Goal: Task Accomplishment & Management: Manage account settings

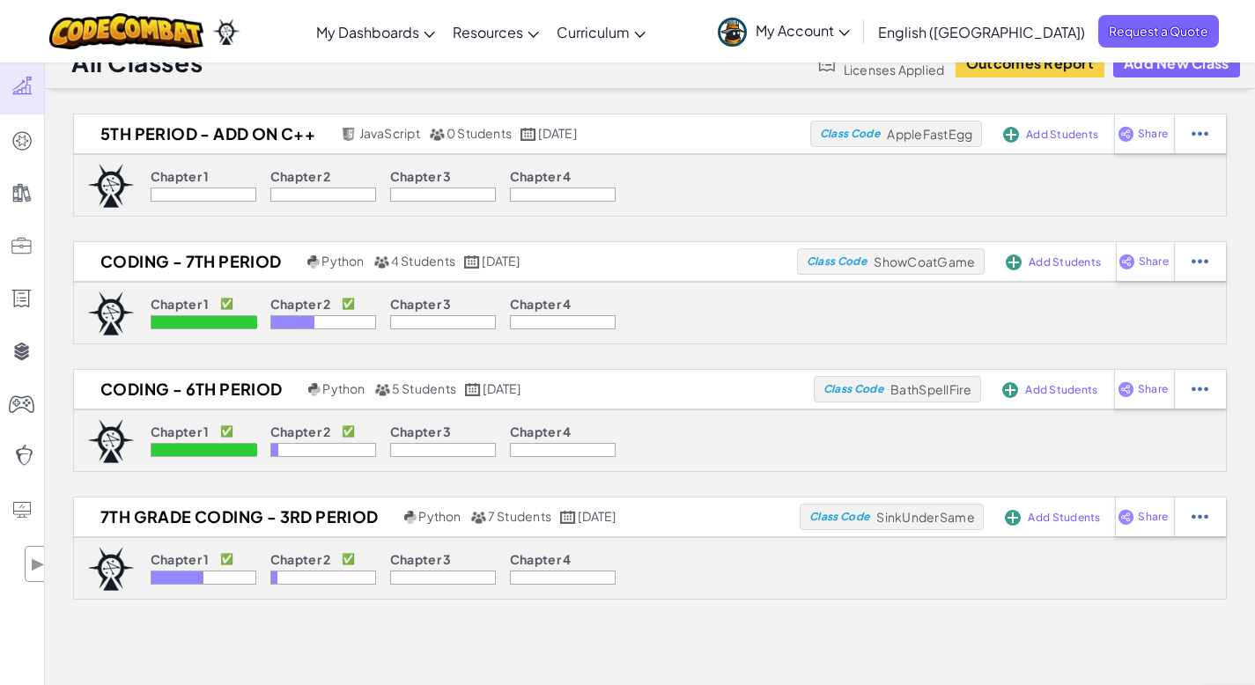
scroll to position [26, 0]
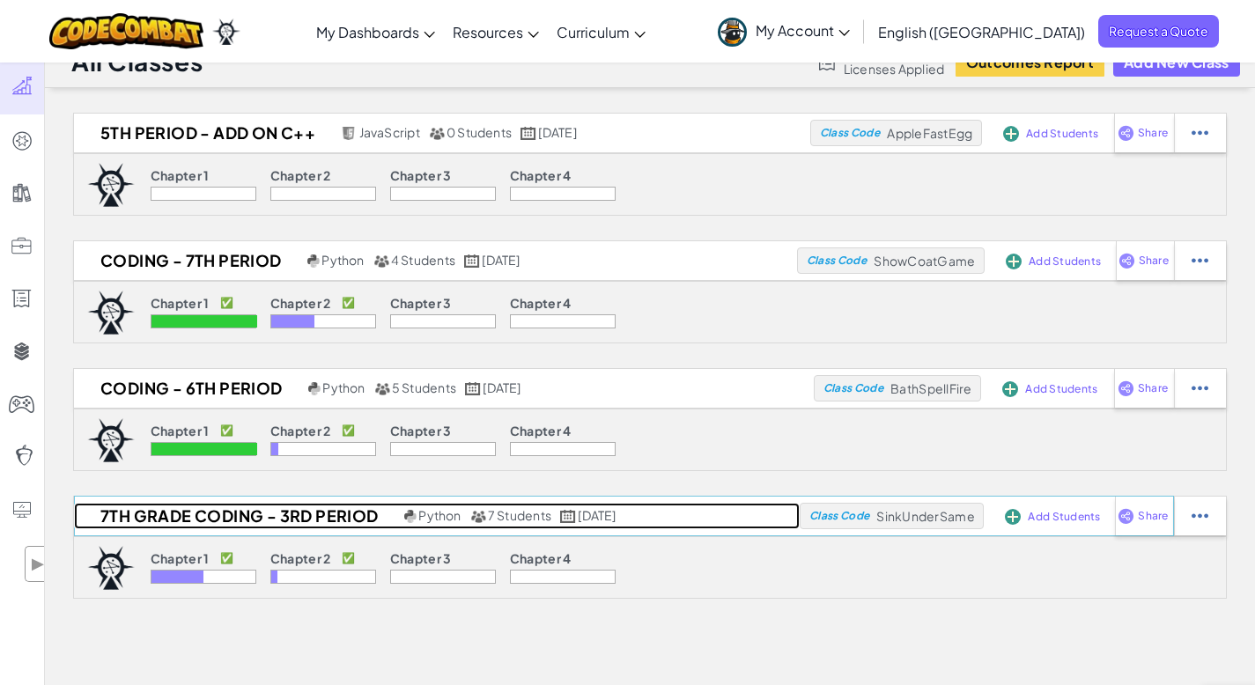
click at [204, 522] on h2 "7th grade coding - 3rd period" at bounding box center [237, 516] width 326 height 26
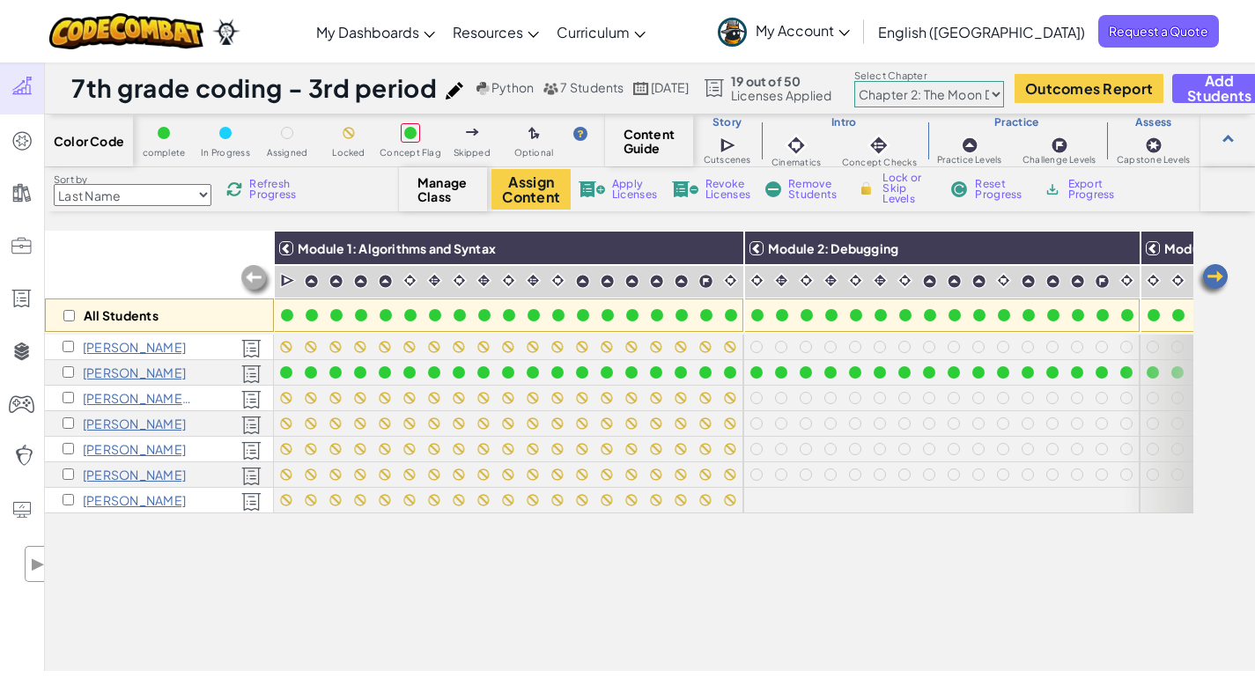
click at [256, 275] on img at bounding box center [256, 280] width 35 height 35
click at [1004, 96] on select "Chapter 1: Sky Mountain Chapter 2: The Moon Dancers Chapter 3: The Phoenix Land…" at bounding box center [930, 94] width 150 height 26
select select "5d41d731a8d1836b5aa3cba1"
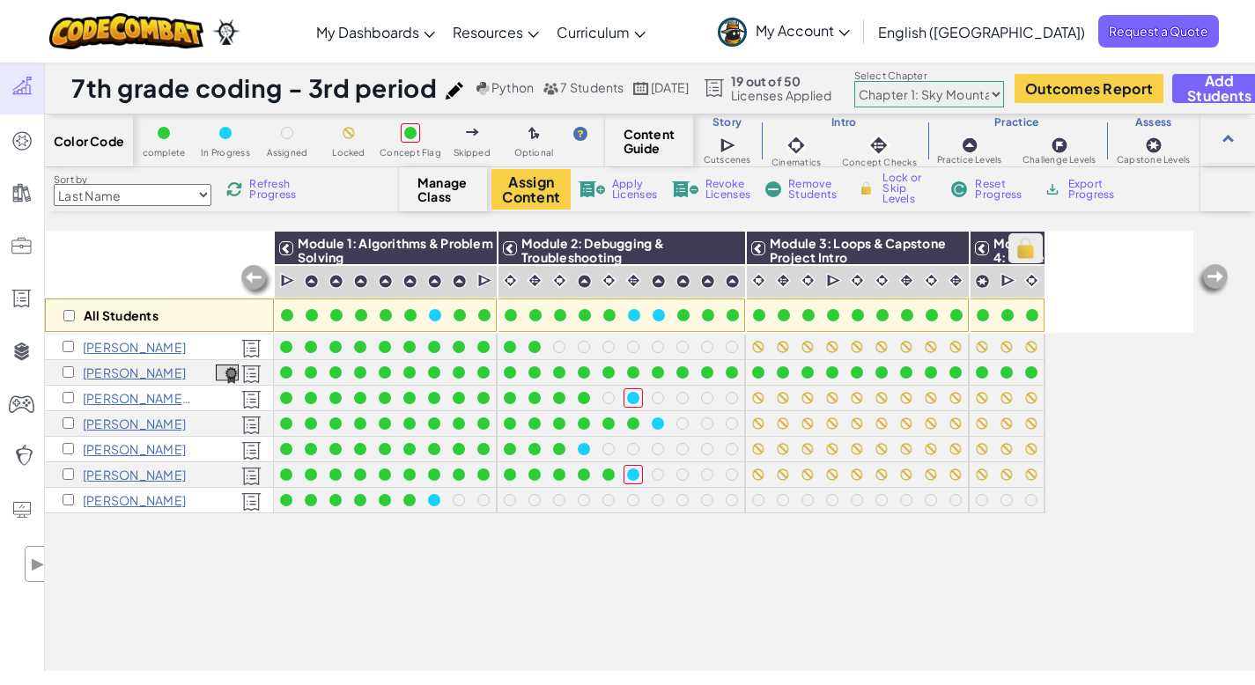
click at [1033, 248] on img at bounding box center [1026, 248] width 31 height 26
checkbox input "true"
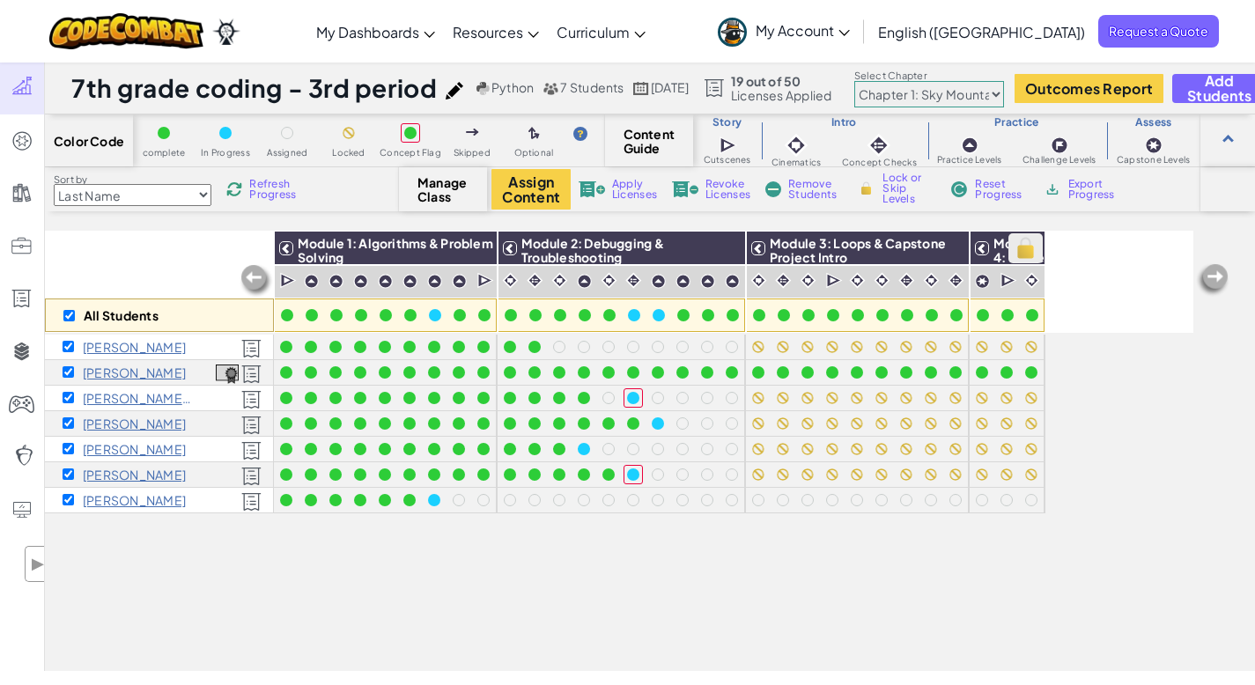
checkbox input "true"
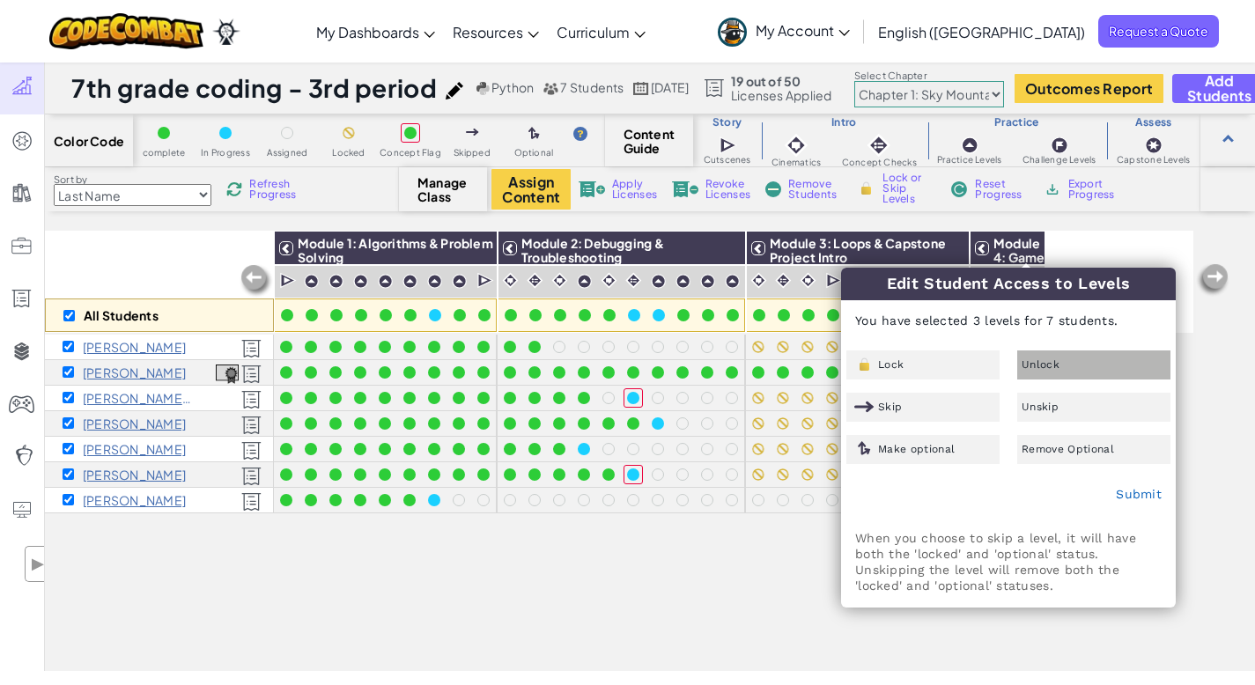
click at [1054, 362] on span "Unlock" at bounding box center [1041, 364] width 38 height 11
click at [1128, 497] on link "Submit" at bounding box center [1139, 494] width 46 height 14
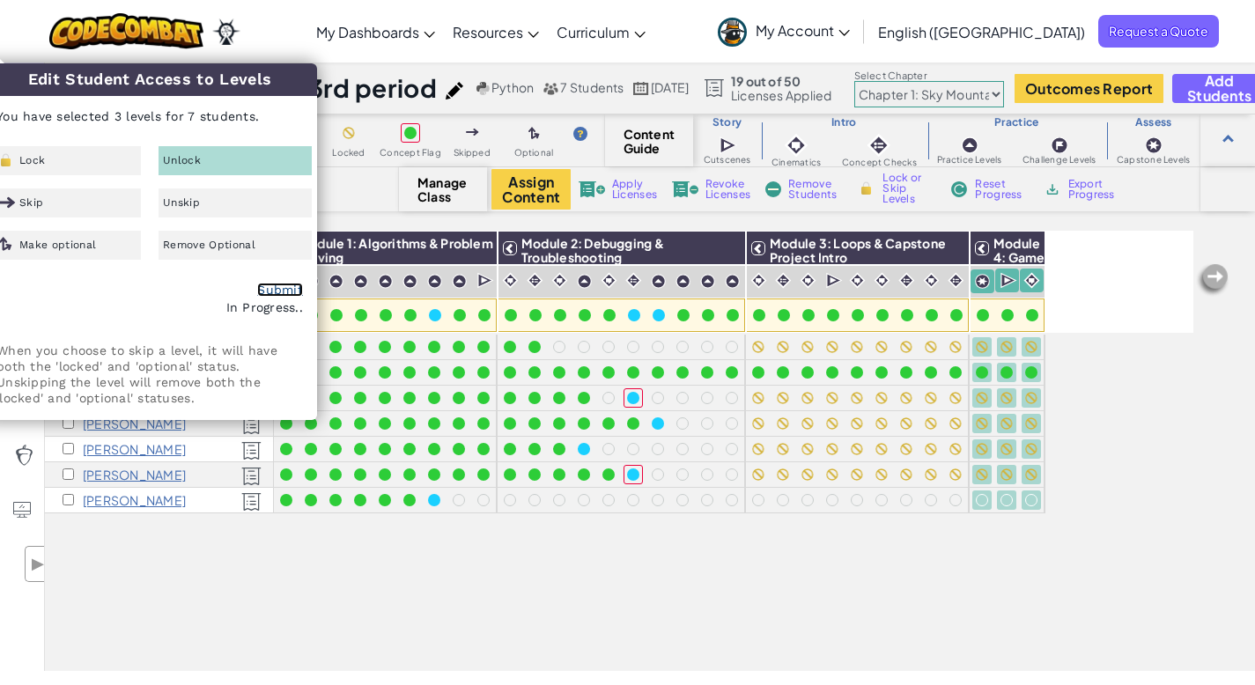
checkbox input "false"
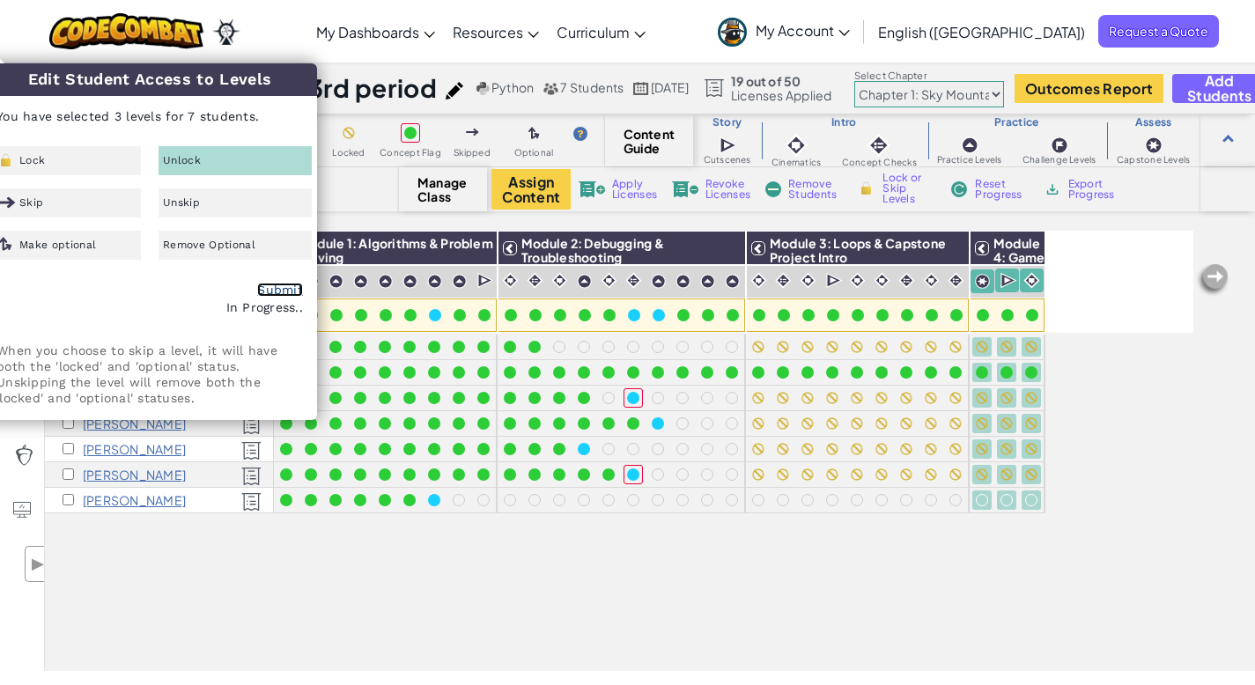
checkbox input "false"
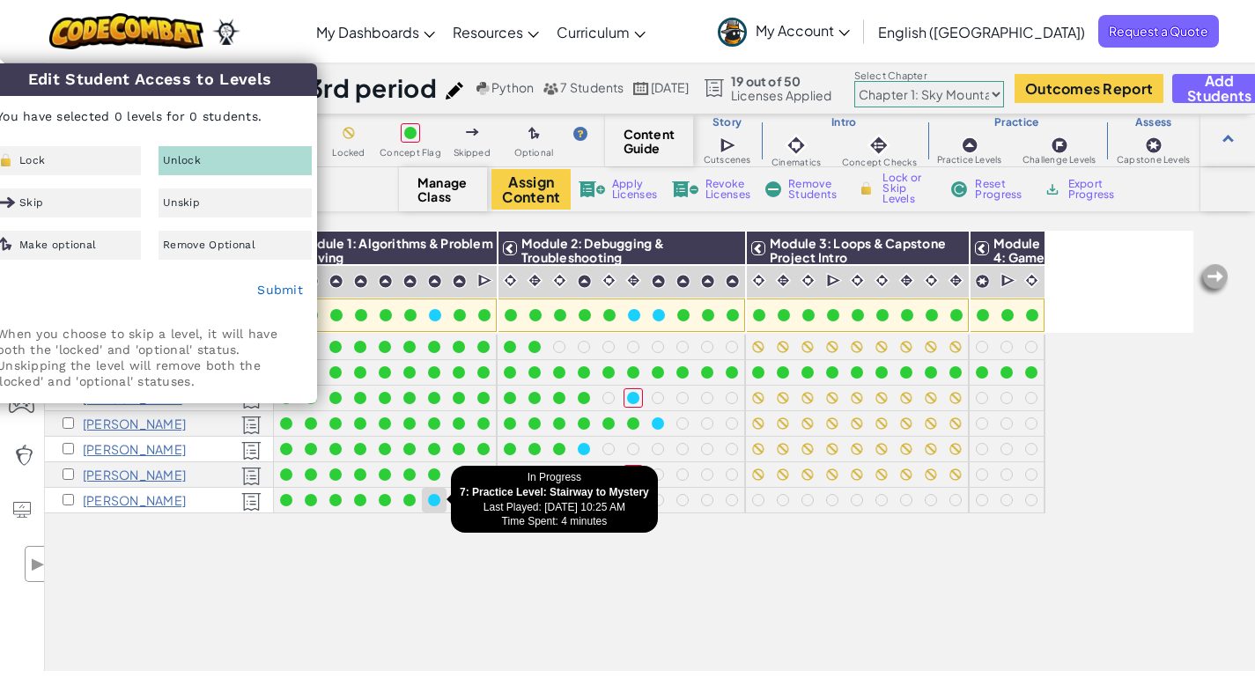
click at [422, 508] on div at bounding box center [434, 500] width 25 height 25
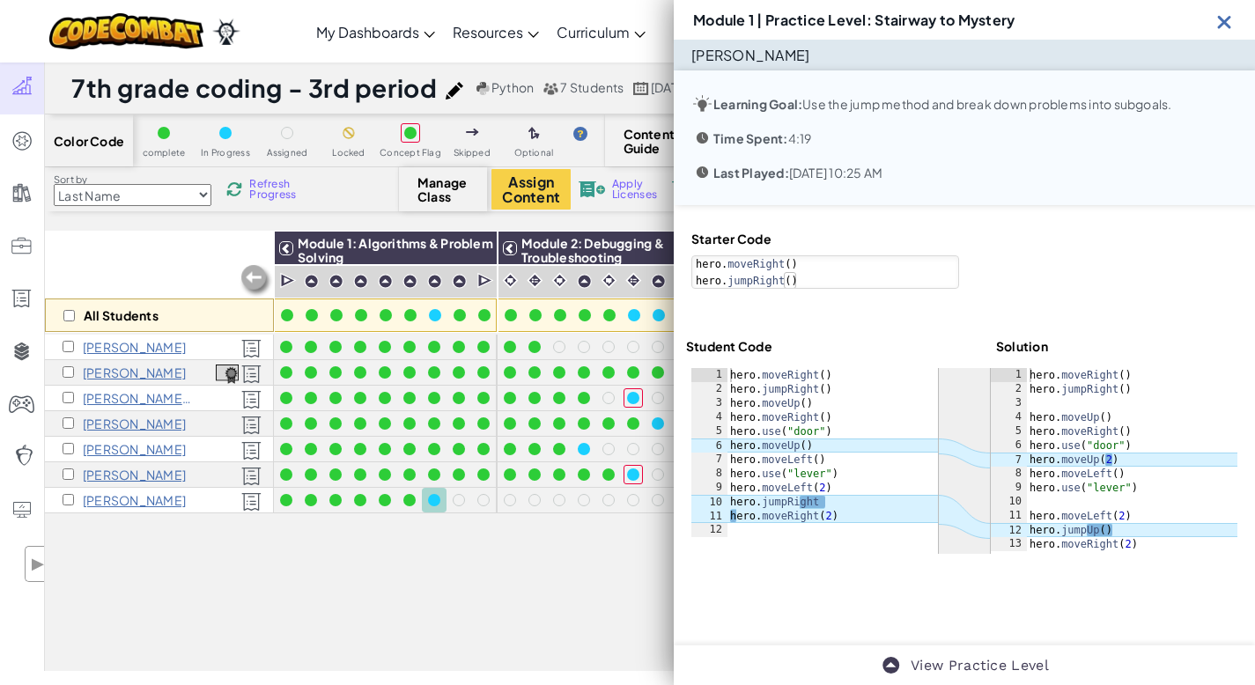
click at [424, 575] on div "All Students Module 1: Algorithms & Problem Solving Module 2: Debugging & Troub…" at bounding box center [619, 353] width 1149 height 597
click at [1219, 22] on img at bounding box center [1225, 22] width 22 height 22
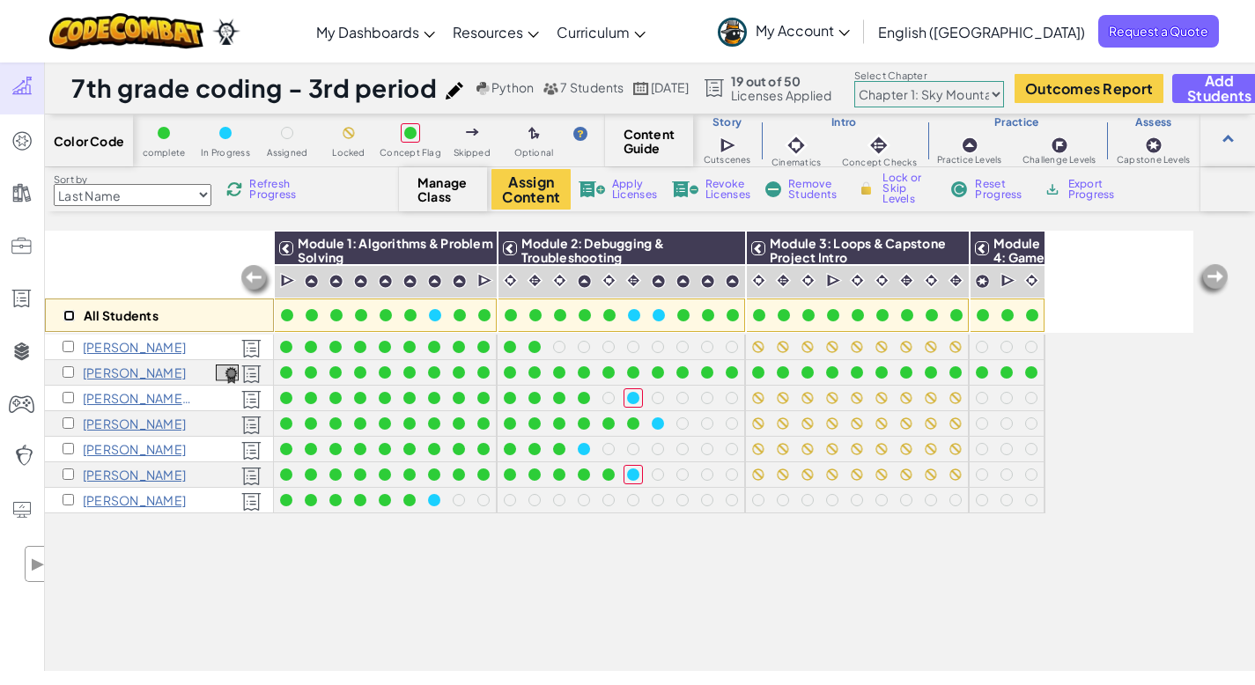
click at [70, 316] on input "checkbox" at bounding box center [68, 315] width 11 height 11
checkbox input "true"
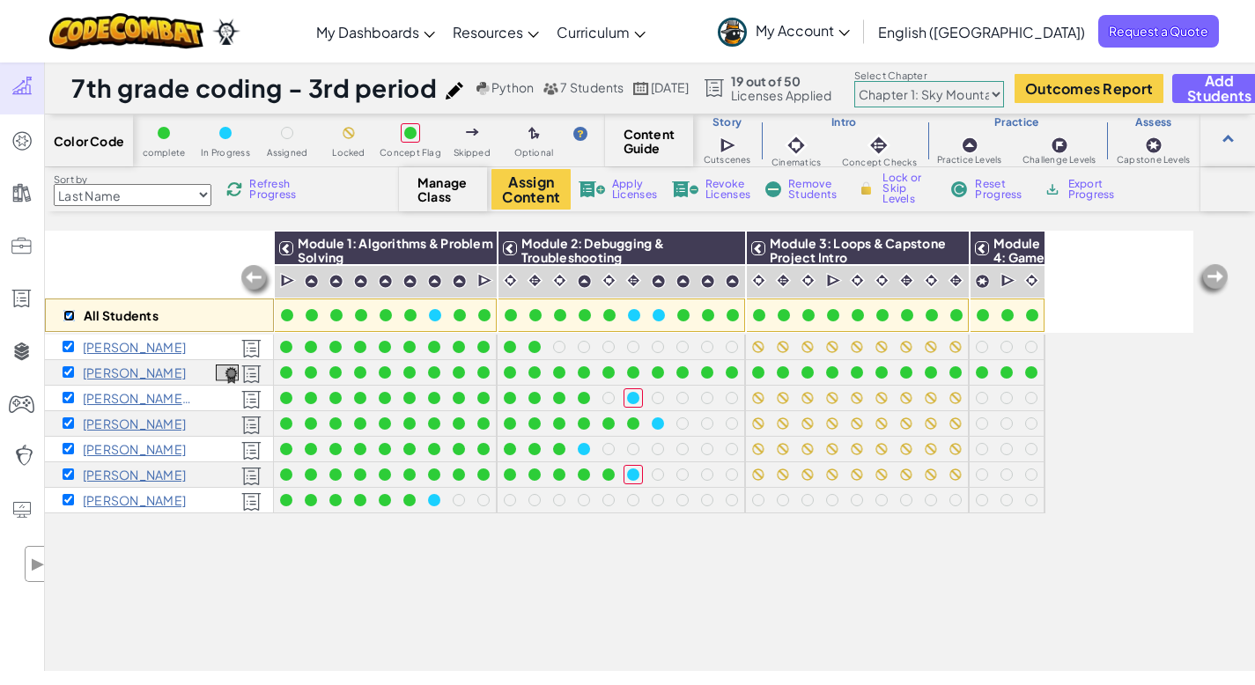
checkbox input "true"
click at [942, 249] on img at bounding box center [950, 248] width 31 height 26
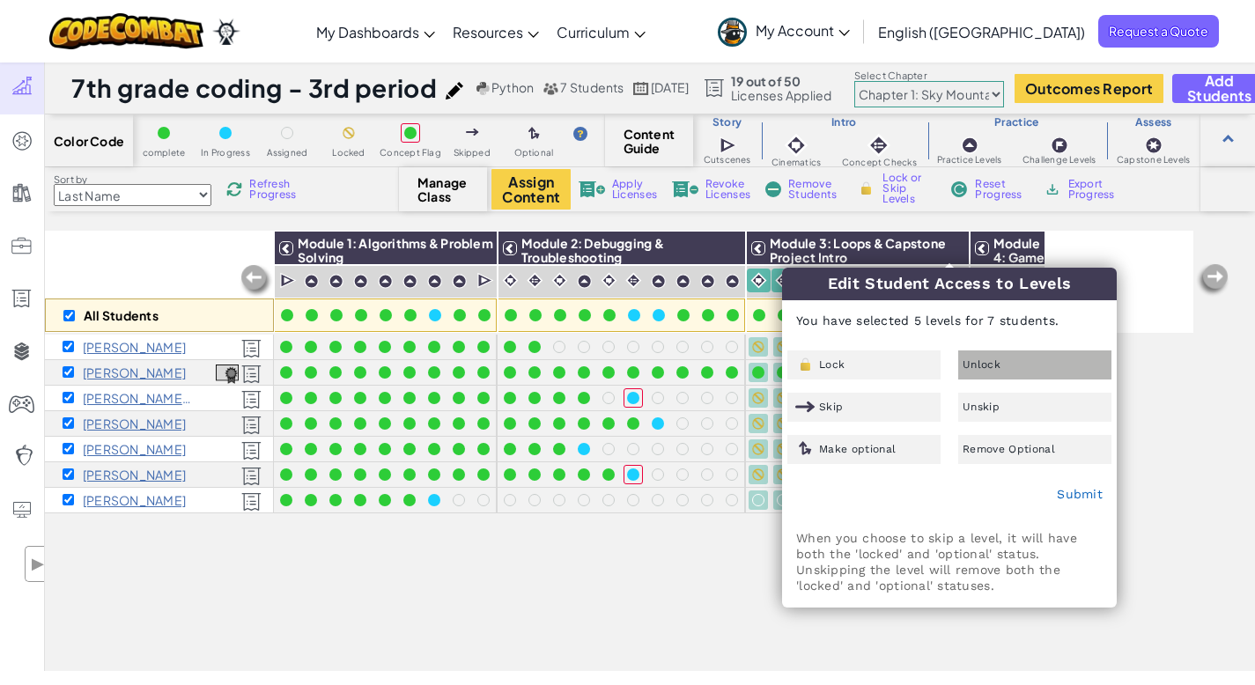
click at [995, 352] on div "Unlock" at bounding box center [1035, 365] width 153 height 29
click at [1071, 494] on link "Submit" at bounding box center [1080, 494] width 46 height 14
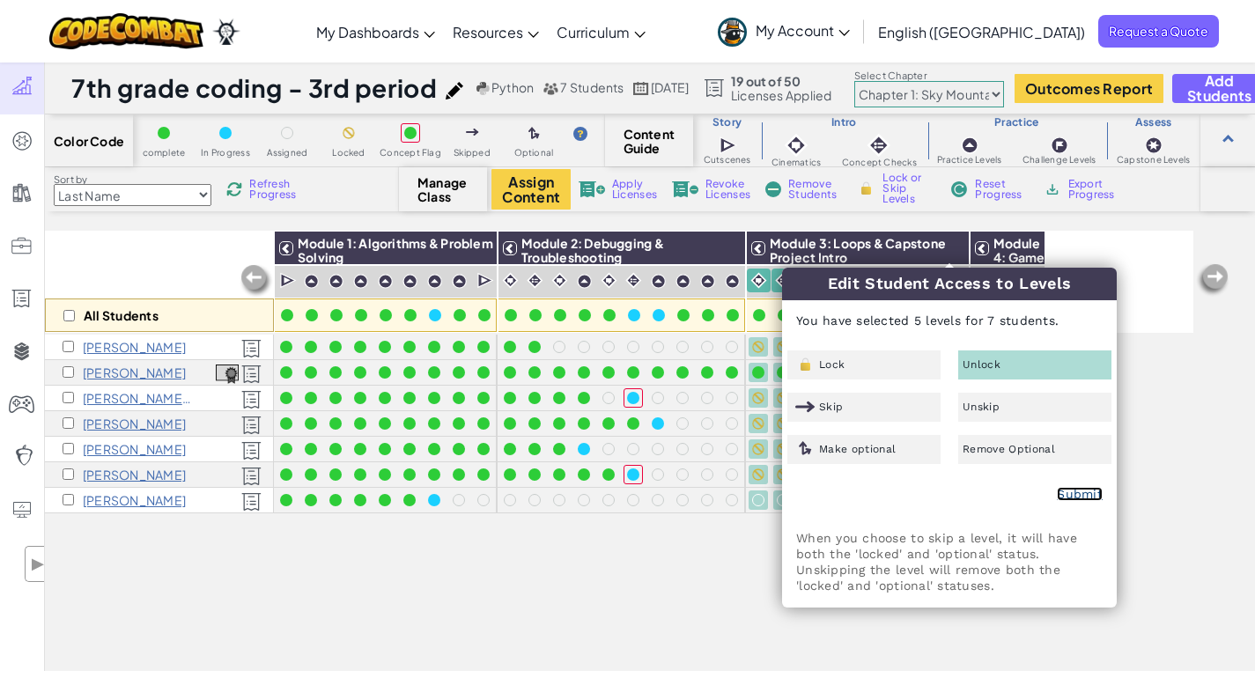
checkbox input "false"
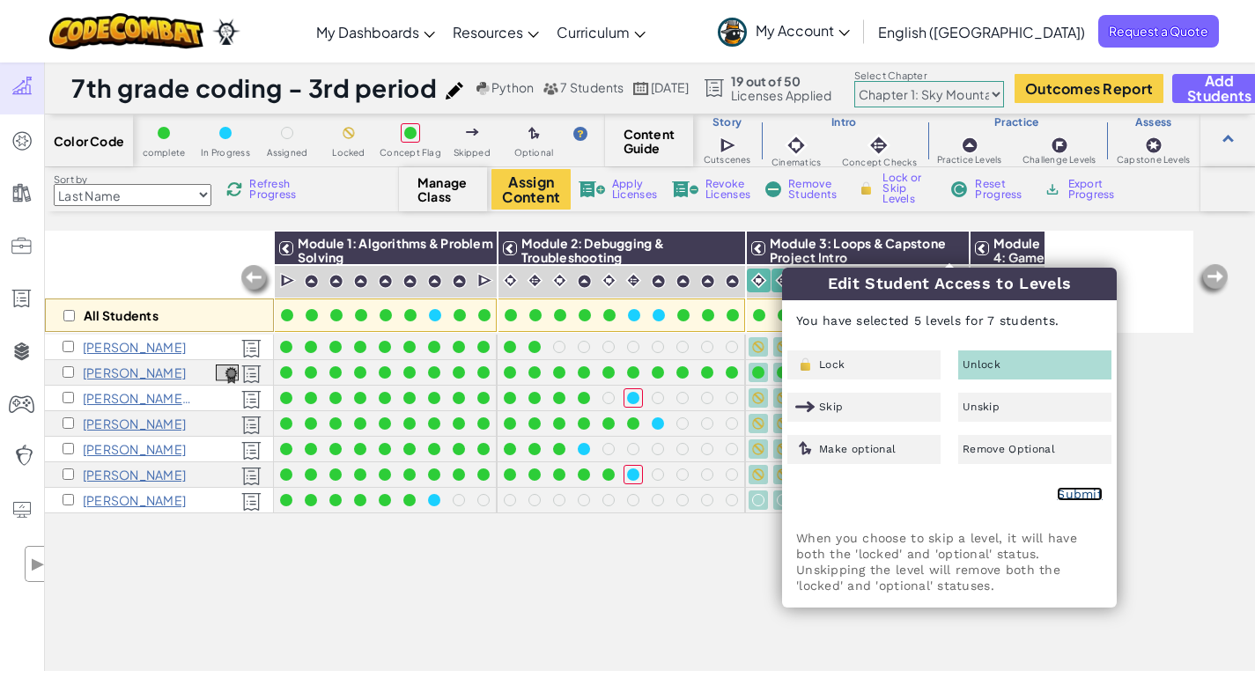
checkbox input "false"
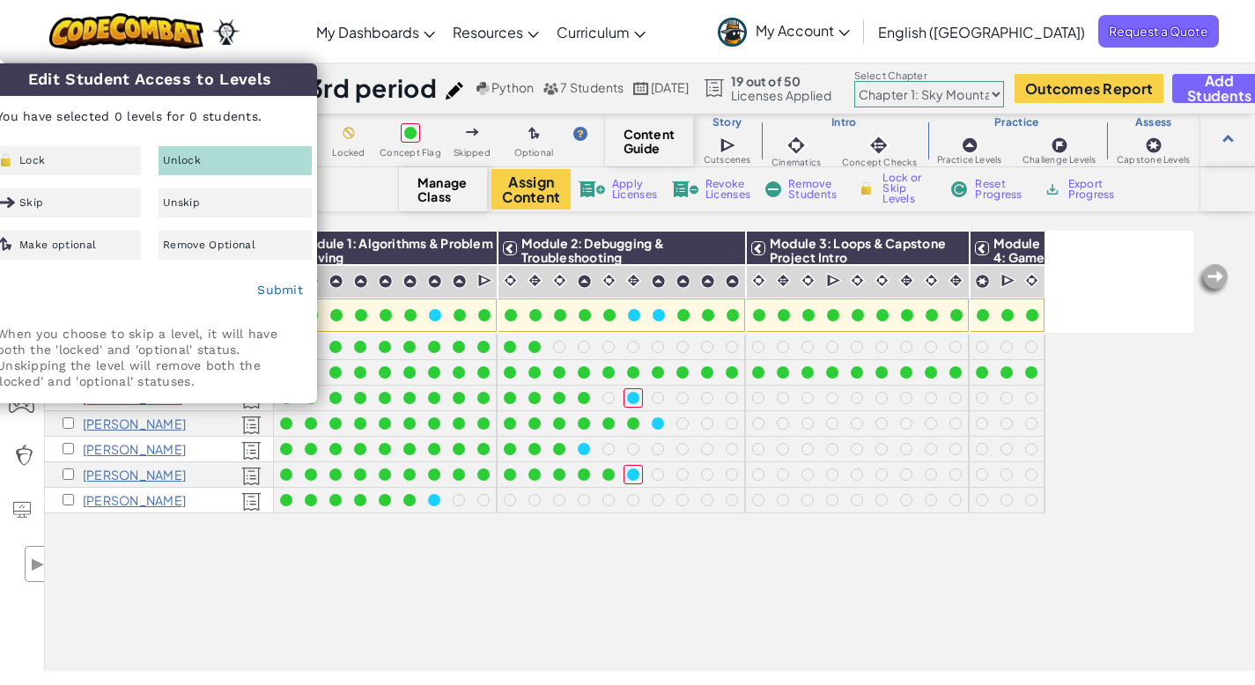
click at [337, 8] on div "Toggle navigation My Dashboards Ozaria Teacher Dashboard CodeCombat Teacher Das…" at bounding box center [628, 31] width 1264 height 63
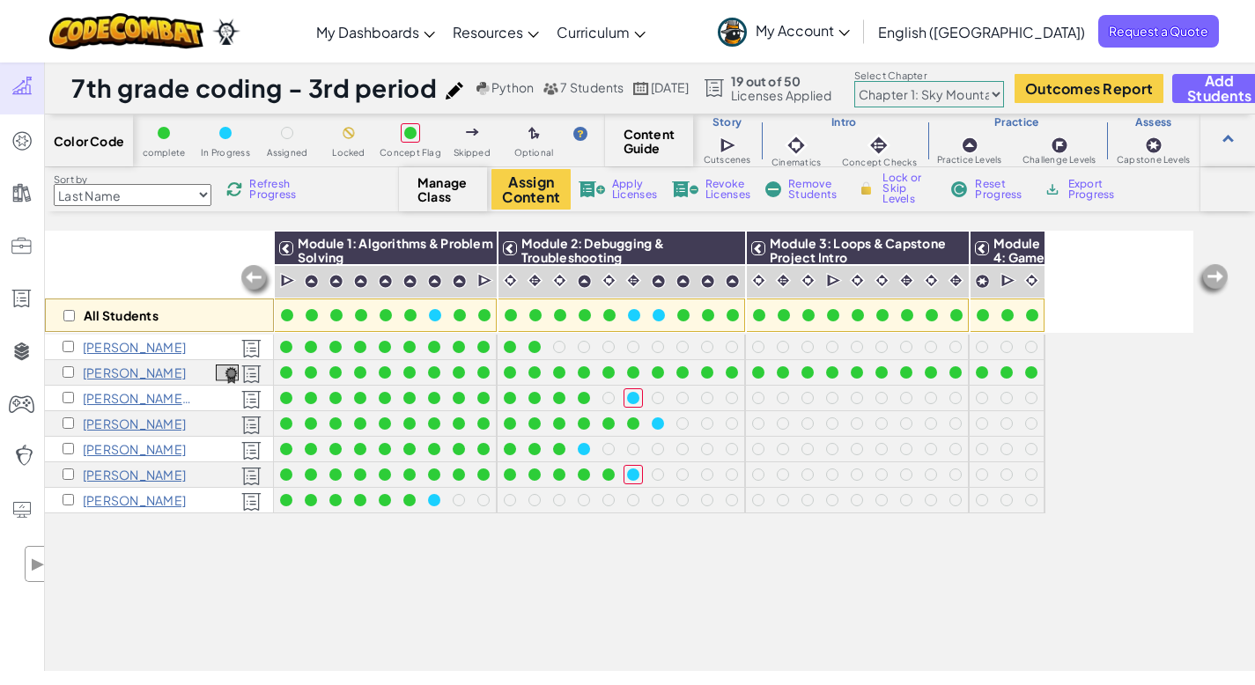
click at [1004, 94] on select "Chapter 1: Sky Mountain Chapter 2: The Moon Dancers Chapter 3: The Phoenix Land…" at bounding box center [930, 94] width 150 height 26
click at [271, 190] on span "Refresh Progress" at bounding box center [276, 189] width 55 height 21
click at [508, 555] on div "All Students Module 1: Algorithms & Problem Solving Module 2: Debugging & Troub…" at bounding box center [619, 353] width 1149 height 597
click at [420, 567] on div "All Students Module 1: Algorithms & Problem Solving Module 2: Debugging & Troub…" at bounding box center [619, 353] width 1149 height 597
click at [117, 498] on p "[PERSON_NAME]" at bounding box center [134, 500] width 103 height 14
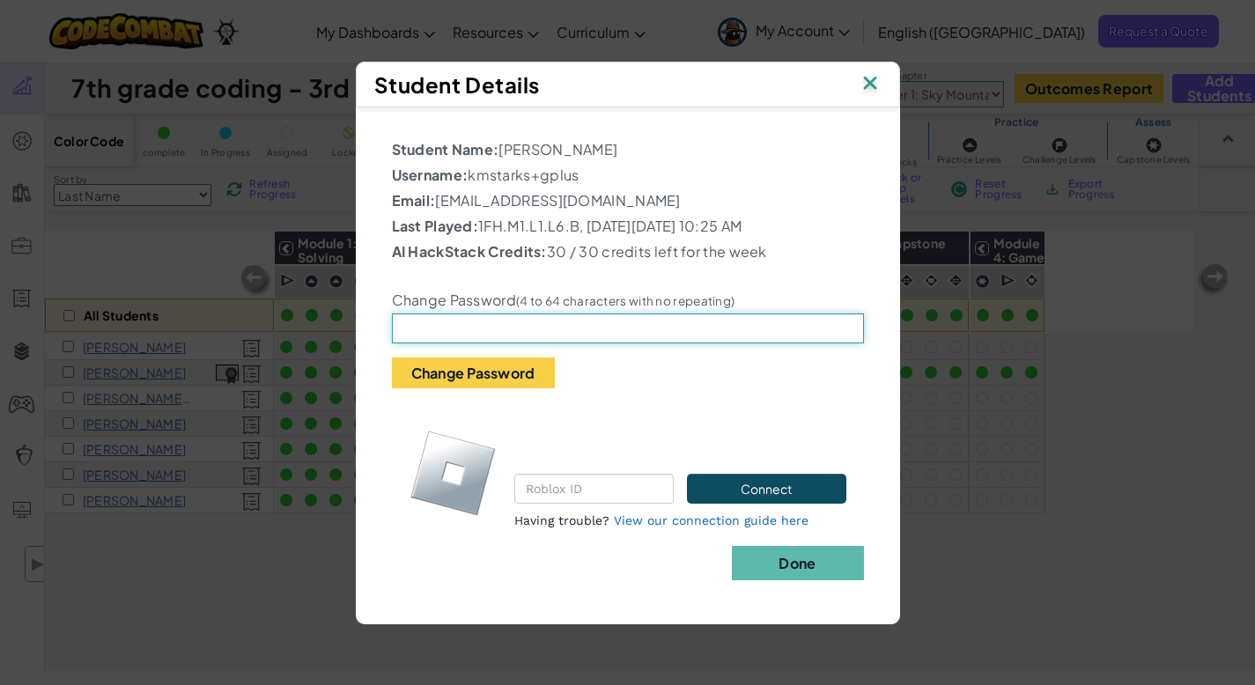
click at [499, 329] on input "text" at bounding box center [628, 329] width 472 height 30
drag, startPoint x: 673, startPoint y: 204, endPoint x: 437, endPoint y: 203, distance: 236.1
click at [437, 203] on p "Email: kmstarks@lipscombacademy.org" at bounding box center [628, 200] width 472 height 21
copy p "[EMAIL_ADDRESS][DOMAIN_NAME]"
click at [143, 248] on div "Student Details Student Name: [PERSON_NAME] Username: kmstarks+gplus Email: [EM…" at bounding box center [627, 342] width 1255 height 685
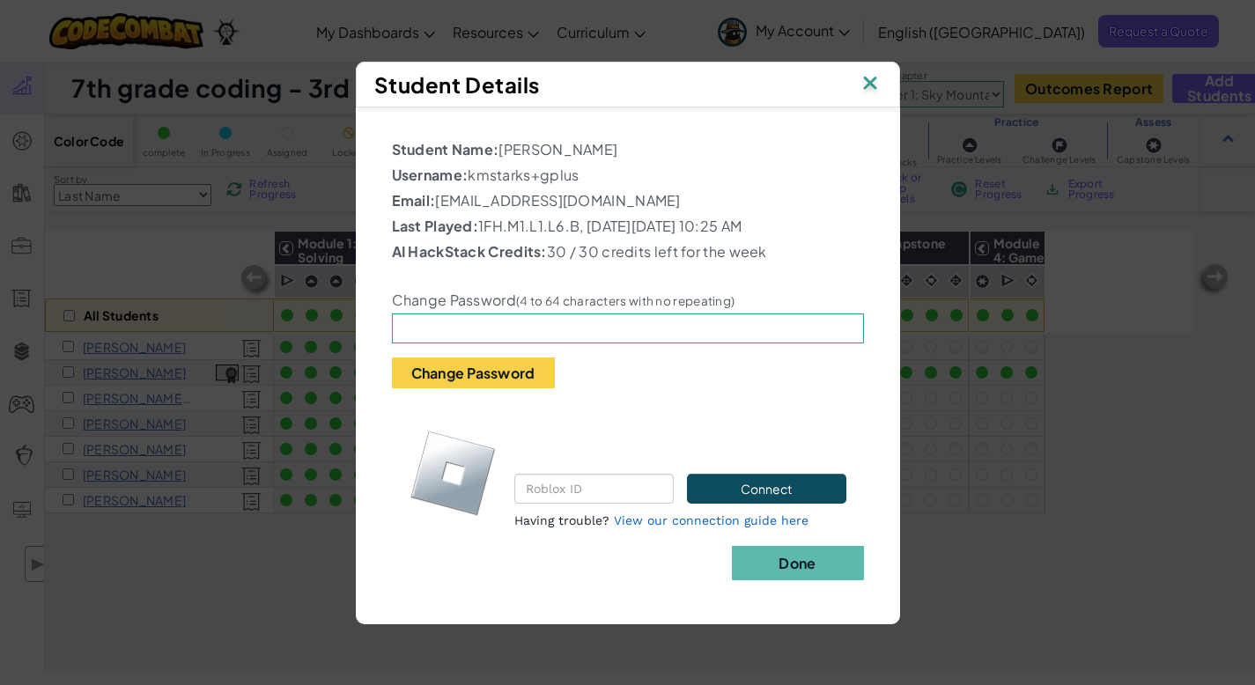
click at [884, 74] on div "Student Details" at bounding box center [628, 85] width 544 height 46
click at [866, 87] on img at bounding box center [870, 84] width 23 height 26
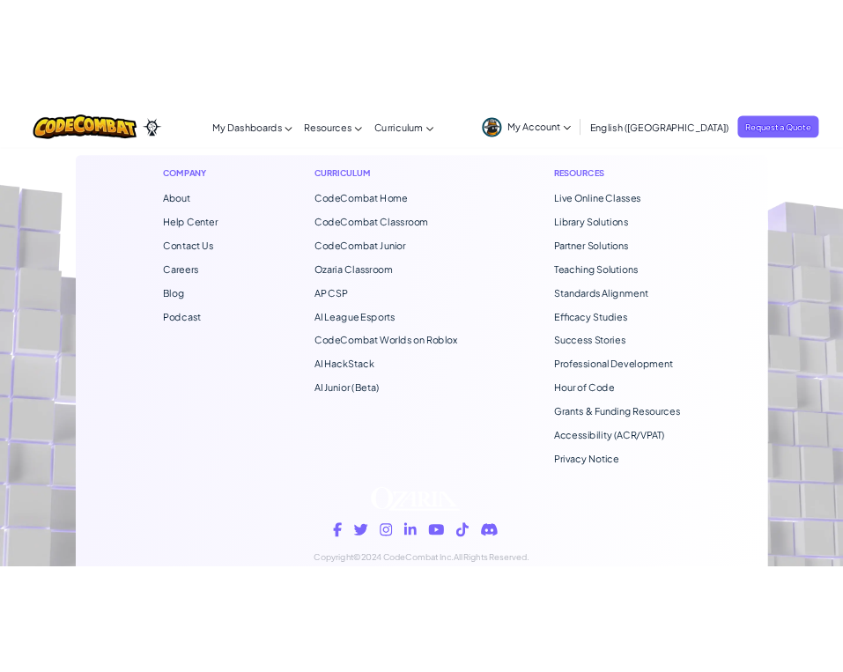
scroll to position [833, 0]
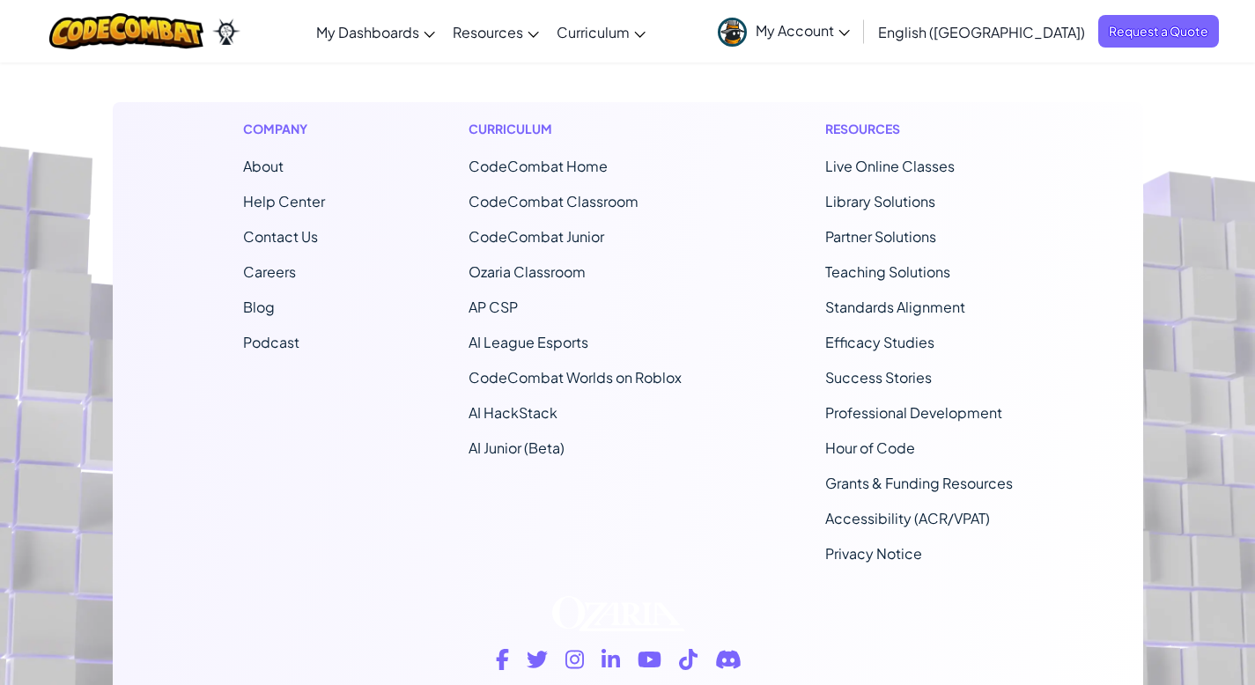
click at [270, 241] on span "Contact Us" at bounding box center [280, 236] width 75 height 19
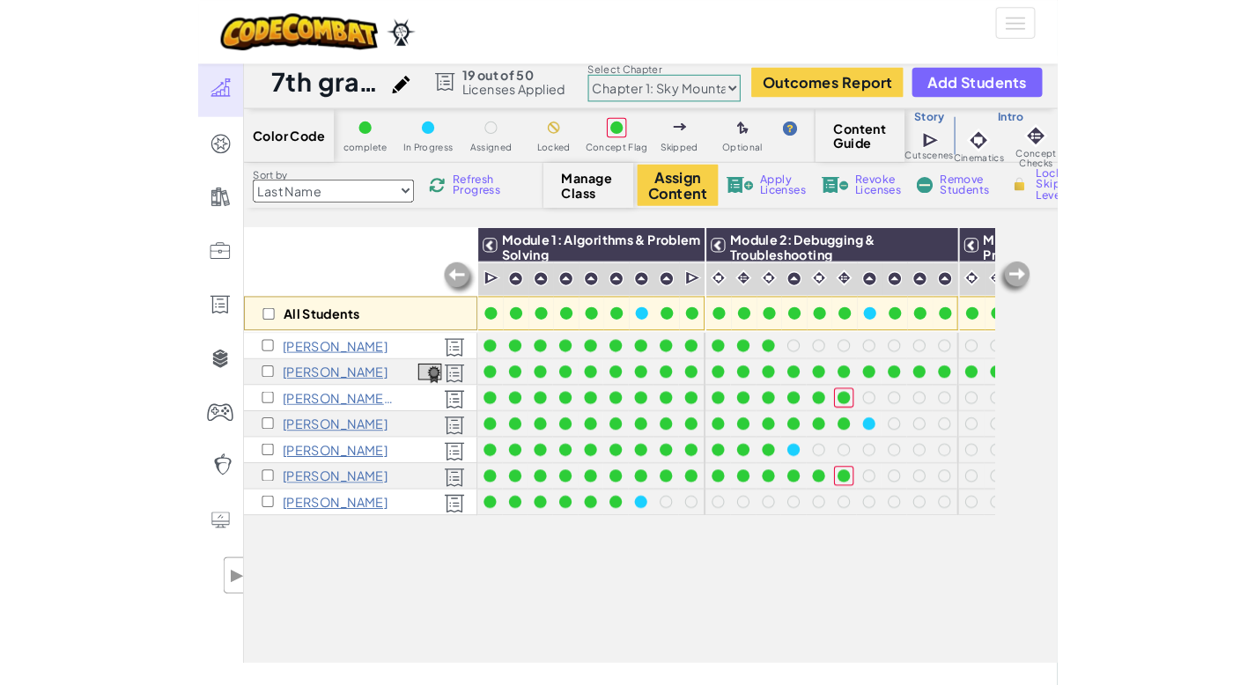
scroll to position [0, 0]
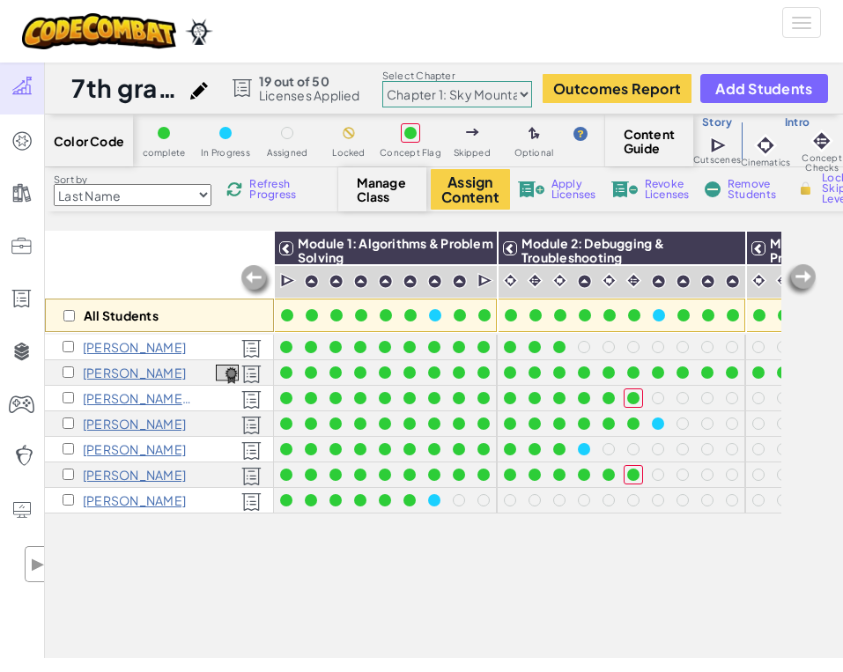
click at [208, 88] on img at bounding box center [199, 91] width 18 height 18
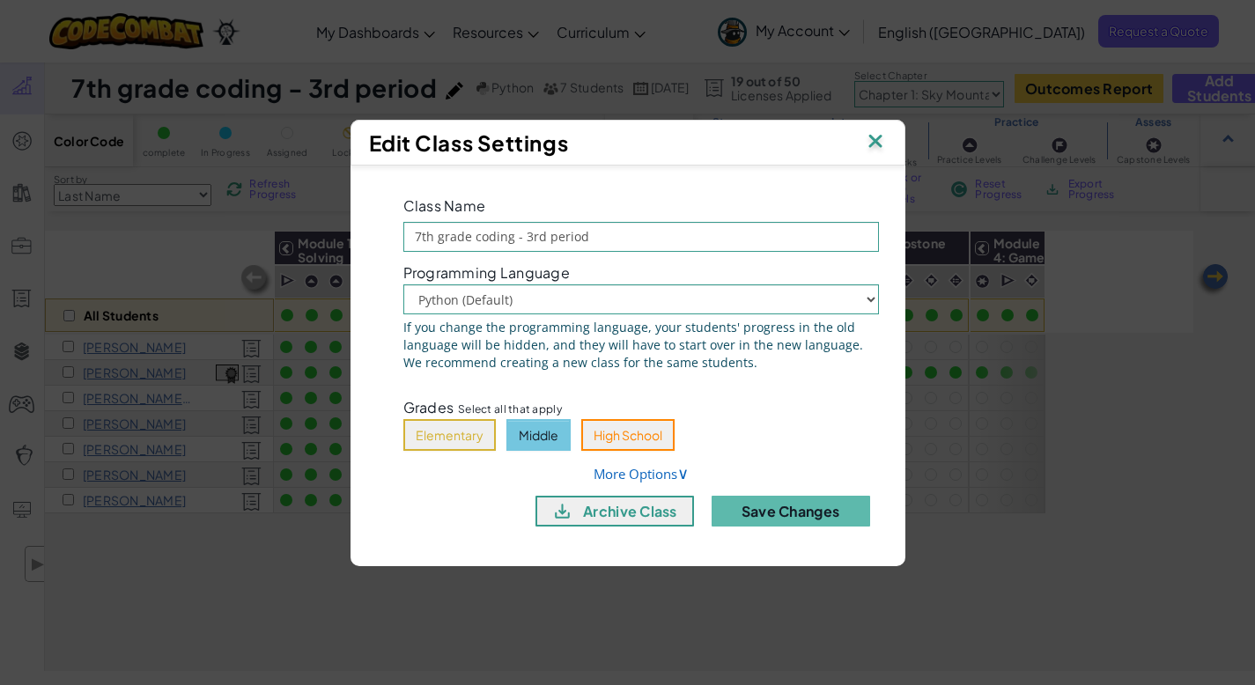
click at [877, 143] on img at bounding box center [875, 143] width 23 height 26
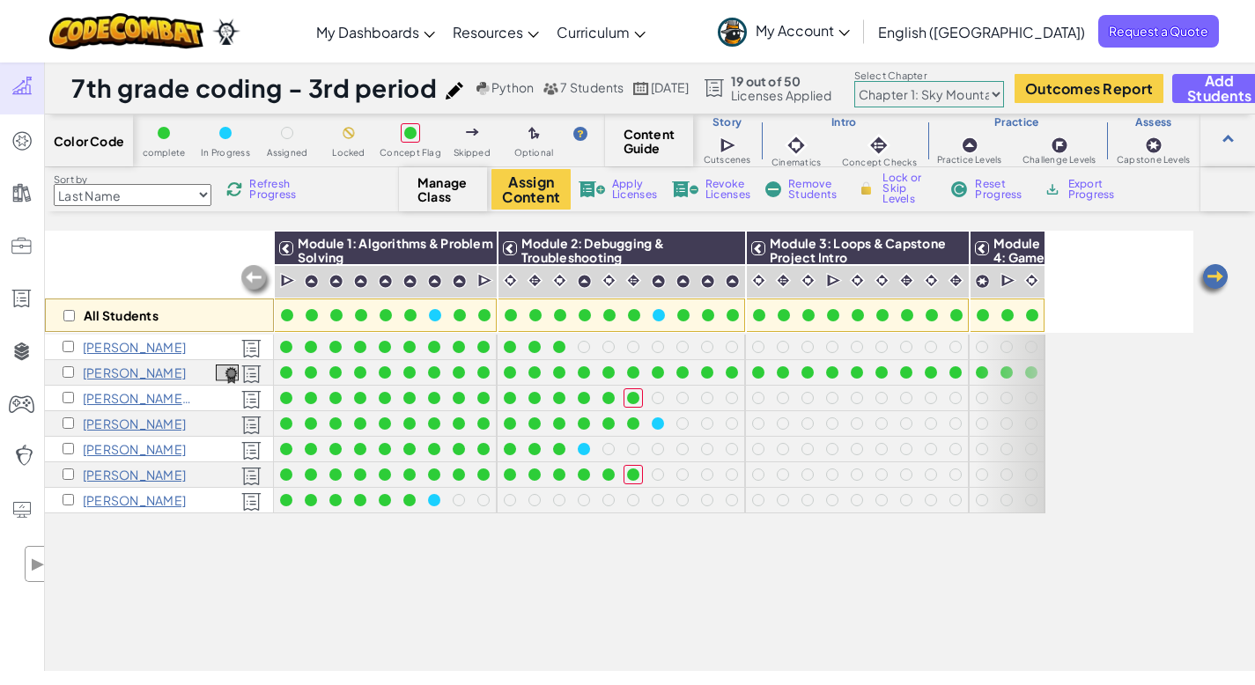
click at [449, 581] on div "All Students Module 1: Algorithms & Problem Solving Module 2: Debugging & Troub…" at bounding box center [619, 353] width 1149 height 597
click at [143, 498] on p "[PERSON_NAME]" at bounding box center [134, 500] width 103 height 14
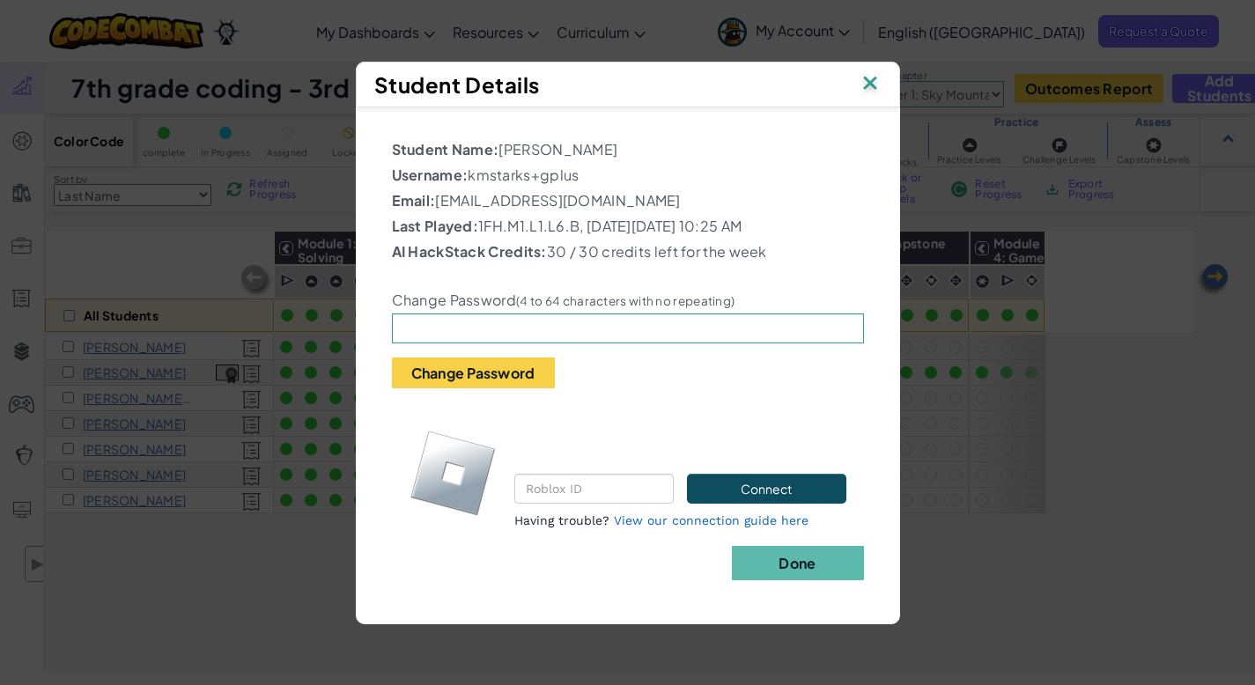
click at [867, 78] on img at bounding box center [870, 84] width 23 height 26
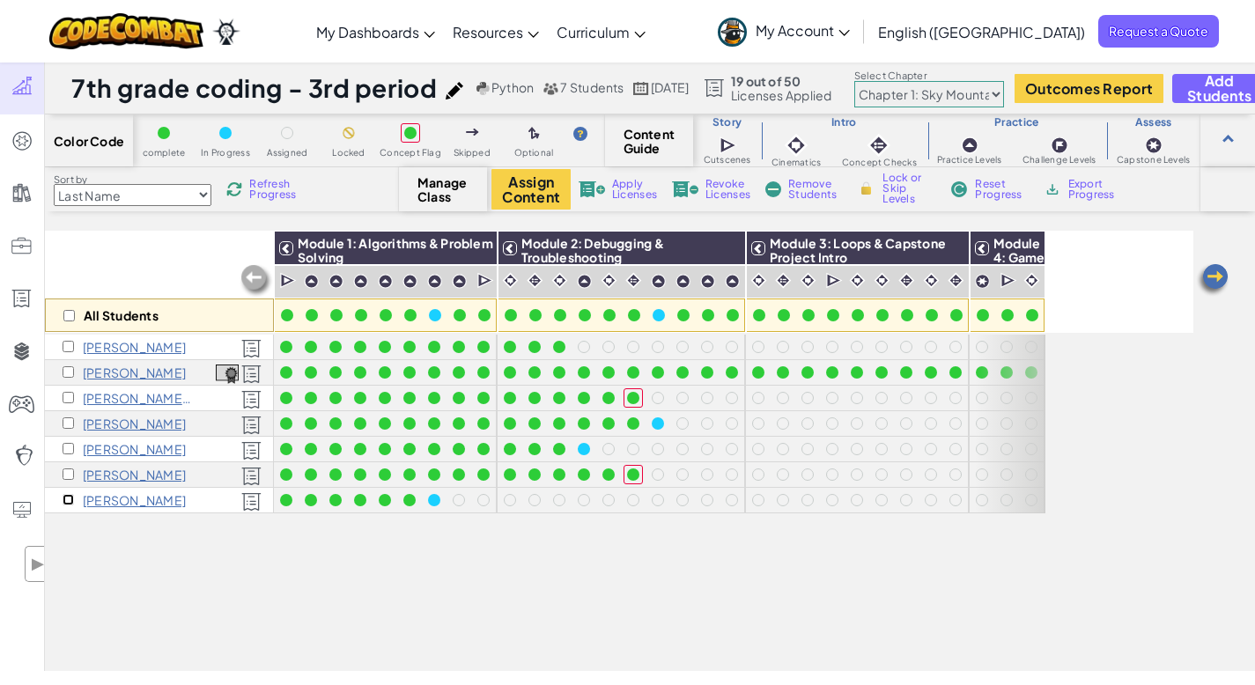
click at [69, 499] on input "checkbox" at bounding box center [68, 499] width 11 height 11
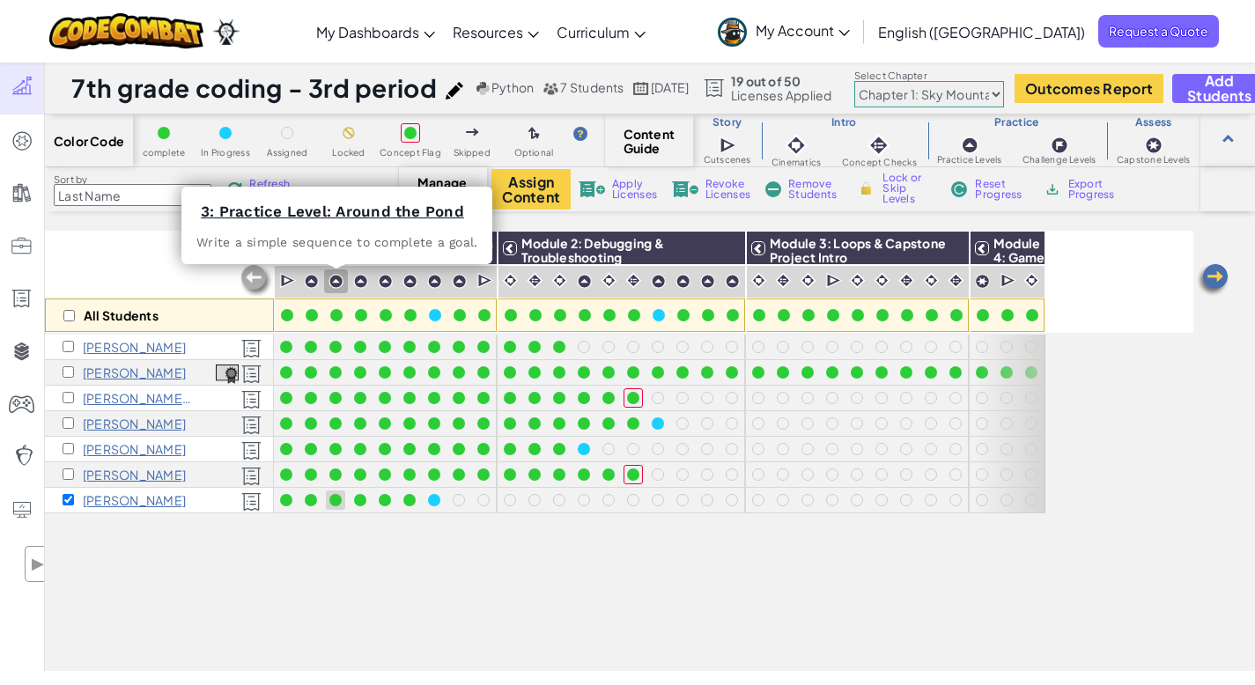
click at [341, 276] on img at bounding box center [336, 281] width 15 height 15
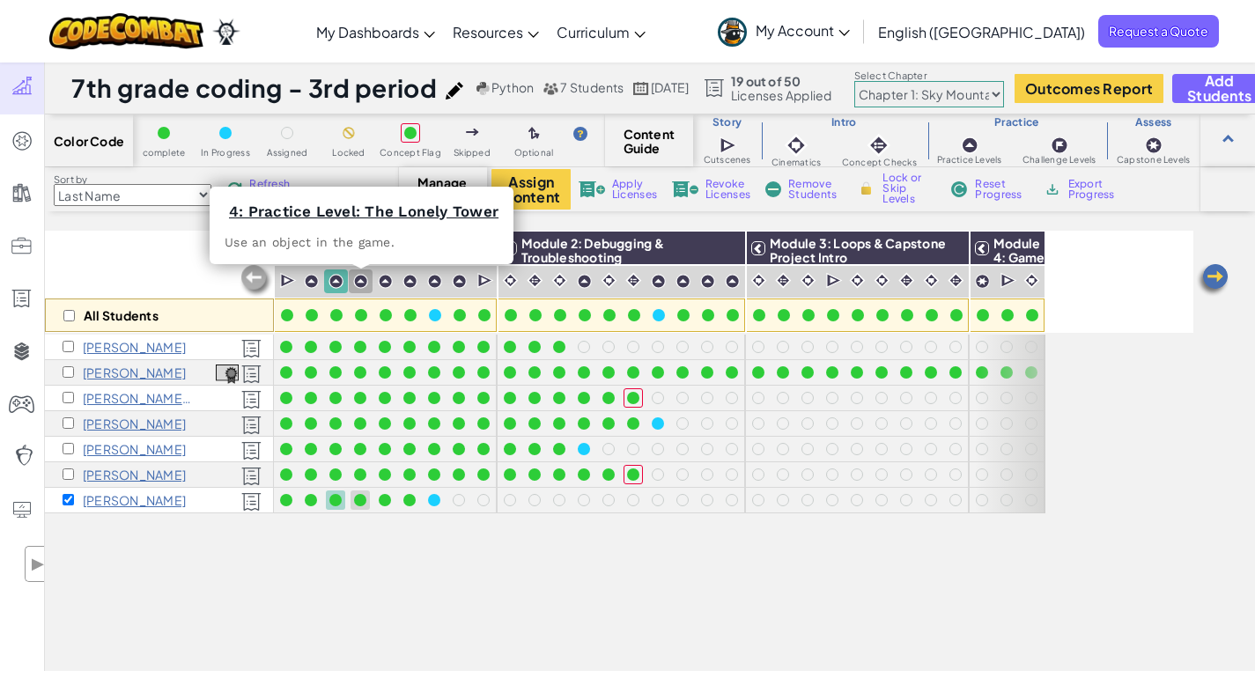
click at [357, 278] on img at bounding box center [360, 281] width 15 height 15
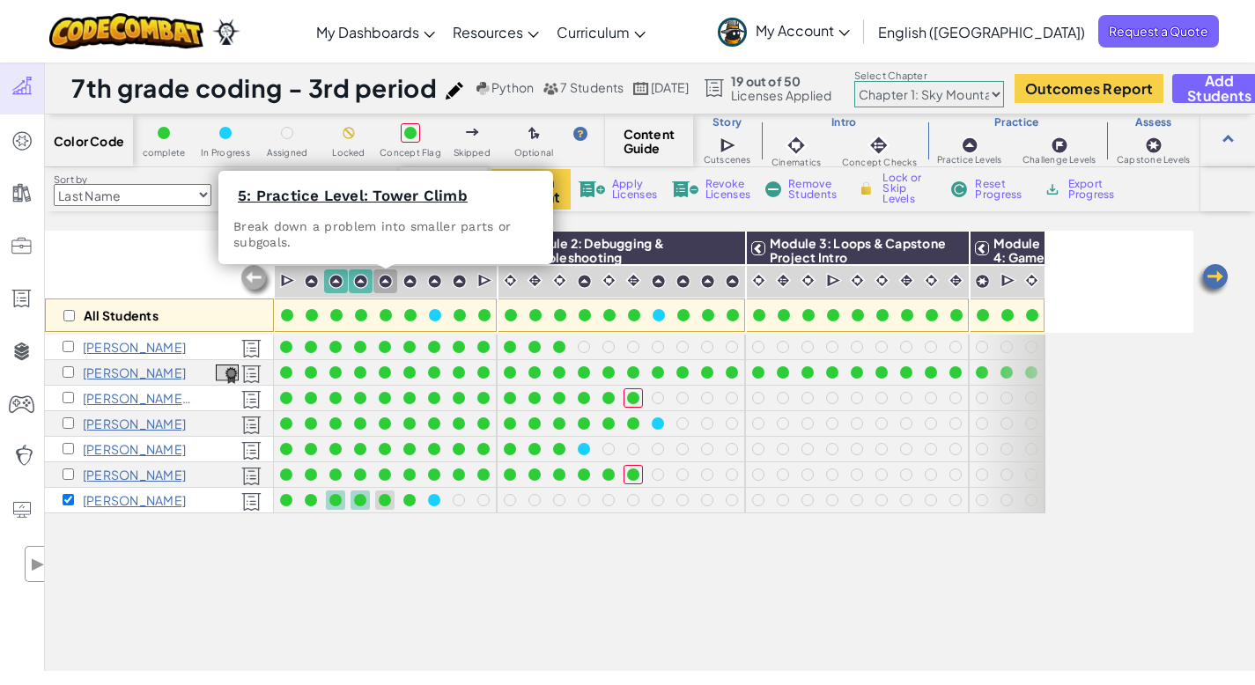
drag, startPoint x: 390, startPoint y: 280, endPoint x: 403, endPoint y: 283, distance: 12.6
click at [390, 281] on img at bounding box center [385, 281] width 15 height 15
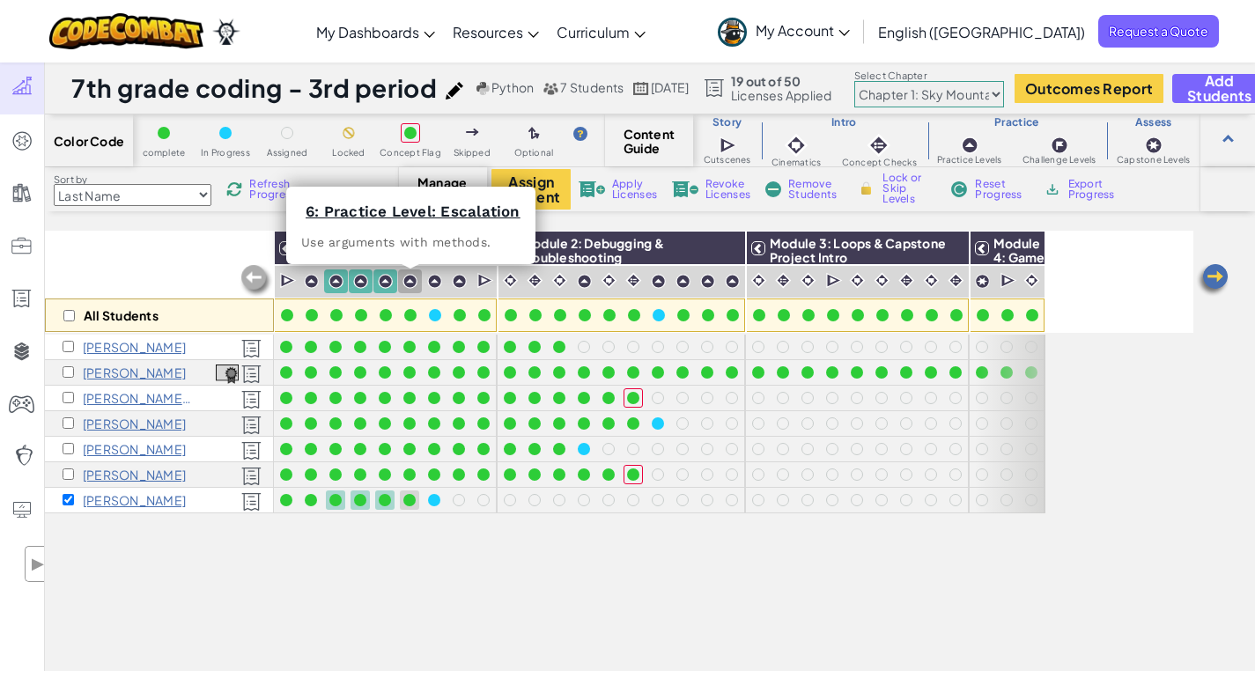
click at [411, 284] on img at bounding box center [410, 281] width 15 height 15
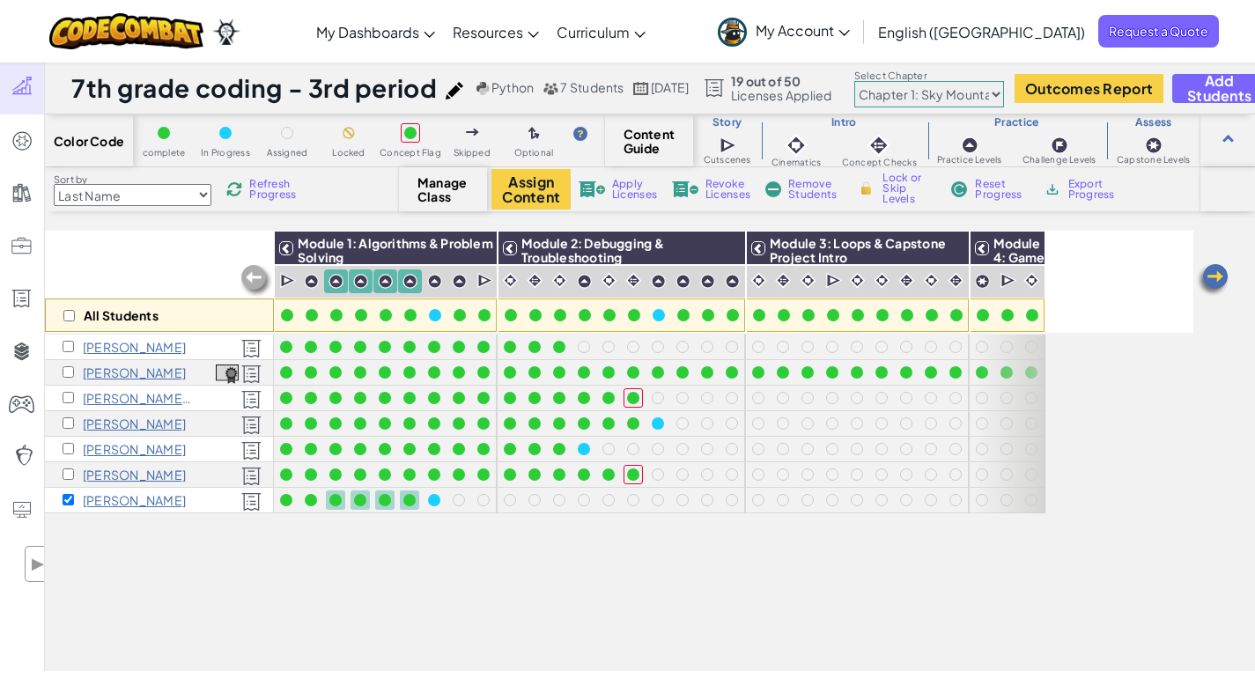
click at [894, 189] on span "Lock or Skip Levels" at bounding box center [909, 189] width 52 height 32
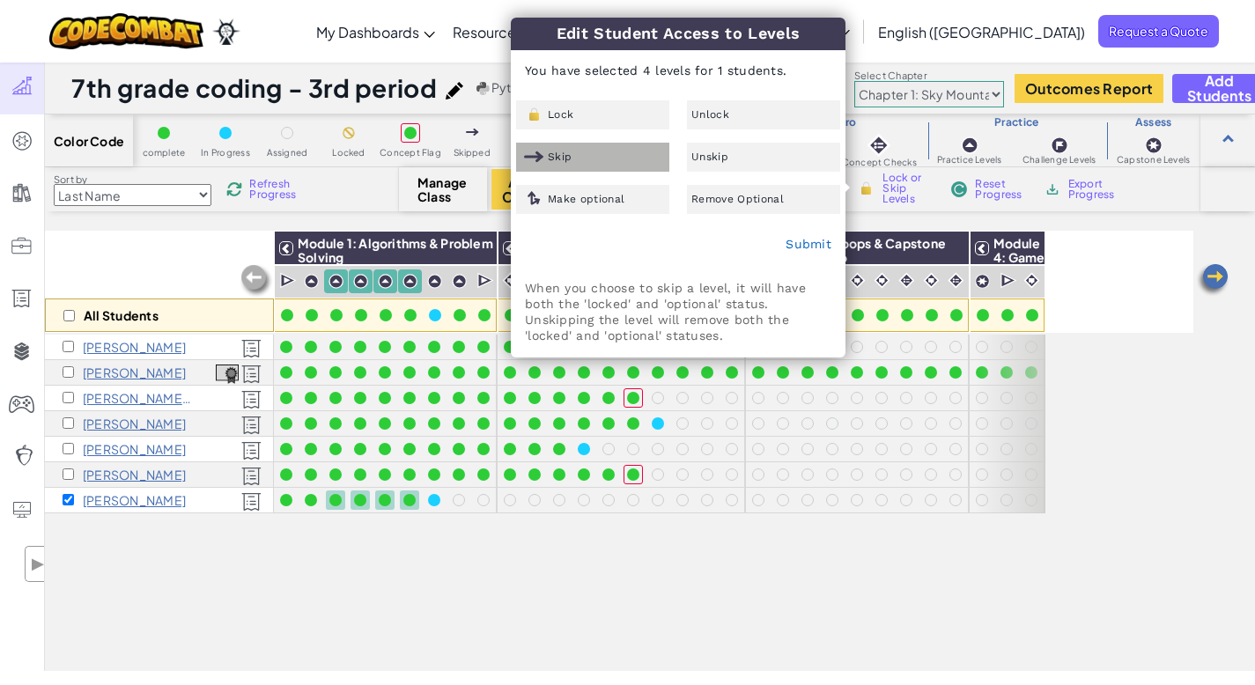
click at [591, 157] on div "Skip" at bounding box center [592, 157] width 153 height 29
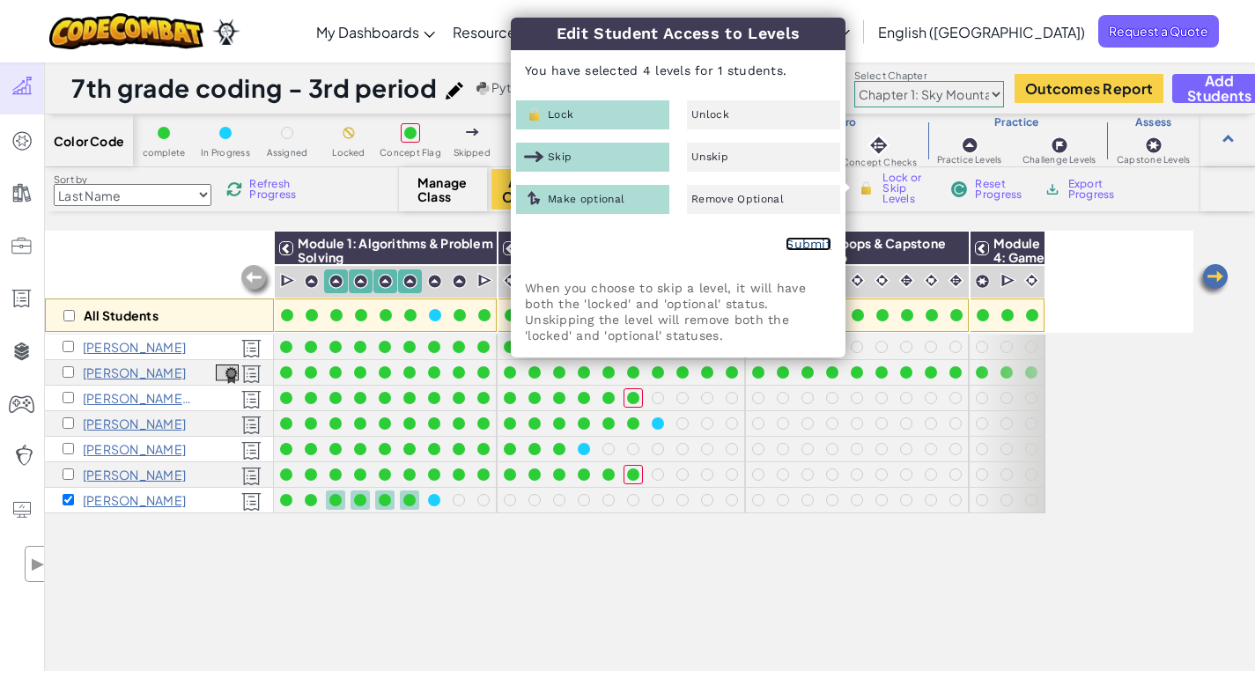
click at [797, 247] on link "Submit" at bounding box center [809, 244] width 46 height 14
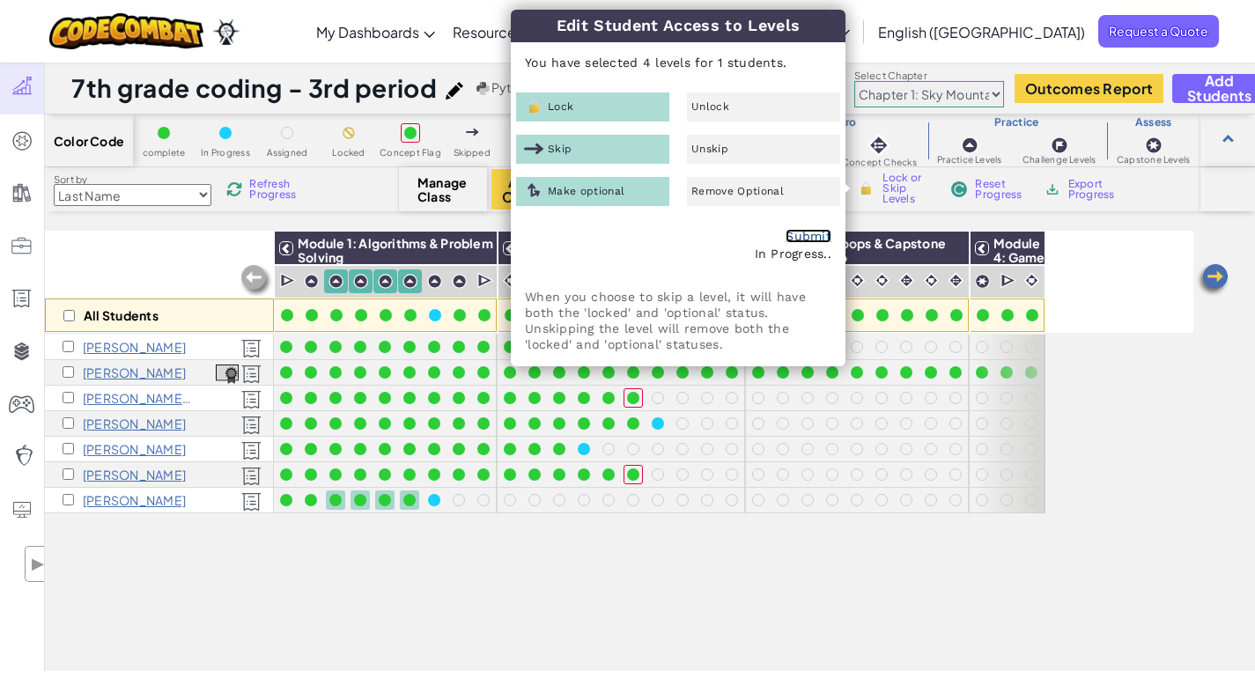
checkbox input "false"
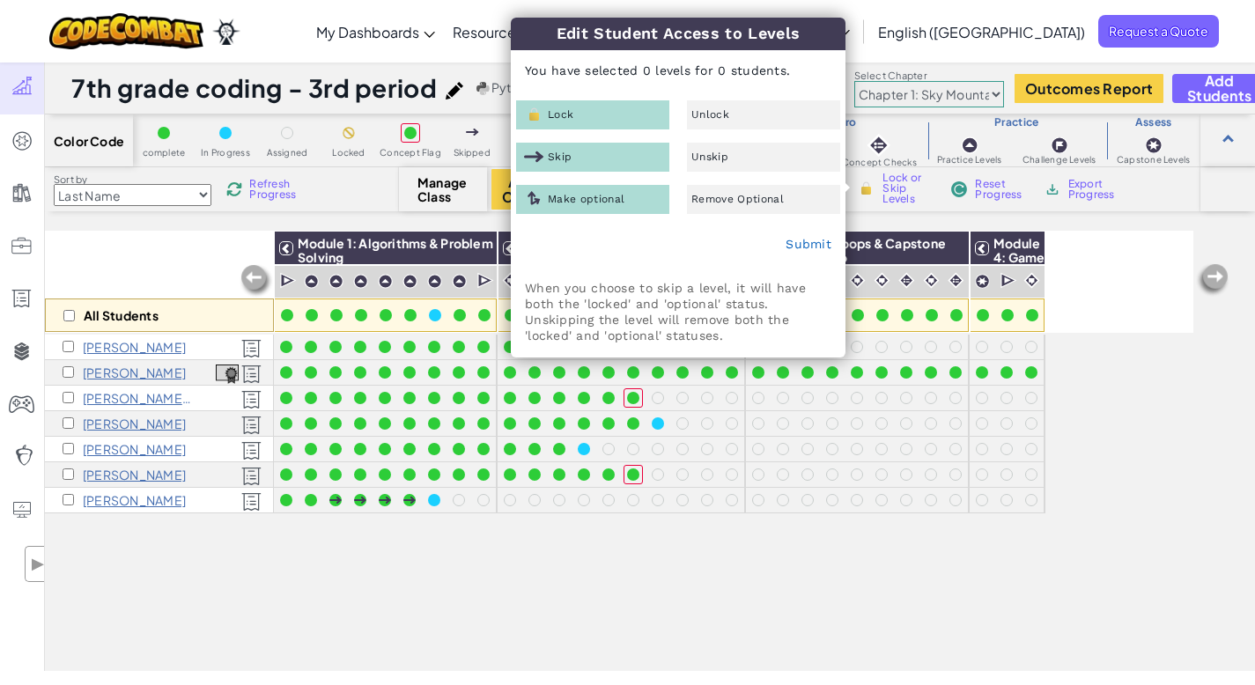
click at [734, 522] on div "All Students Module 1: Algorithms & Problem Solving Module 2: Debugging & Troub…" at bounding box center [619, 353] width 1149 height 597
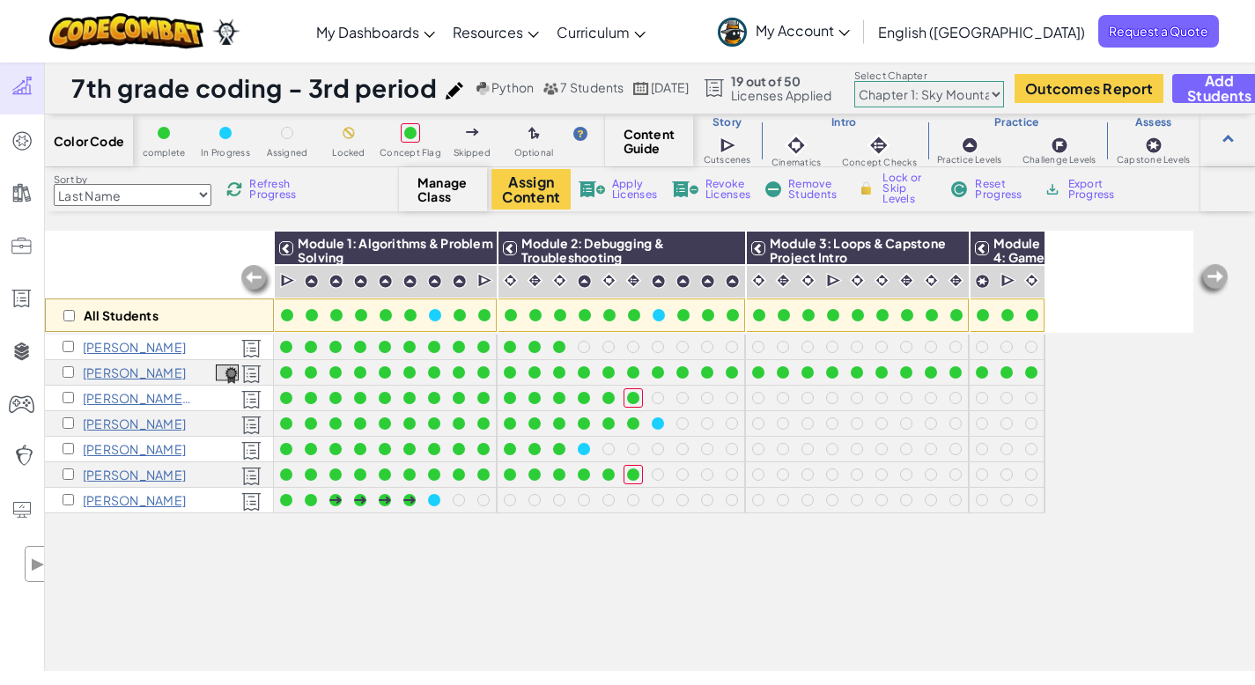
click at [472, 580] on div "All Students Module 1: Algorithms & Problem Solving Module 2: Debugging & Troub…" at bounding box center [619, 353] width 1149 height 597
click at [751, 669] on div "All Students Module 1: Algorithms & Problem Solving Module 2: Debugging & Troub…" at bounding box center [650, 451] width 1211 height 441
click at [1213, 275] on img at bounding box center [1213, 280] width 35 height 35
click at [1004, 93] on select "Chapter 1: Sky Mountain Chapter 2: The Moon Dancers Chapter 3: The Phoenix Land…" at bounding box center [930, 94] width 150 height 26
select select "5d8a57abe8919b28d5113af1"
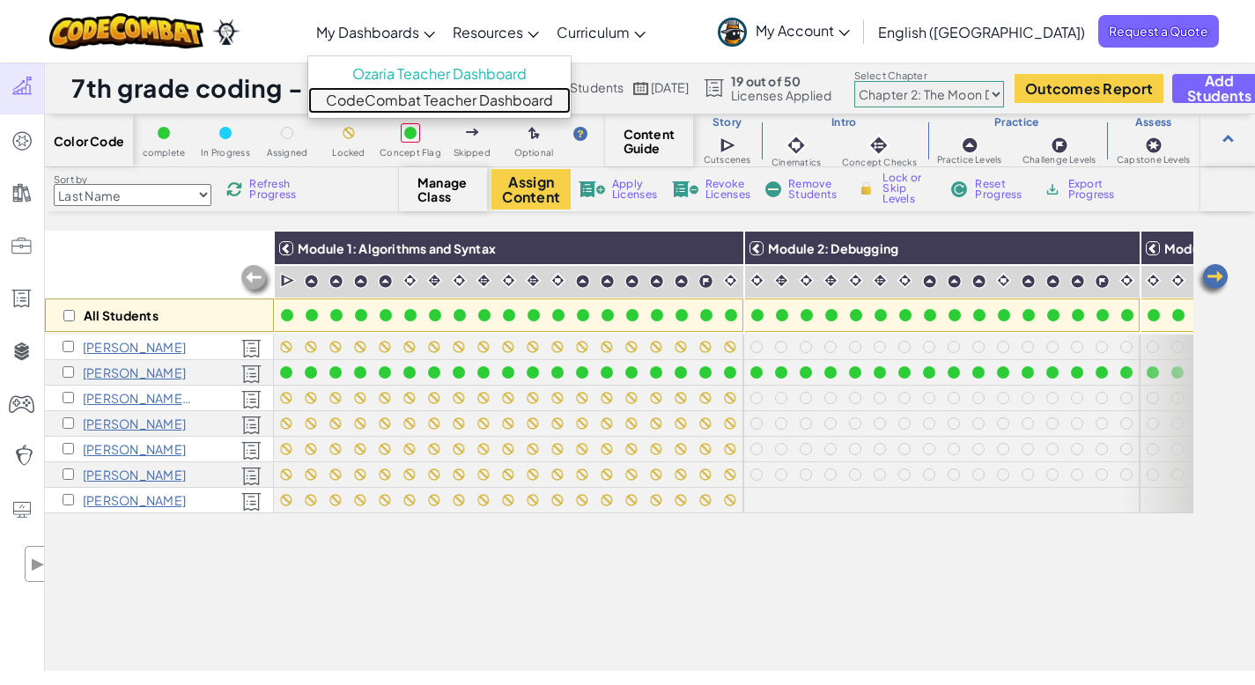
click at [478, 107] on link "CodeCombat Teacher Dashboard" at bounding box center [439, 100] width 263 height 26
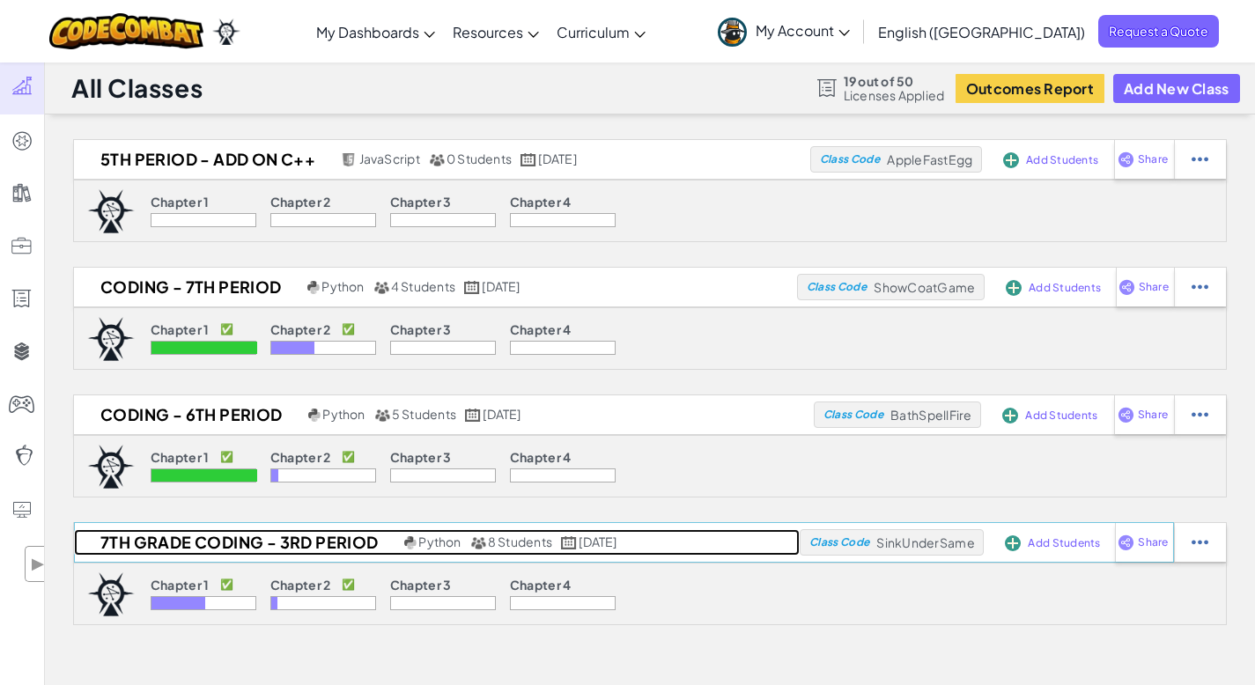
click at [321, 544] on h2 "7th grade coding - 3rd period" at bounding box center [237, 542] width 326 height 26
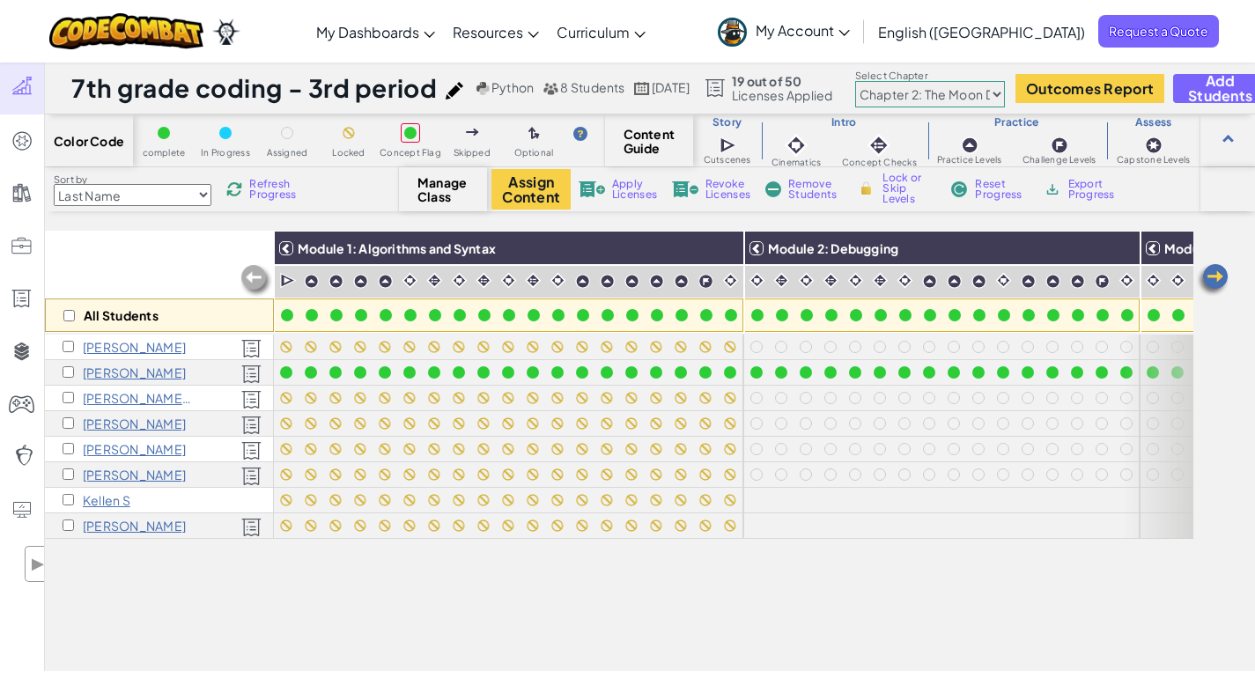
click at [1005, 92] on select "Chapter 1: Sky Mountain Chapter 2: The Moon Dancers Chapter 3: The Phoenix Land…" at bounding box center [930, 94] width 150 height 26
select select "5d41d731a8d1836b5aa3cba1"
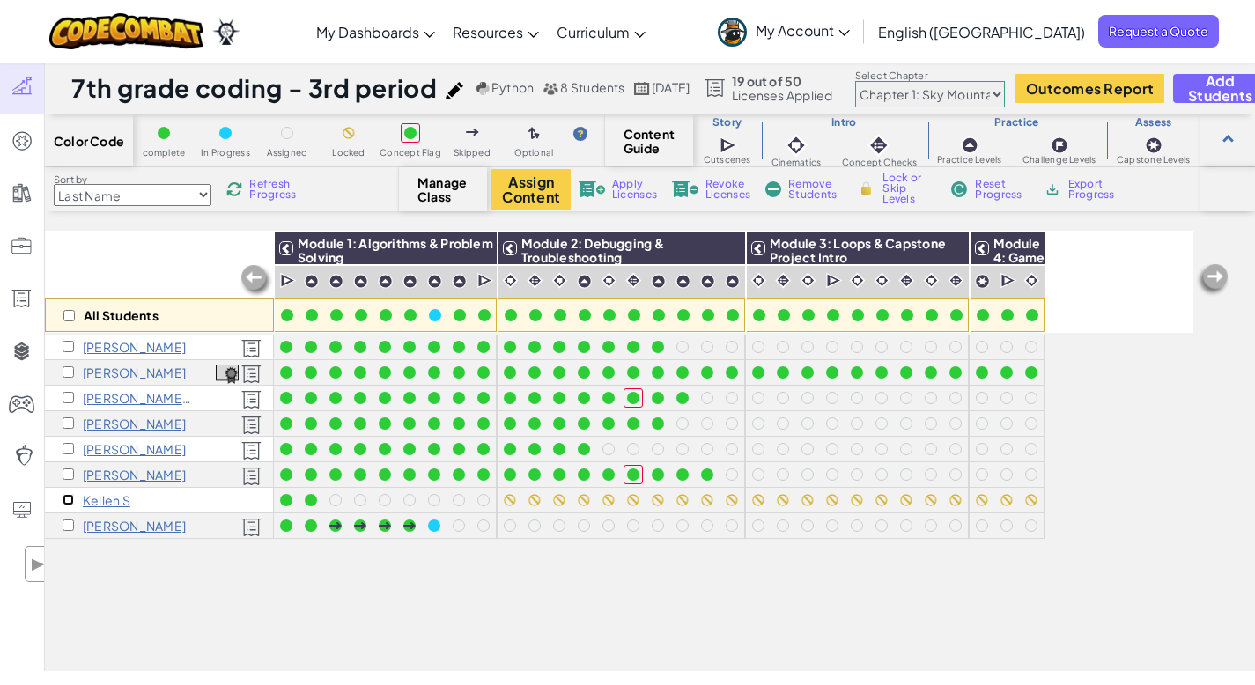
click at [64, 498] on input "checkbox" at bounding box center [68, 499] width 11 height 11
click at [725, 250] on img at bounding box center [726, 248] width 31 height 26
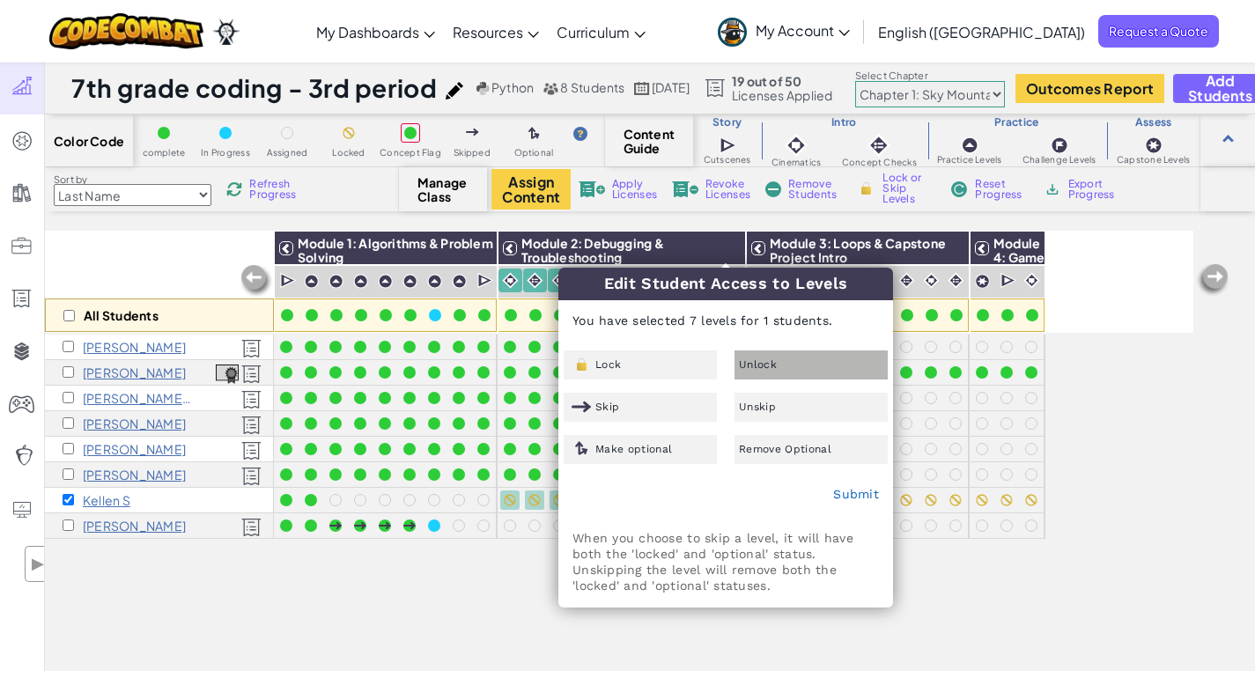
click at [784, 361] on div "Unlock" at bounding box center [811, 365] width 153 height 29
click at [855, 497] on link "Submit" at bounding box center [856, 494] width 46 height 14
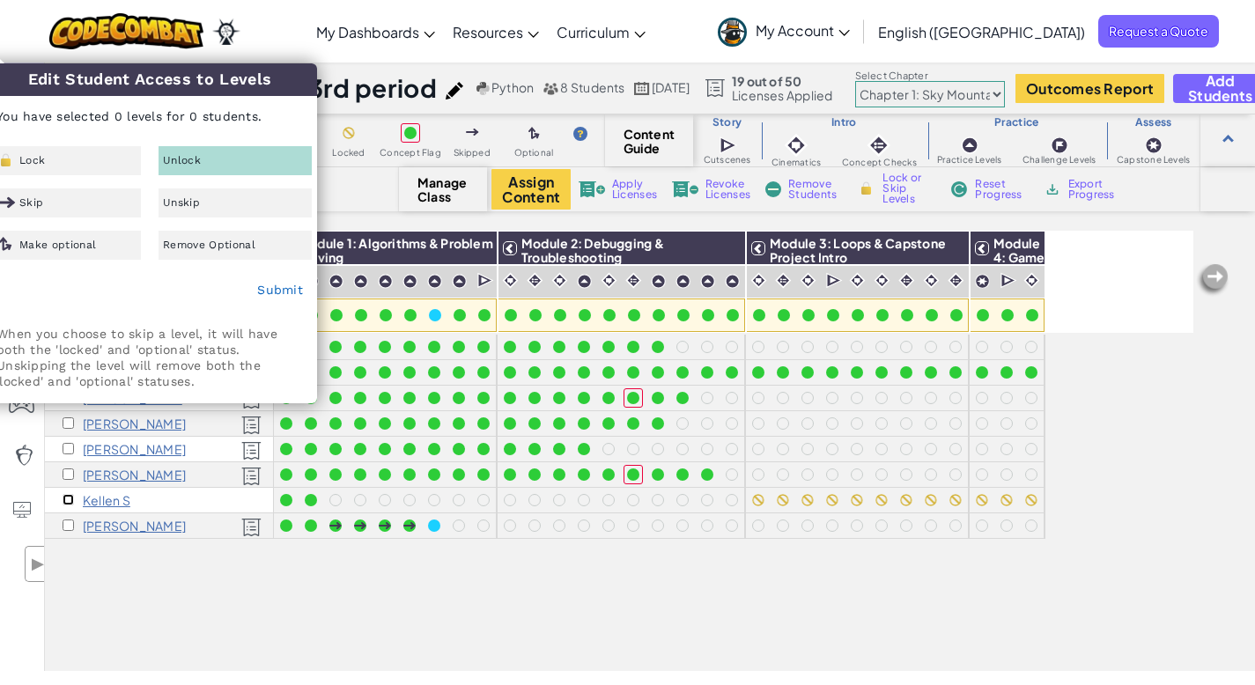
click at [68, 497] on input "checkbox" at bounding box center [68, 499] width 11 height 11
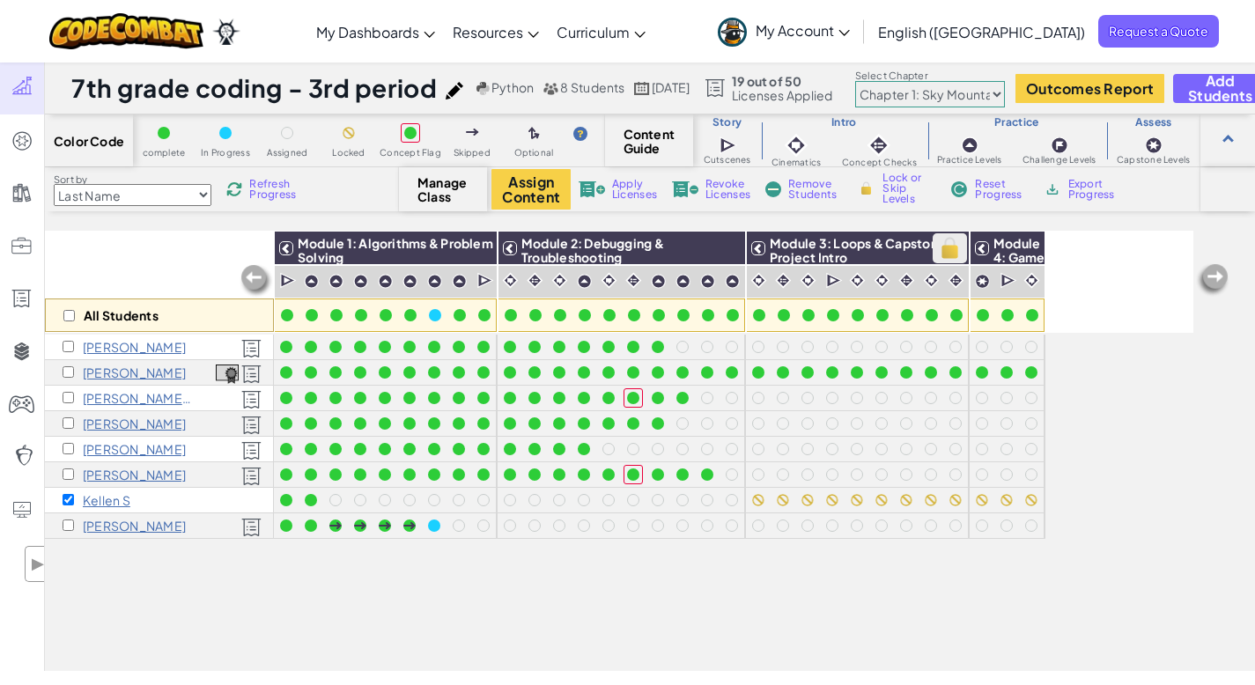
click at [957, 248] on img at bounding box center [950, 248] width 31 height 26
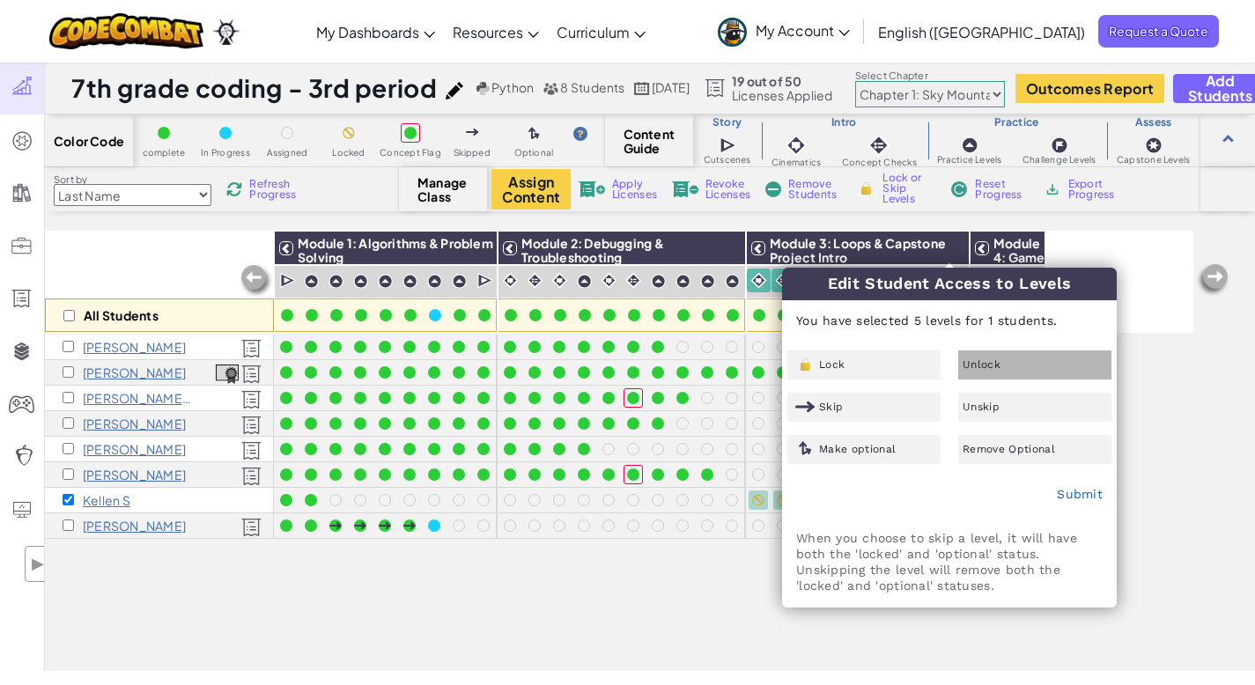
click at [992, 358] on div "Unlock" at bounding box center [1035, 365] width 153 height 29
click at [1085, 496] on link "Submit" at bounding box center [1080, 494] width 46 height 14
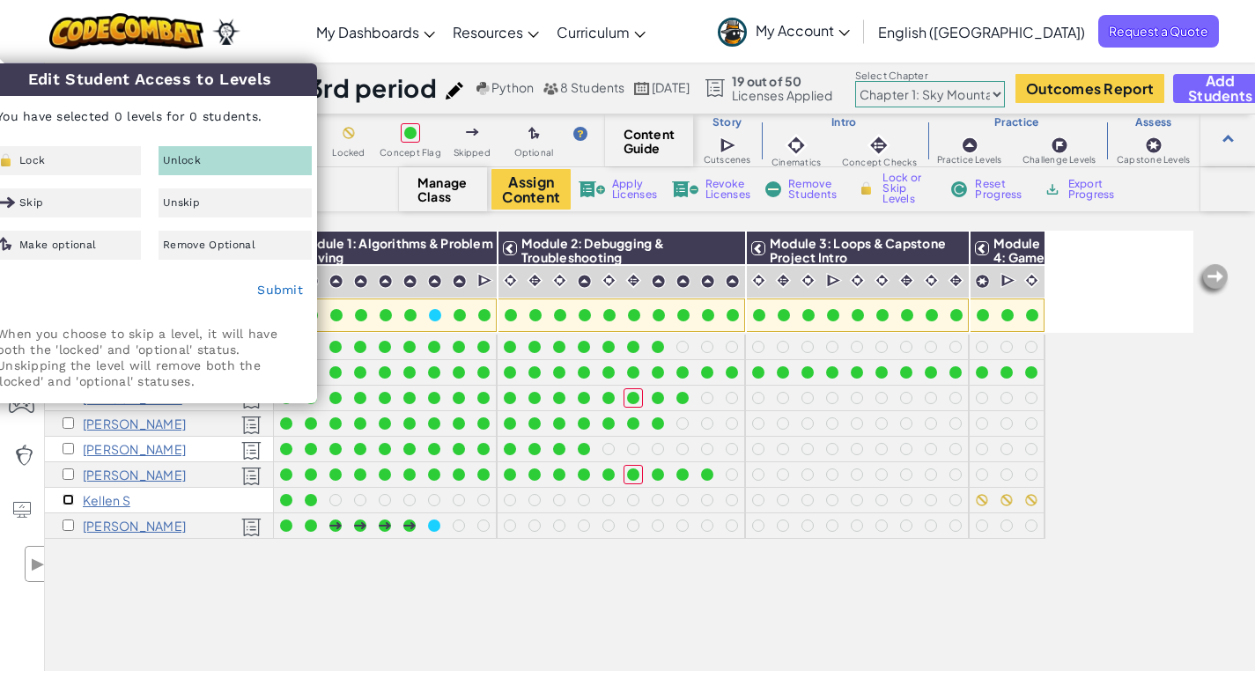
click at [70, 500] on input "checkbox" at bounding box center [68, 499] width 11 height 11
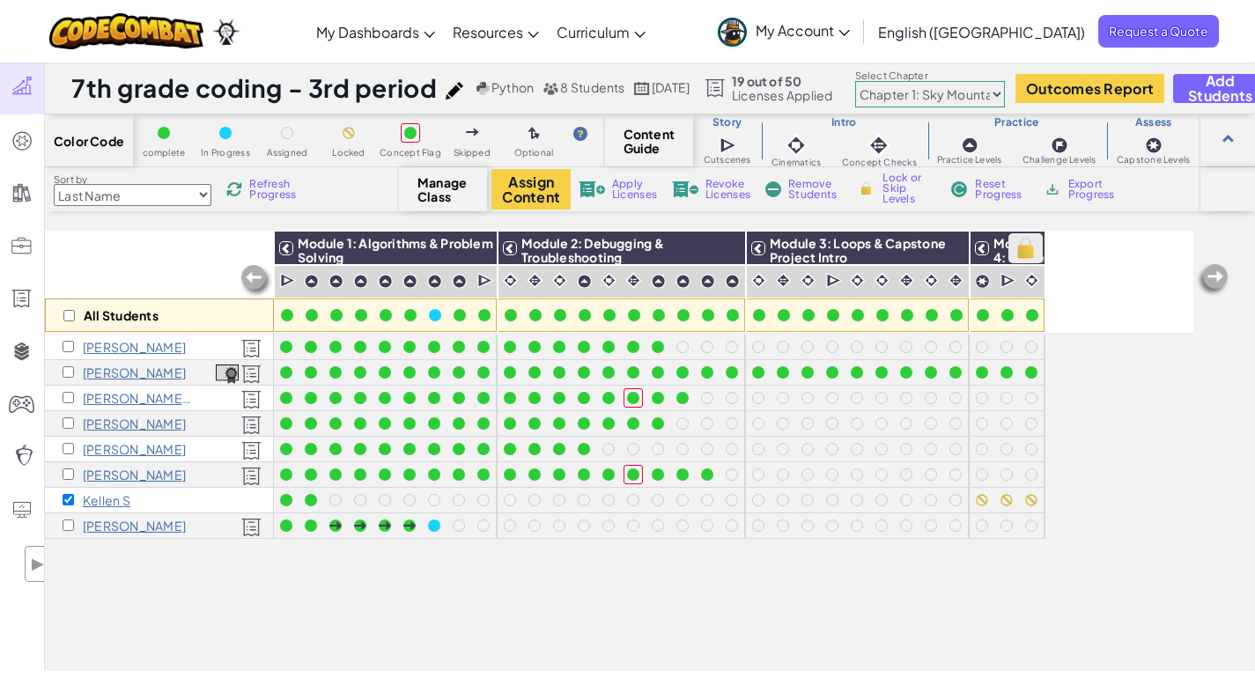
click at [1031, 245] on img at bounding box center [1026, 248] width 31 height 26
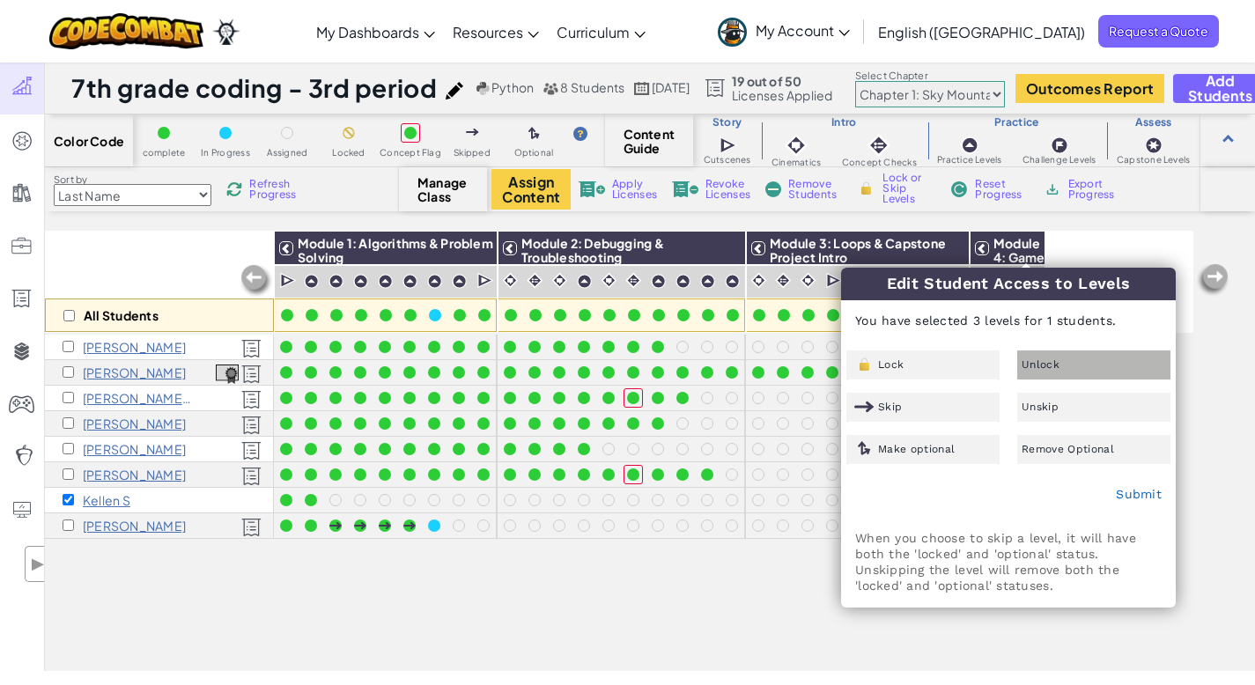
click at [1069, 366] on div "Unlock" at bounding box center [1094, 365] width 153 height 29
click at [1133, 492] on link "Submit" at bounding box center [1139, 494] width 46 height 14
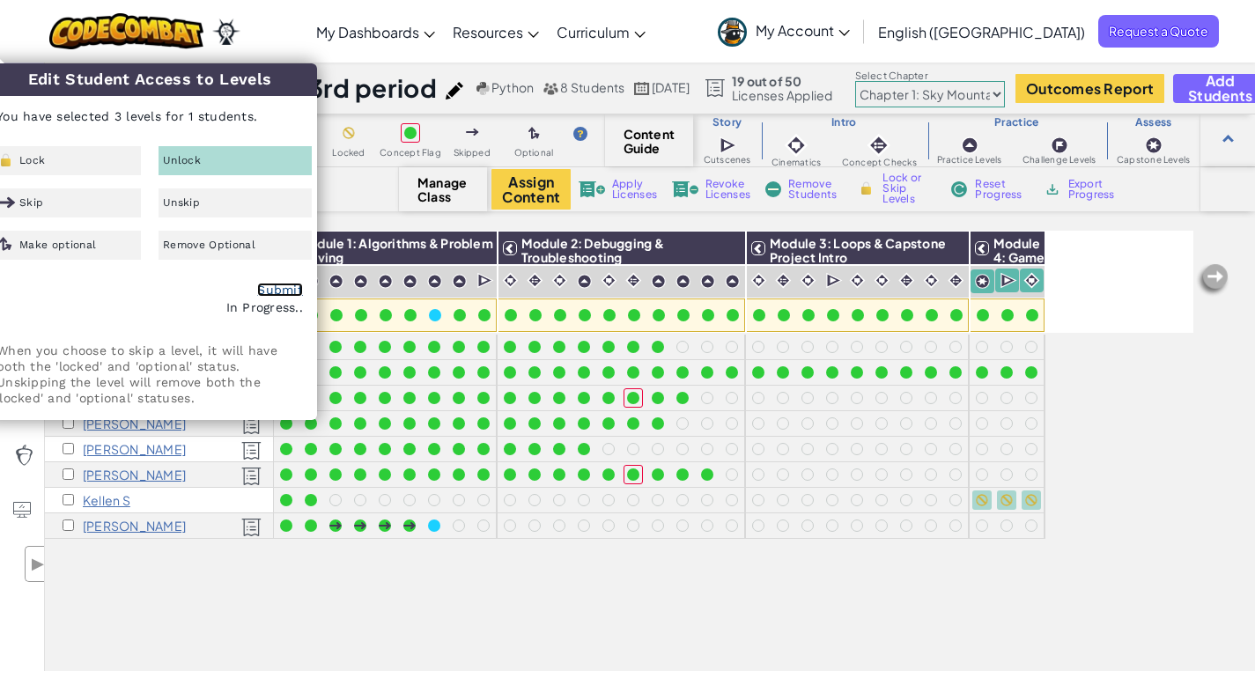
checkbox input "false"
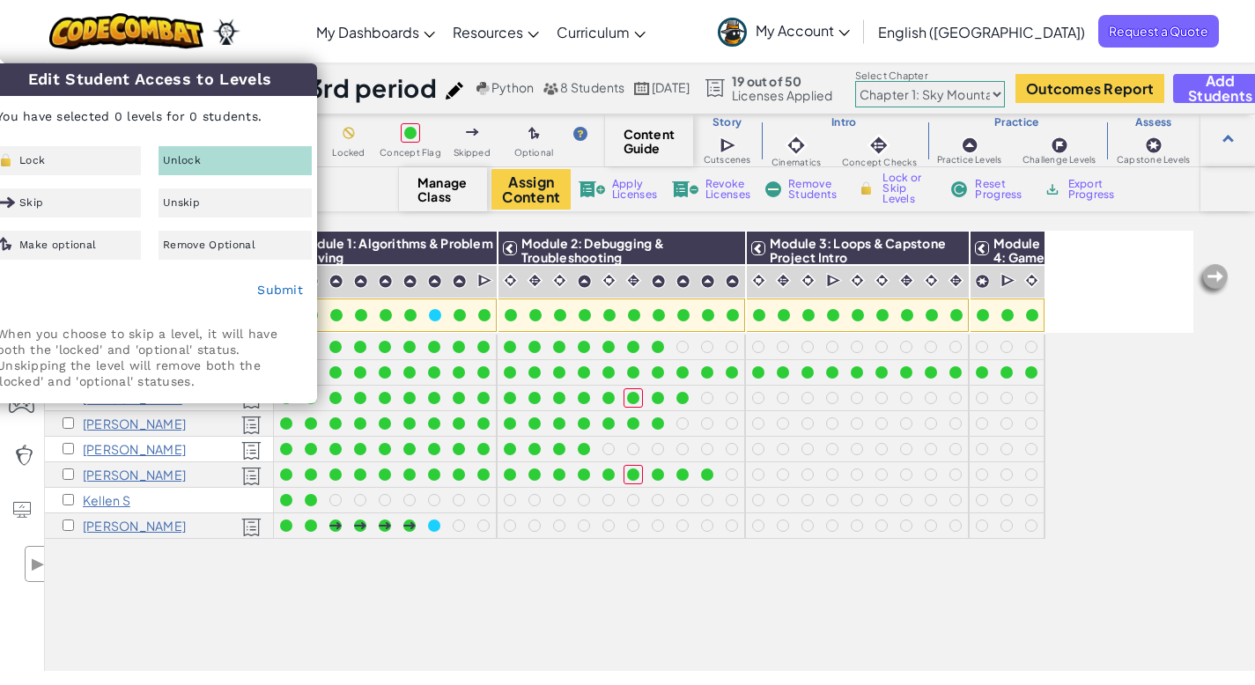
click at [748, 625] on div "All Students Module 1: Algorithms & Problem Solving Module 2: Debugging & Troub…" at bounding box center [619, 353] width 1149 height 597
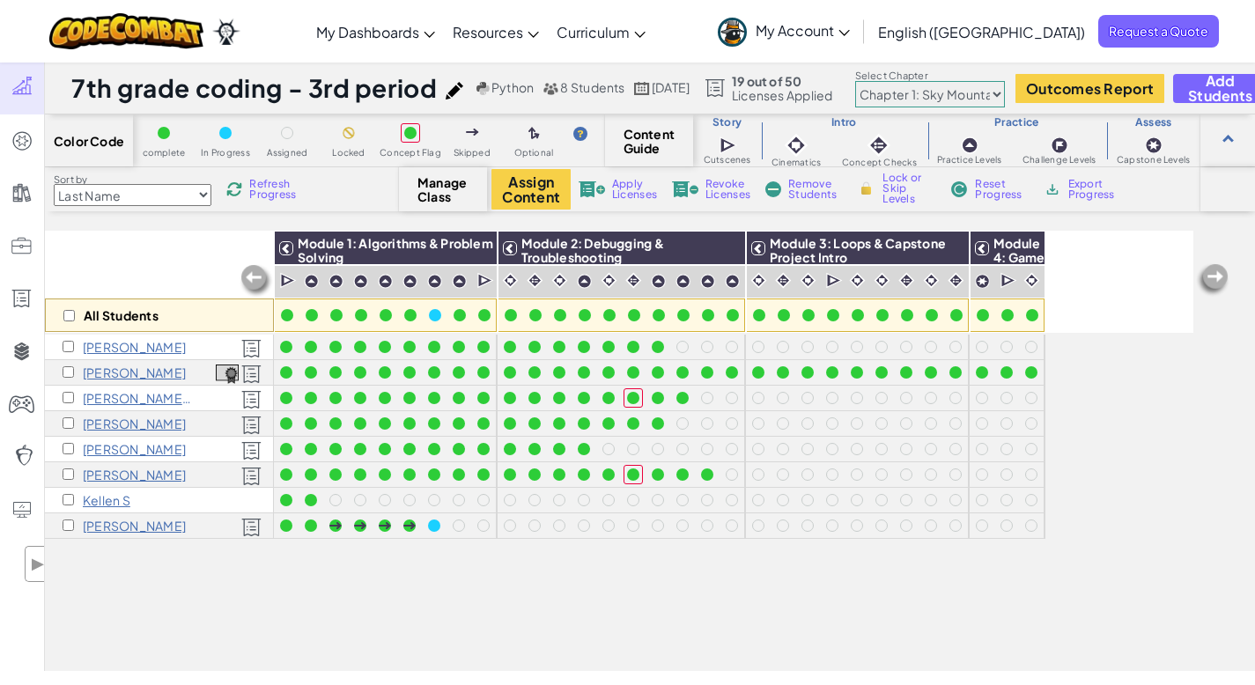
click at [107, 496] on p "Kellen S" at bounding box center [107, 500] width 48 height 14
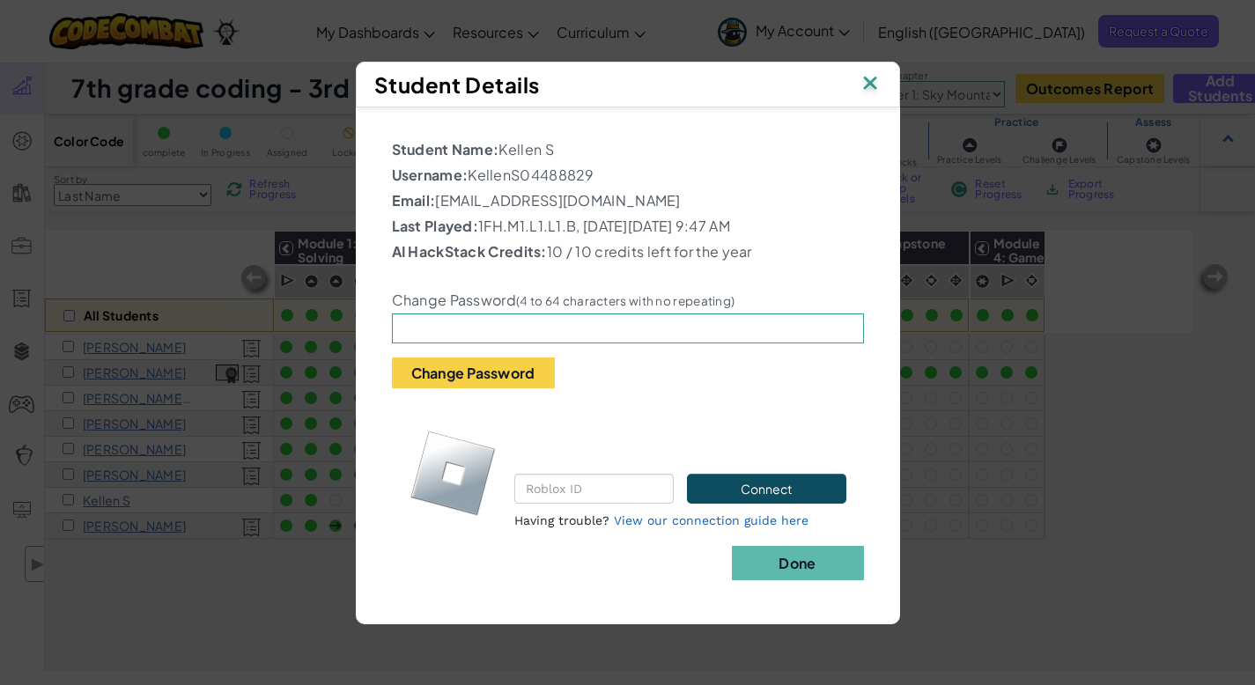
click at [114, 536] on div "Student Details Student Name: [PERSON_NAME] S Username: KellenS04488829 Email: …" at bounding box center [627, 342] width 1255 height 685
click at [818, 564] on button "Done" at bounding box center [798, 563] width 132 height 34
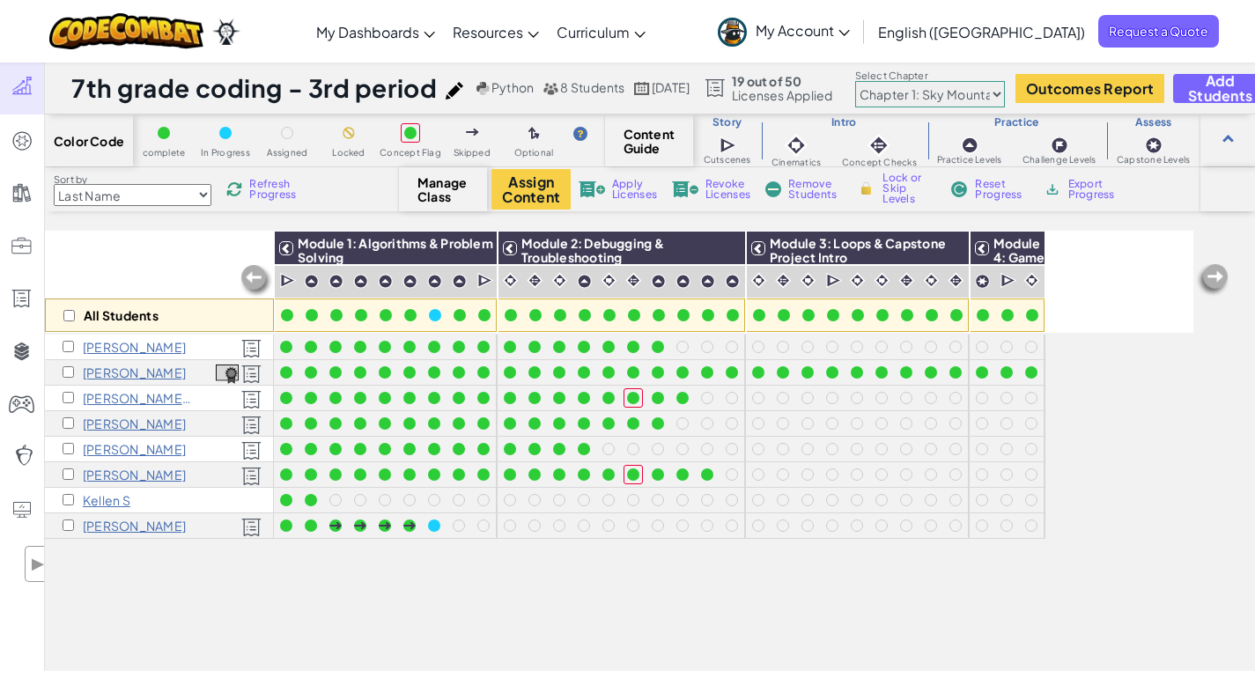
click at [140, 529] on p "[PERSON_NAME]" at bounding box center [134, 526] width 103 height 14
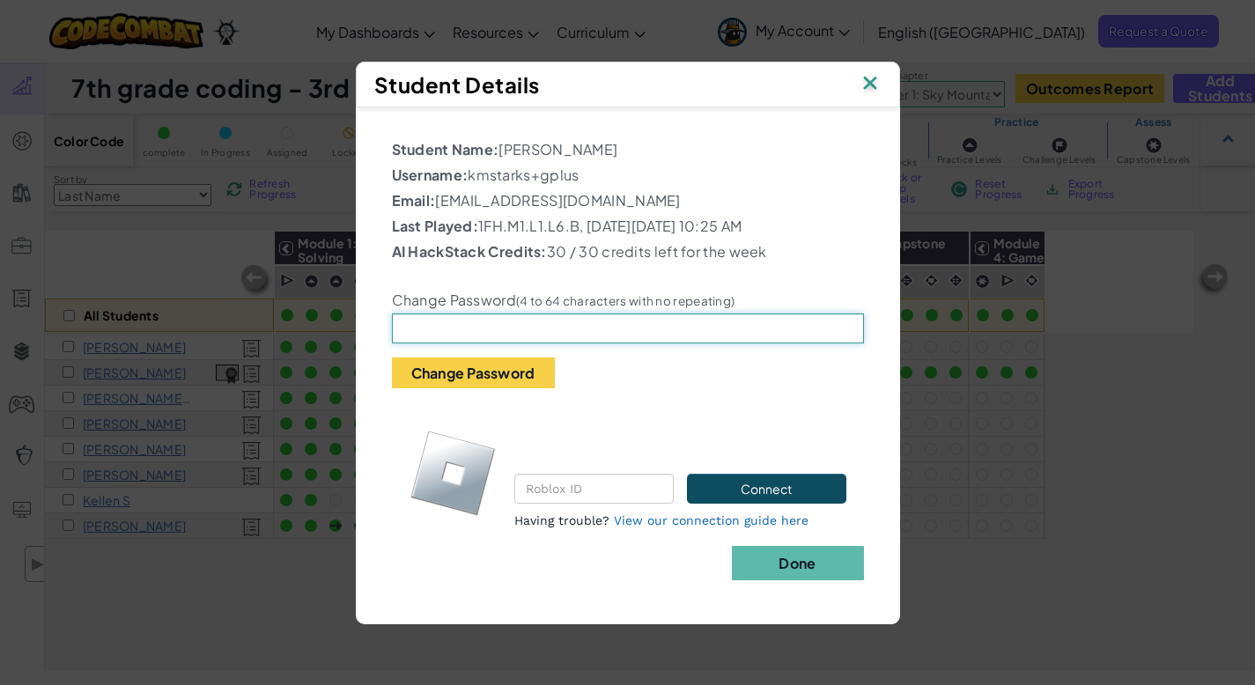
click at [678, 325] on input "text" at bounding box center [628, 329] width 472 height 30
type input "kellen1214"
click at [815, 563] on b "Done" at bounding box center [797, 563] width 37 height 19
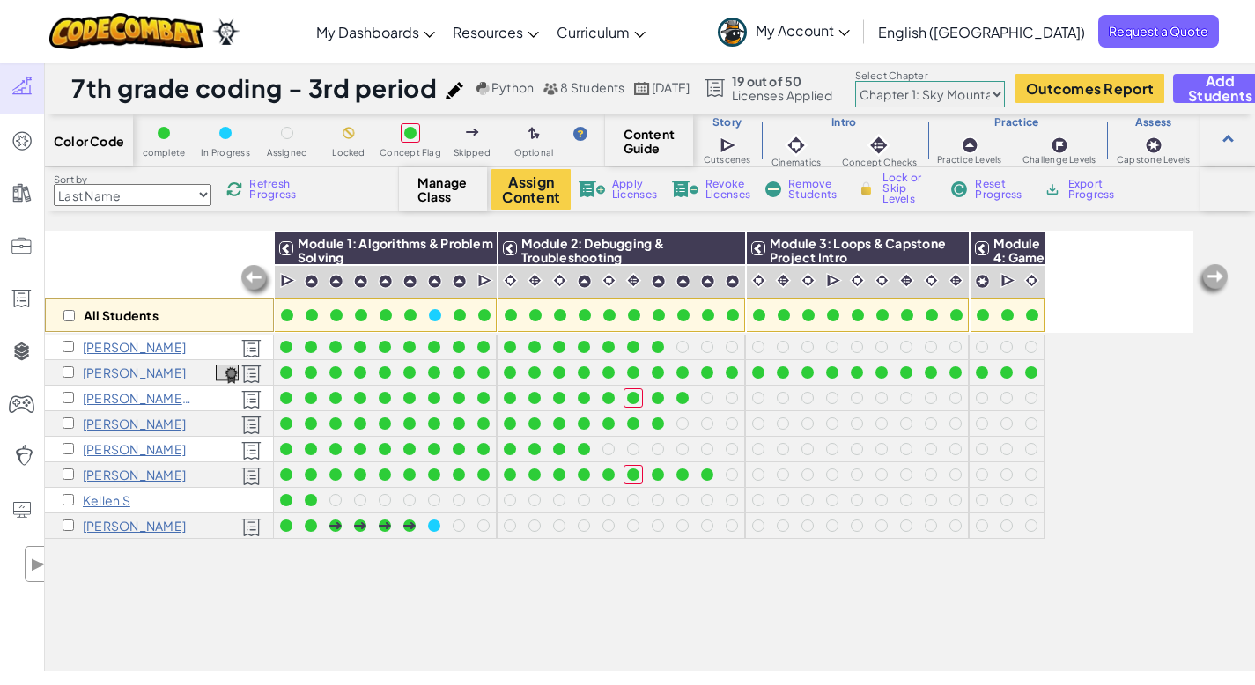
click at [387, 595] on div "All Students Module 1: Algorithms & Problem Solving Module 2: Debugging & Troub…" at bounding box center [619, 353] width 1149 height 597
click at [114, 529] on p "[PERSON_NAME]" at bounding box center [134, 526] width 103 height 14
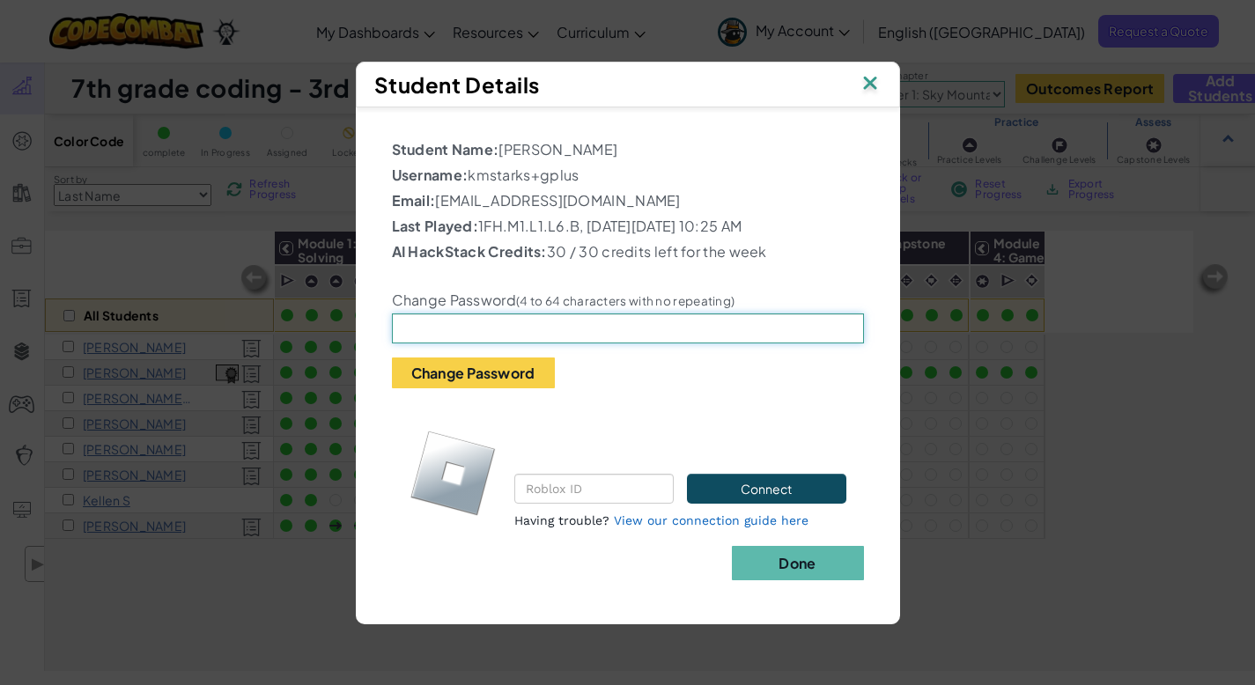
click at [465, 332] on input "text" at bounding box center [628, 329] width 472 height 30
type input "kellen1214"
click at [801, 564] on b "Done" at bounding box center [797, 563] width 37 height 19
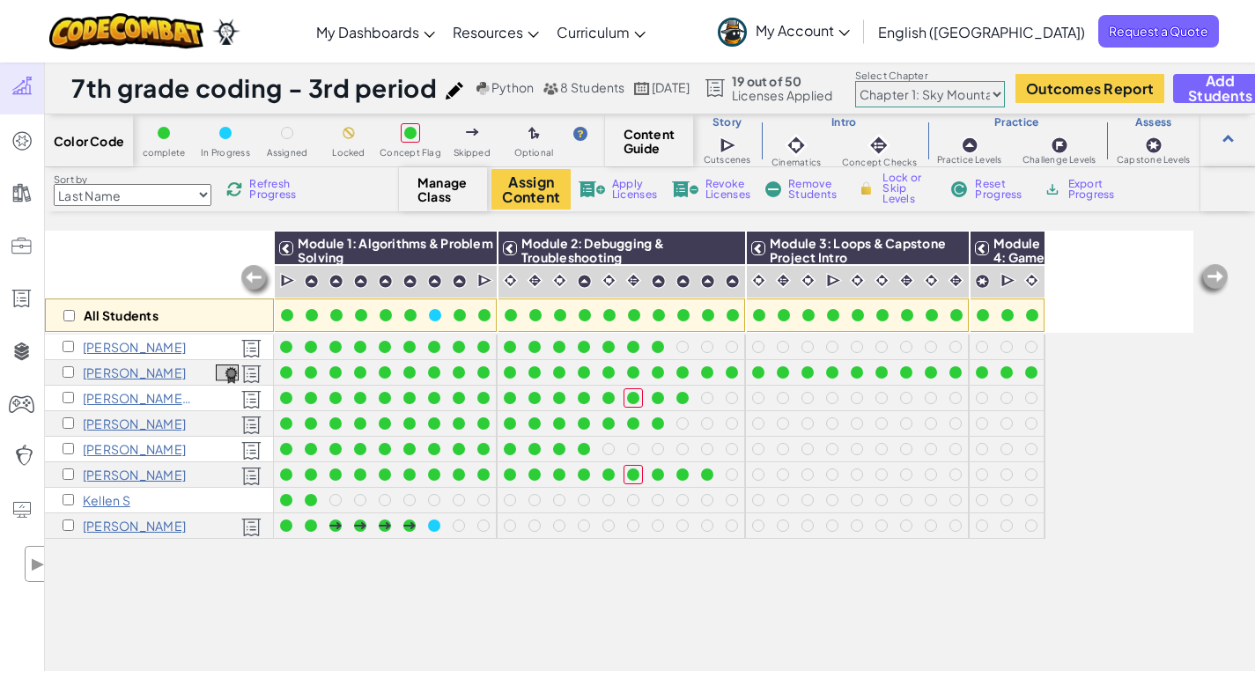
click at [126, 527] on p "[PERSON_NAME]" at bounding box center [134, 526] width 103 height 14
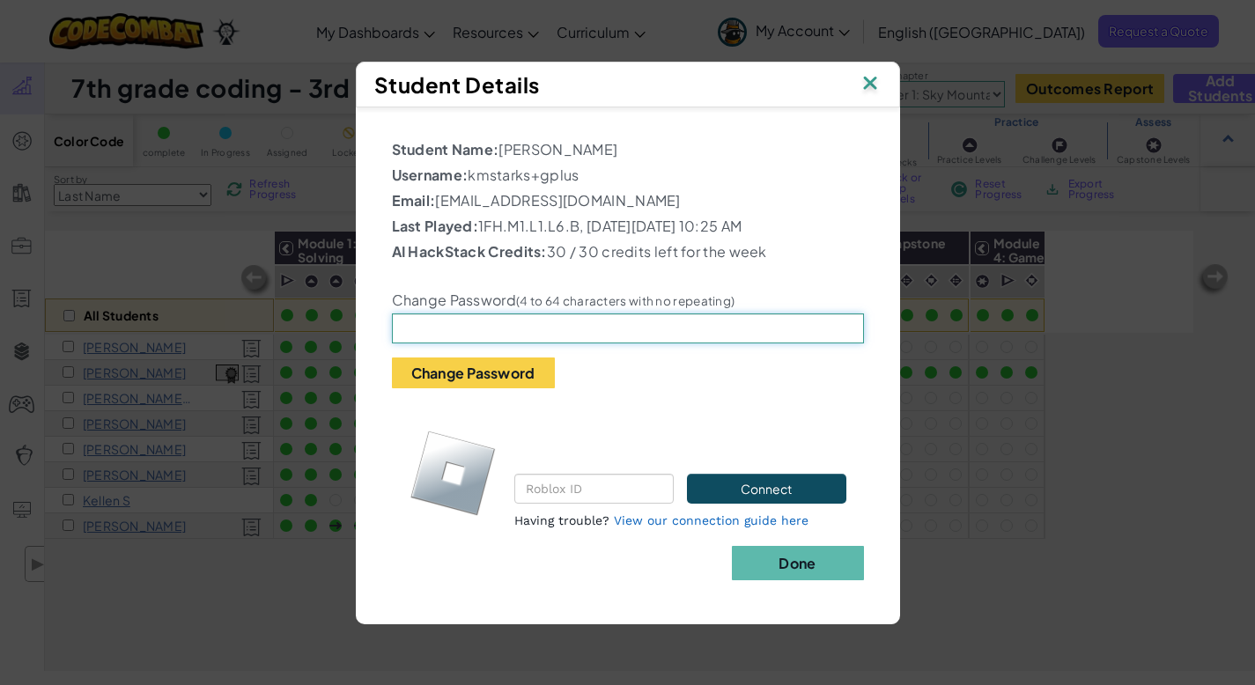
click at [715, 331] on input "text" at bounding box center [628, 329] width 472 height 30
type input "kellen1214"
click at [540, 364] on button "Change Password" at bounding box center [473, 373] width 163 height 31
click at [877, 80] on img at bounding box center [870, 84] width 23 height 26
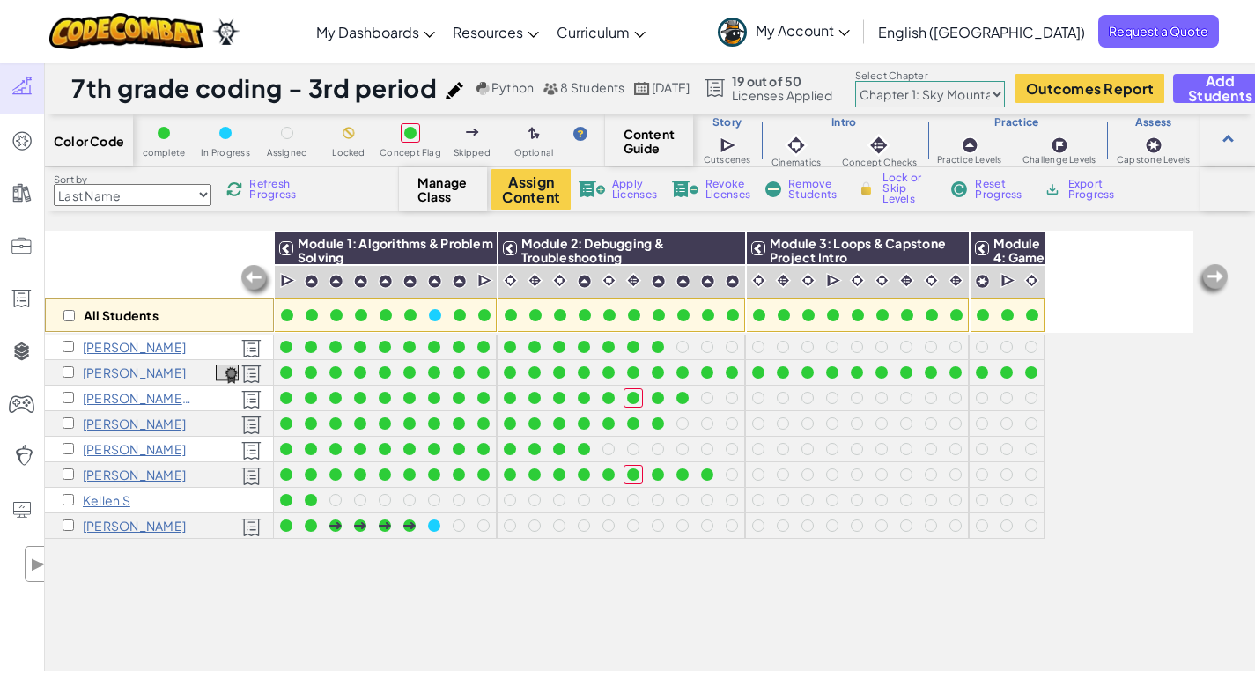
click at [667, 560] on div "All Students Module 1: Algorithms & Problem Solving Module 2: Debugging & Troub…" at bounding box center [619, 353] width 1149 height 597
click at [260, 190] on span "Refresh Progress" at bounding box center [276, 189] width 55 height 21
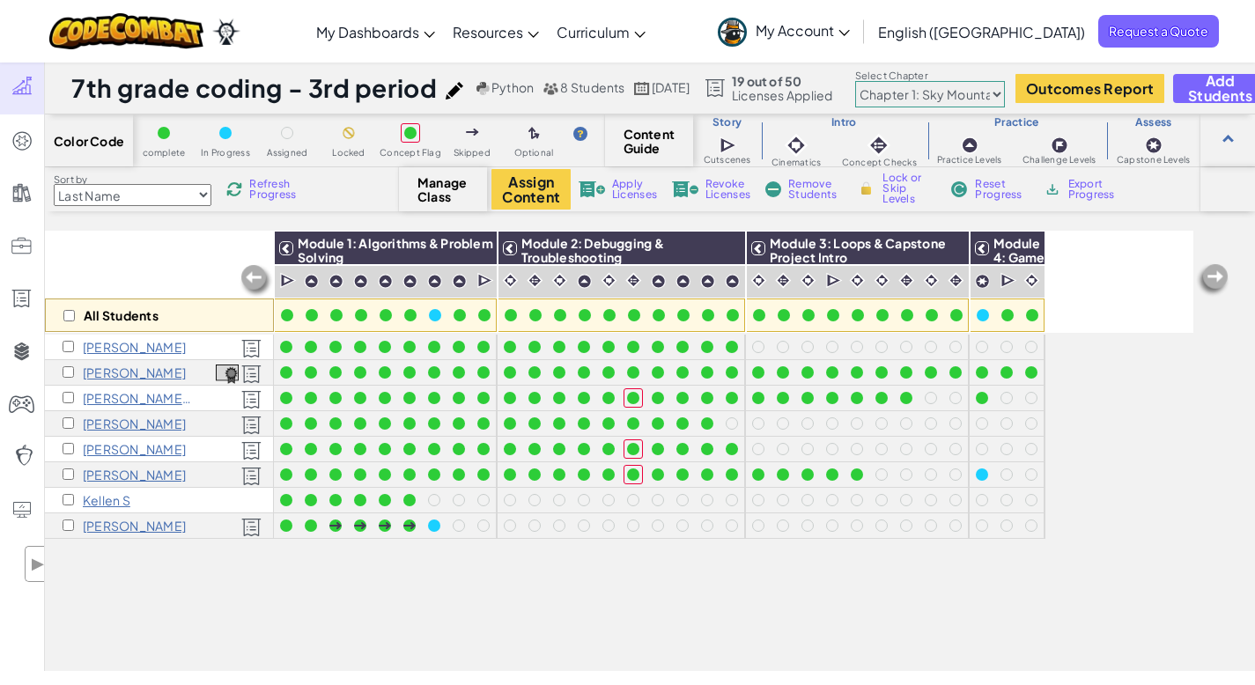
click at [263, 193] on span "Refresh Progress" at bounding box center [276, 189] width 55 height 21
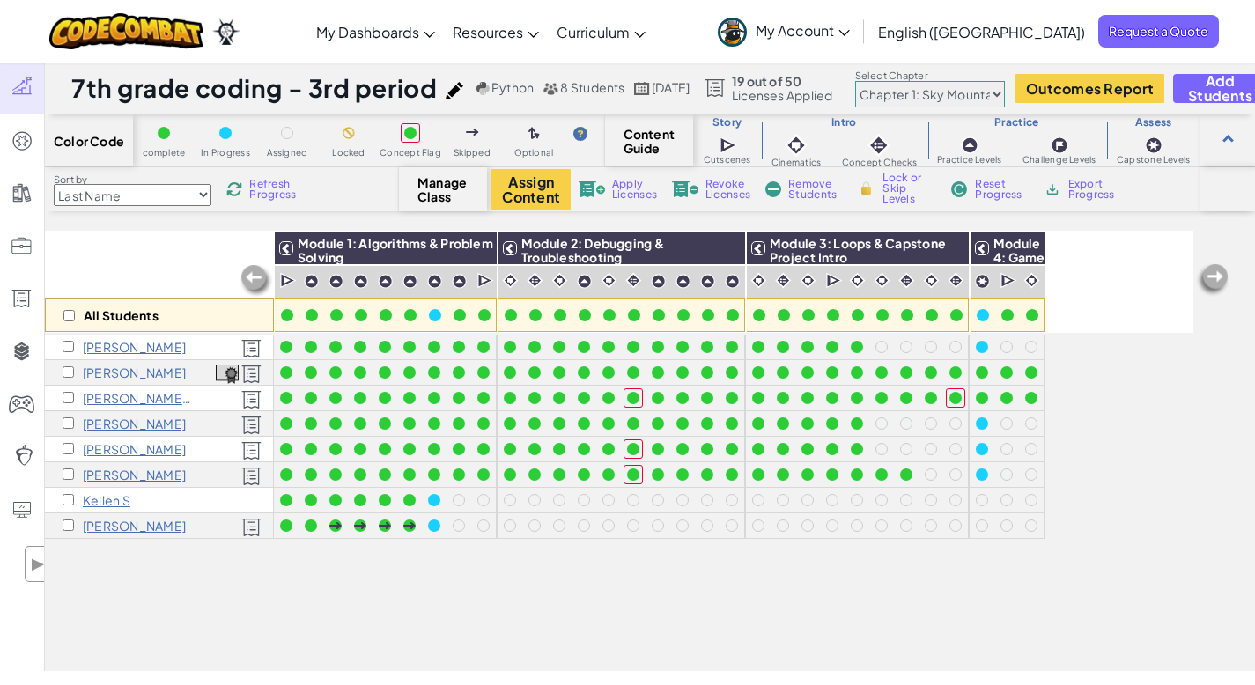
click at [264, 193] on span "Refresh Progress" at bounding box center [276, 189] width 55 height 21
click at [66, 498] on input "checkbox" at bounding box center [68, 499] width 11 height 11
checkbox input "true"
click at [805, 193] on span "Remove Students" at bounding box center [815, 189] width 53 height 21
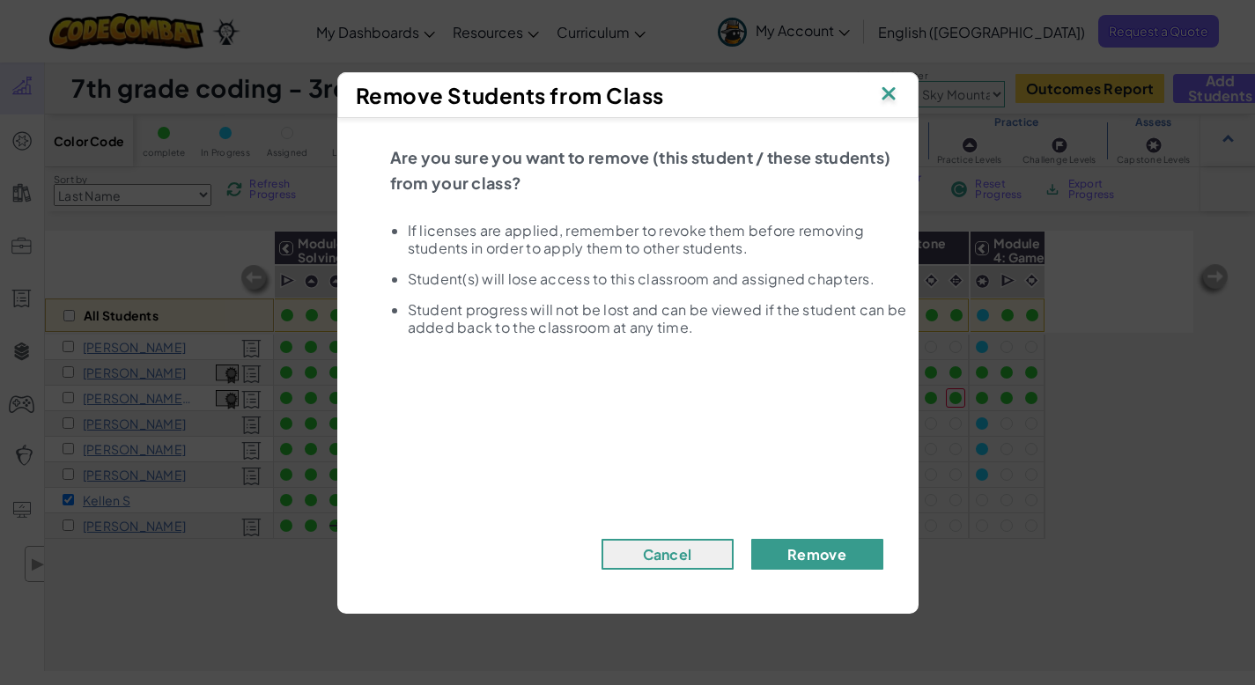
click at [832, 549] on button "Remove" at bounding box center [818, 554] width 132 height 31
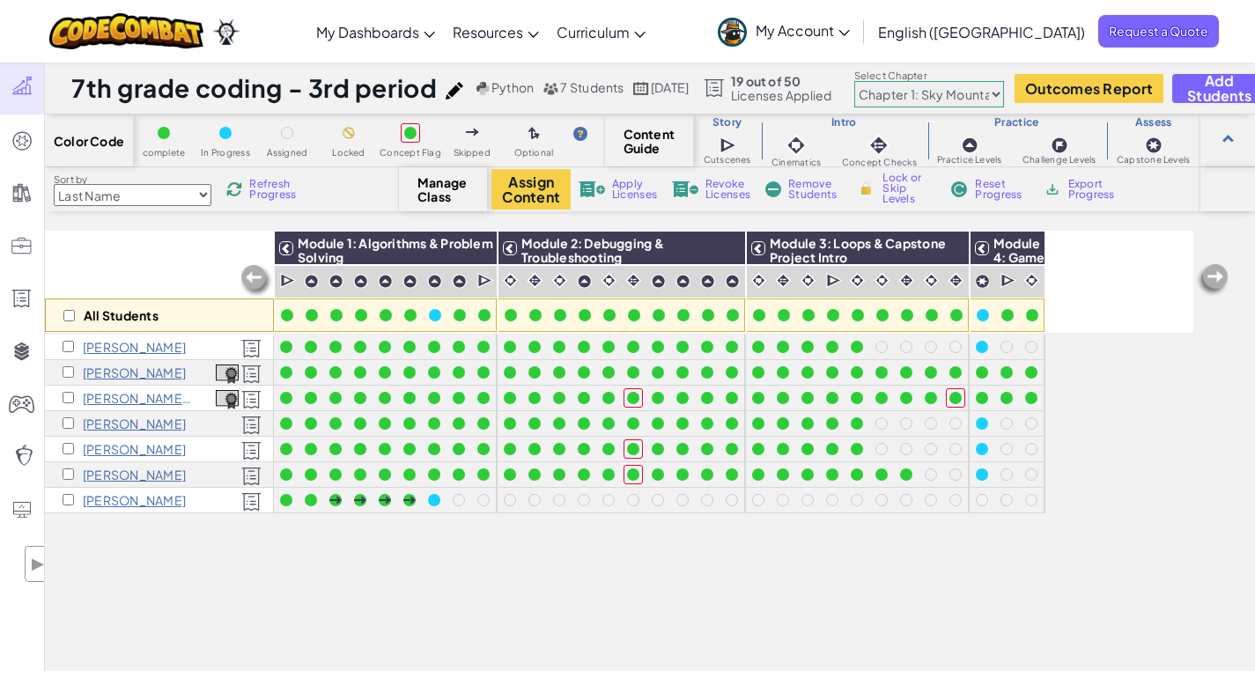
click at [320, 607] on div "All Students Module 1: Algorithms & Problem Solving Module 2: Debugging & Troub…" at bounding box center [619, 353] width 1149 height 597
click at [1004, 94] on select "Chapter 1: Sky Mountain Chapter 2: The Moon Dancers Chapter 3: The Phoenix Land…" at bounding box center [930, 94] width 150 height 26
select select "5d8a57abe8919b28d5113af1"
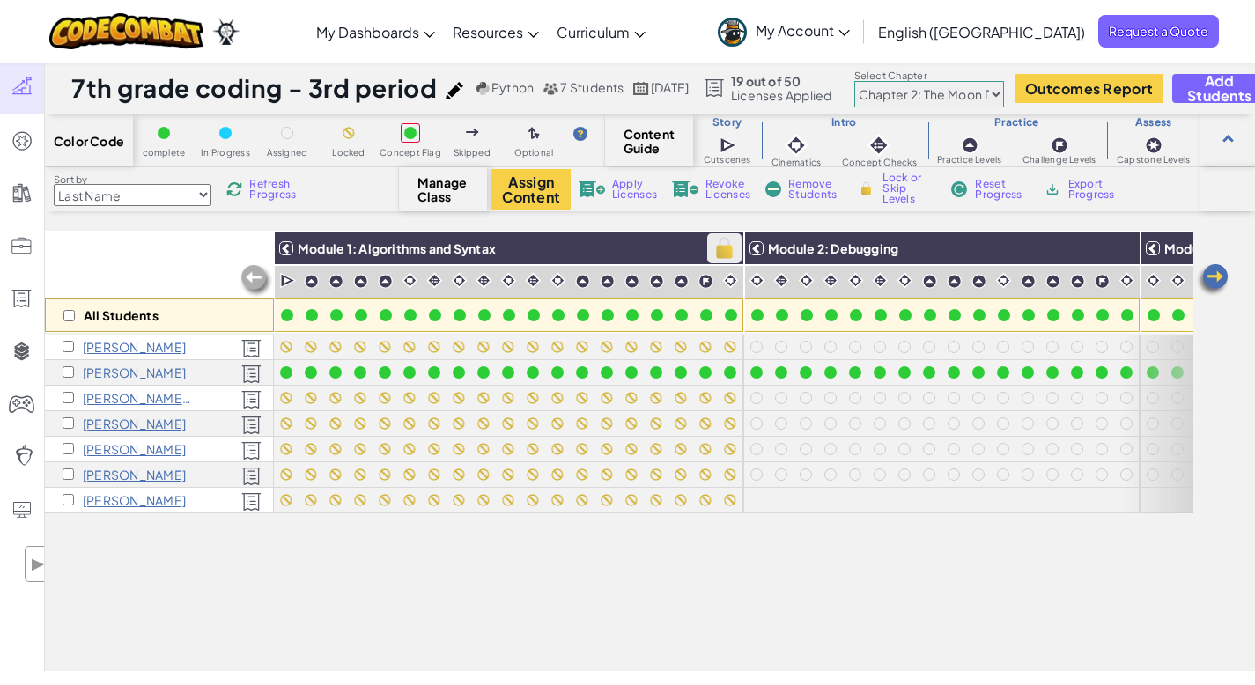
click at [726, 255] on img at bounding box center [724, 248] width 31 height 26
checkbox input "true"
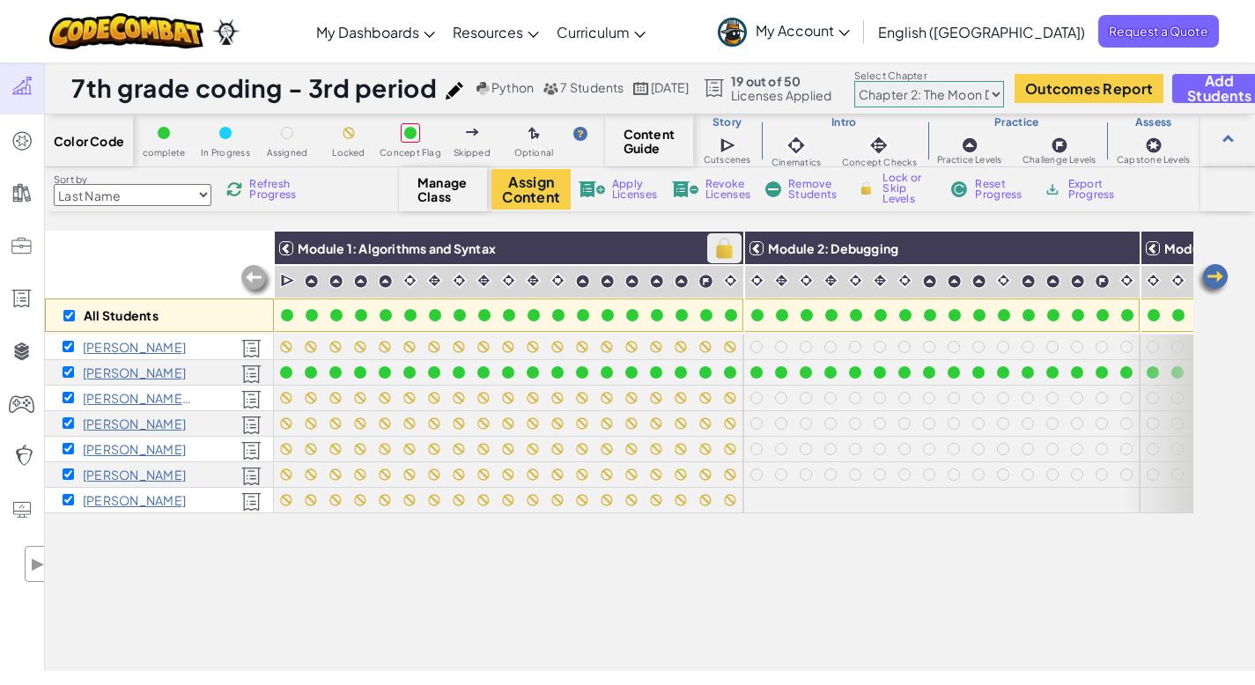
checkbox input "true"
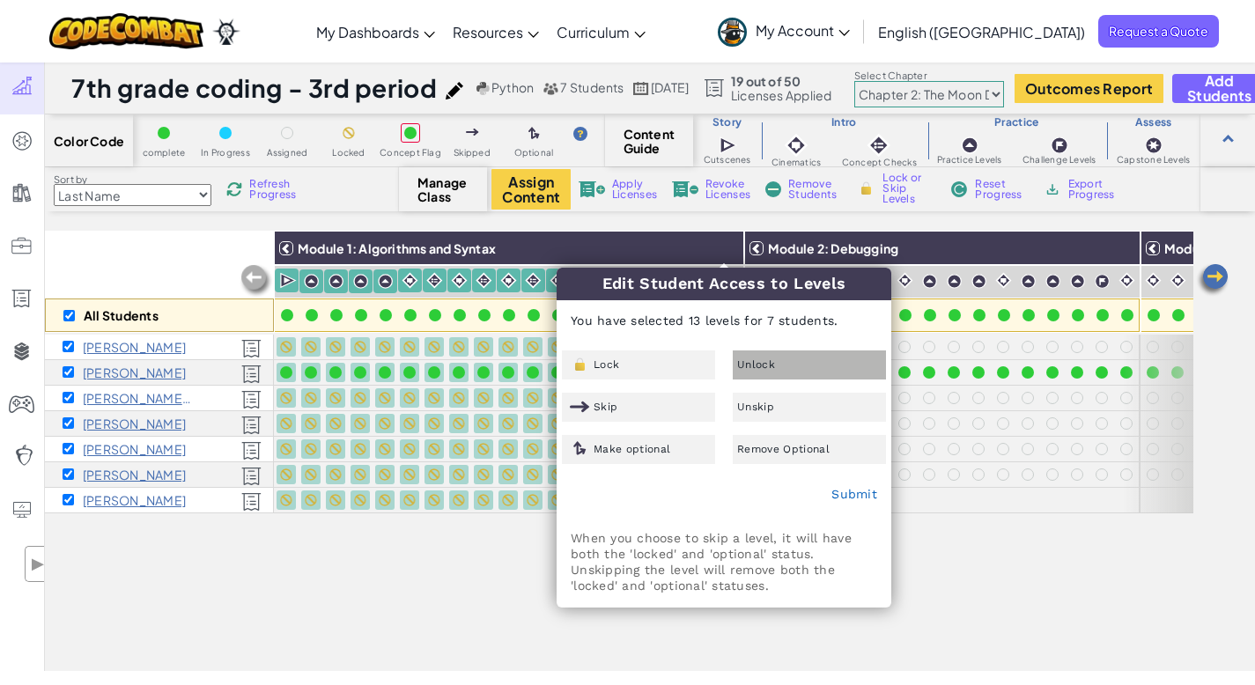
click at [770, 367] on span "Unlock" at bounding box center [756, 364] width 38 height 11
click at [363, 606] on div "All Students Module 1: Algorithms and Syntax Module 2: Debugging Module 3: Vari…" at bounding box center [619, 353] width 1149 height 597
checkbox input "false"
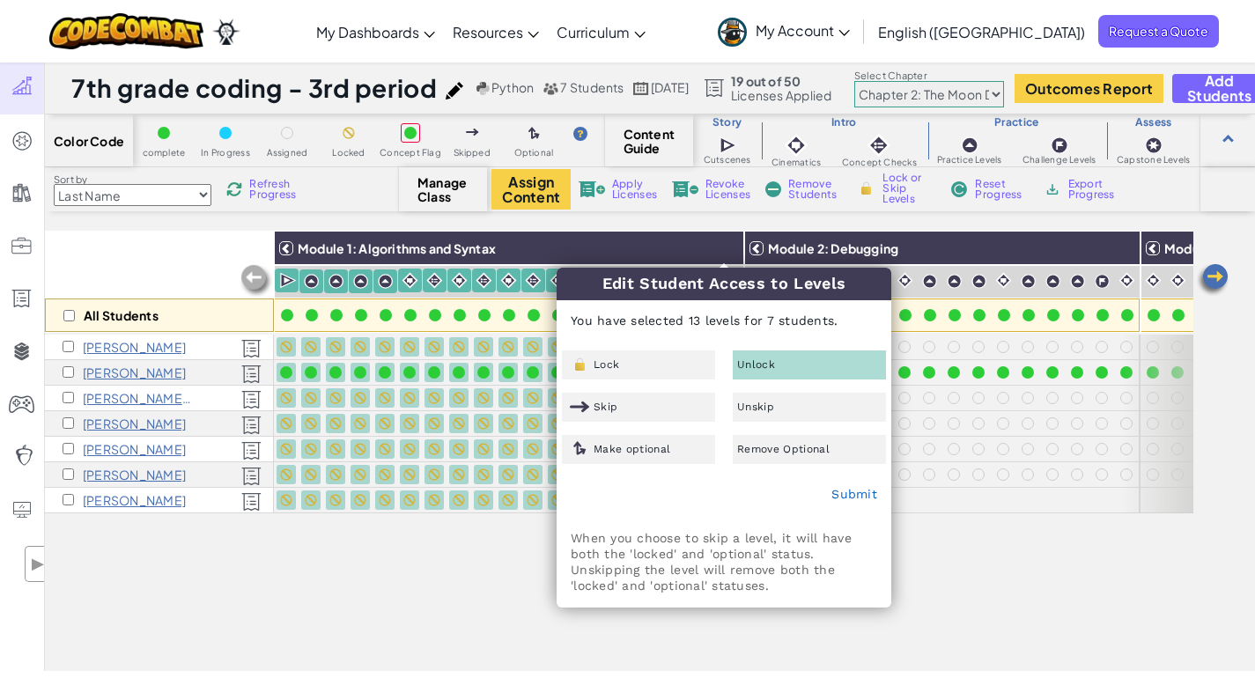
checkbox input "false"
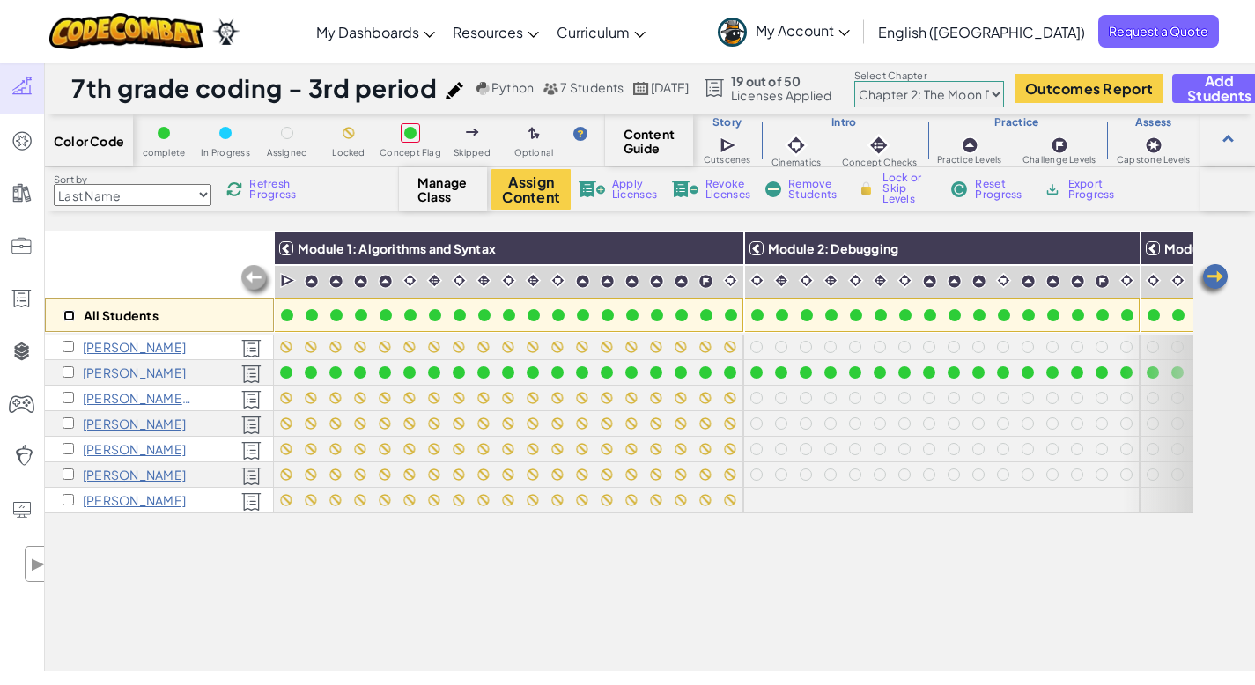
click at [67, 312] on input "checkbox" at bounding box center [68, 315] width 11 height 11
checkbox input "true"
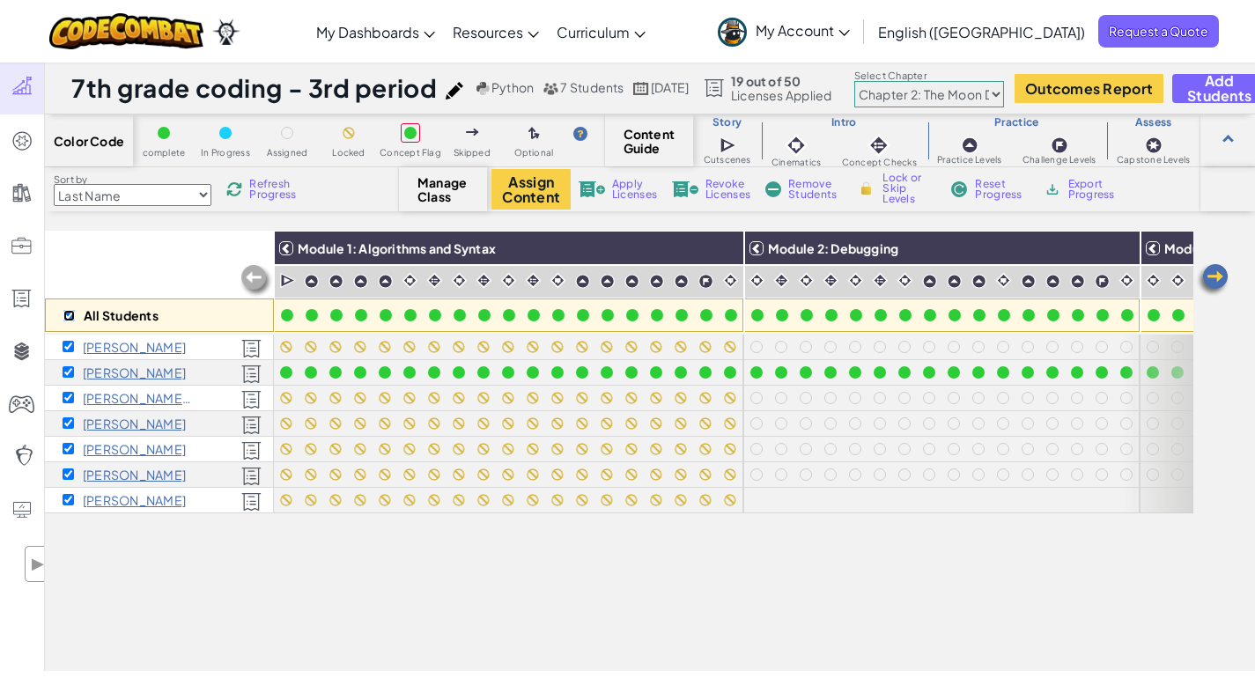
checkbox input "true"
click at [732, 247] on img at bounding box center [724, 248] width 31 height 26
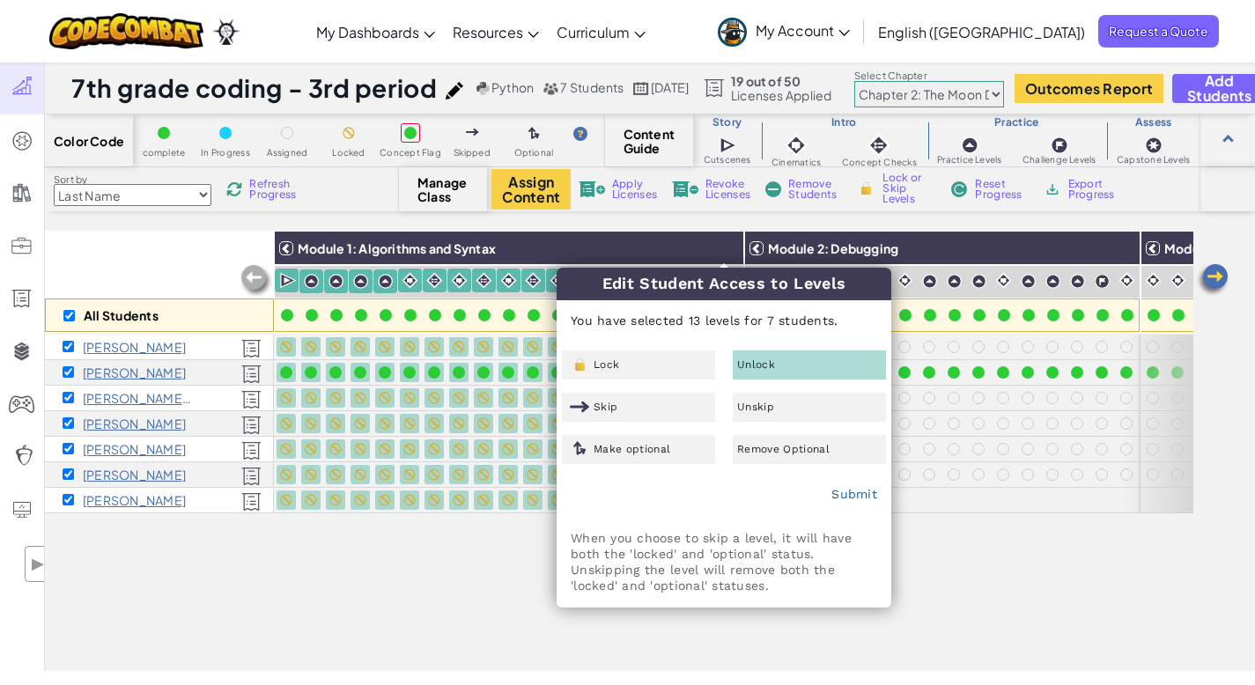
click at [807, 365] on div "Unlock" at bounding box center [809, 365] width 153 height 29
click at [848, 492] on link "Submit" at bounding box center [855, 494] width 46 height 14
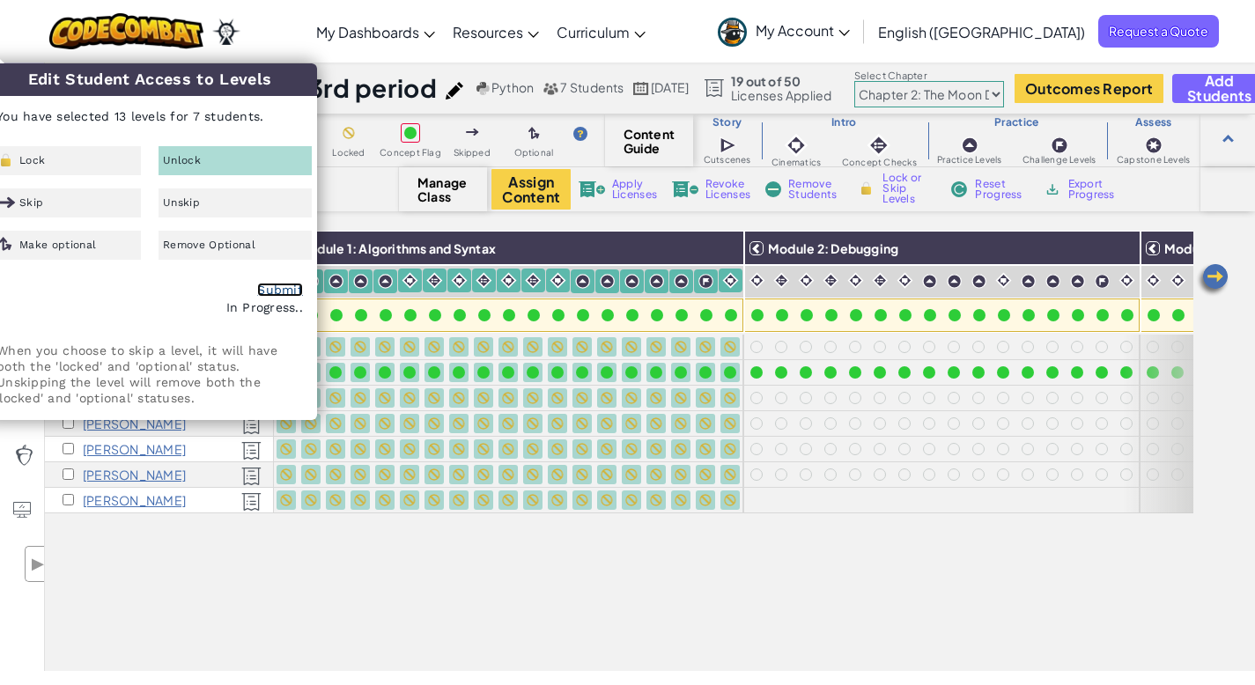
checkbox input "false"
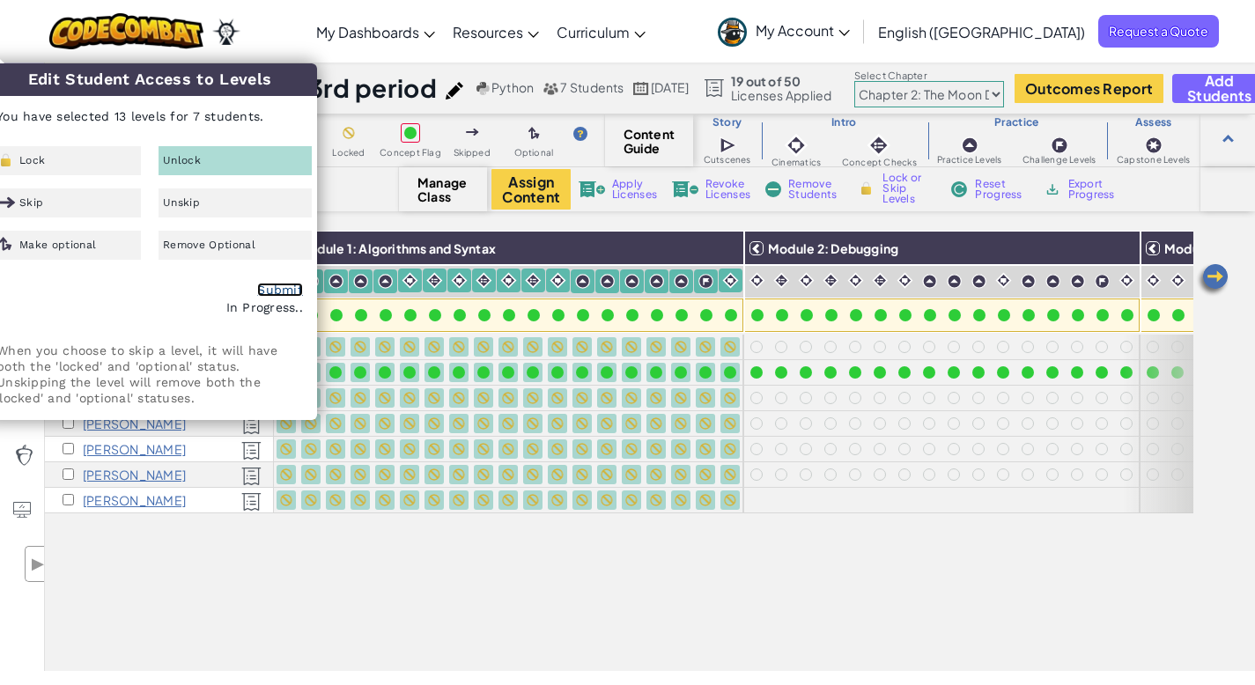
checkbox input "false"
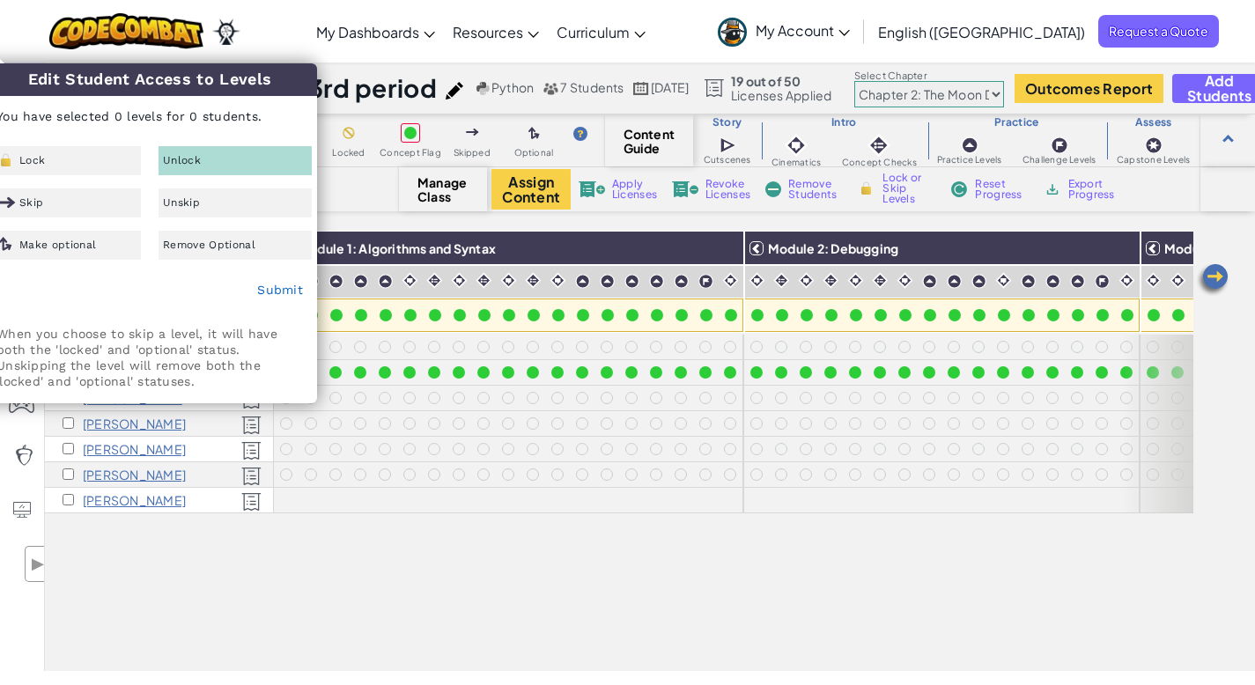
click at [480, 612] on div "All Students Module 1: Algorithms and Syntax Module 2: Debugging Module 3: Vari…" at bounding box center [619, 353] width 1149 height 597
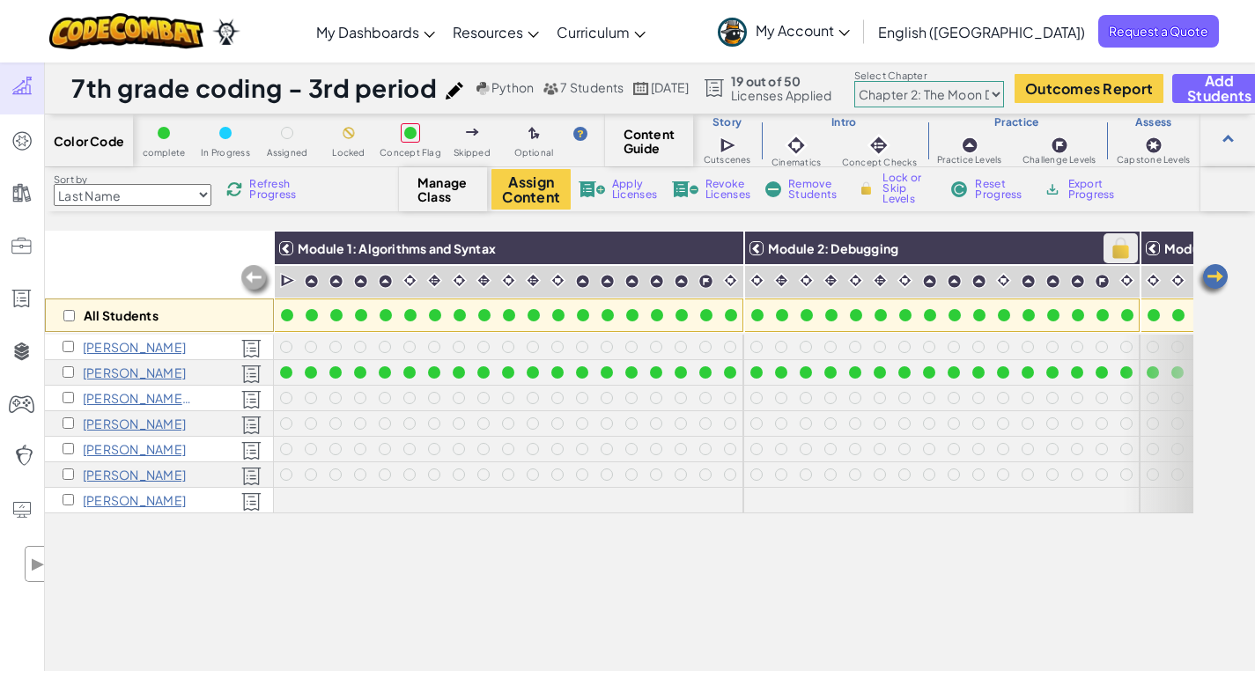
click at [1127, 254] on img at bounding box center [1121, 248] width 31 height 26
checkbox input "true"
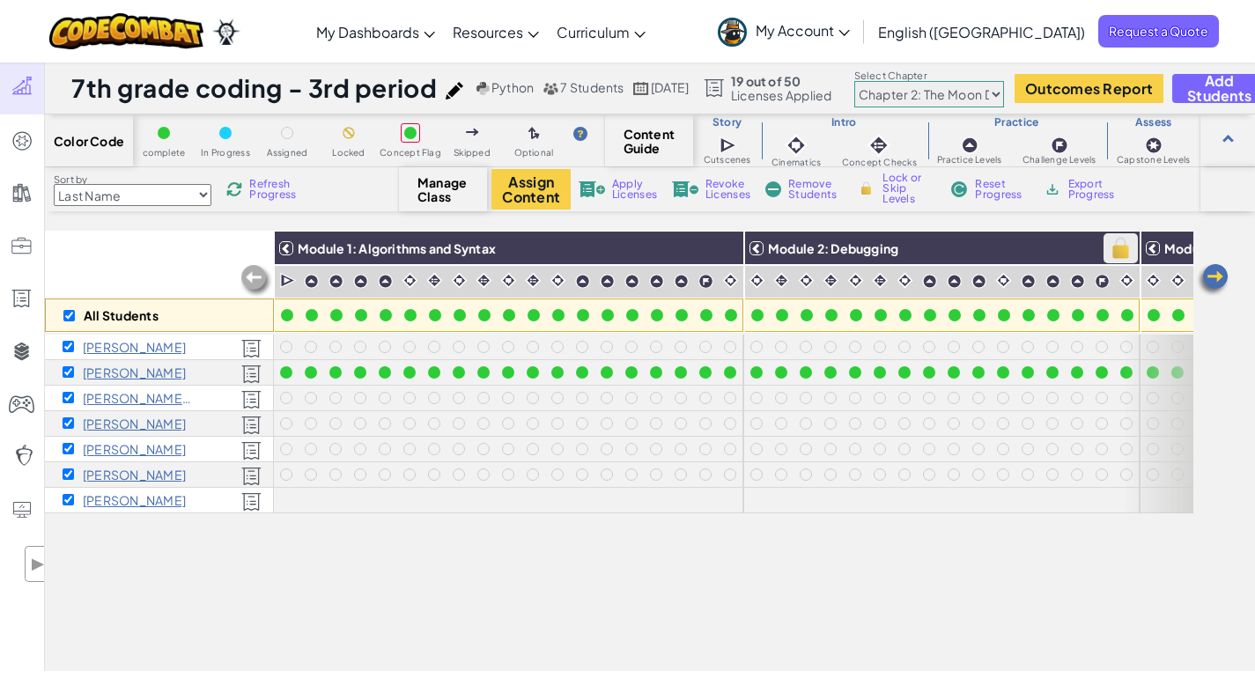
checkbox input "true"
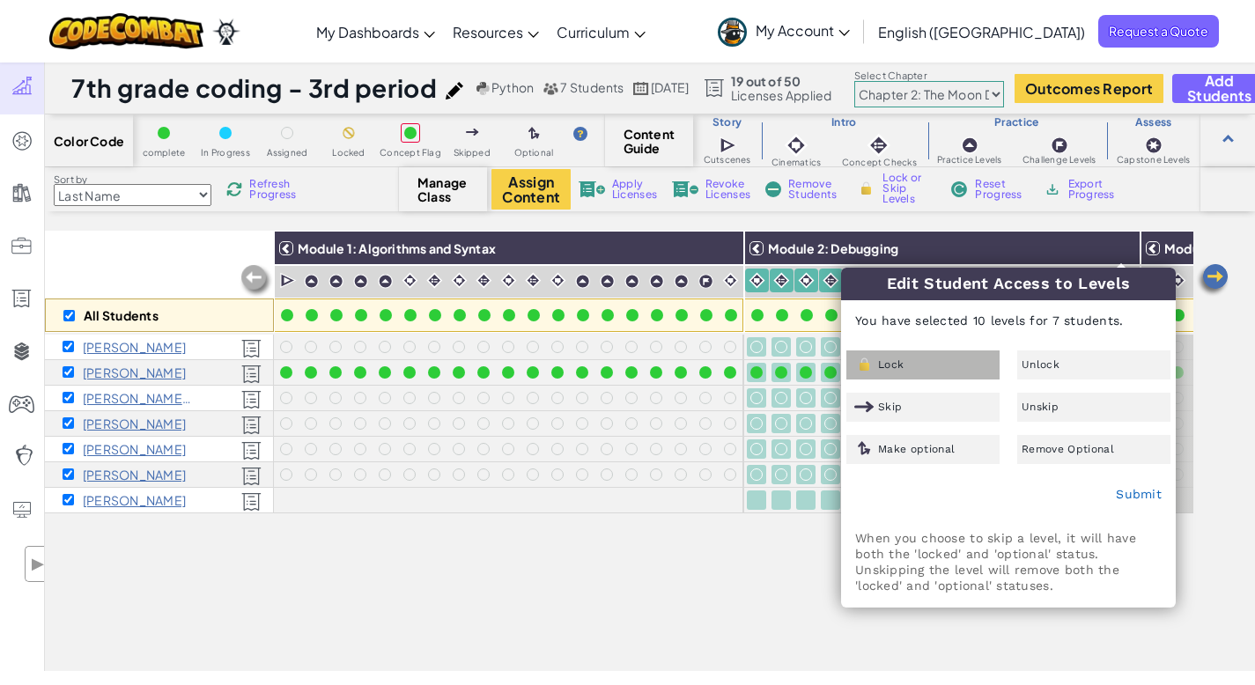
click at [929, 374] on div "Lock" at bounding box center [923, 365] width 153 height 29
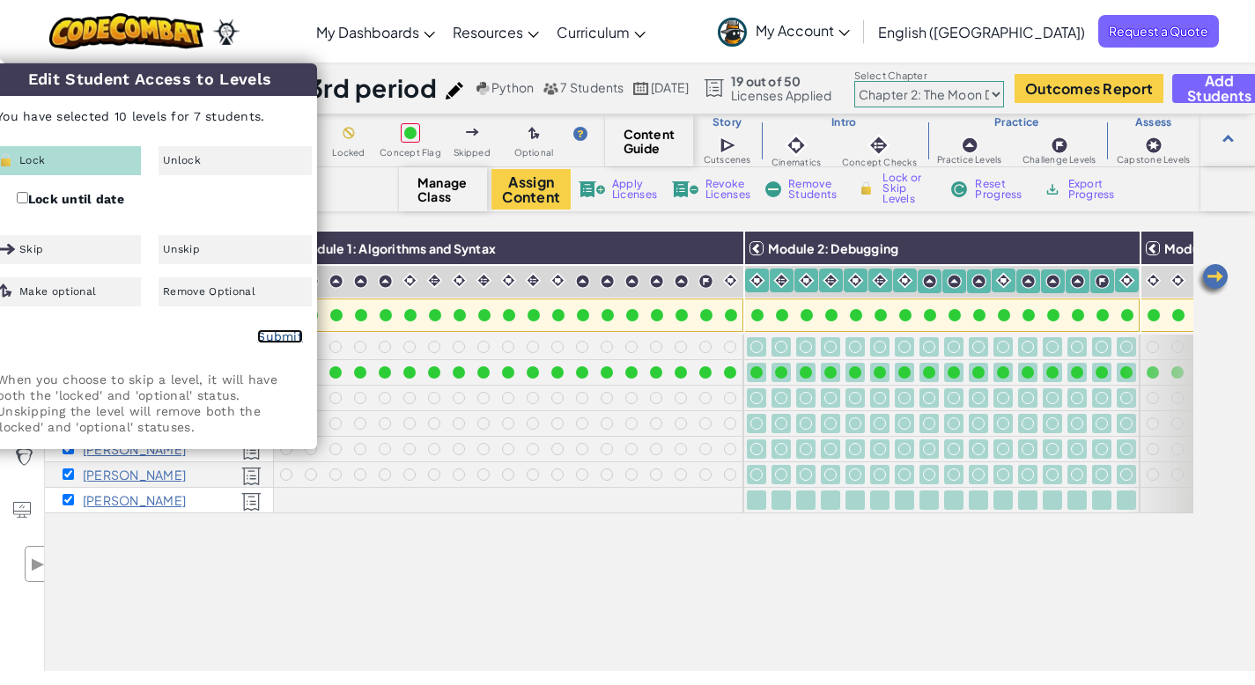
click at [284, 337] on link "Submit" at bounding box center [280, 336] width 46 height 14
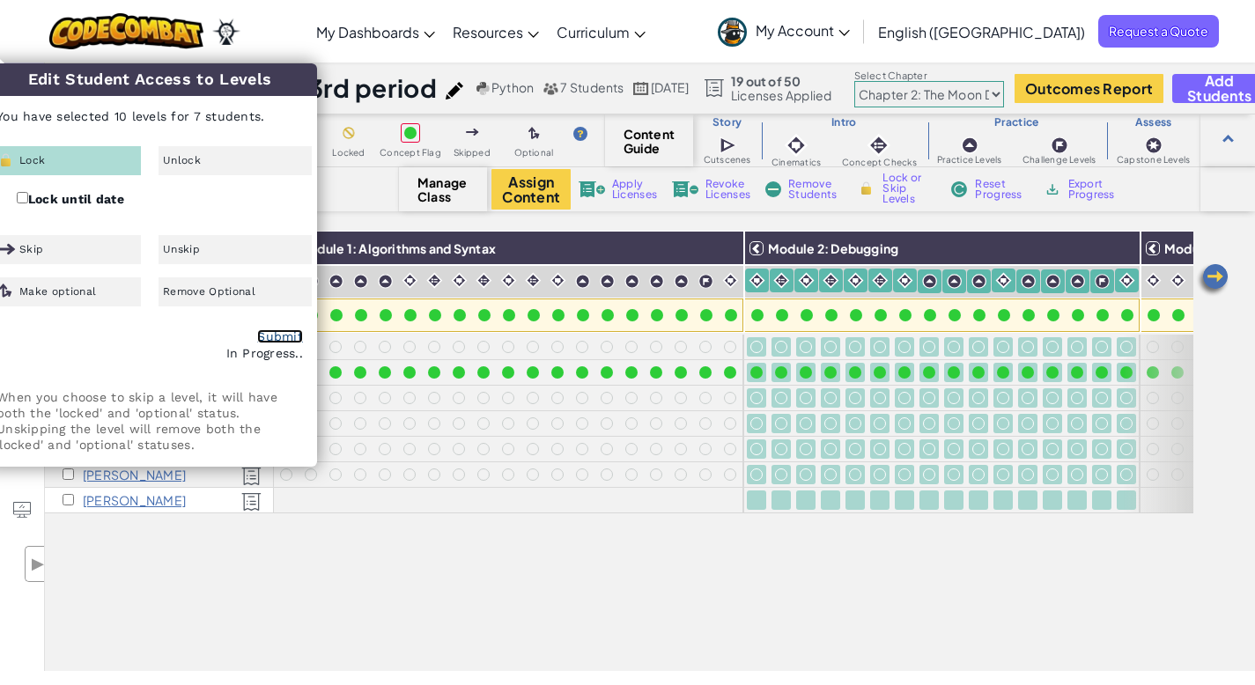
checkbox input "false"
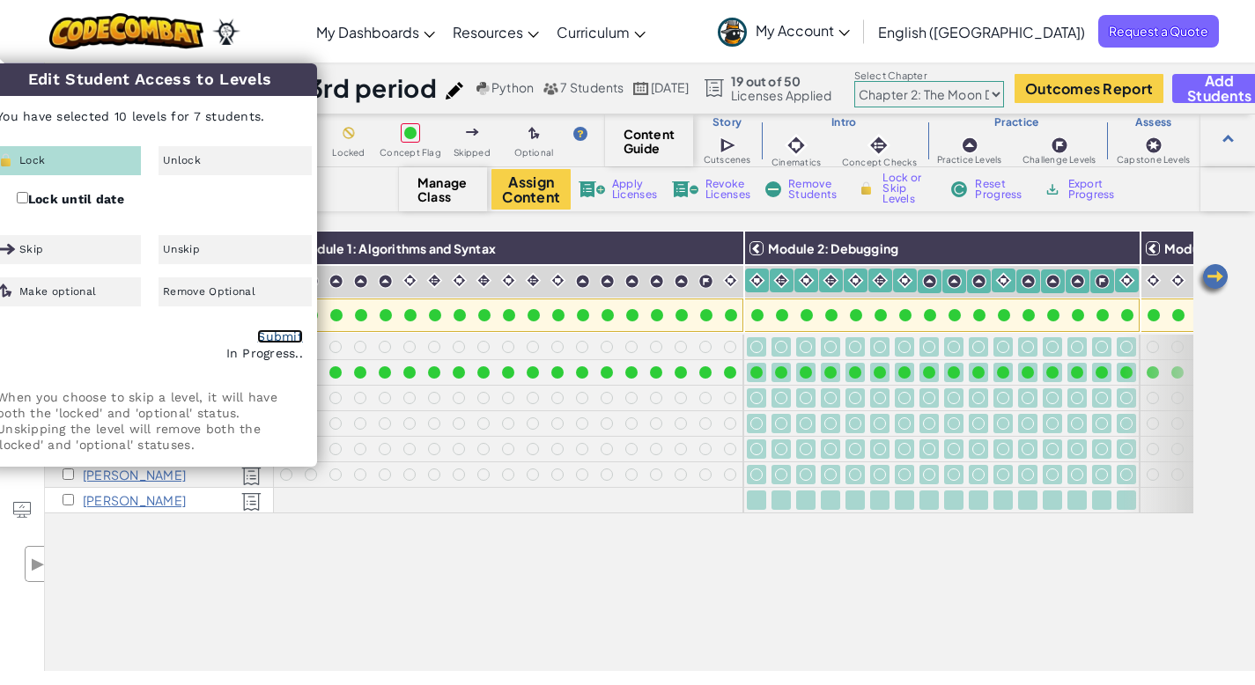
checkbox input "false"
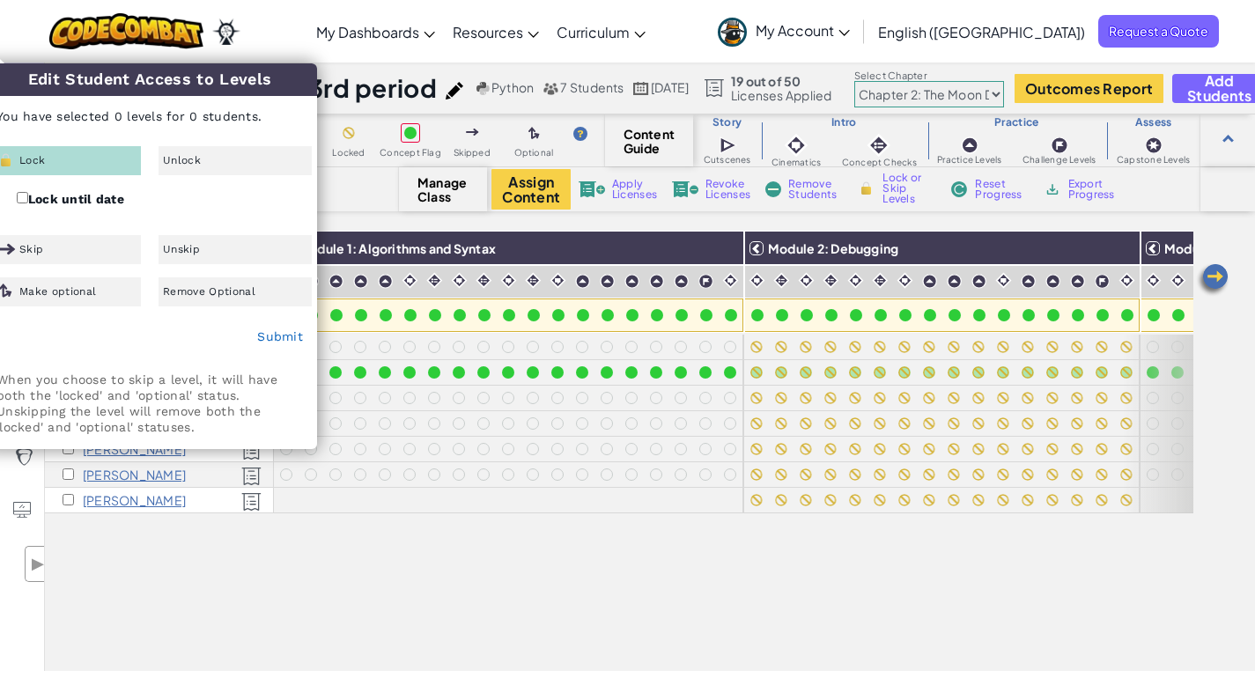
click at [724, 581] on div "All Students Module 1: Algorithms and Syntax Module 2: Debugging Module 3: Vari…" at bounding box center [619, 353] width 1149 height 597
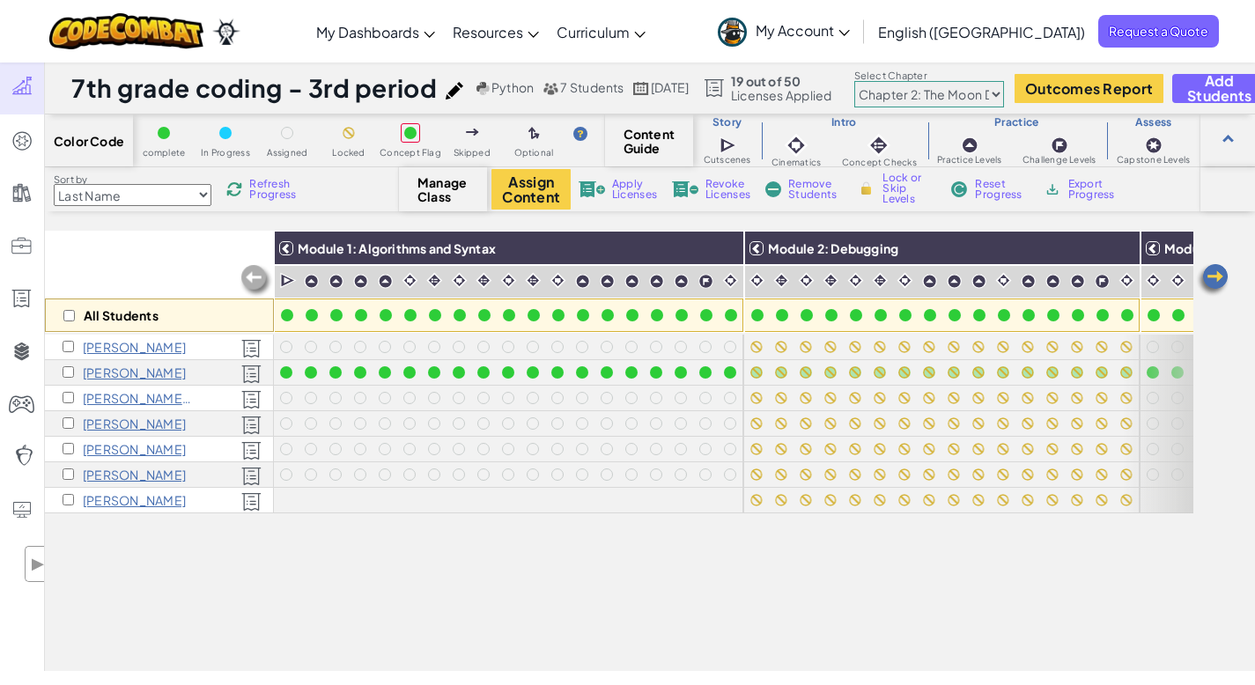
click at [113, 255] on div "All Students" at bounding box center [159, 282] width 229 height 102
click at [1004, 92] on select "Chapter 1: Sky Mountain Chapter 2: The Moon Dancers Chapter 3: The Phoenix Land…" at bounding box center [930, 94] width 150 height 26
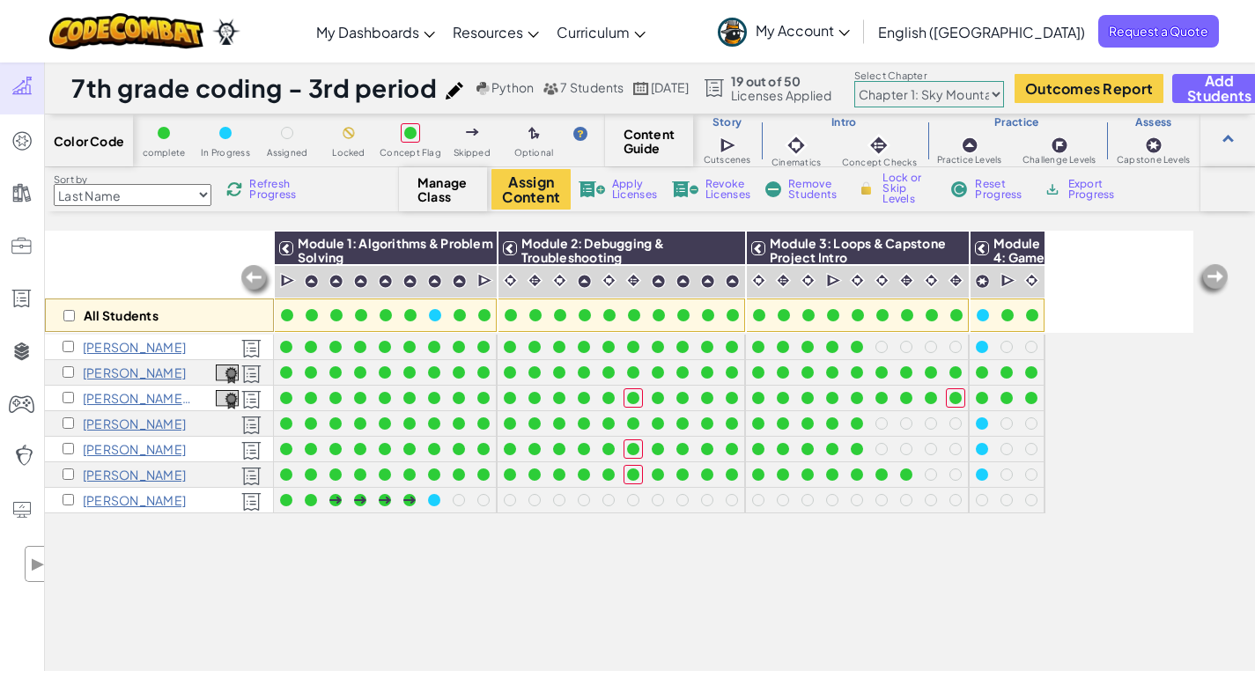
click at [1004, 93] on select "Chapter 1: Sky Mountain Chapter 2: The Moon Dancers Chapter 3: The Phoenix Land…" at bounding box center [930, 94] width 150 height 26
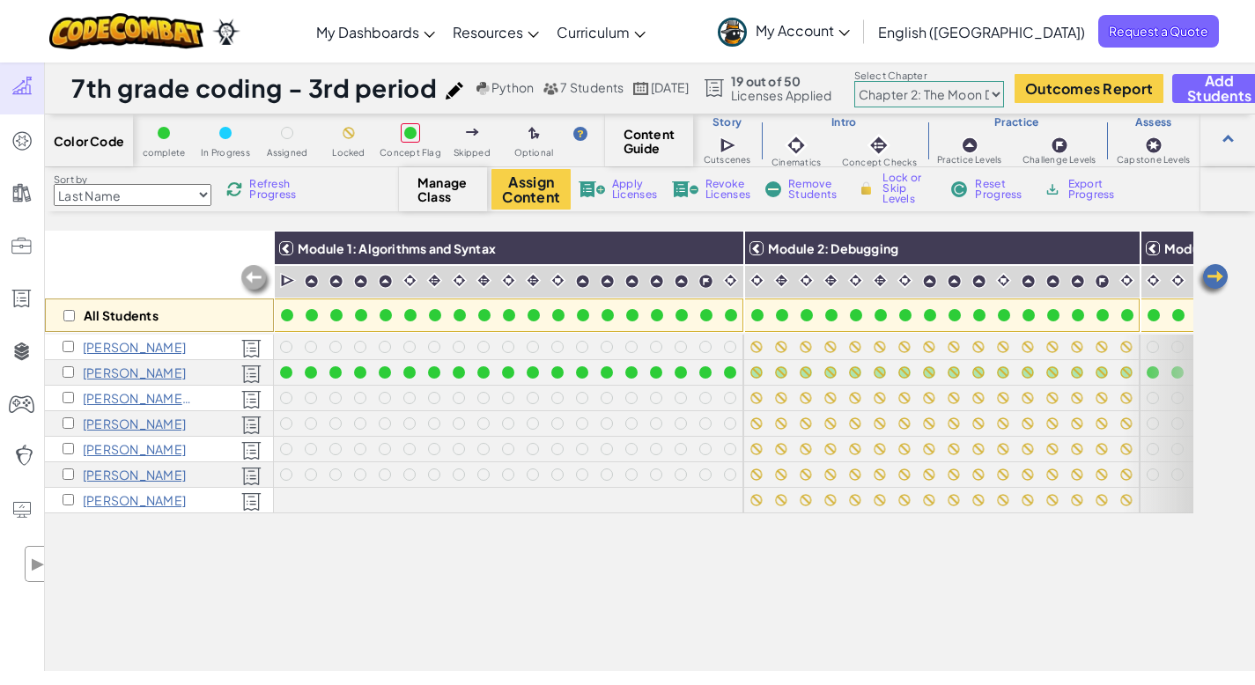
click at [1215, 268] on img at bounding box center [1213, 280] width 35 height 35
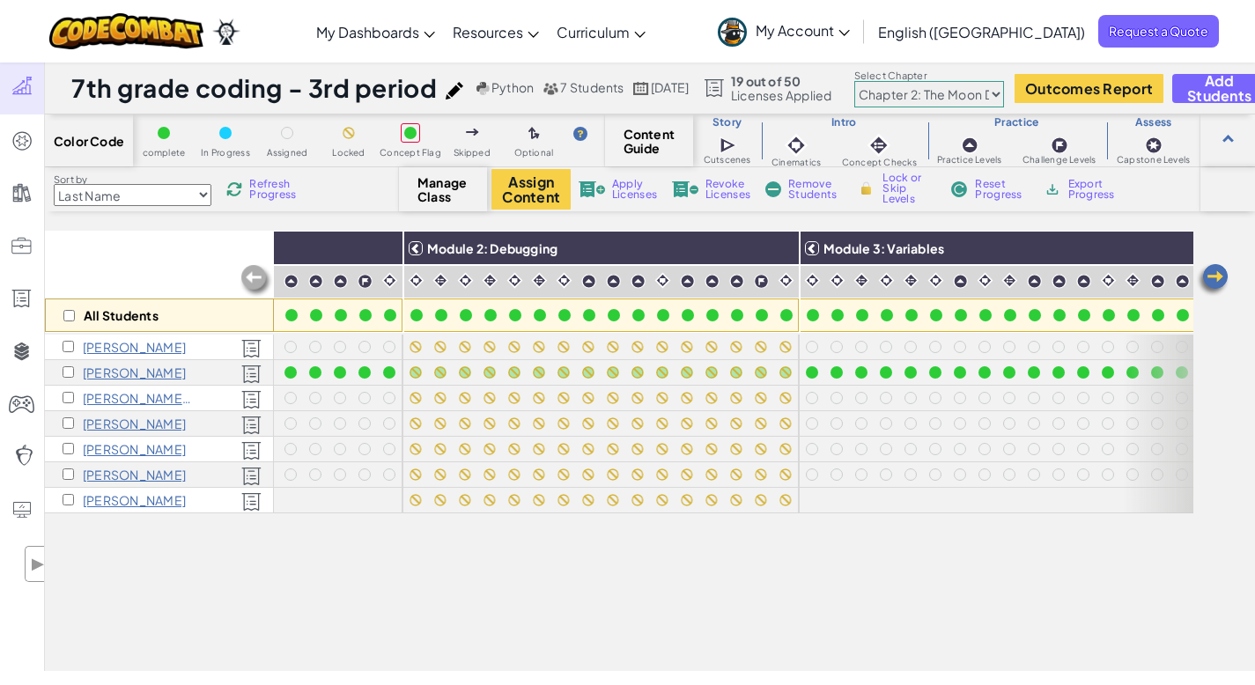
scroll to position [0, 352]
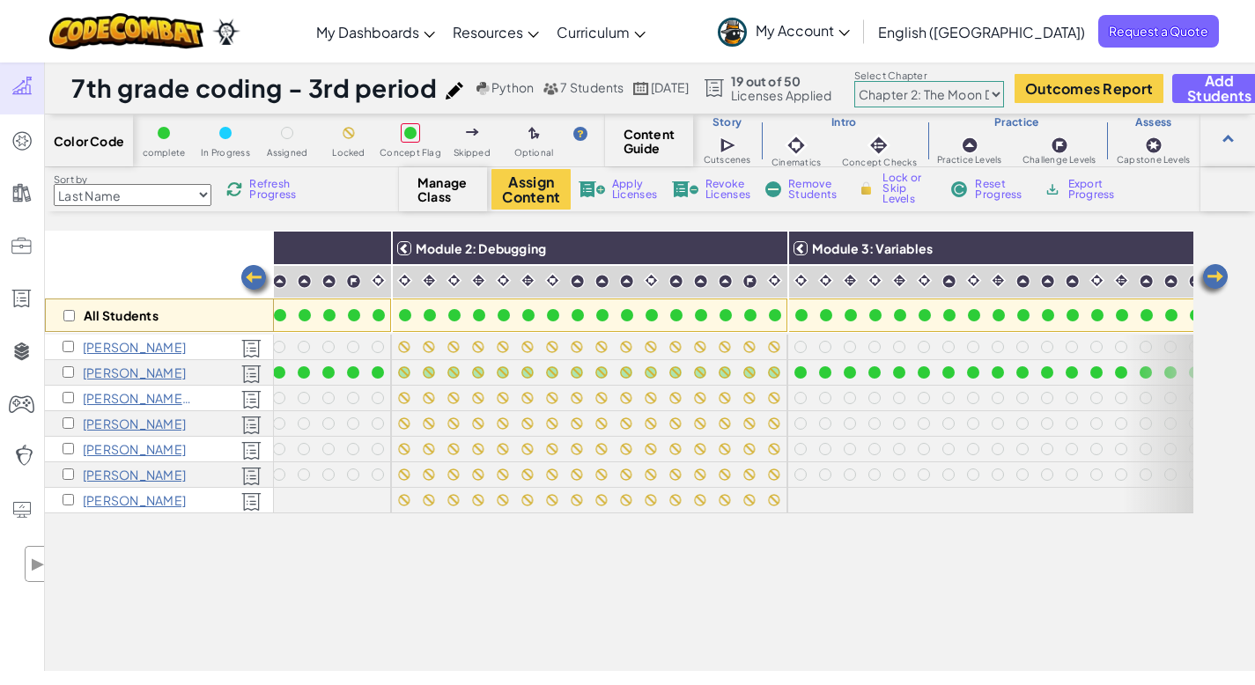
click at [1223, 275] on img at bounding box center [1213, 280] width 35 height 35
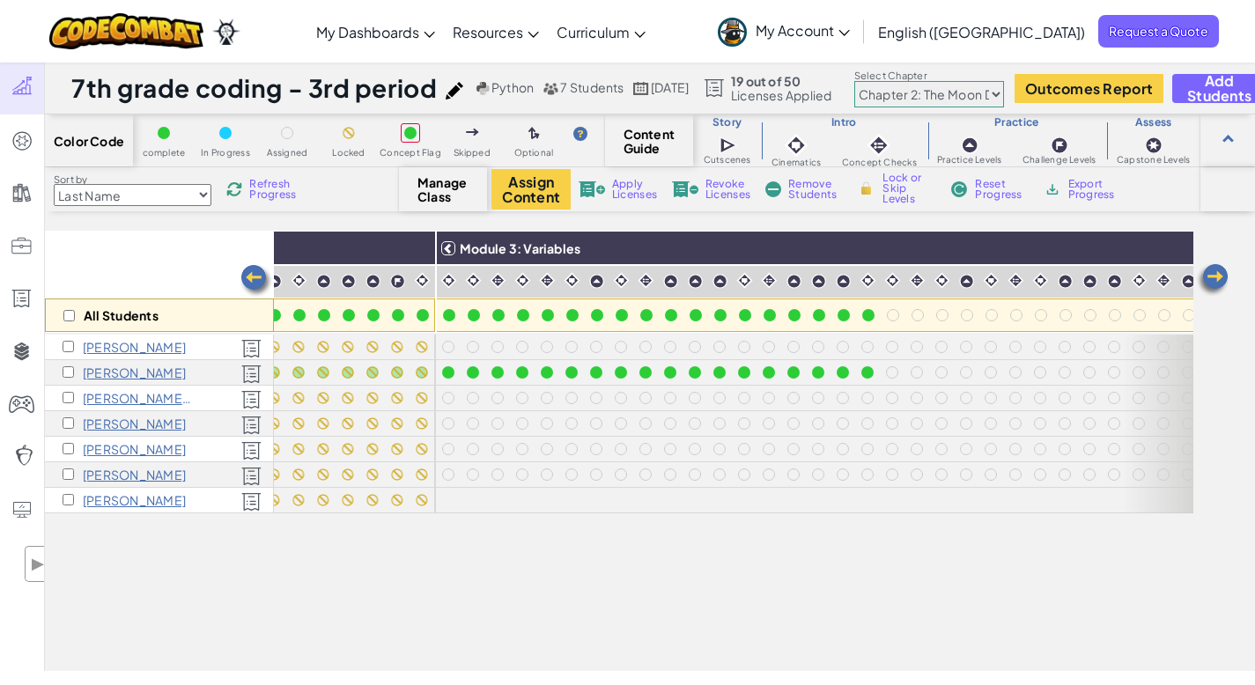
click at [1223, 275] on img at bounding box center [1213, 280] width 35 height 35
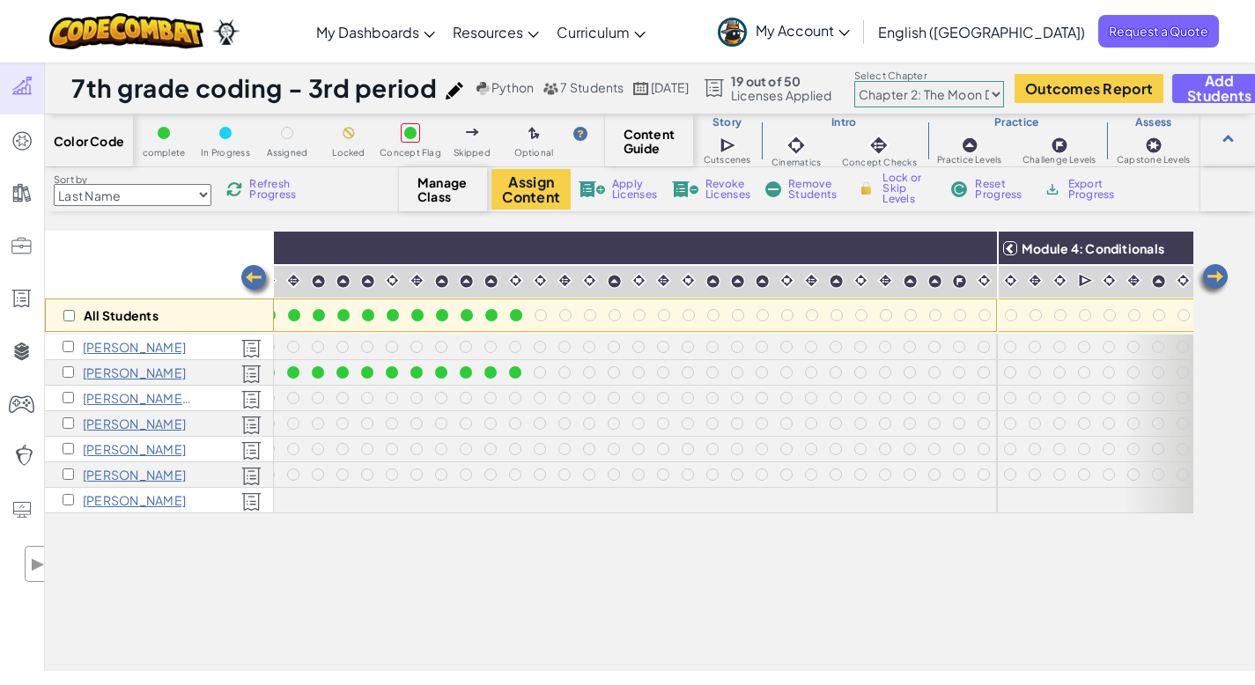
click at [1223, 275] on img at bounding box center [1213, 280] width 35 height 35
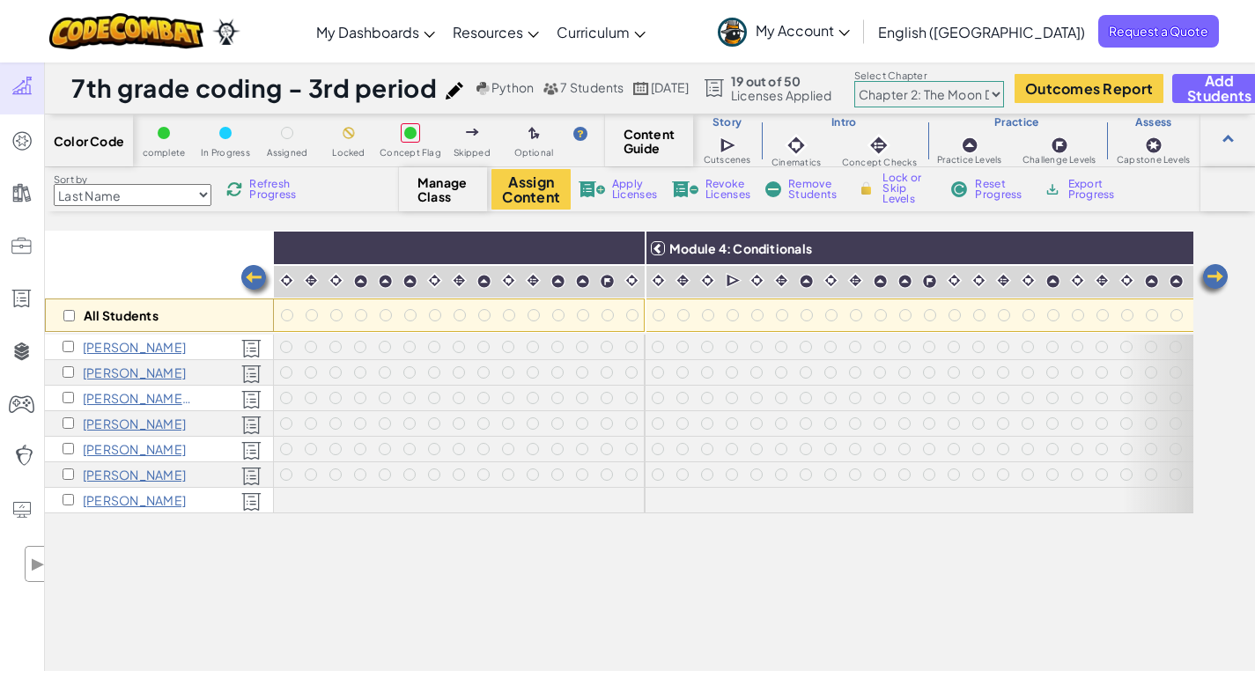
click at [1223, 275] on img at bounding box center [1213, 280] width 35 height 35
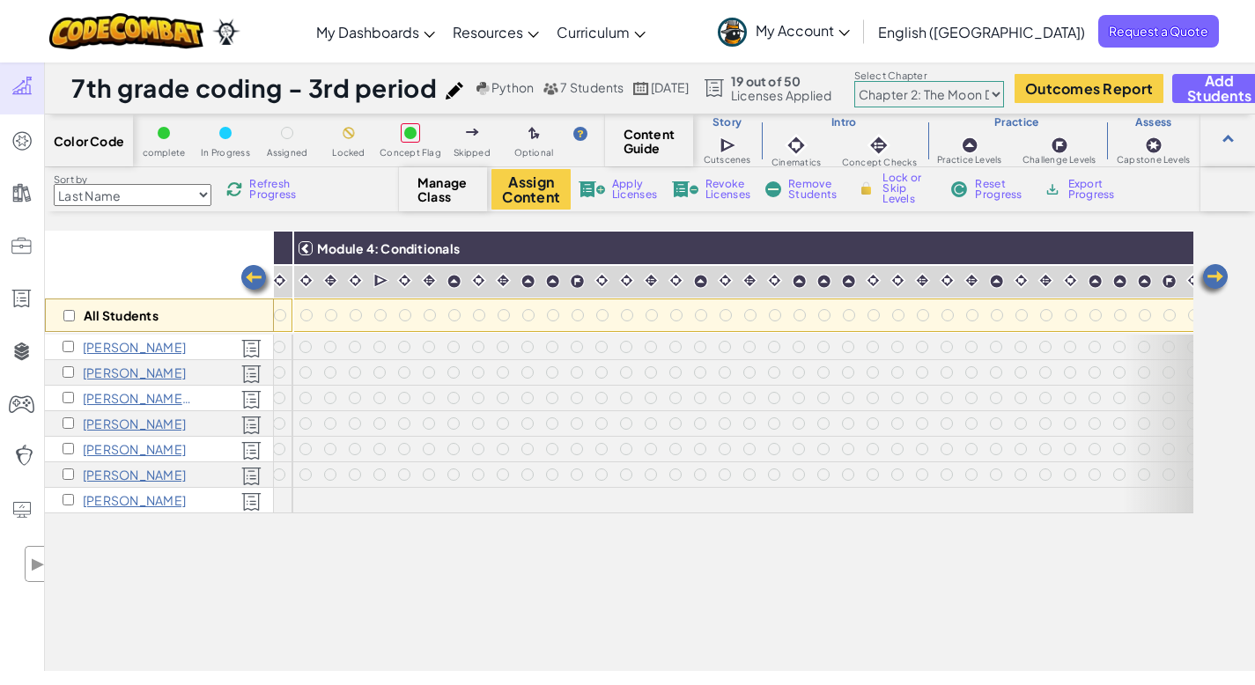
click at [1223, 275] on img at bounding box center [1213, 280] width 35 height 35
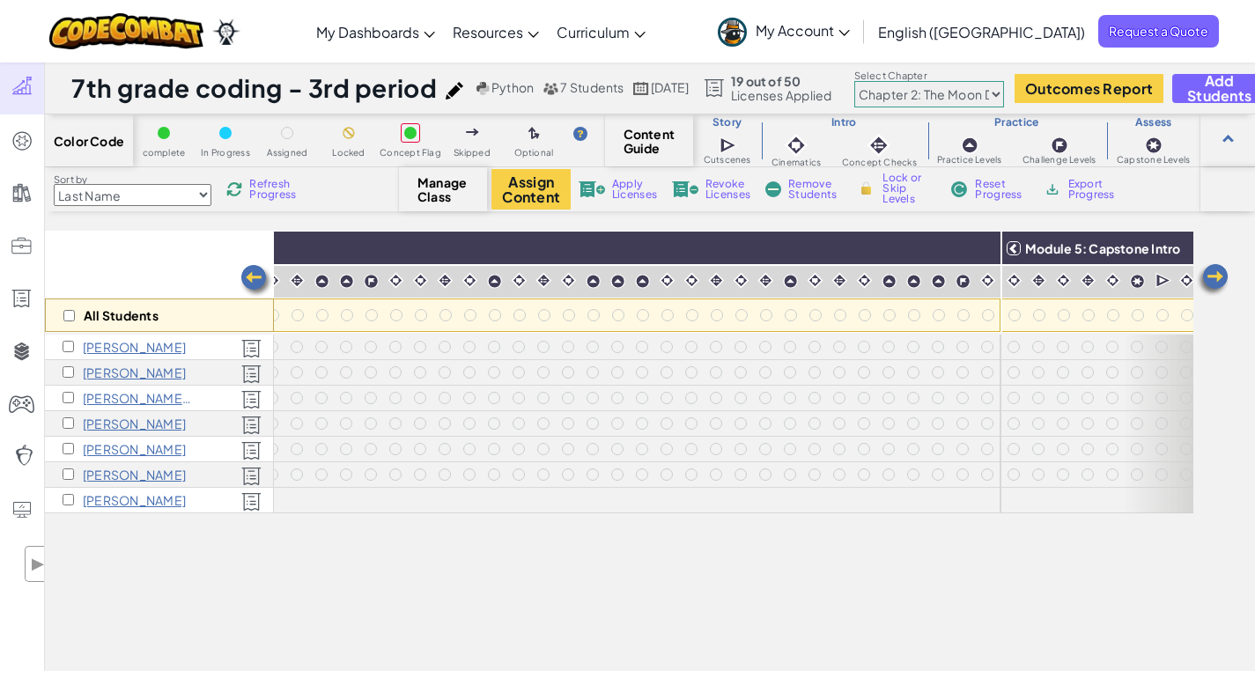
scroll to position [0, 1988]
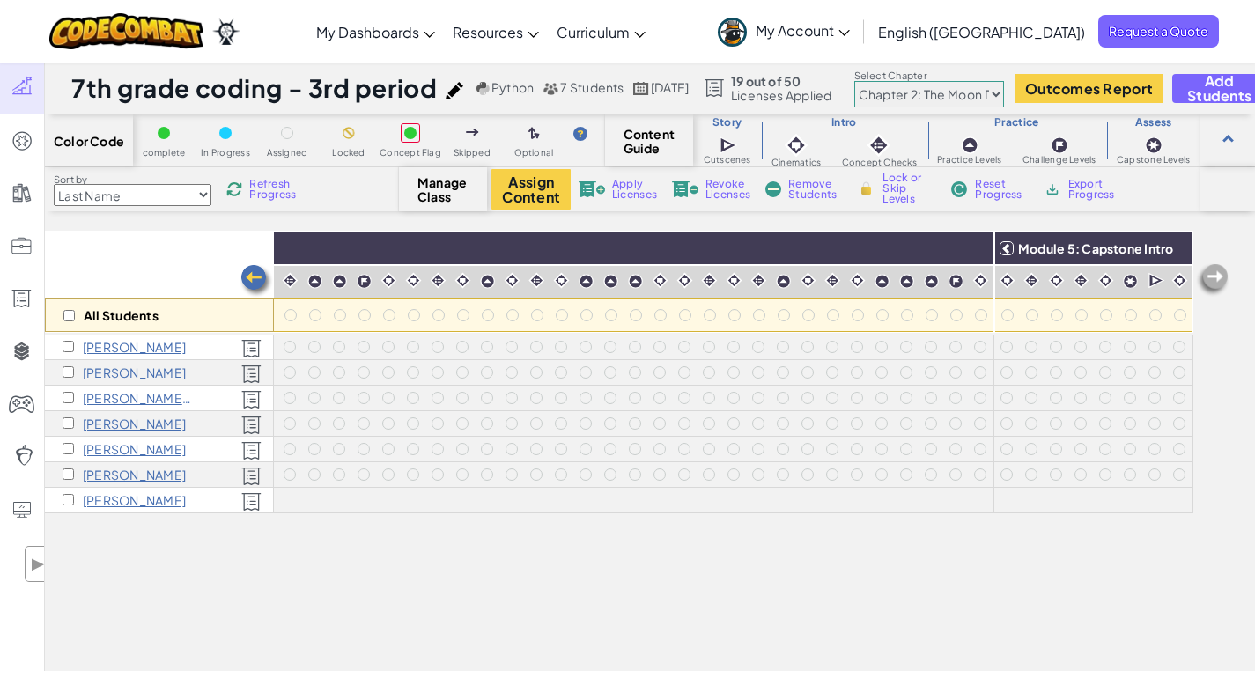
click at [258, 274] on img at bounding box center [256, 280] width 35 height 35
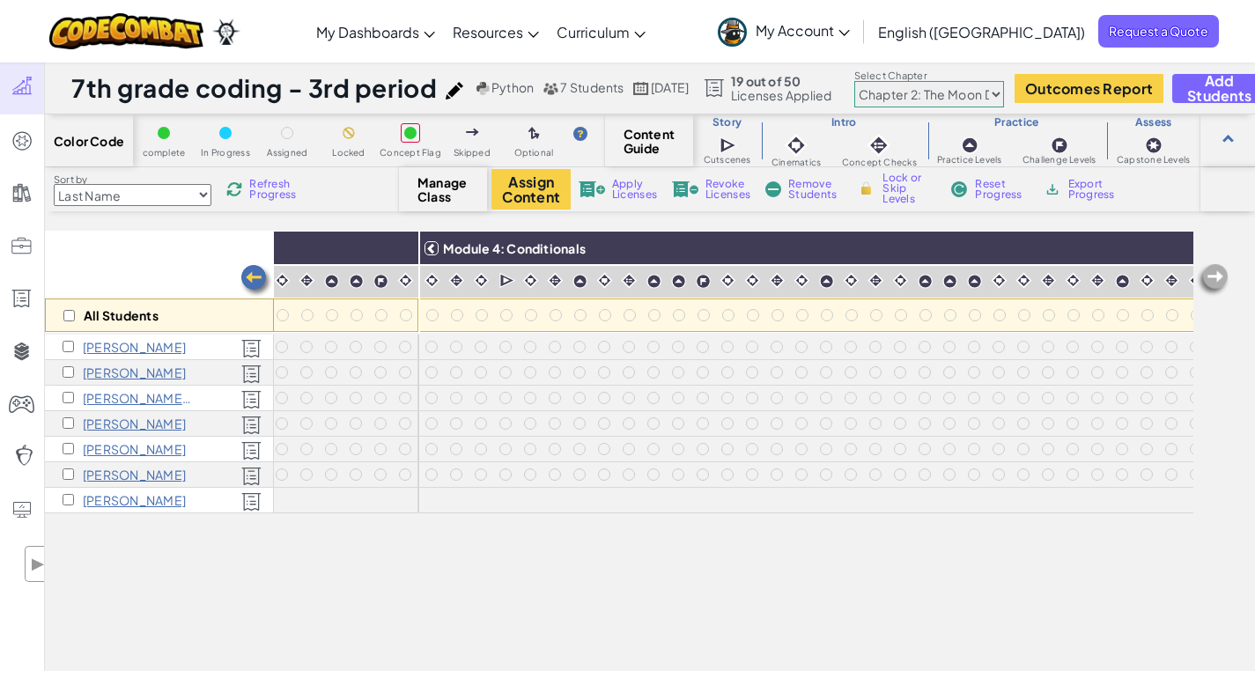
click at [258, 274] on img at bounding box center [256, 280] width 35 height 35
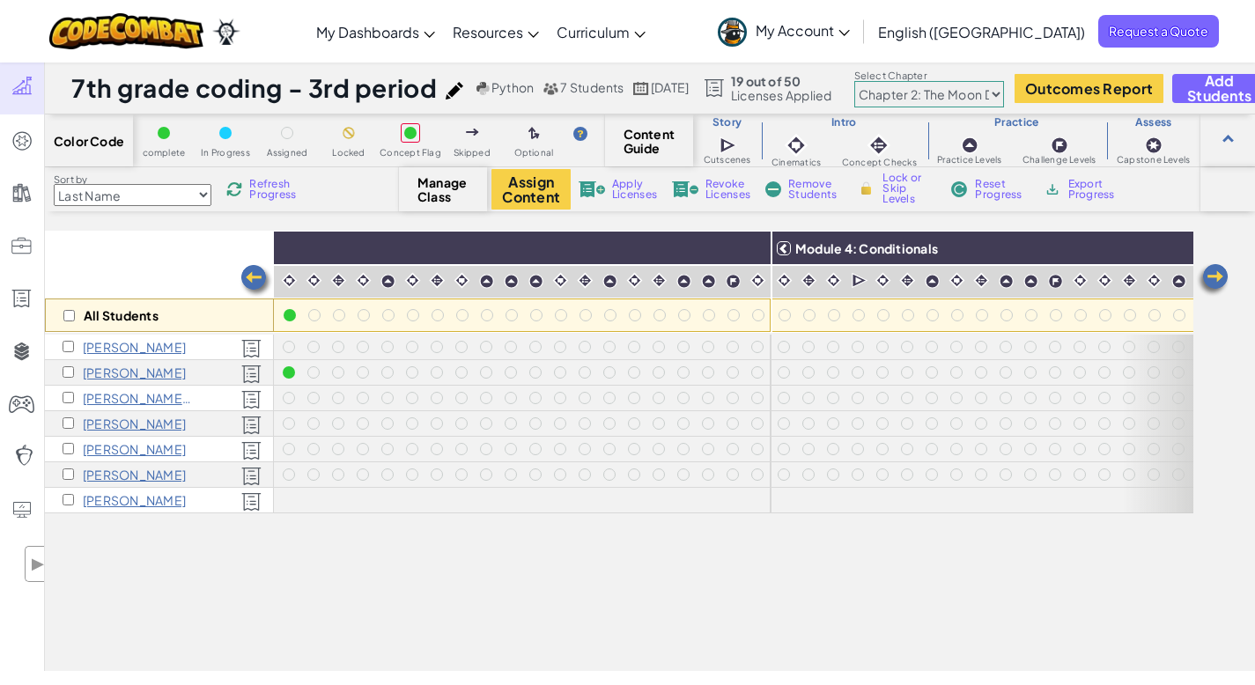
click at [258, 274] on img at bounding box center [256, 280] width 35 height 35
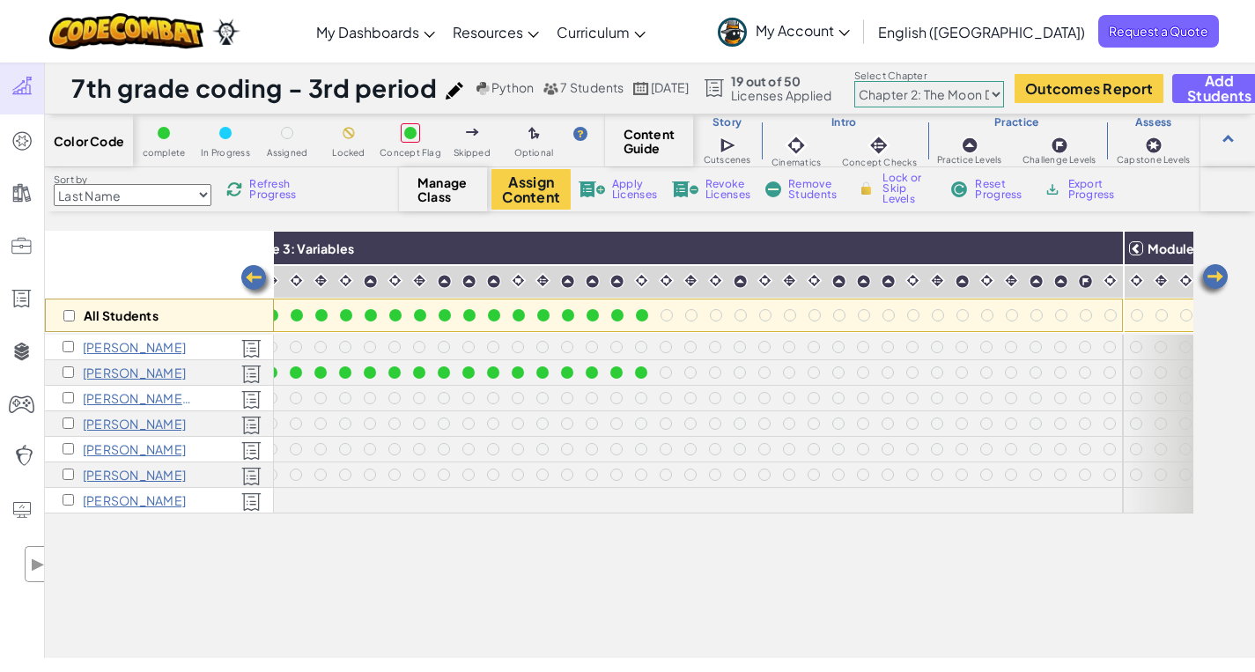
click at [258, 274] on img at bounding box center [256, 280] width 35 height 35
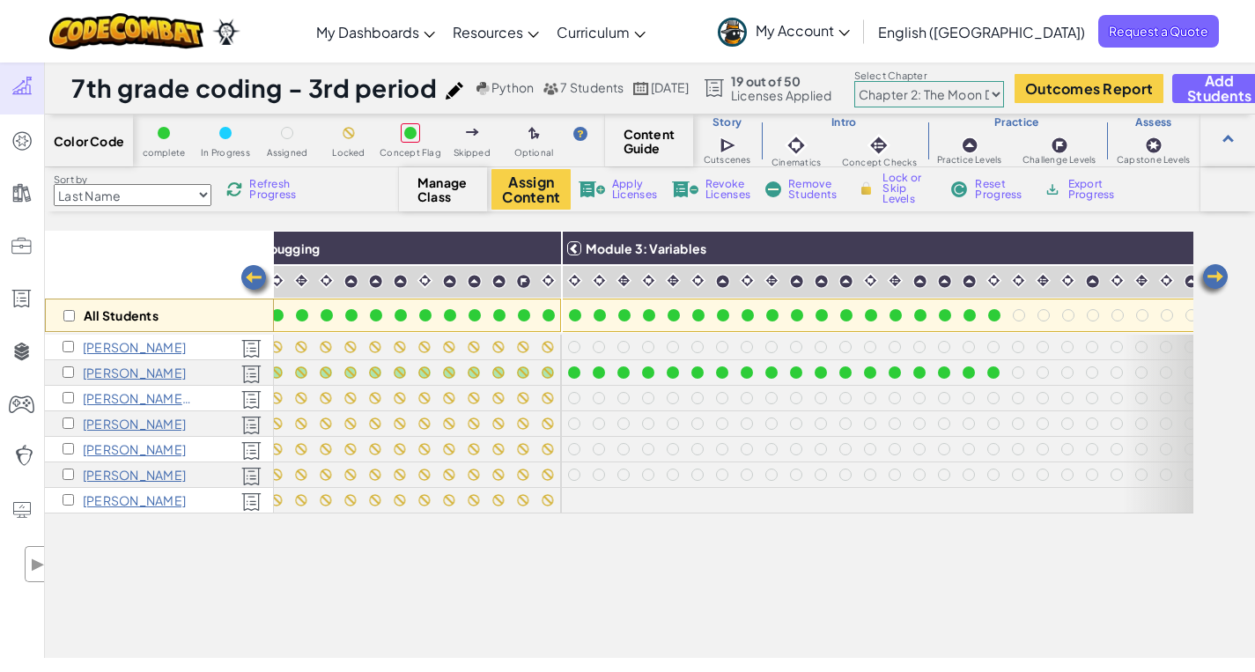
click at [258, 274] on img at bounding box center [256, 280] width 35 height 35
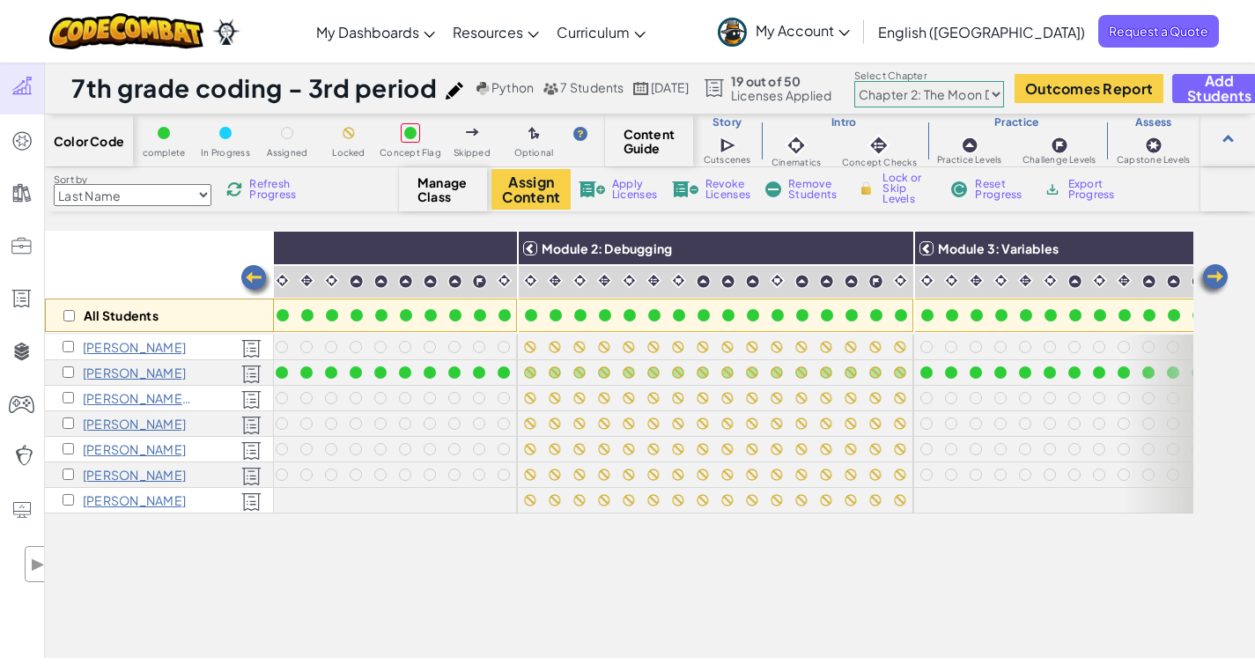
click at [258, 274] on img at bounding box center [256, 280] width 35 height 35
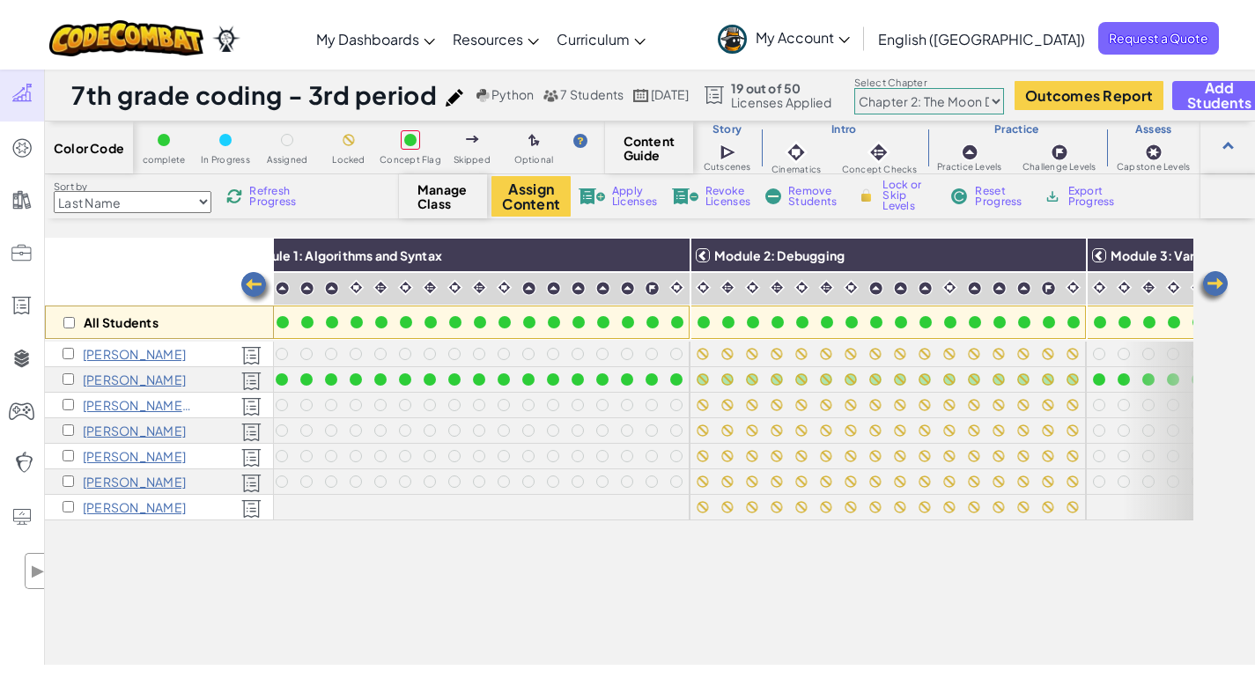
scroll to position [0, 0]
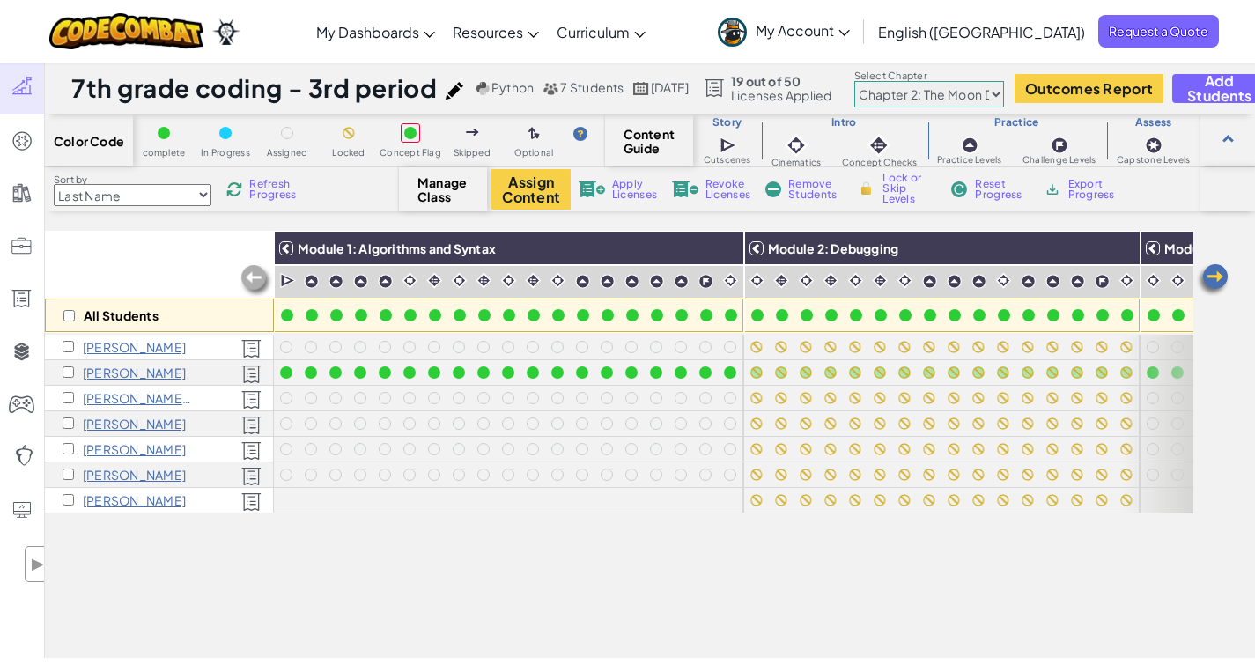
click at [258, 274] on img at bounding box center [256, 280] width 35 height 35
click at [1004, 91] on select "Chapter 1: Sky Mountain Chapter 2: The Moon Dancers Chapter 3: The Phoenix Land…" at bounding box center [930, 94] width 150 height 26
select select "5d41d731a8d1836b5aa3cba1"
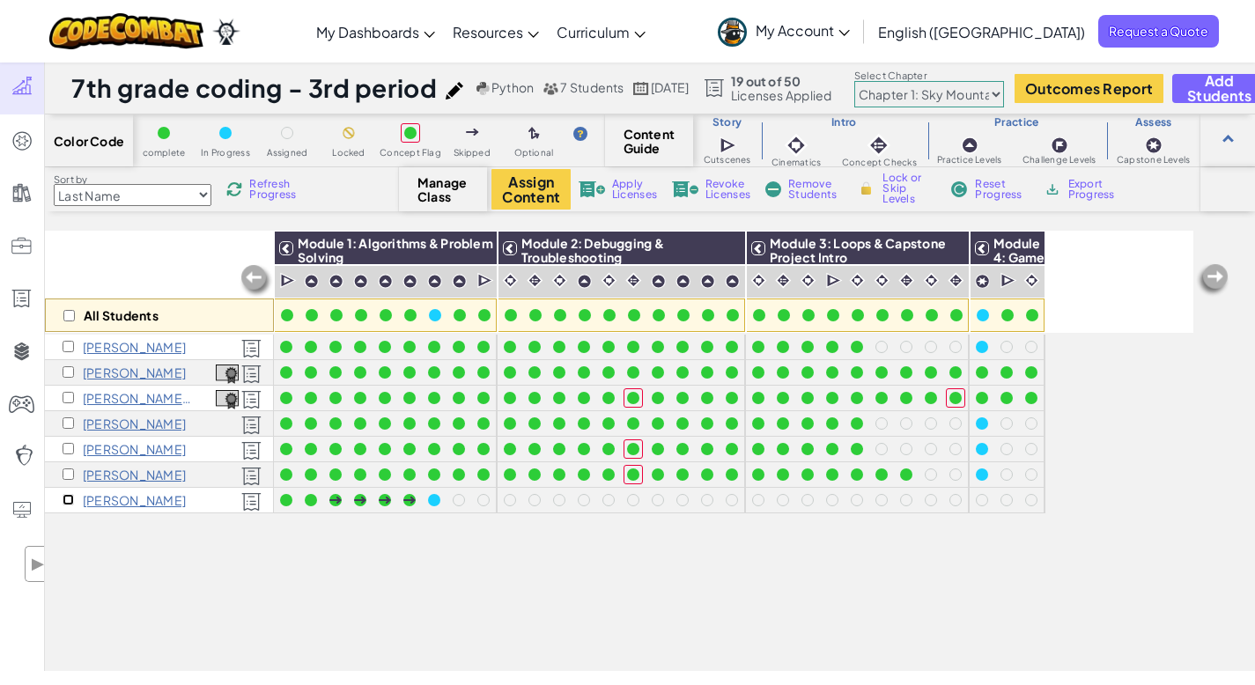
click at [69, 500] on input "checkbox" at bounding box center [68, 499] width 11 height 11
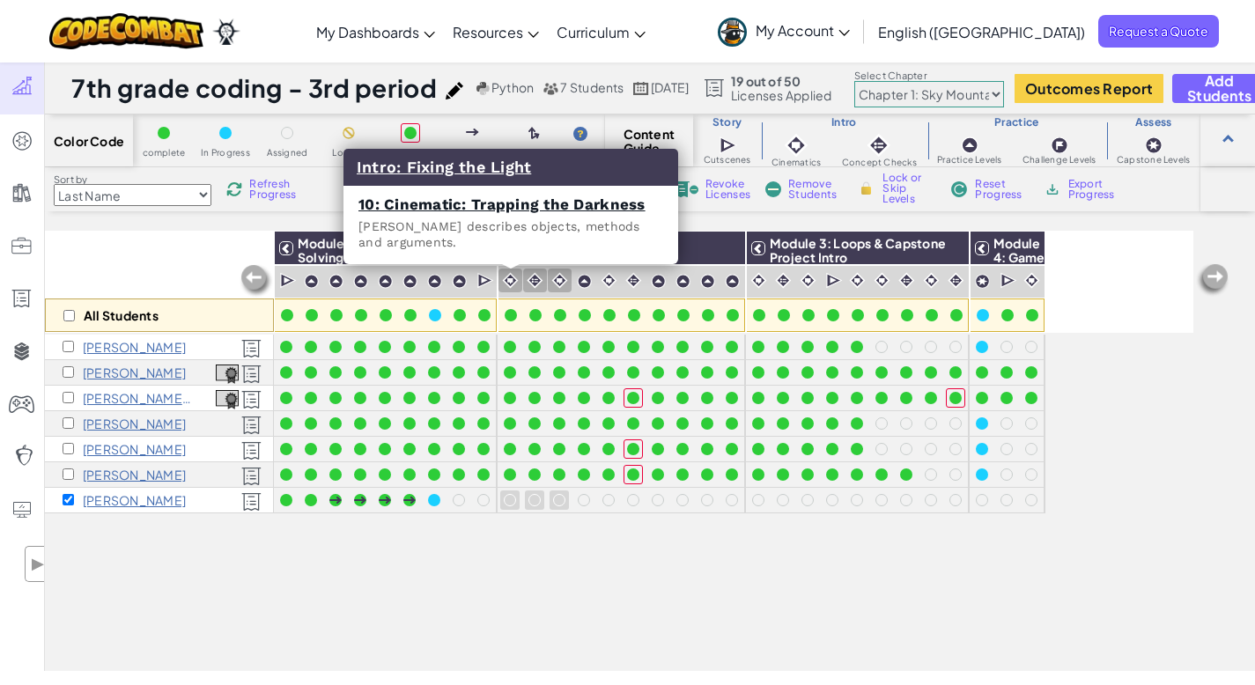
click at [520, 279] on div at bounding box center [511, 281] width 24 height 24
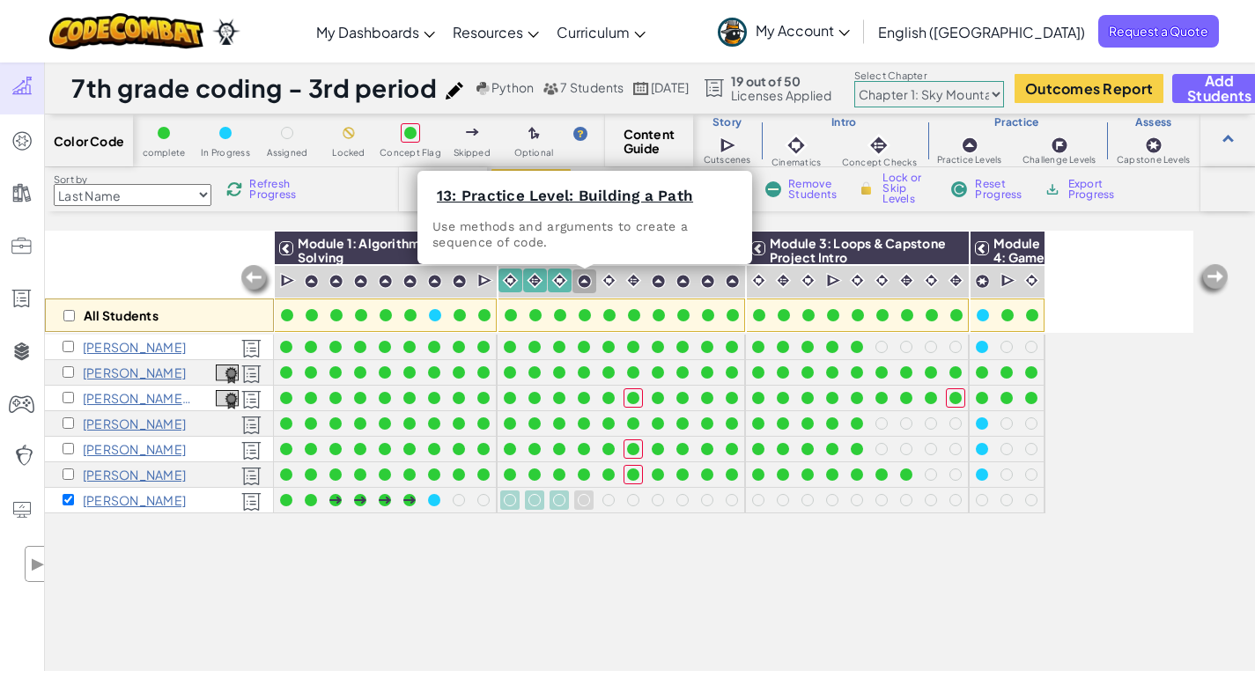
click at [588, 279] on img at bounding box center [584, 281] width 15 height 15
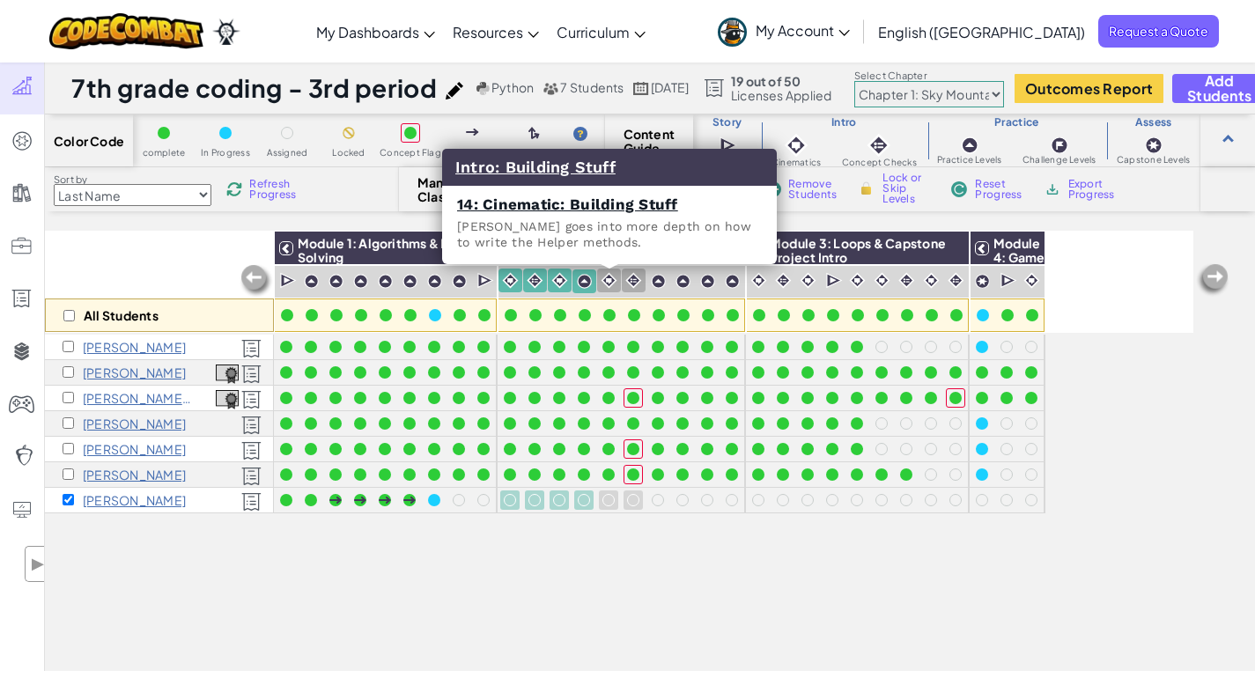
click at [611, 281] on img at bounding box center [609, 280] width 17 height 17
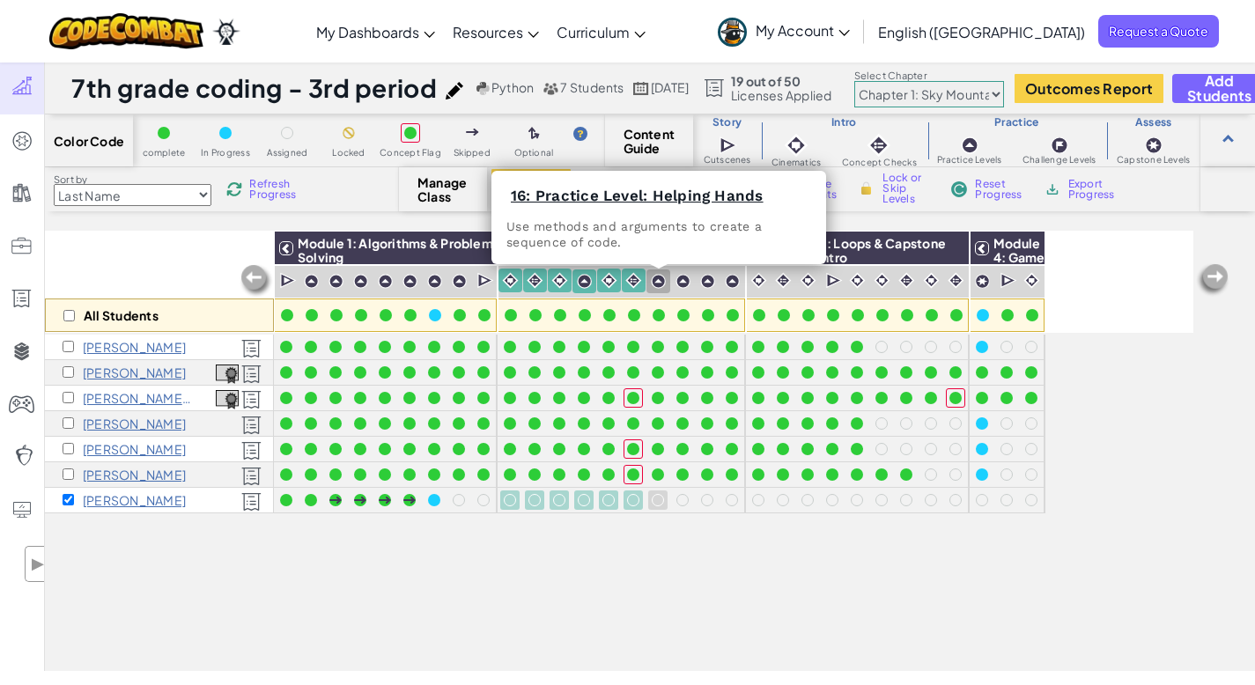
click at [661, 282] on img at bounding box center [658, 281] width 15 height 15
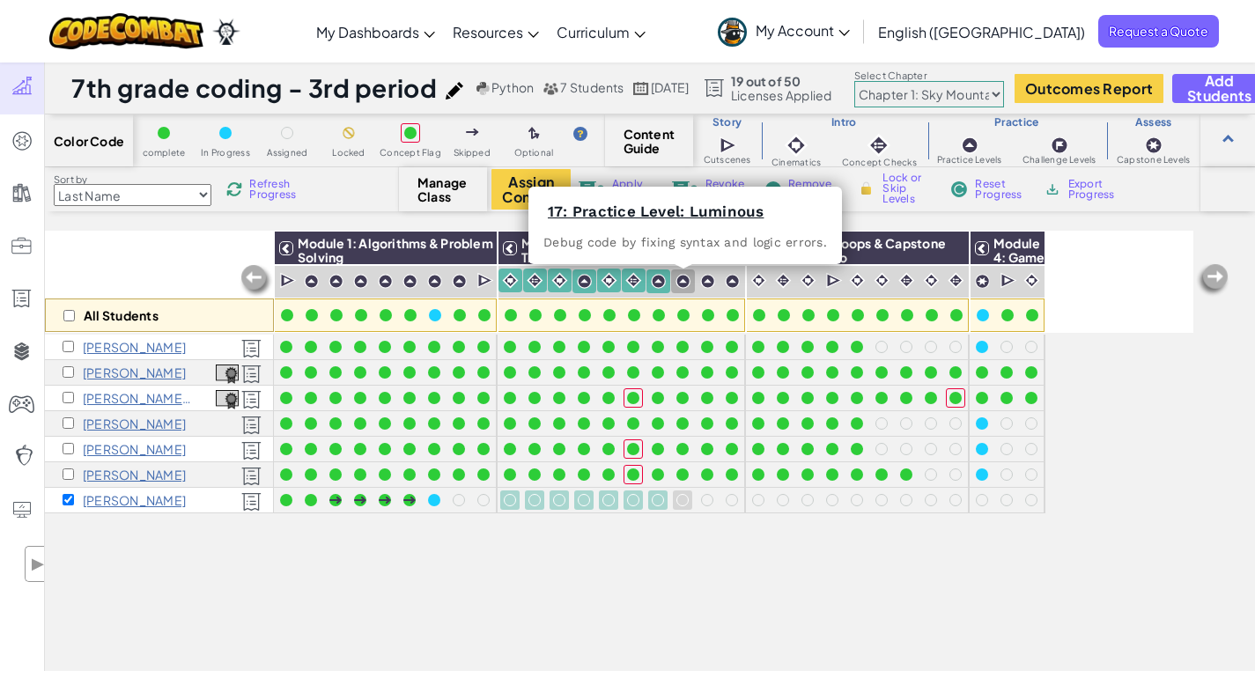
click at [685, 279] on img at bounding box center [683, 281] width 15 height 15
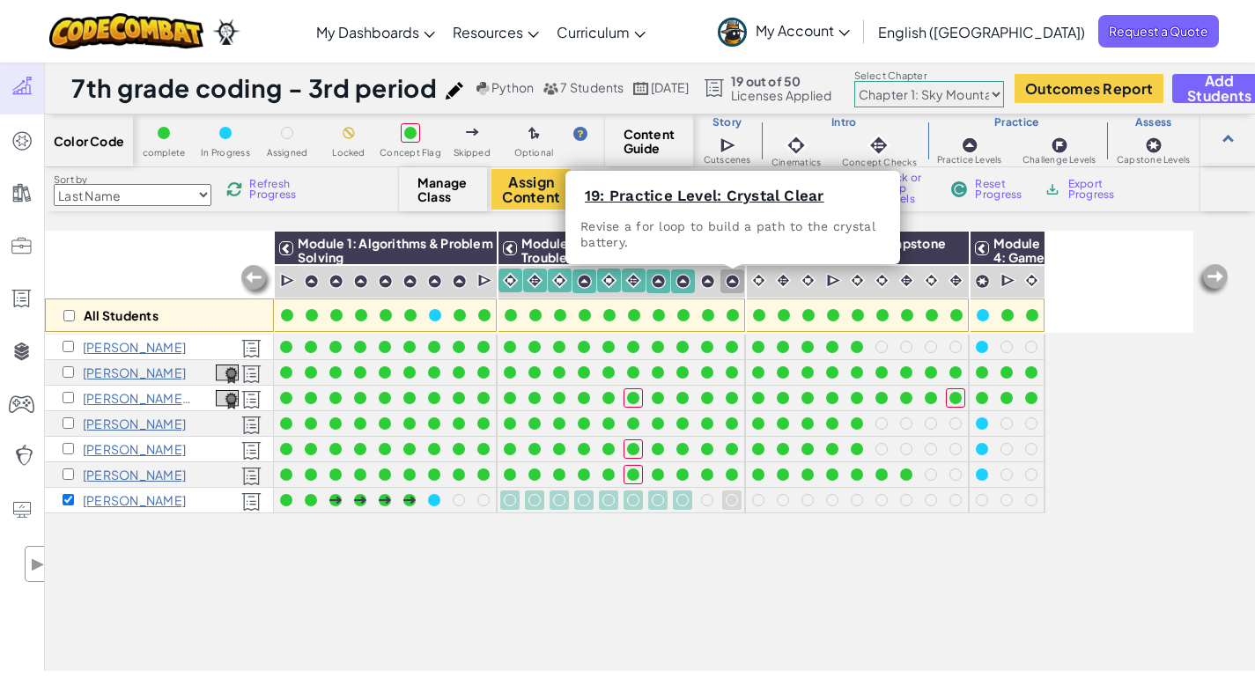
click at [735, 282] on img at bounding box center [732, 281] width 15 height 15
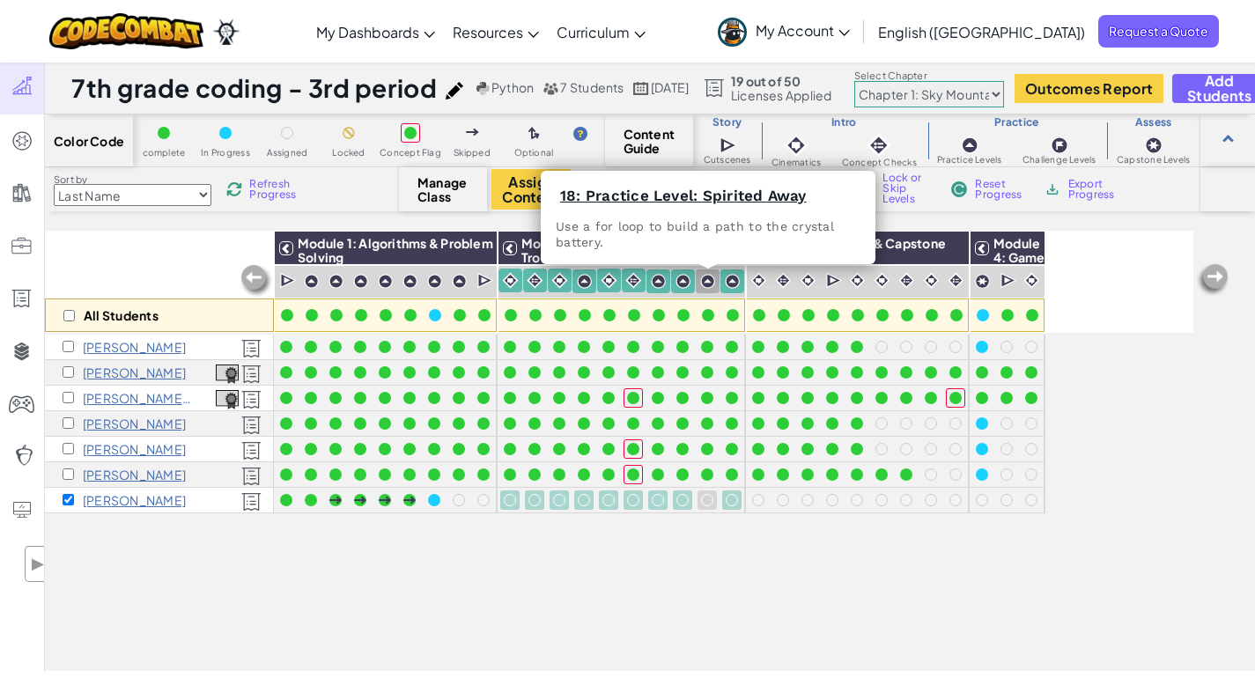
click at [707, 280] on img at bounding box center [707, 281] width 15 height 15
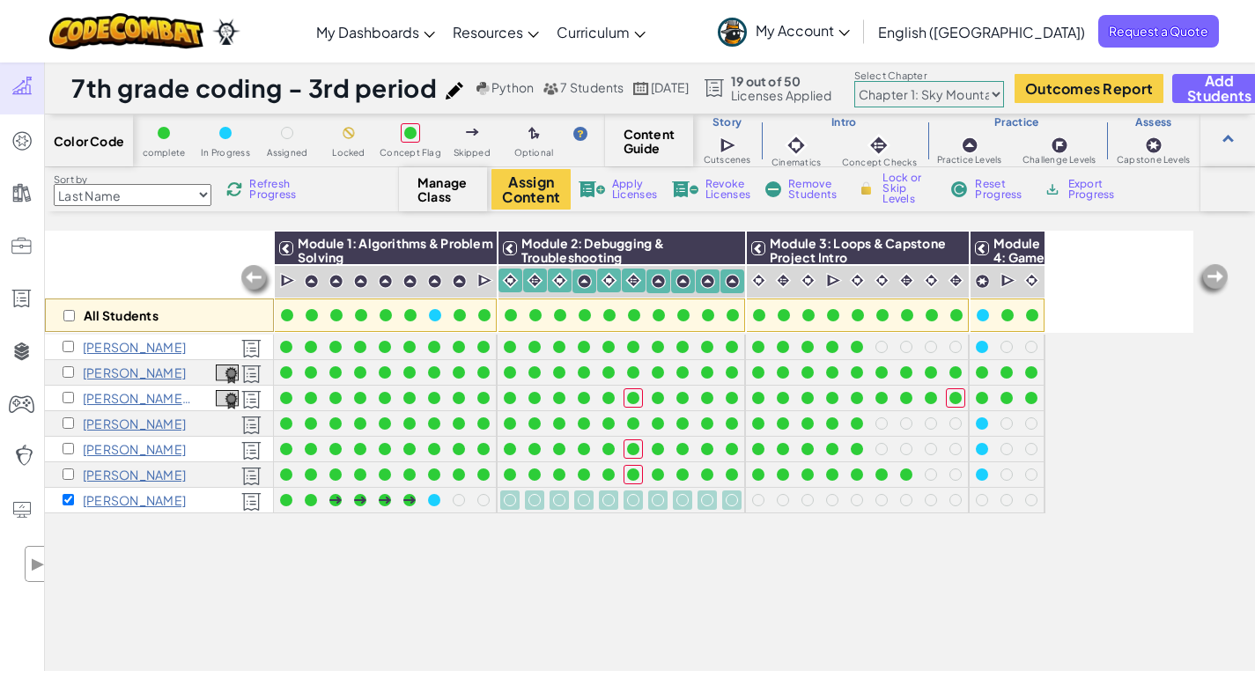
click at [904, 186] on span "Lock or Skip Levels" at bounding box center [909, 189] width 52 height 32
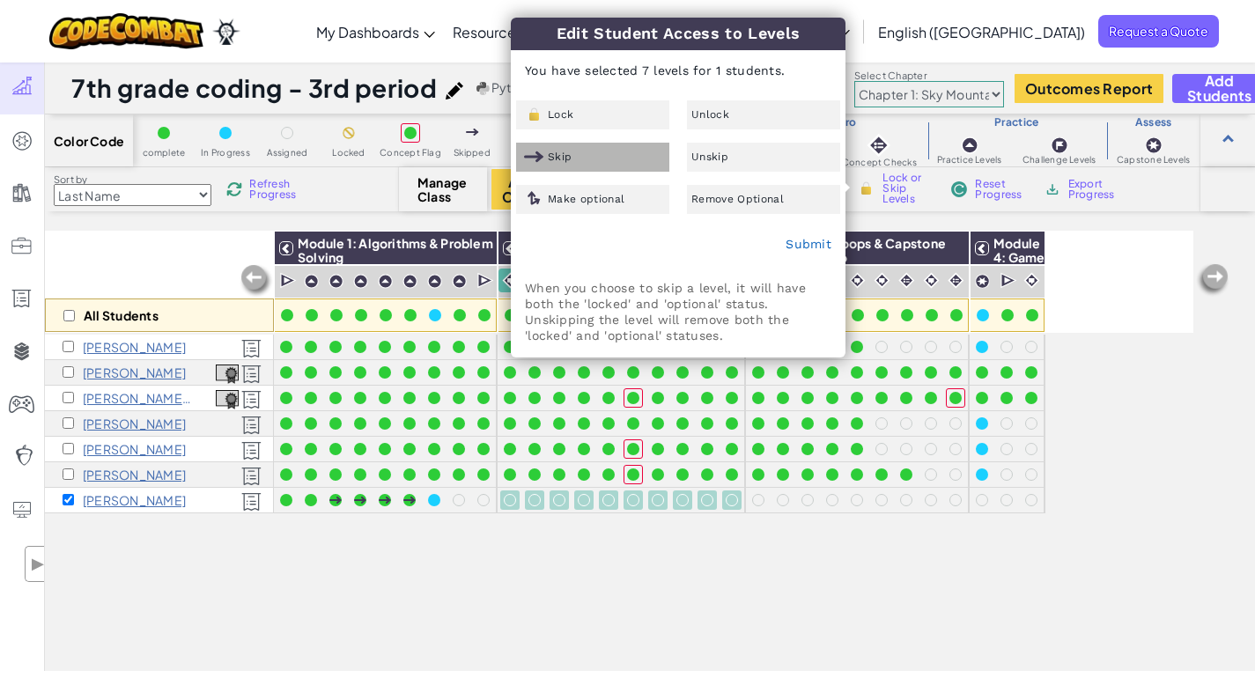
click at [580, 149] on div "Skip" at bounding box center [592, 157] width 153 height 29
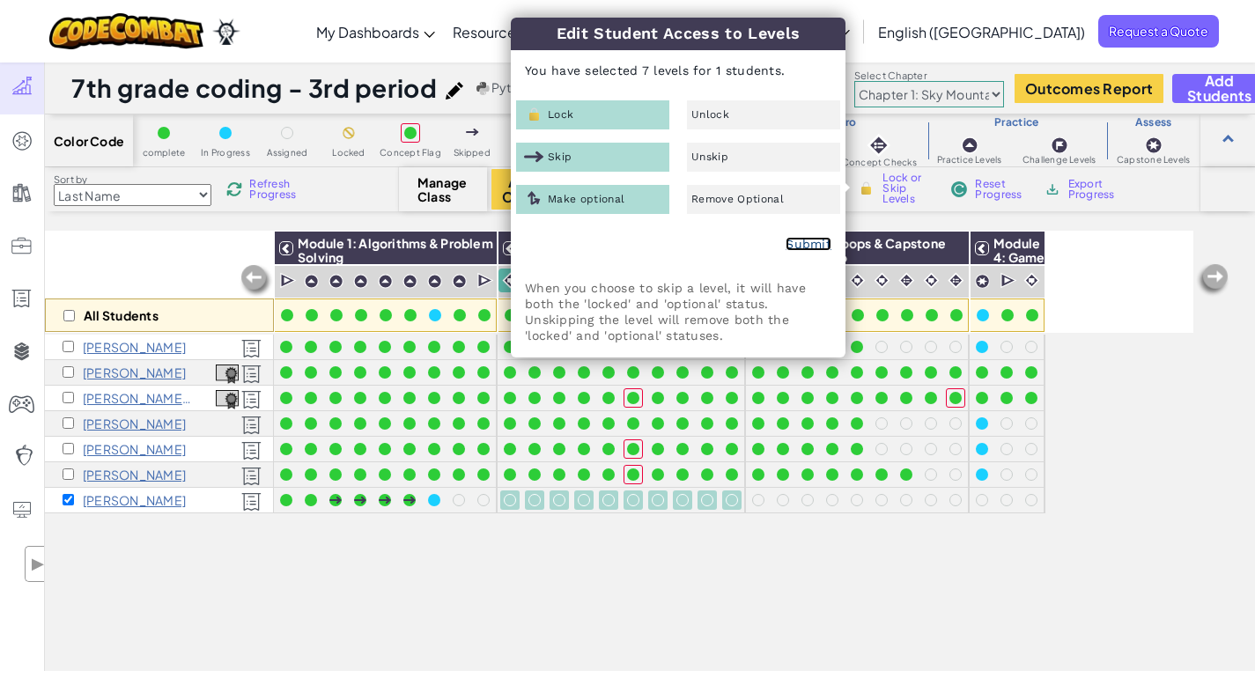
click at [816, 244] on link "Submit" at bounding box center [809, 244] width 46 height 14
click at [745, 606] on div "All Students Module 1: Algorithms & Problem Solving Module 2: Debugging & Troub…" at bounding box center [619, 353] width 1149 height 597
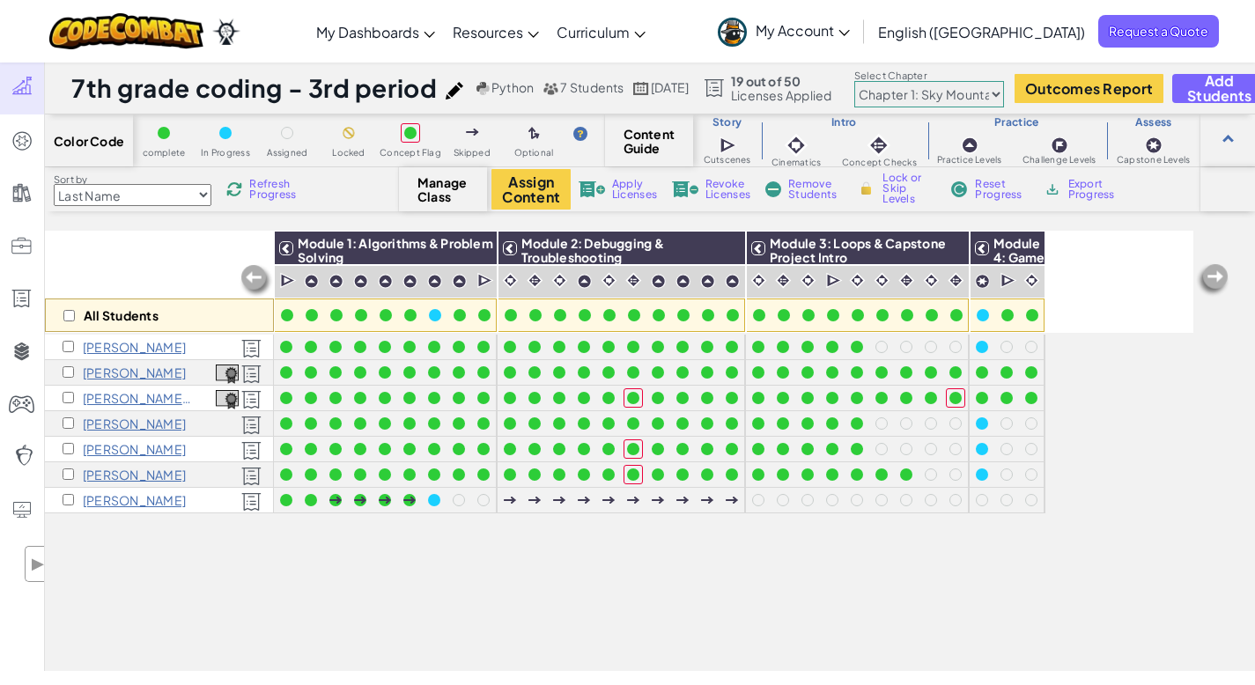
click at [270, 186] on span "Refresh Progress" at bounding box center [276, 189] width 55 height 21
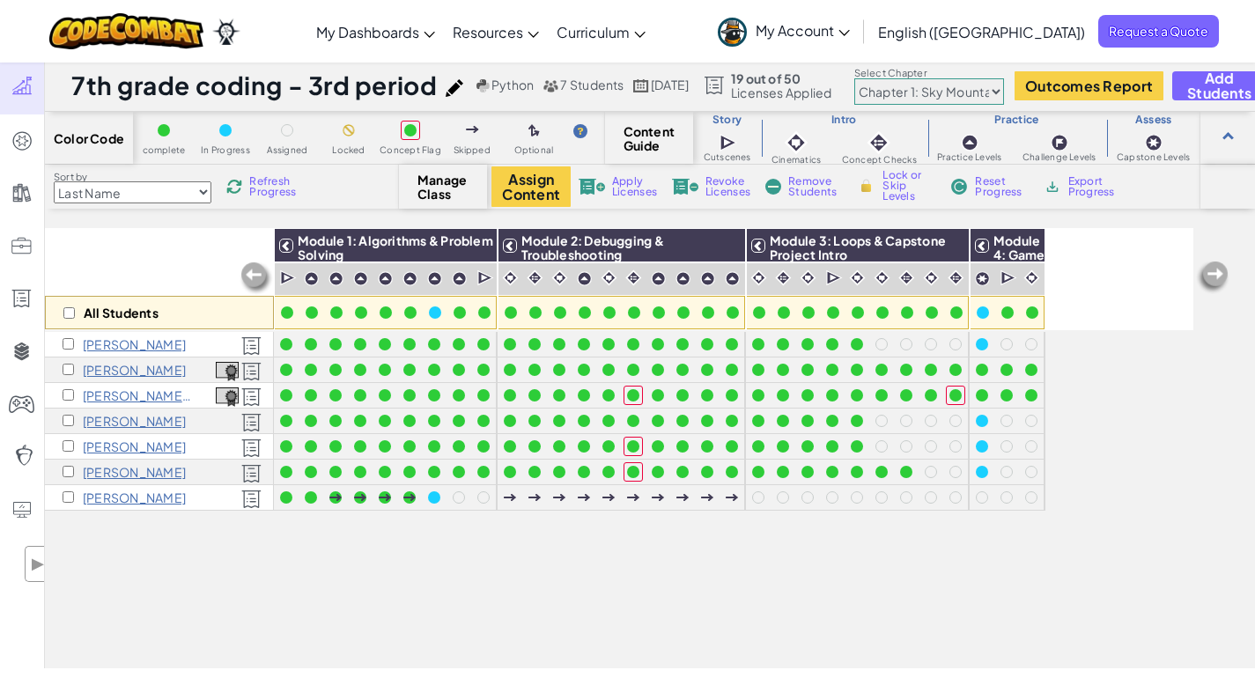
scroll to position [4, 0]
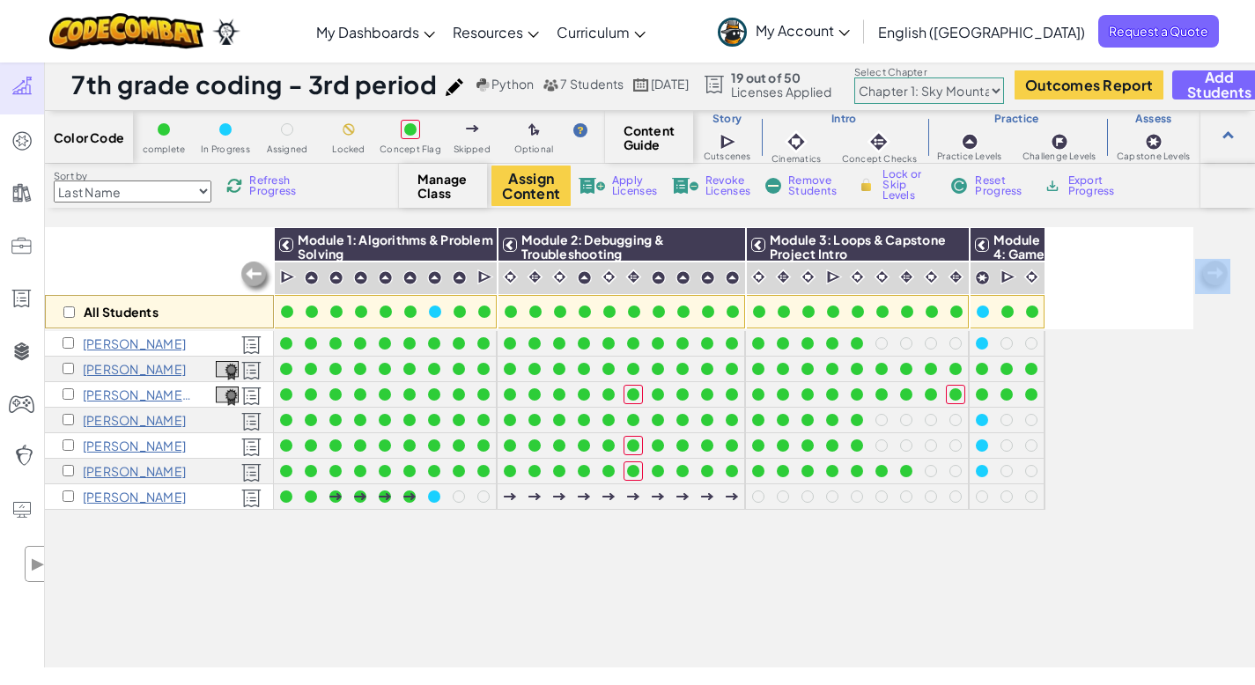
drag, startPoint x: 438, startPoint y: 673, endPoint x: 250, endPoint y: 396, distance: 334.3
click at [271, 195] on span "Refresh Progress" at bounding box center [276, 185] width 55 height 21
click at [63, 497] on input "checkbox" at bounding box center [68, 496] width 11 height 11
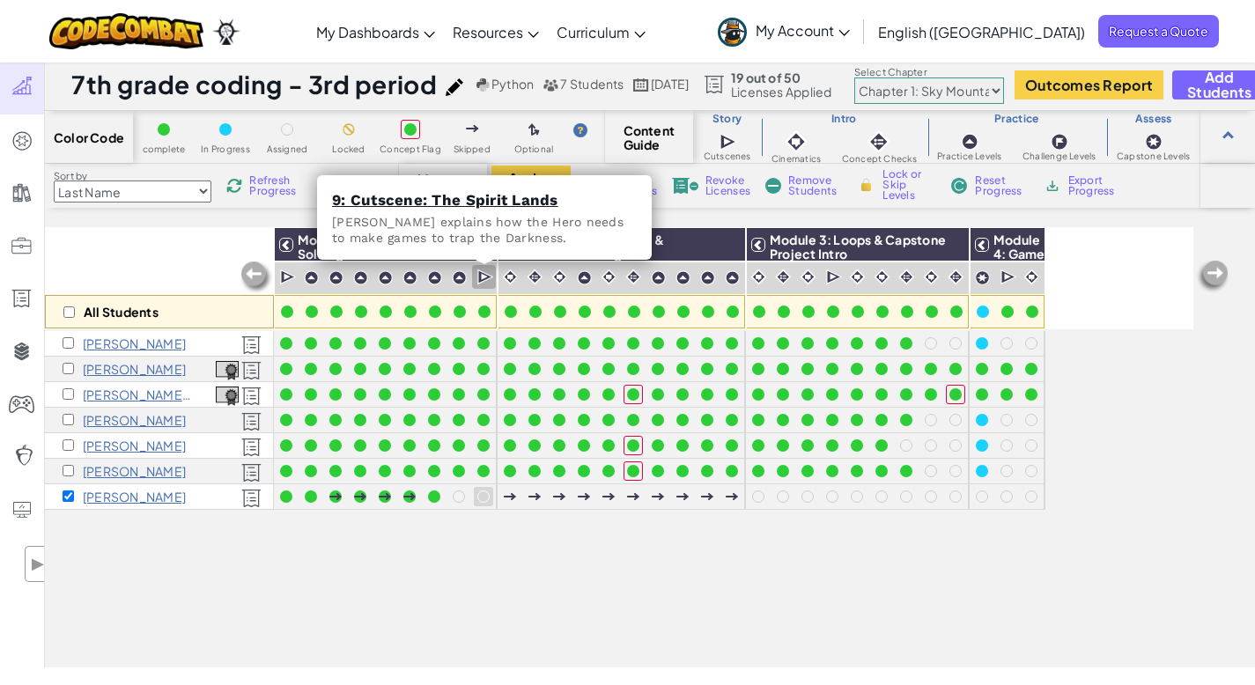
click at [480, 275] on img at bounding box center [486, 278] width 17 height 18
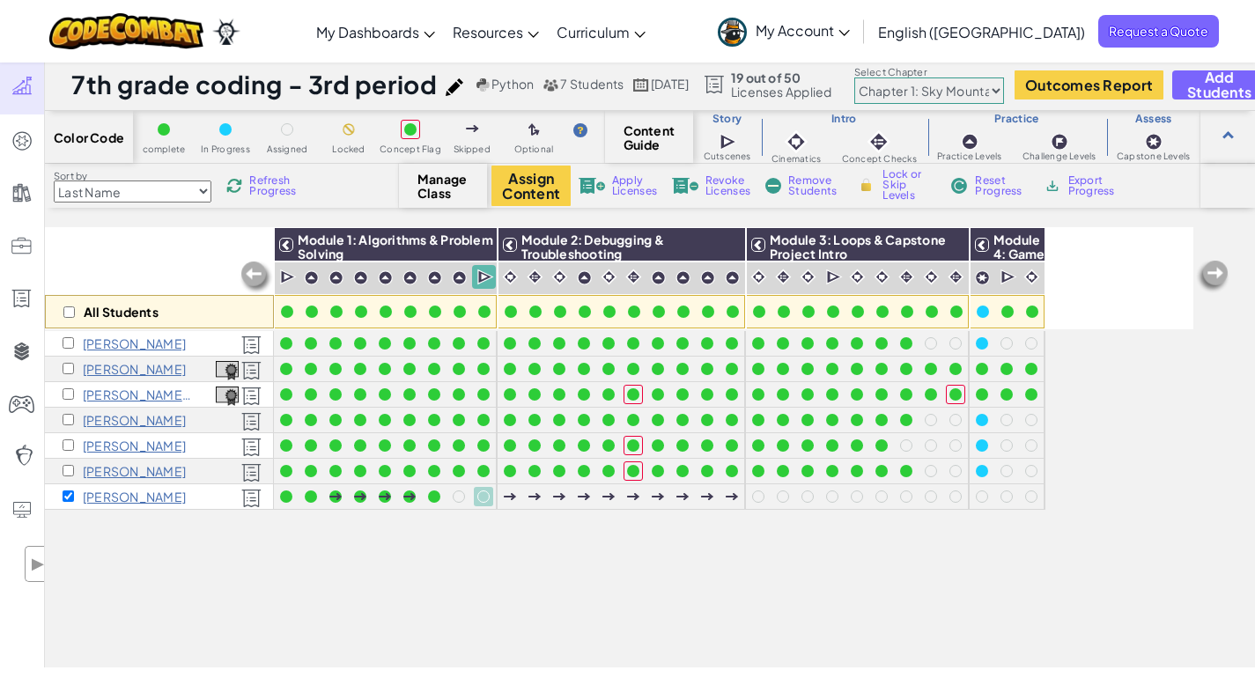
click at [907, 183] on span "Lock or Skip Levels" at bounding box center [909, 185] width 52 height 32
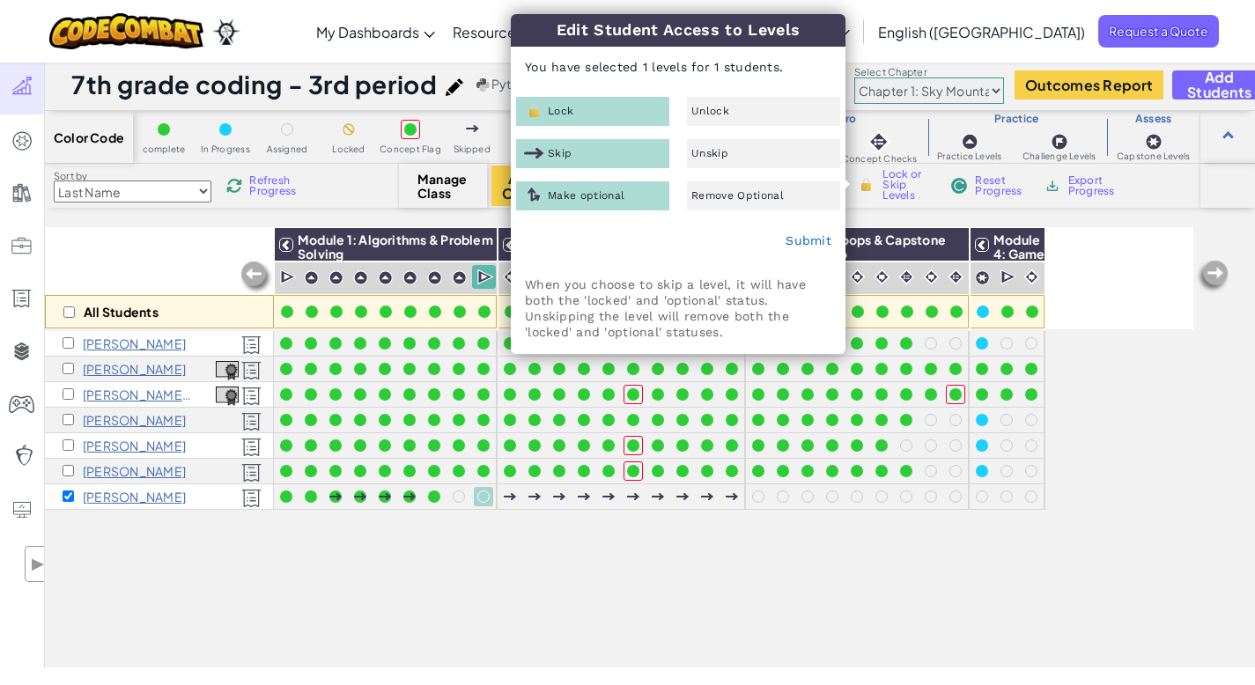
click at [590, 153] on div "Skip" at bounding box center [592, 153] width 153 height 29
click at [527, 152] on img at bounding box center [534, 153] width 20 height 16
click at [528, 152] on img at bounding box center [534, 153] width 20 height 16
click at [808, 240] on link "Submit" at bounding box center [809, 240] width 46 height 14
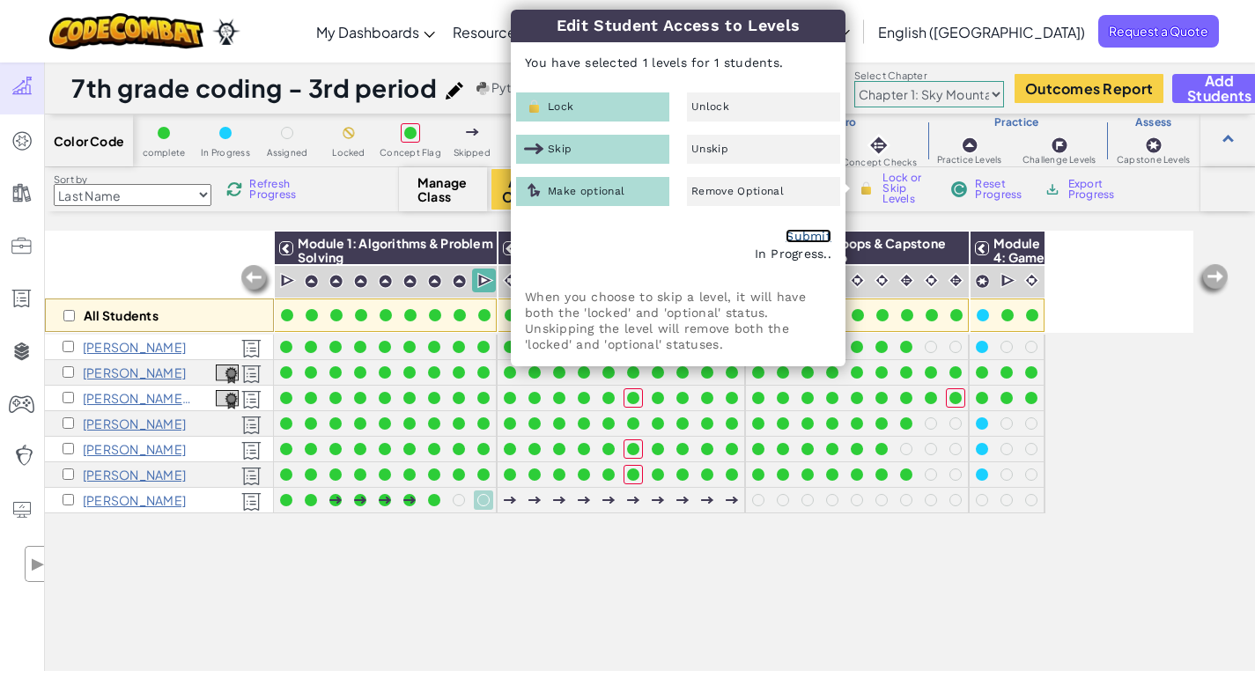
checkbox input "false"
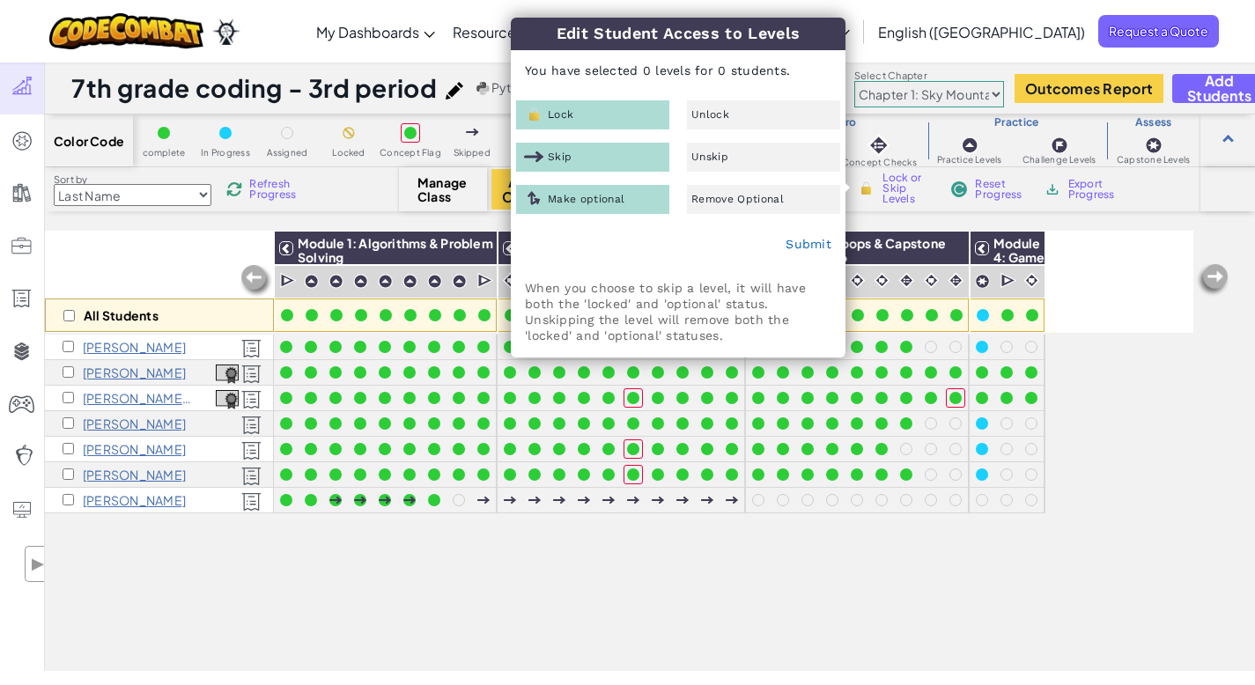
click at [681, 537] on div "All Students Module 1: Algorithms & Problem Solving Module 2: Debugging & Troub…" at bounding box center [619, 353] width 1149 height 597
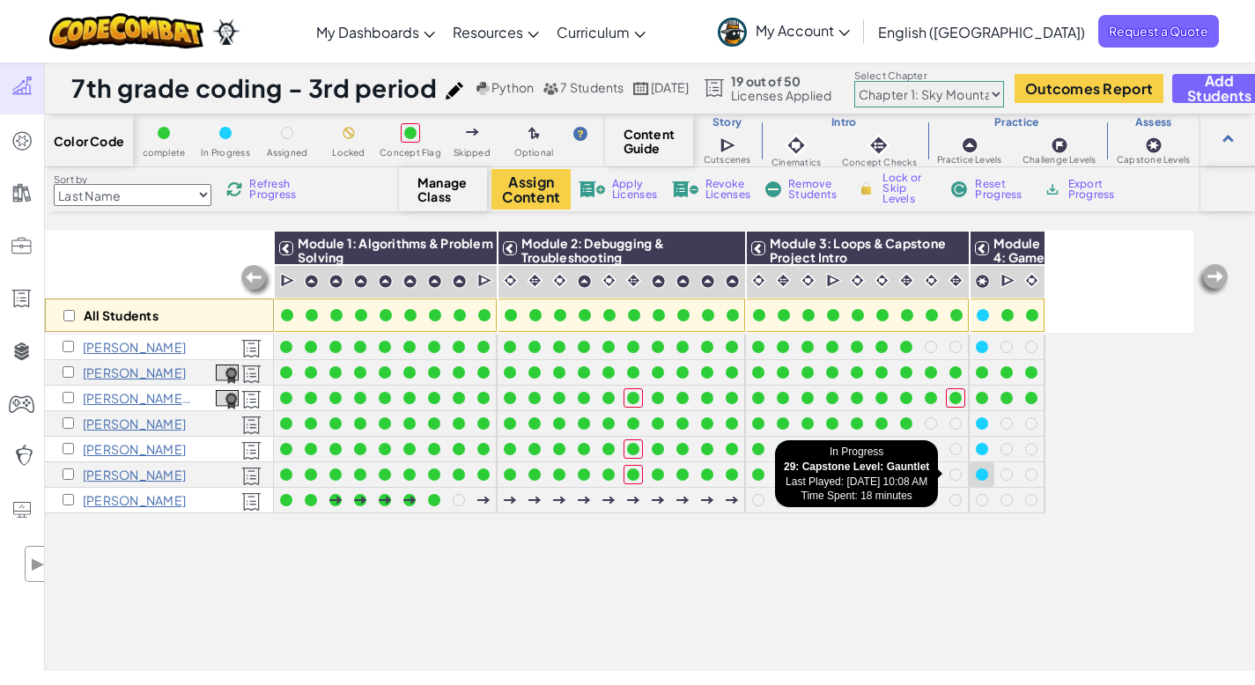
click at [984, 474] on div at bounding box center [982, 475] width 12 height 12
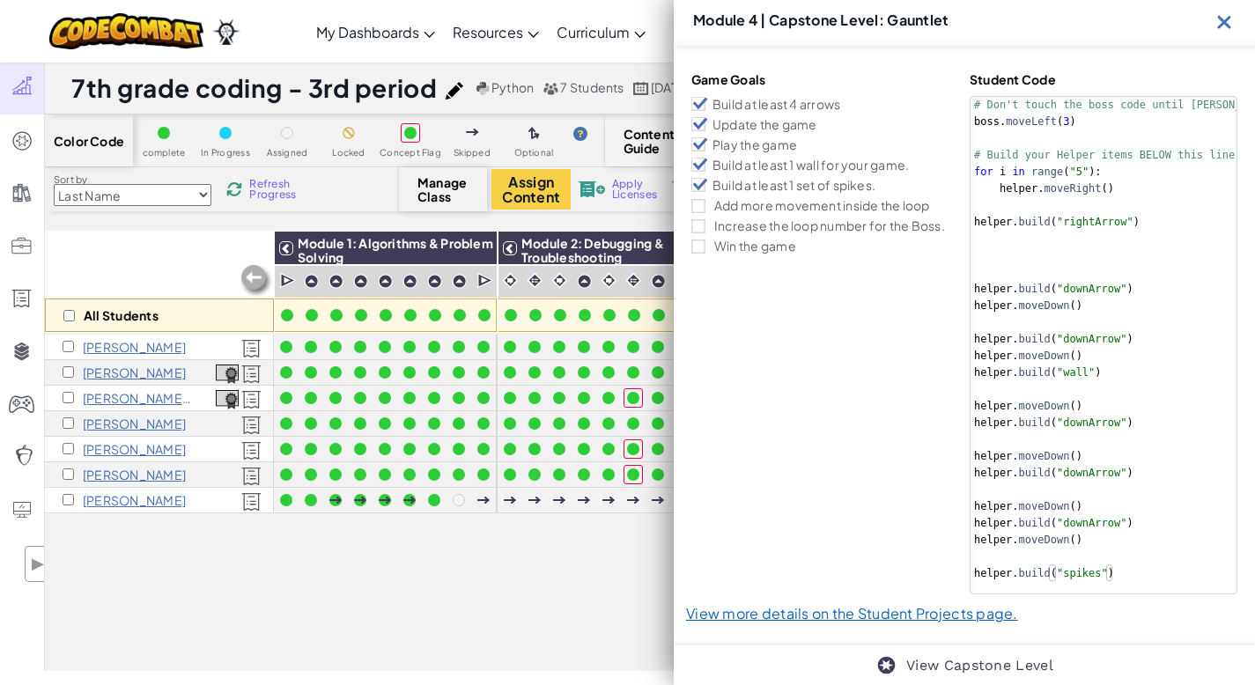
click at [1221, 25] on img at bounding box center [1225, 22] width 22 height 22
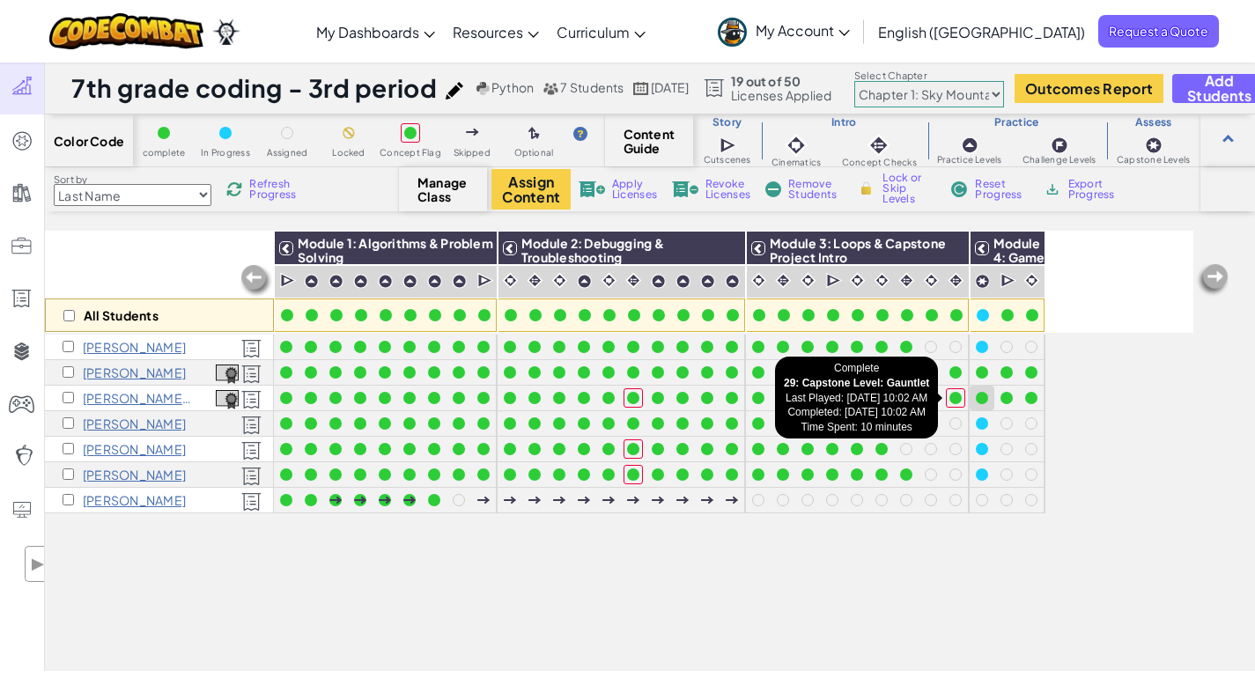
click at [981, 398] on div at bounding box center [982, 398] width 12 height 12
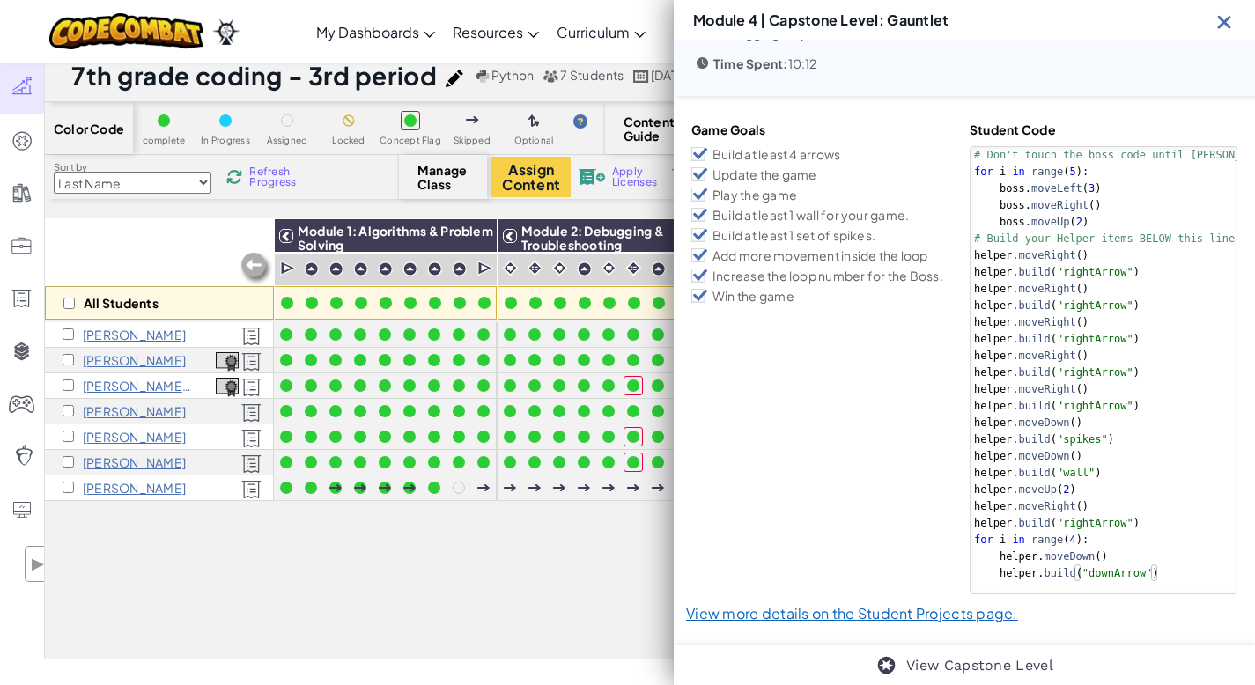
scroll to position [13, 0]
click at [80, 252] on div "All Students" at bounding box center [159, 269] width 229 height 102
click at [1223, 23] on img at bounding box center [1225, 22] width 22 height 22
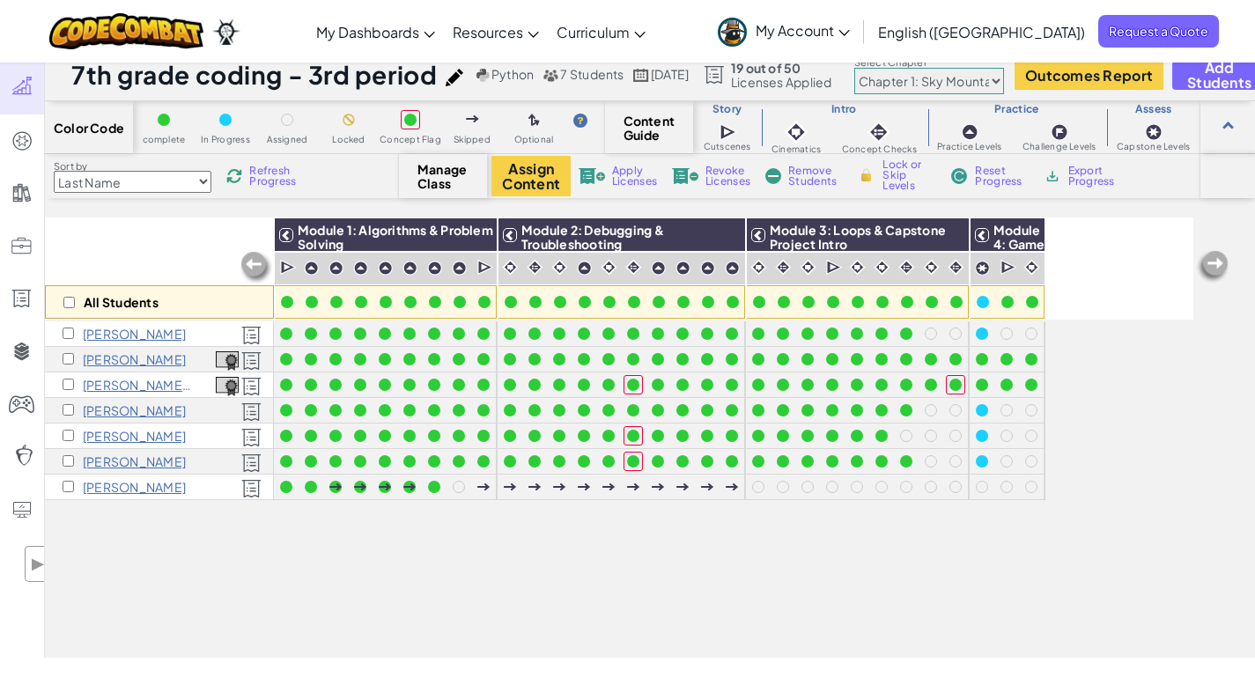
click at [1004, 81] on select "Chapter 1: Sky Mountain Chapter 2: The Moon Dancers Chapter 3: The Phoenix Land…" at bounding box center [930, 81] width 150 height 26
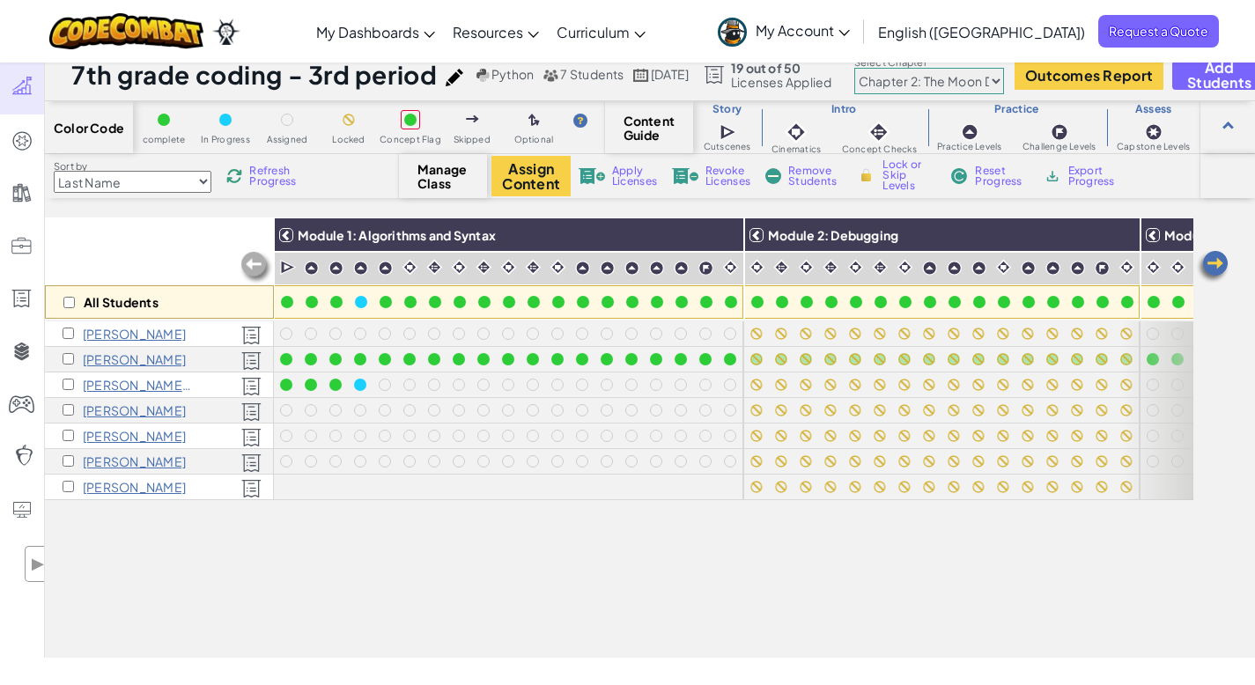
click at [1004, 77] on select "Chapter 1: Sky Mountain Chapter 2: The Moon Dancers Chapter 3: The Phoenix Land…" at bounding box center [930, 81] width 150 height 26
select select "5d41d731a8d1836b5aa3cba1"
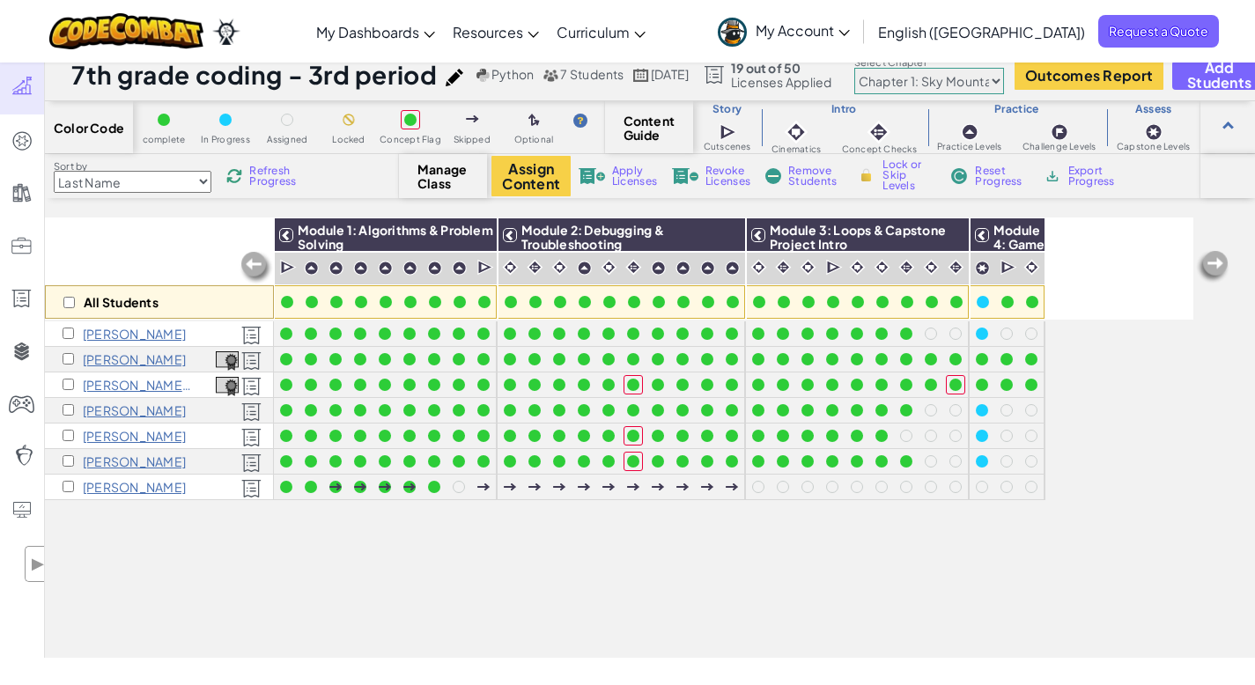
click at [269, 173] on span "Refresh Progress" at bounding box center [276, 176] width 55 height 21
click at [69, 486] on input "checkbox" at bounding box center [68, 486] width 11 height 11
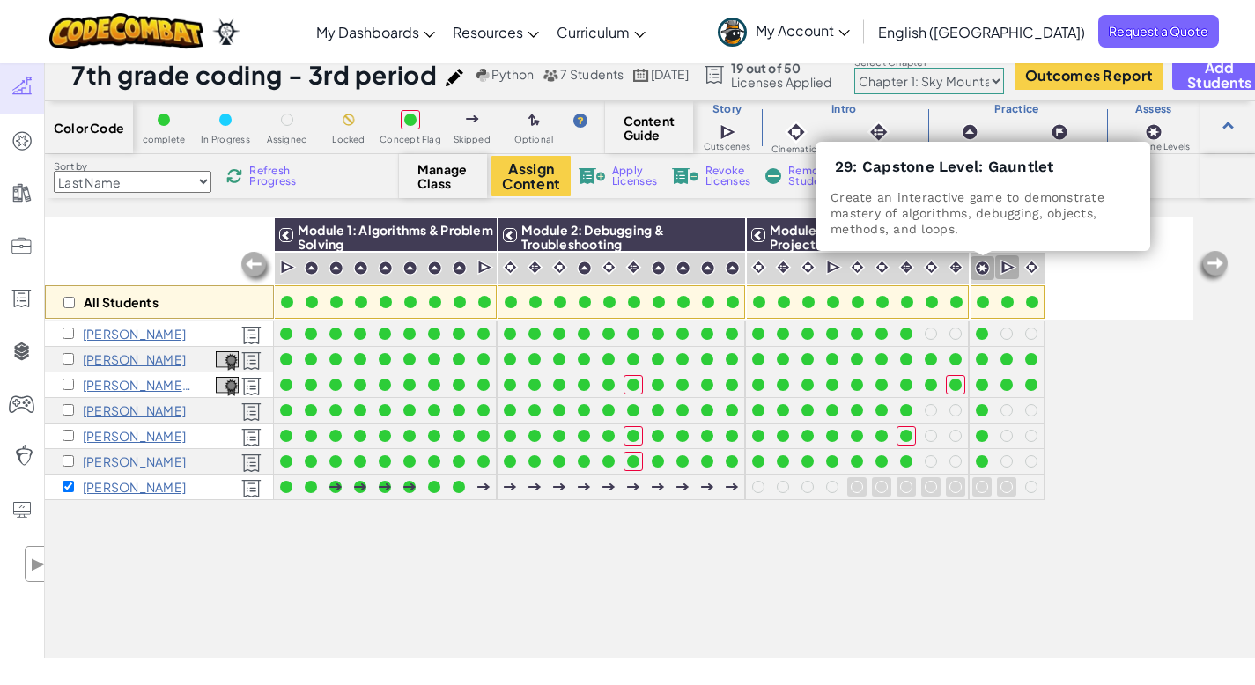
click at [982, 270] on img at bounding box center [982, 268] width 15 height 15
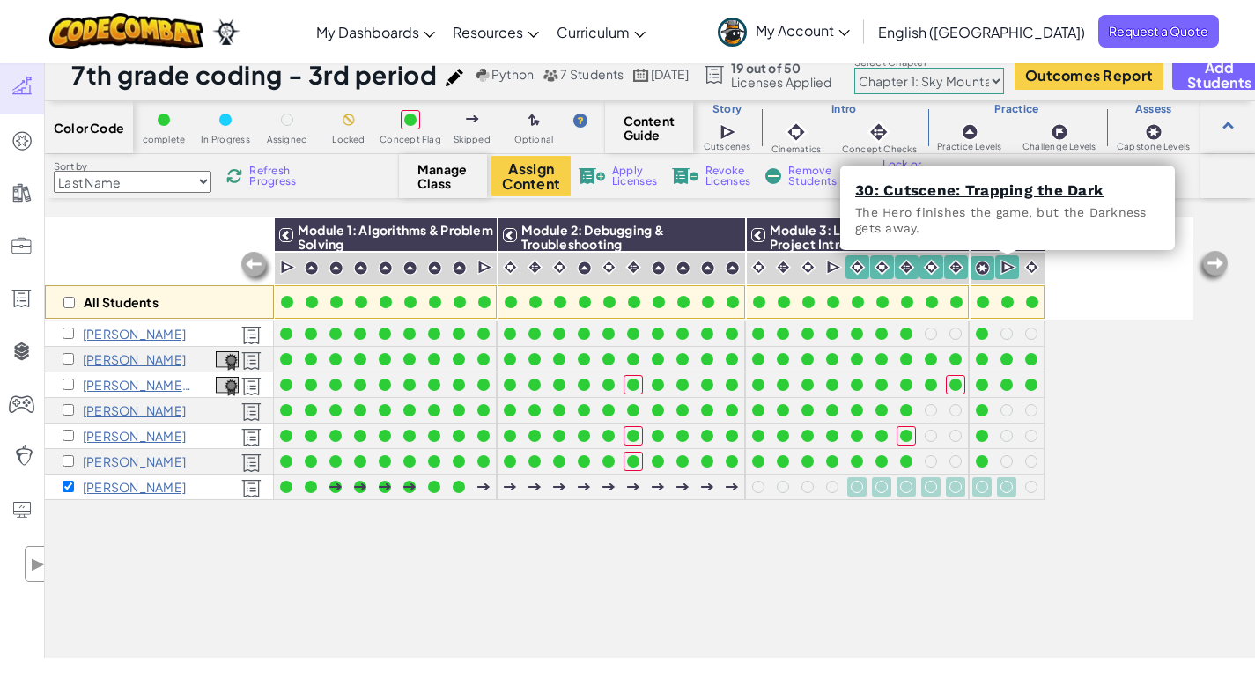
click at [1011, 265] on img at bounding box center [1009, 268] width 17 height 18
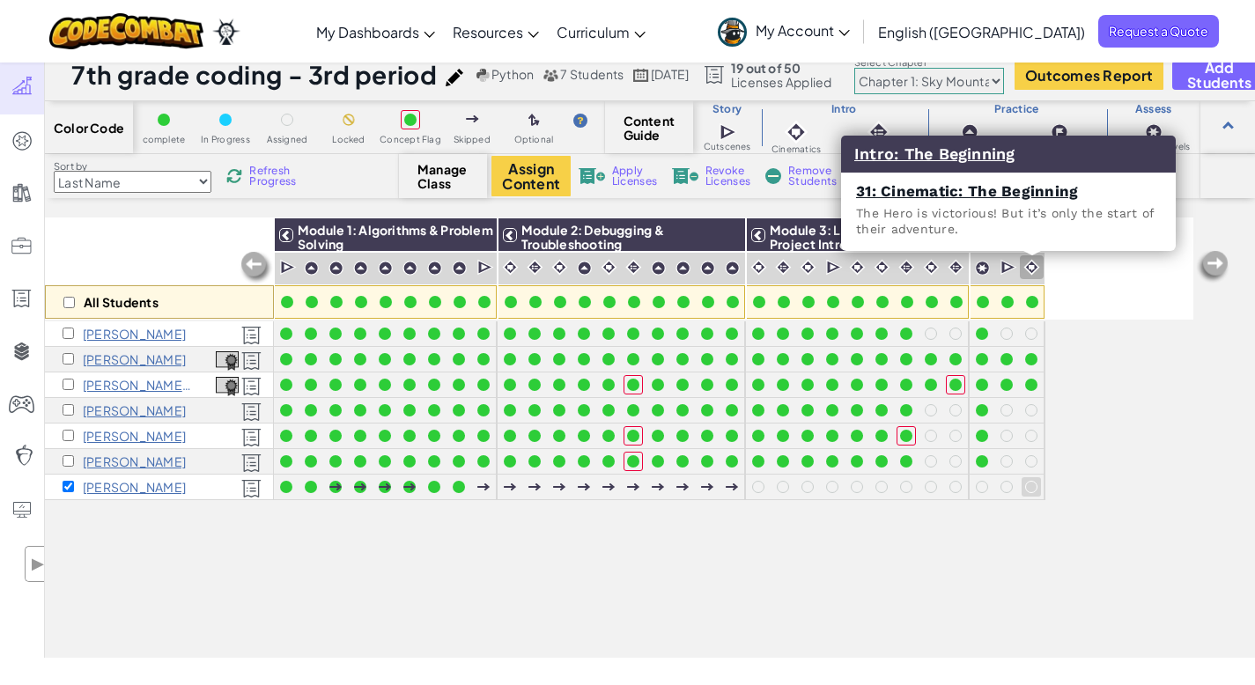
click at [1033, 264] on img at bounding box center [1032, 267] width 17 height 17
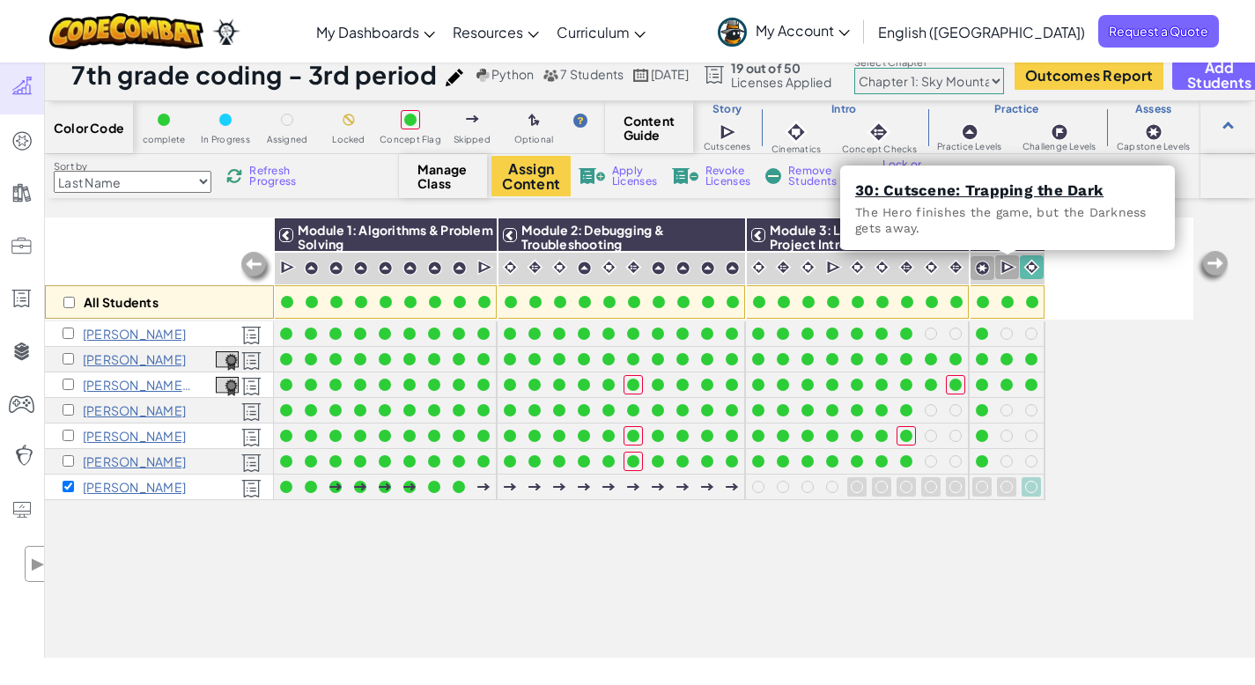
click at [1004, 265] on img at bounding box center [1009, 268] width 17 height 18
click at [1001, 265] on img at bounding box center [1009, 268] width 17 height 18
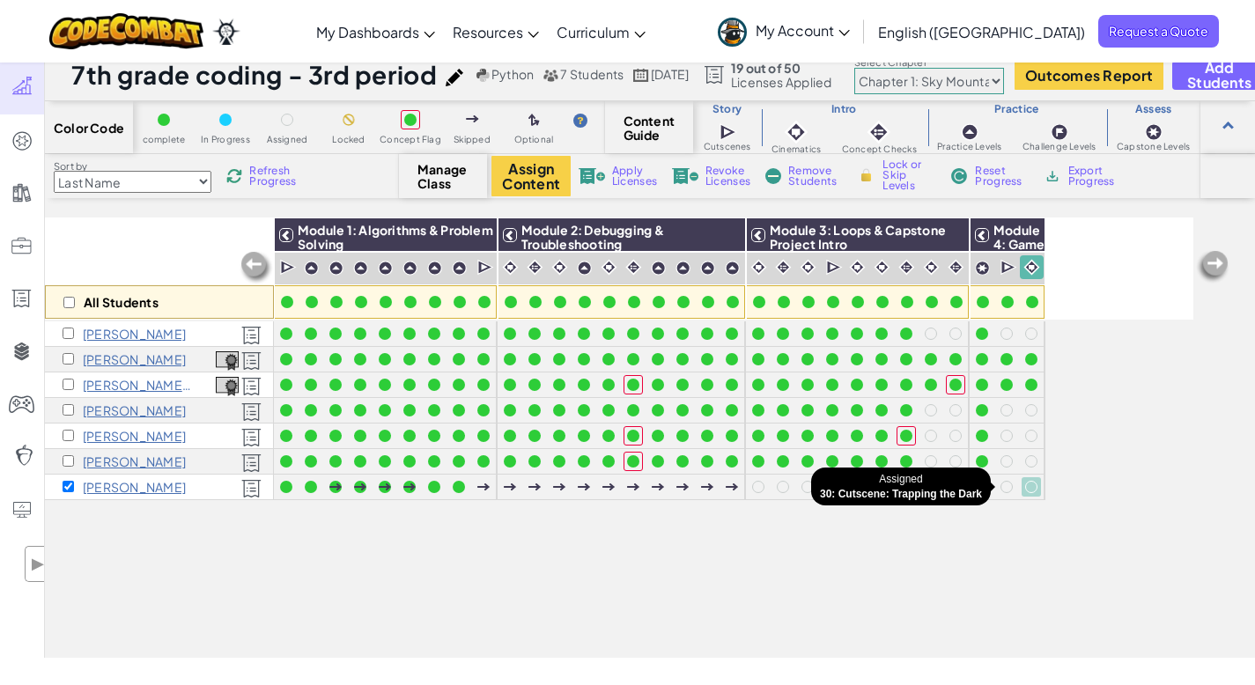
click at [1008, 483] on div at bounding box center [1007, 487] width 12 height 12
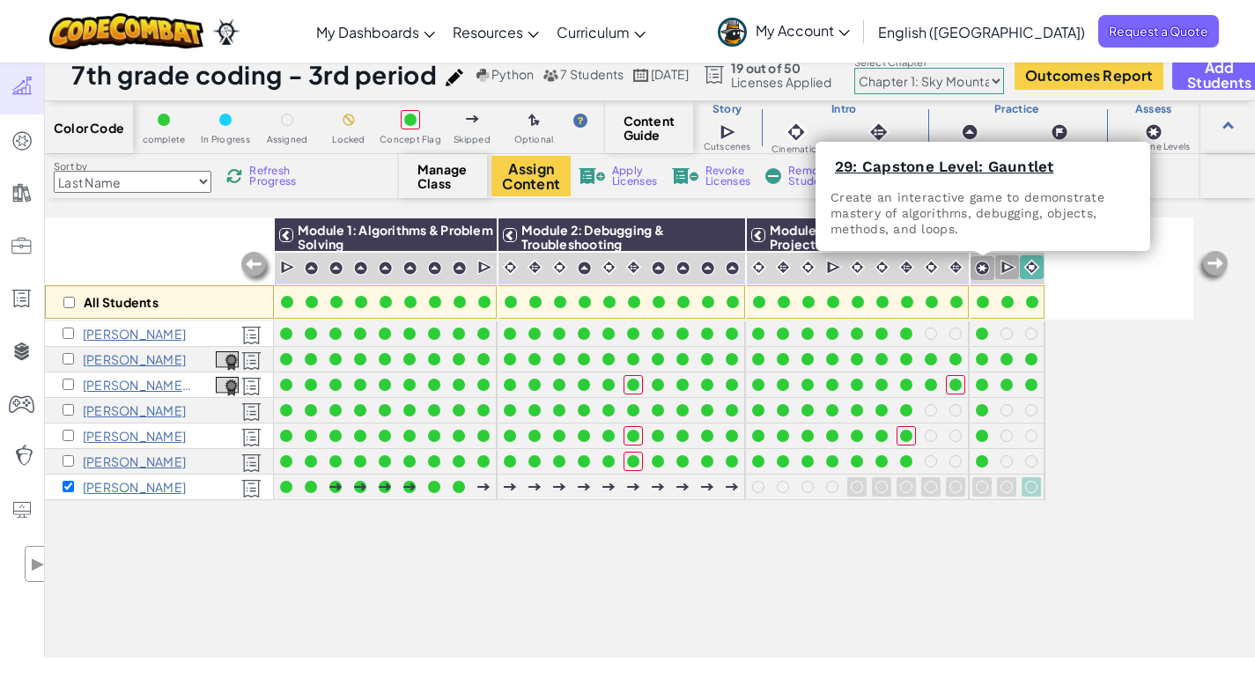
click at [984, 268] on img at bounding box center [982, 268] width 15 height 15
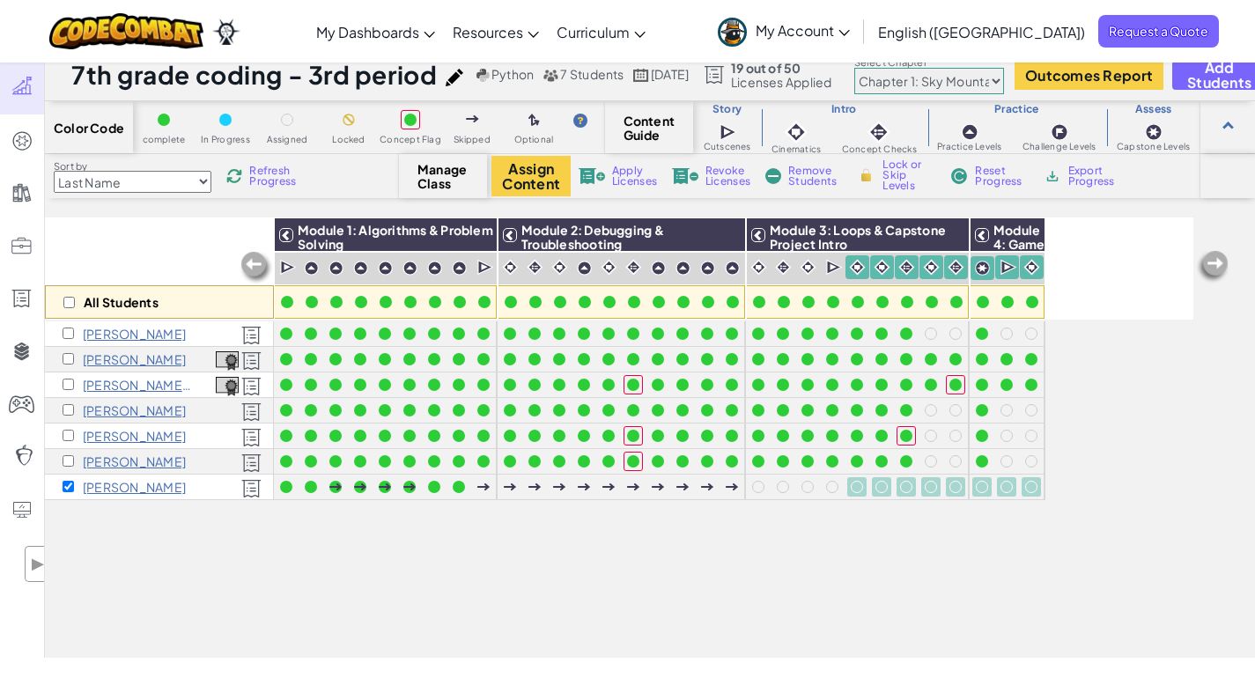
click at [984, 268] on img at bounding box center [982, 268] width 15 height 15
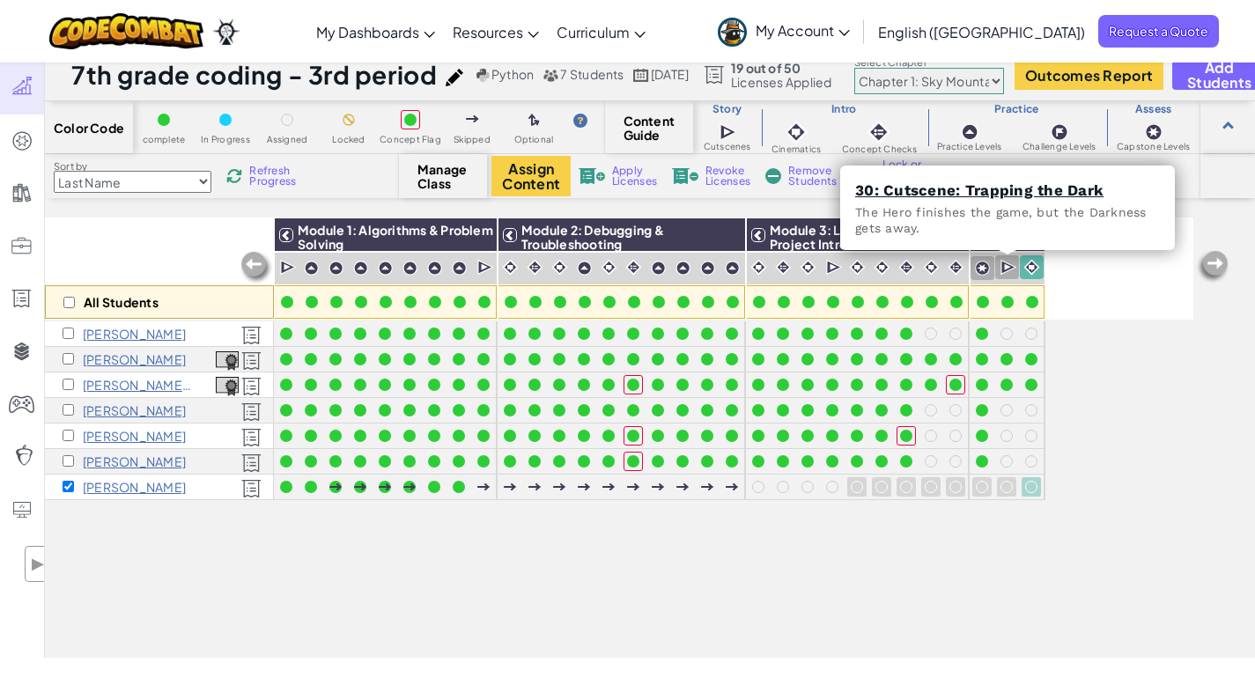
click at [1008, 267] on img at bounding box center [1009, 268] width 17 height 18
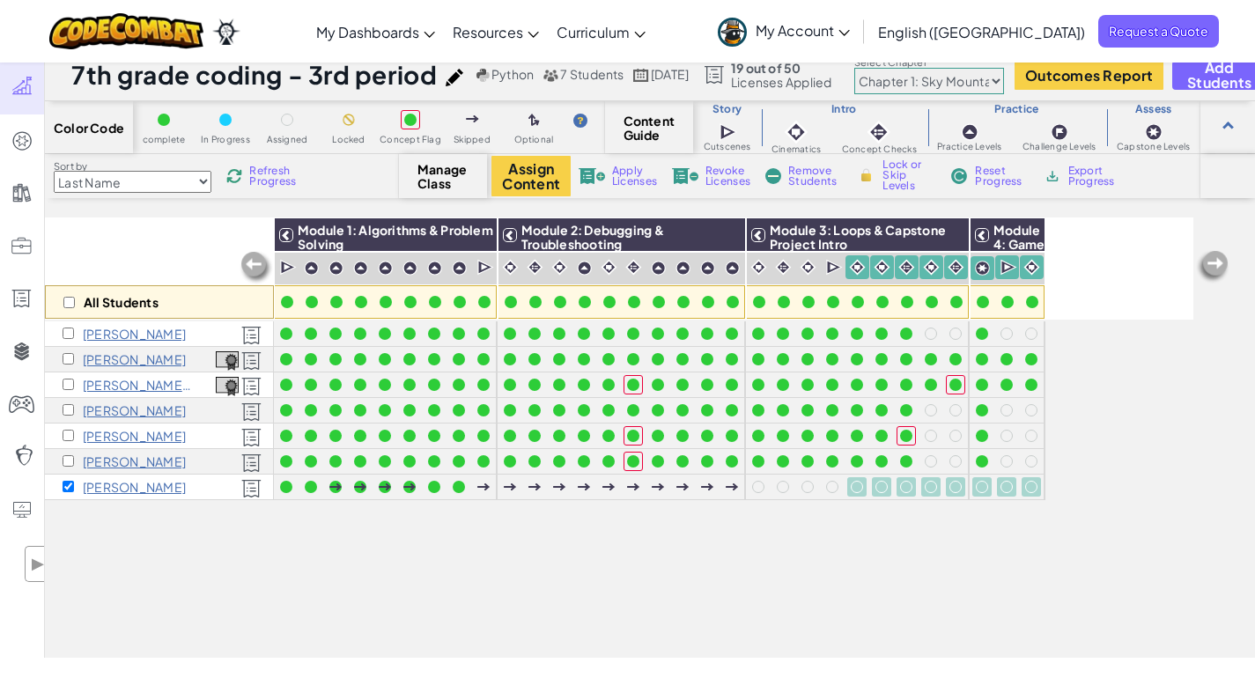
click at [1008, 267] on img at bounding box center [1009, 268] width 17 height 18
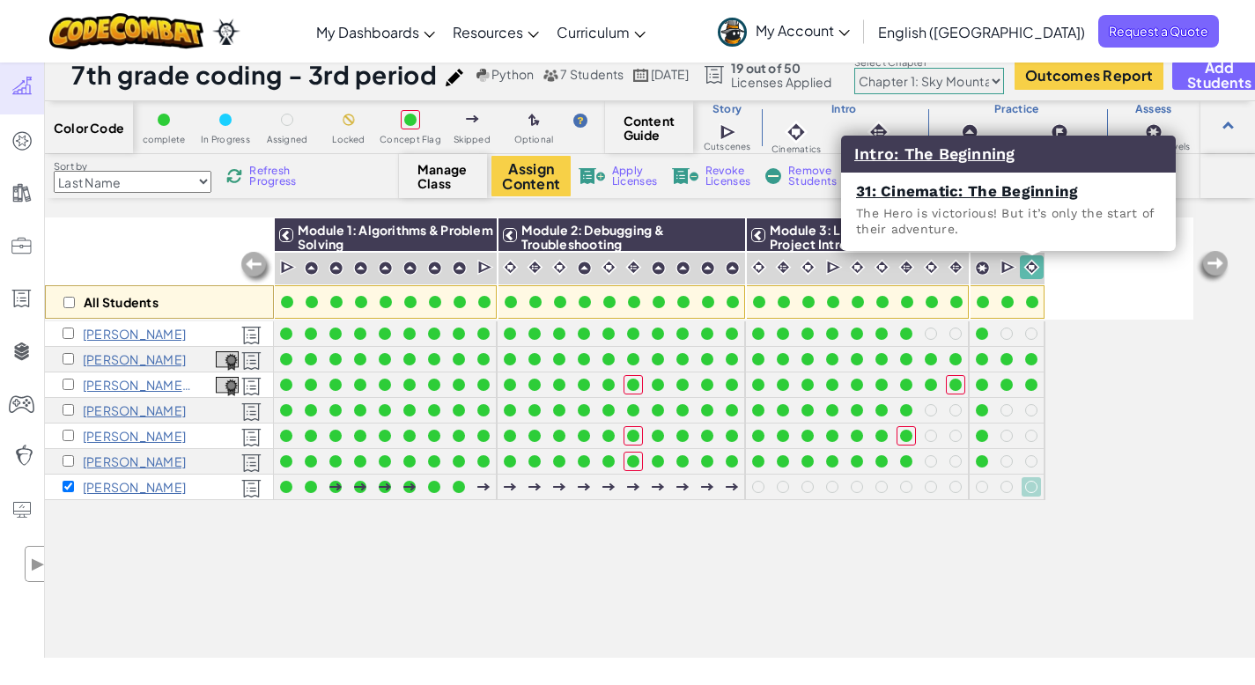
click at [1033, 261] on img at bounding box center [1032, 267] width 17 height 17
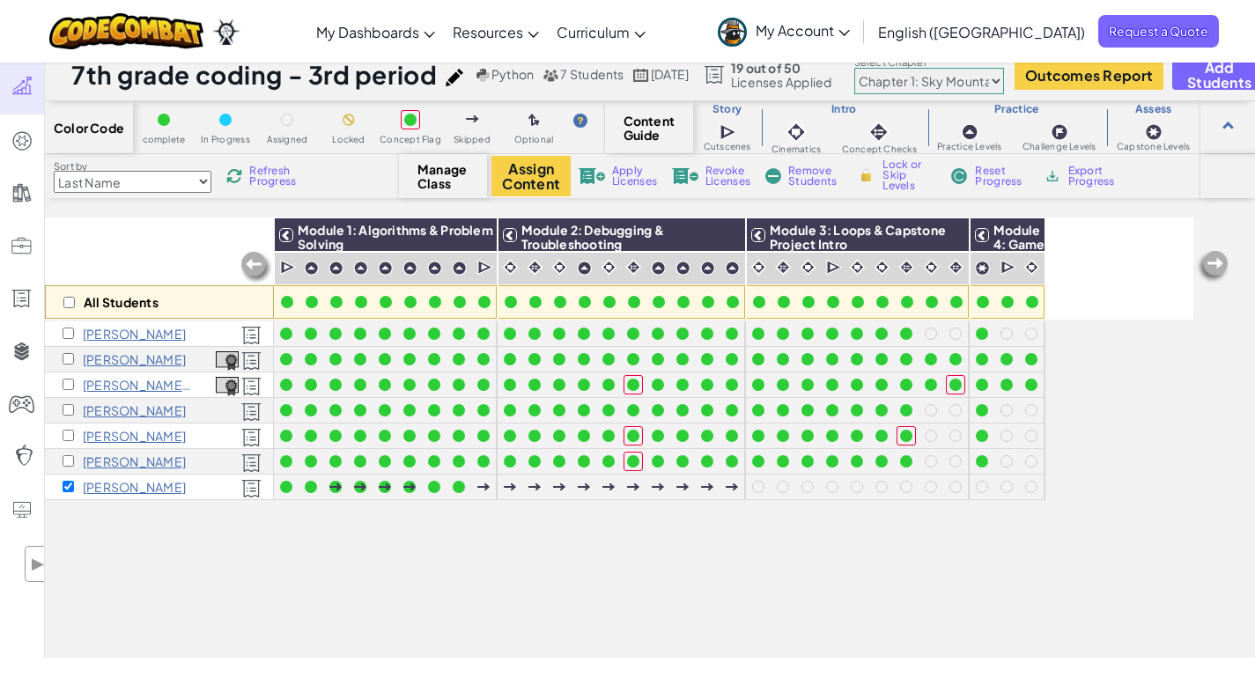
click at [278, 178] on span "Refresh Progress" at bounding box center [276, 176] width 55 height 21
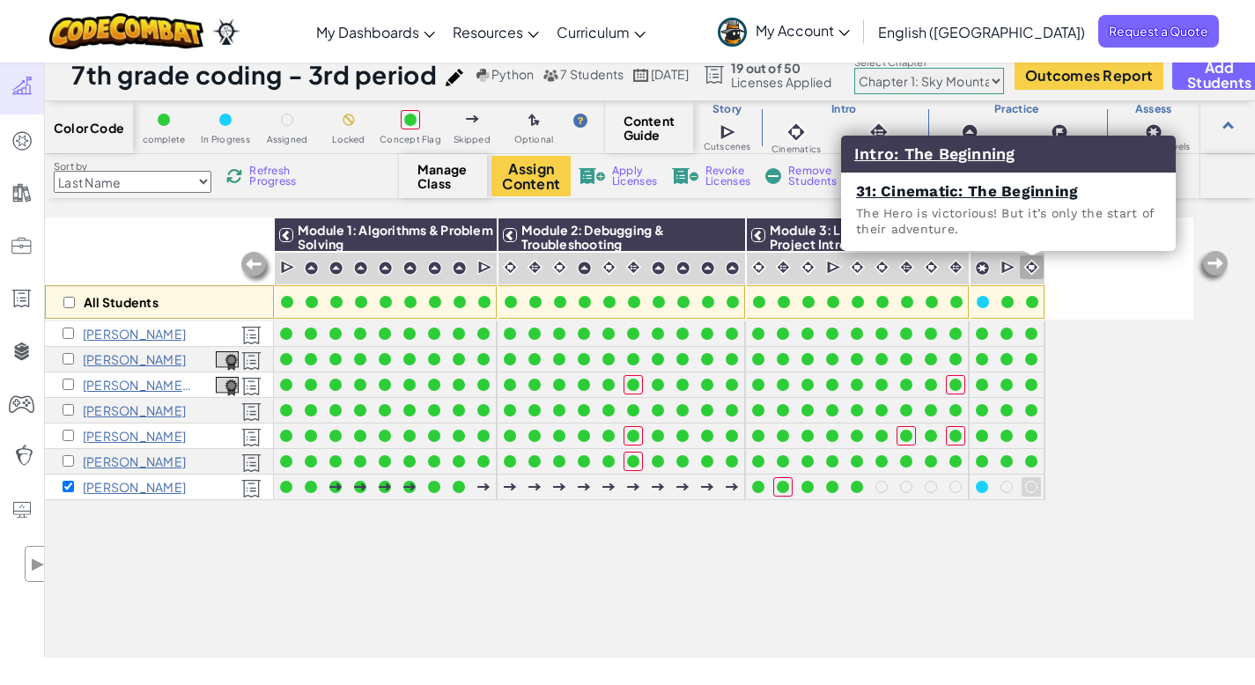
click at [1030, 264] on img at bounding box center [1032, 267] width 17 height 17
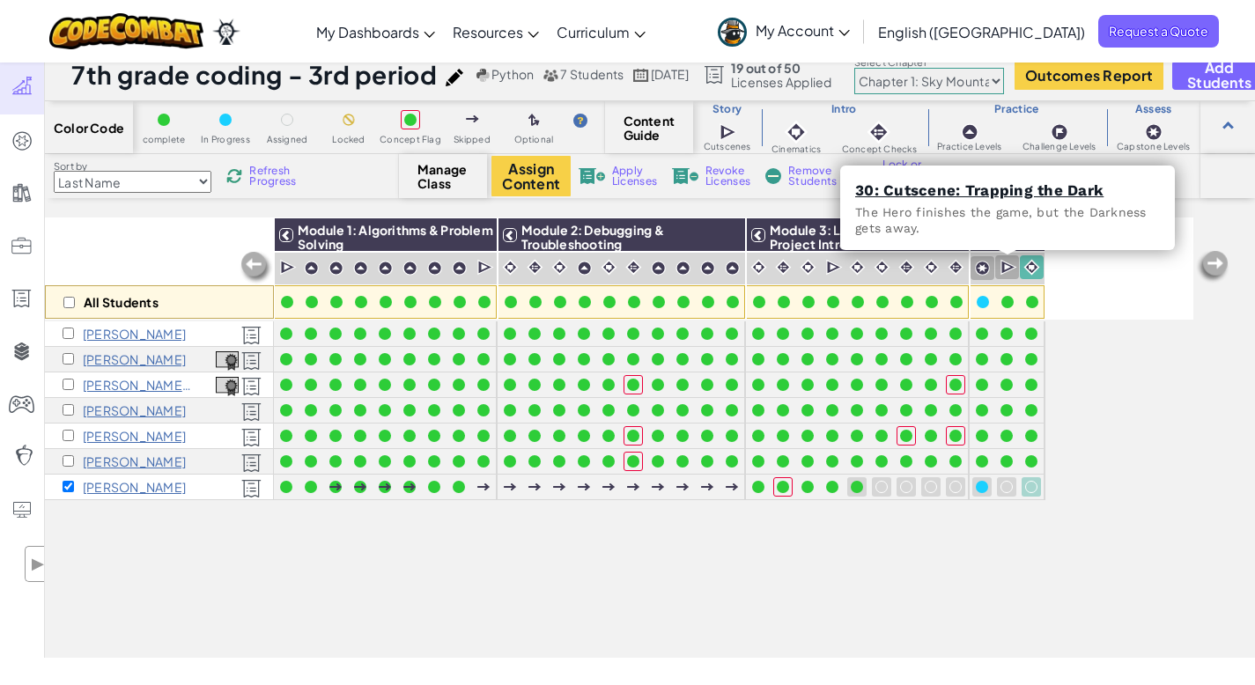
click at [1003, 267] on img at bounding box center [1009, 268] width 17 height 18
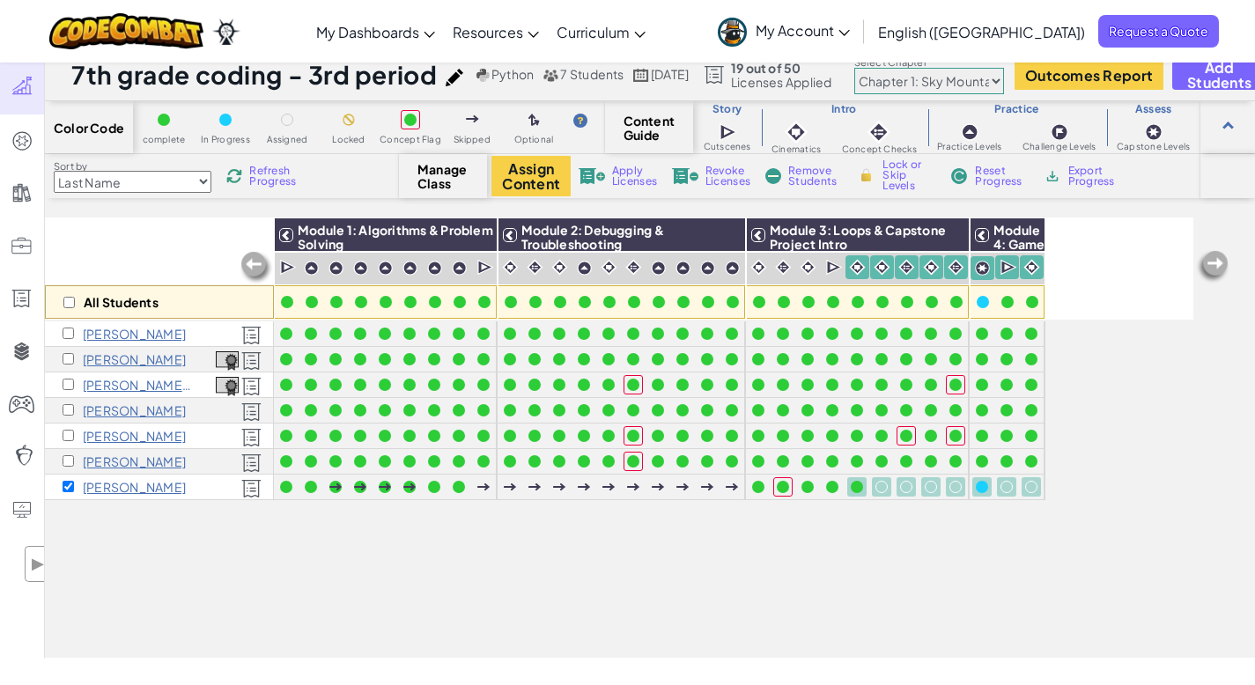
click at [890, 175] on span "Lock or Skip Levels" at bounding box center [909, 175] width 52 height 32
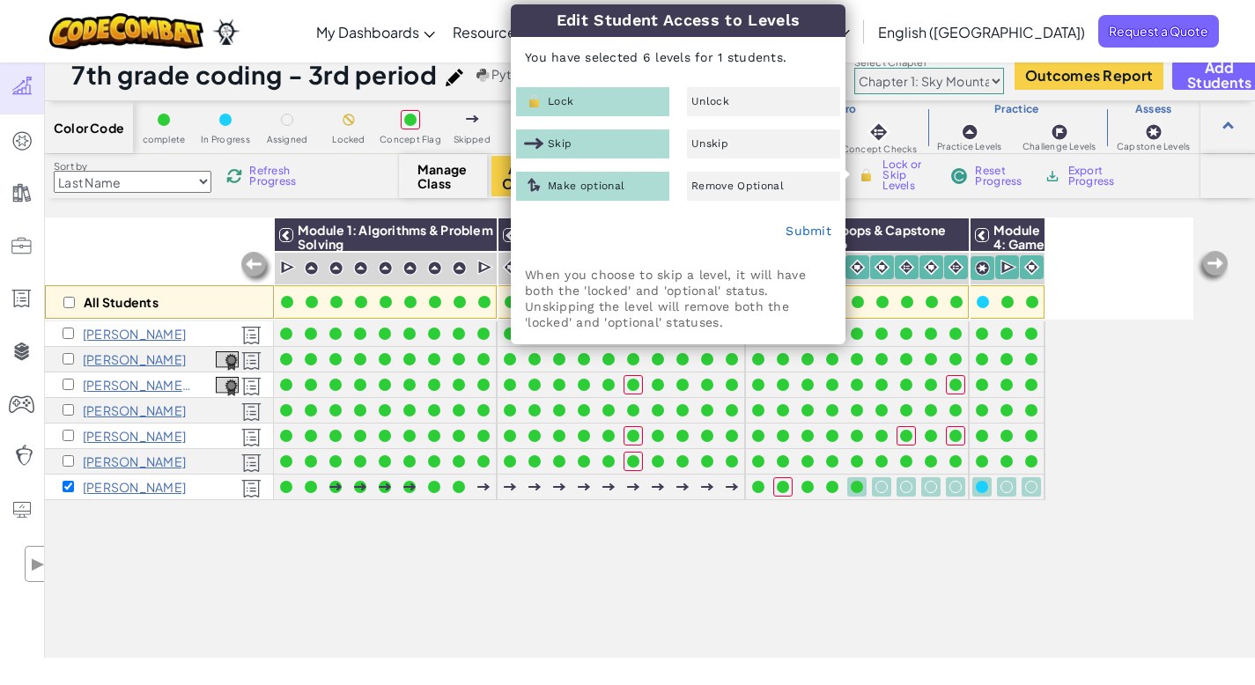
click at [576, 152] on div "Skip" at bounding box center [592, 144] width 153 height 29
click at [809, 230] on link "Submit" at bounding box center [809, 231] width 46 height 14
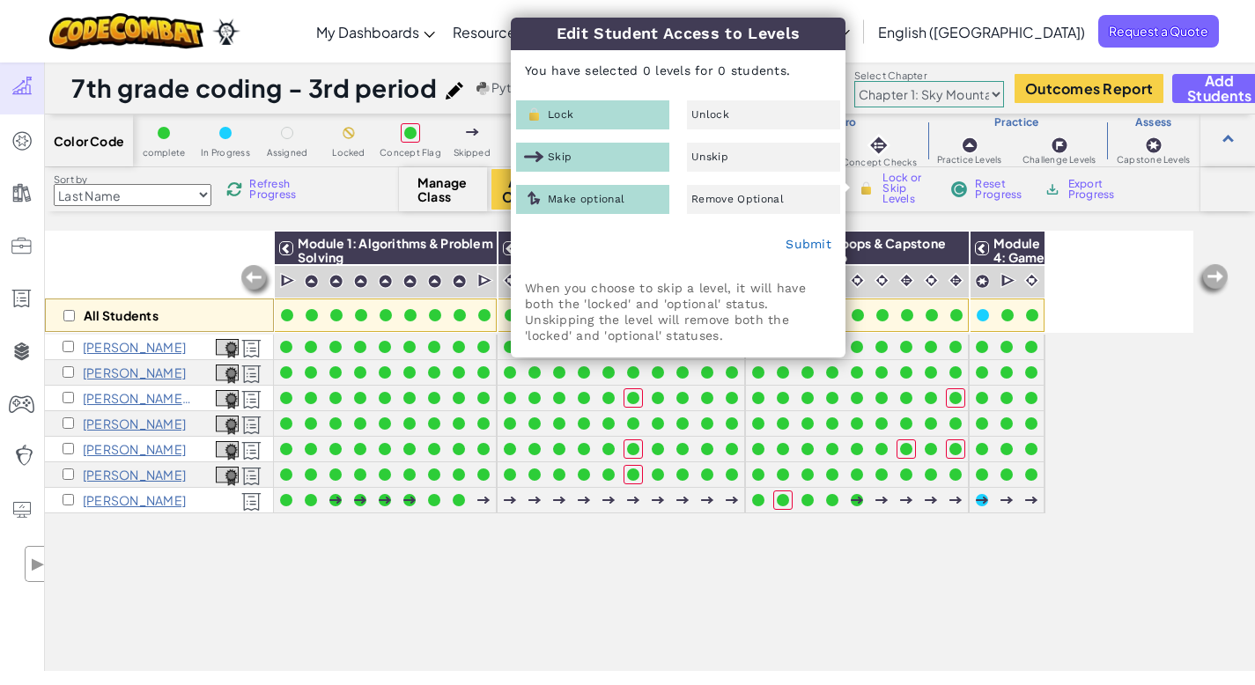
click at [1013, 620] on div "All Students Module 1: Algorithms & Problem Solving Module 2: Debugging & Troub…" at bounding box center [619, 353] width 1149 height 597
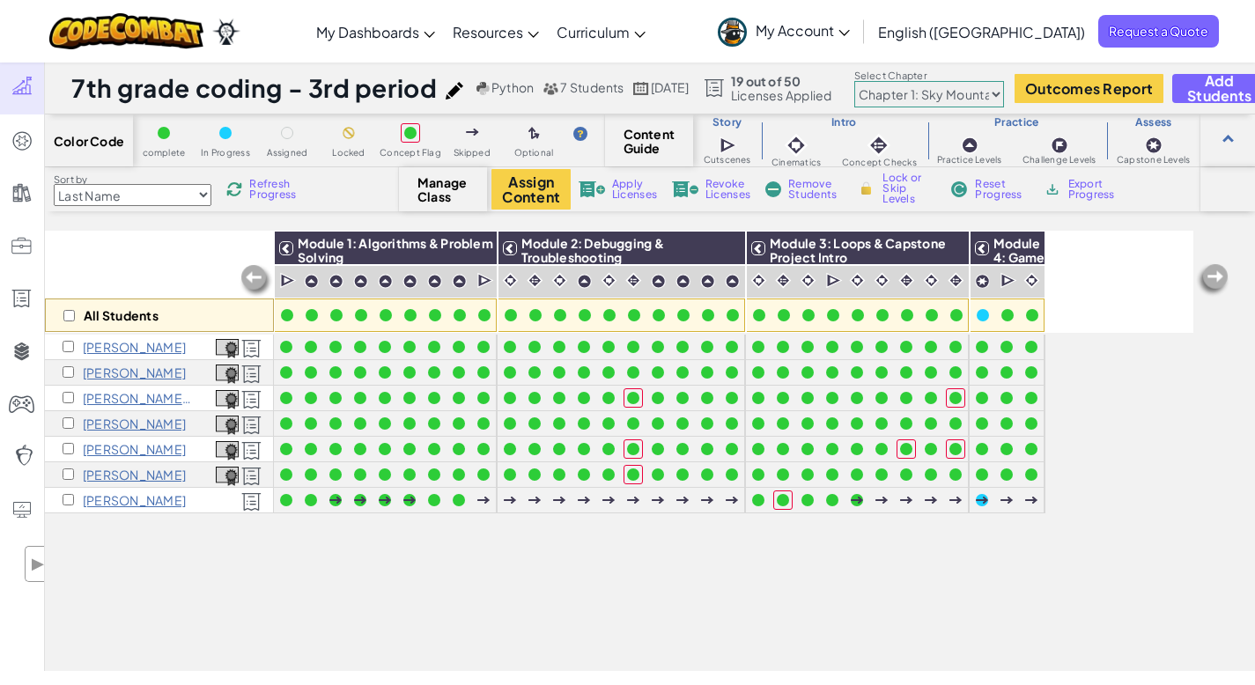
click at [276, 185] on span "Refresh Progress" at bounding box center [276, 189] width 55 height 21
click at [274, 191] on span "Refresh Progress" at bounding box center [276, 189] width 55 height 21
click at [271, 191] on span "Refresh Progress" at bounding box center [276, 189] width 55 height 21
click at [424, 565] on div "All Students Module 1: Algorithms & Problem Solving Module 2: Debugging & Troub…" at bounding box center [619, 353] width 1149 height 597
drag, startPoint x: 70, startPoint y: 499, endPoint x: 426, endPoint y: 494, distance: 356.0
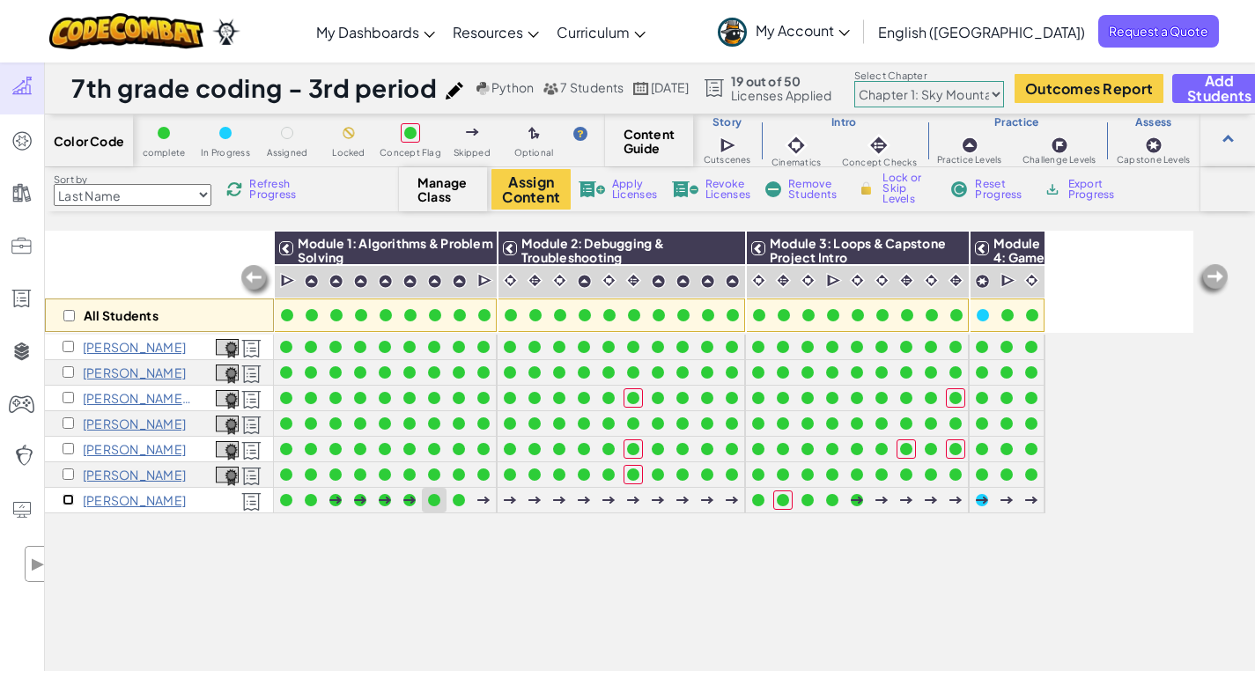
click at [74, 499] on div "[PERSON_NAME]" at bounding box center [124, 500] width 123 height 14
click at [71, 498] on input "checkbox" at bounding box center [68, 499] width 11 height 11
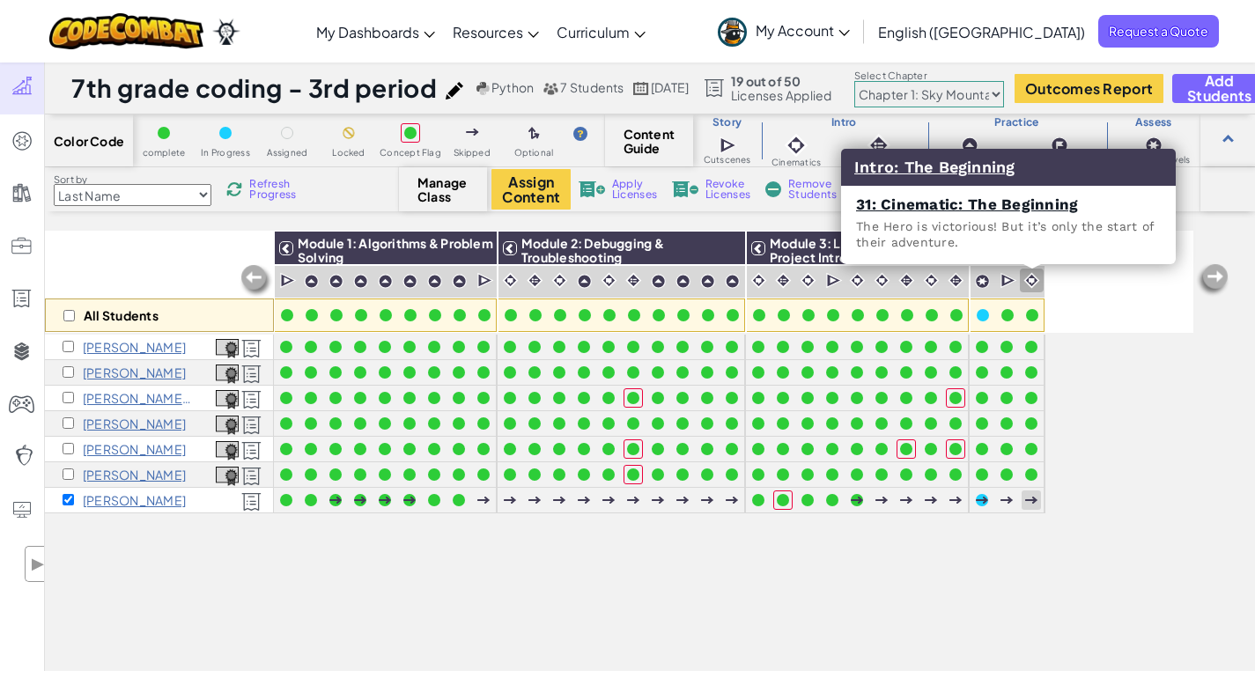
click at [1035, 281] on img at bounding box center [1032, 280] width 17 height 17
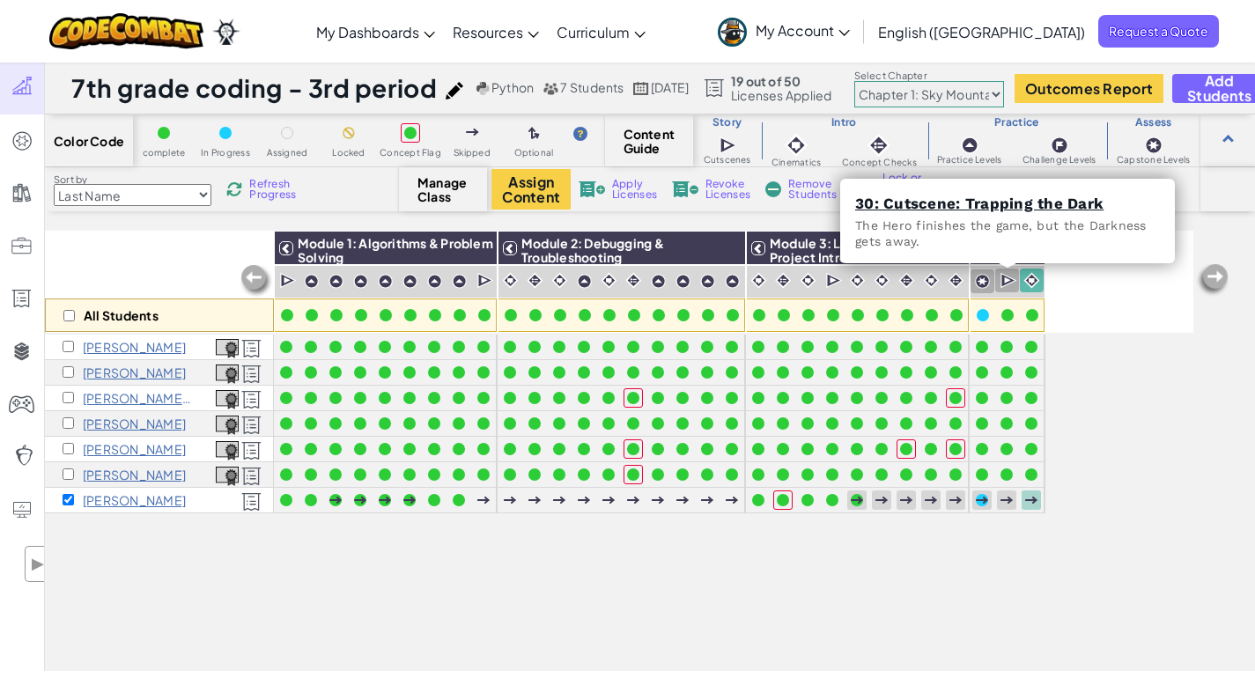
click at [1008, 281] on img at bounding box center [1009, 281] width 17 height 18
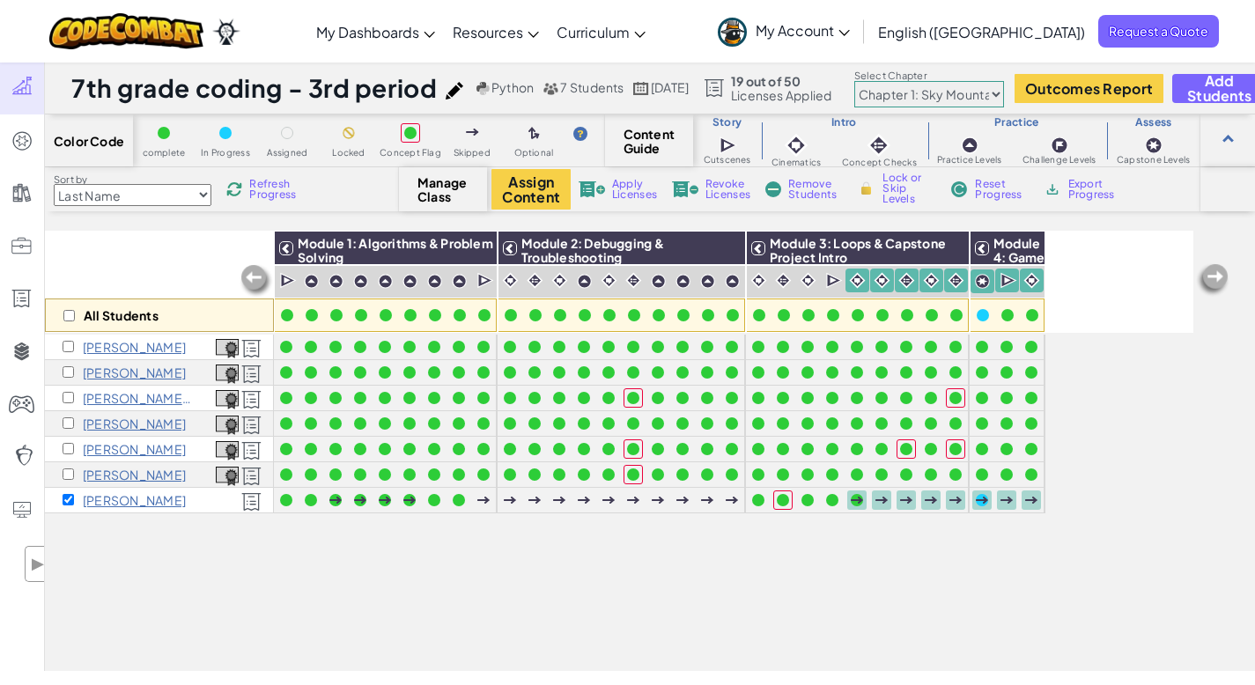
click at [888, 189] on span "Lock or Skip Levels" at bounding box center [909, 189] width 52 height 32
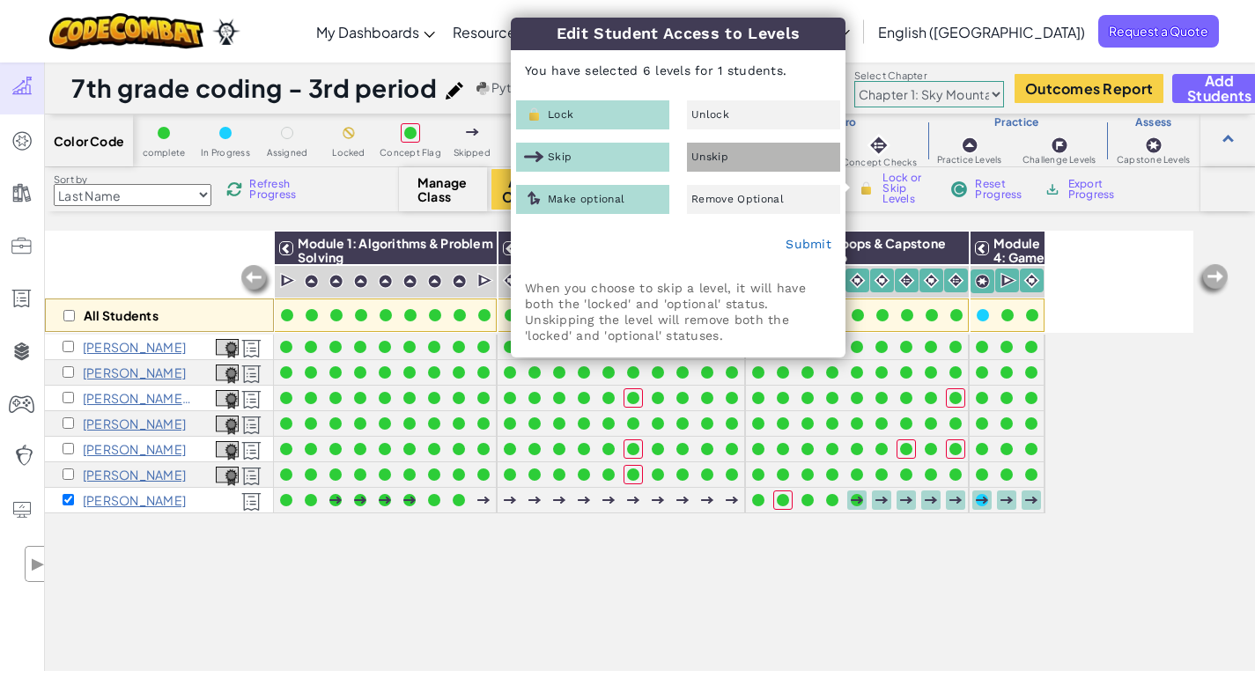
click at [744, 150] on div "Unskip" at bounding box center [763, 157] width 153 height 29
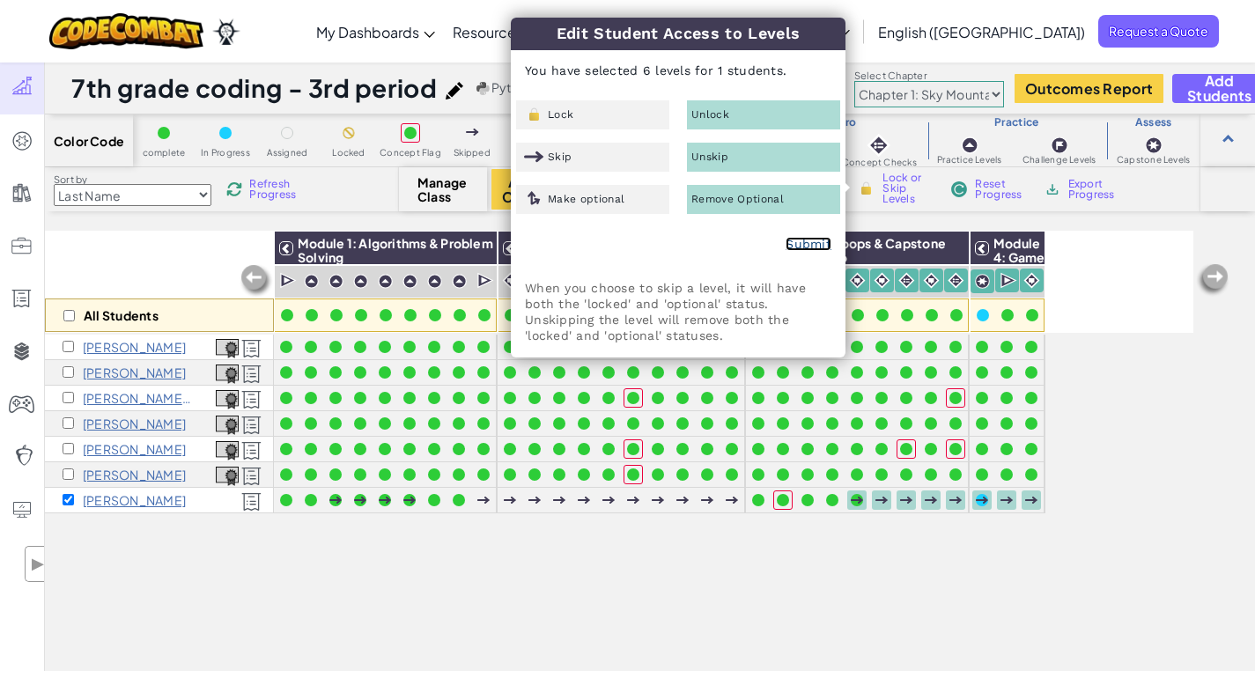
click at [803, 244] on link "Submit" at bounding box center [809, 244] width 46 height 14
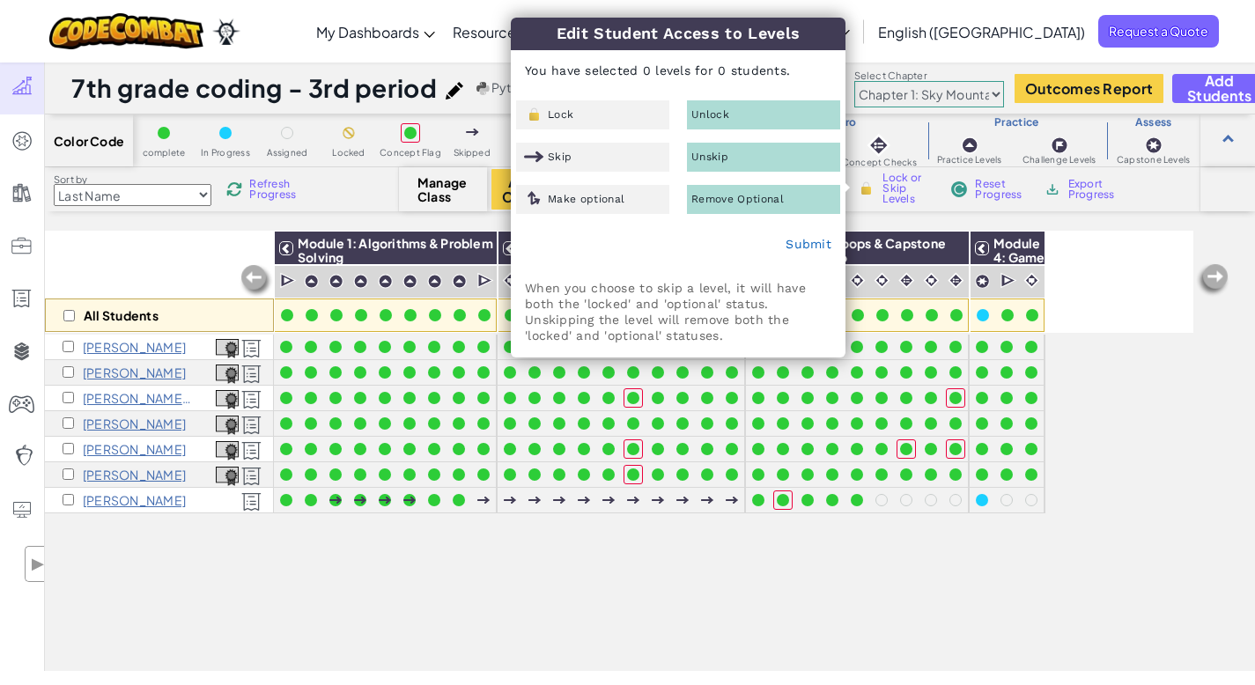
click at [1040, 584] on div "All Students Module 1: Algorithms & Problem Solving Module 2: Debugging & Troub…" at bounding box center [619, 353] width 1149 height 597
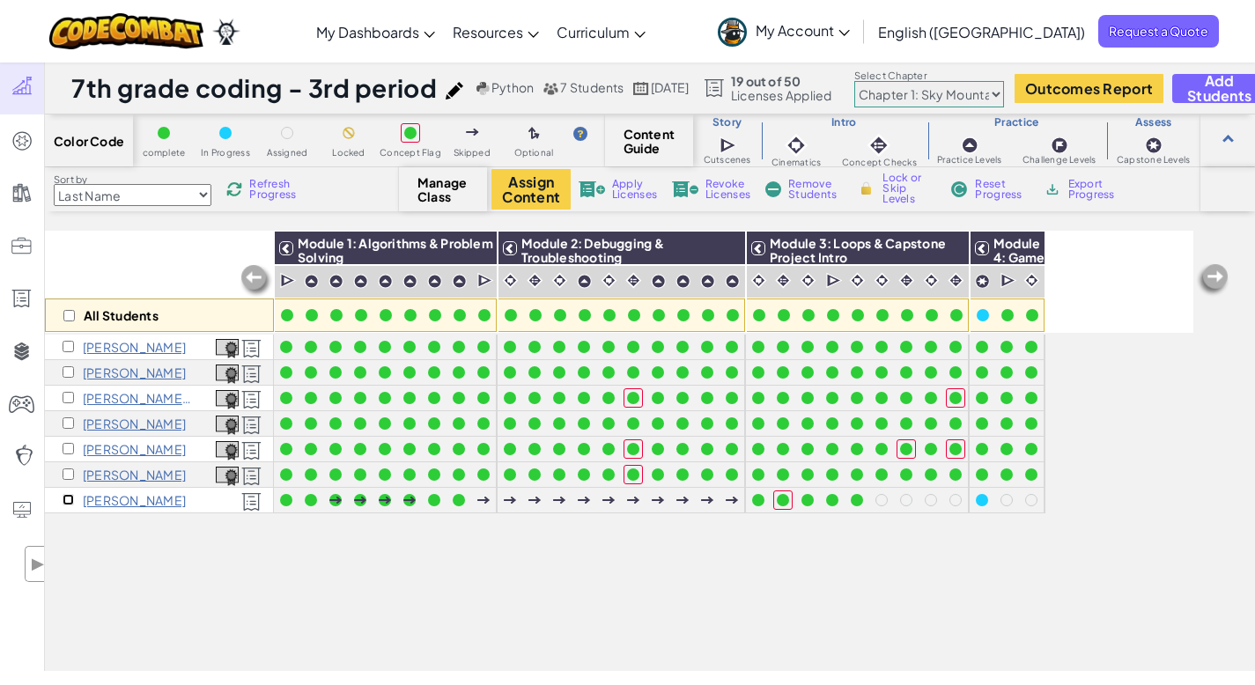
click at [70, 498] on input "checkbox" at bounding box center [68, 499] width 11 height 11
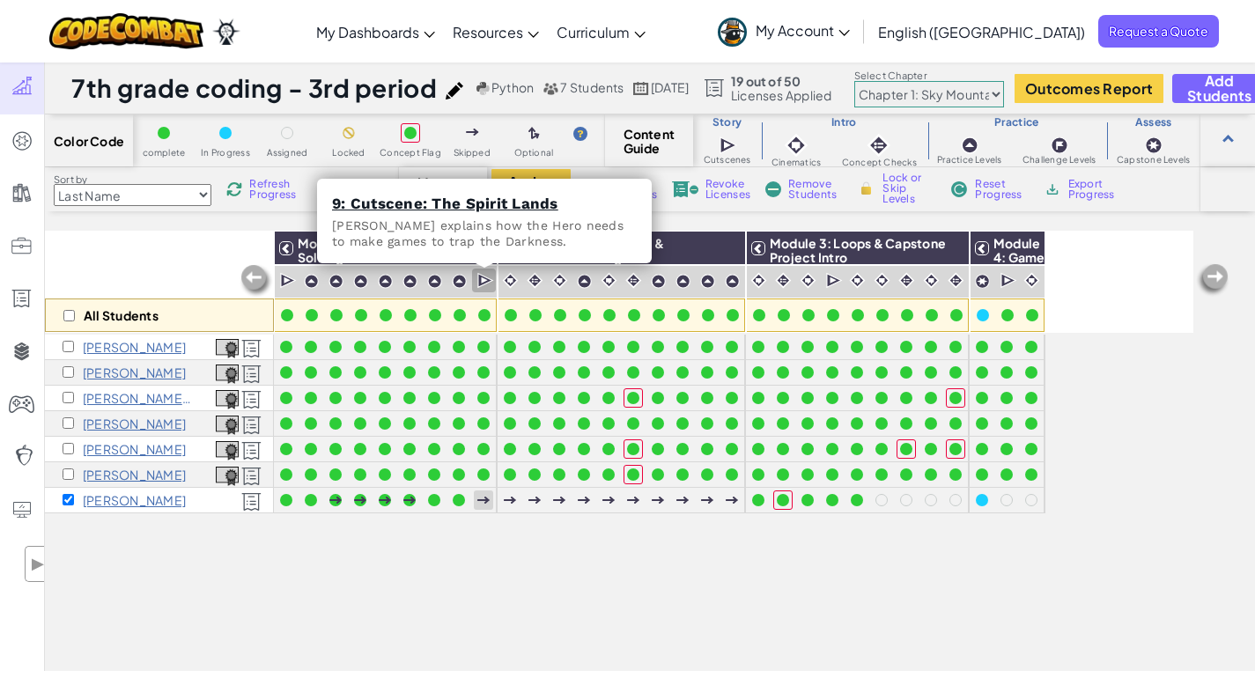
click at [481, 277] on img at bounding box center [486, 281] width 17 height 18
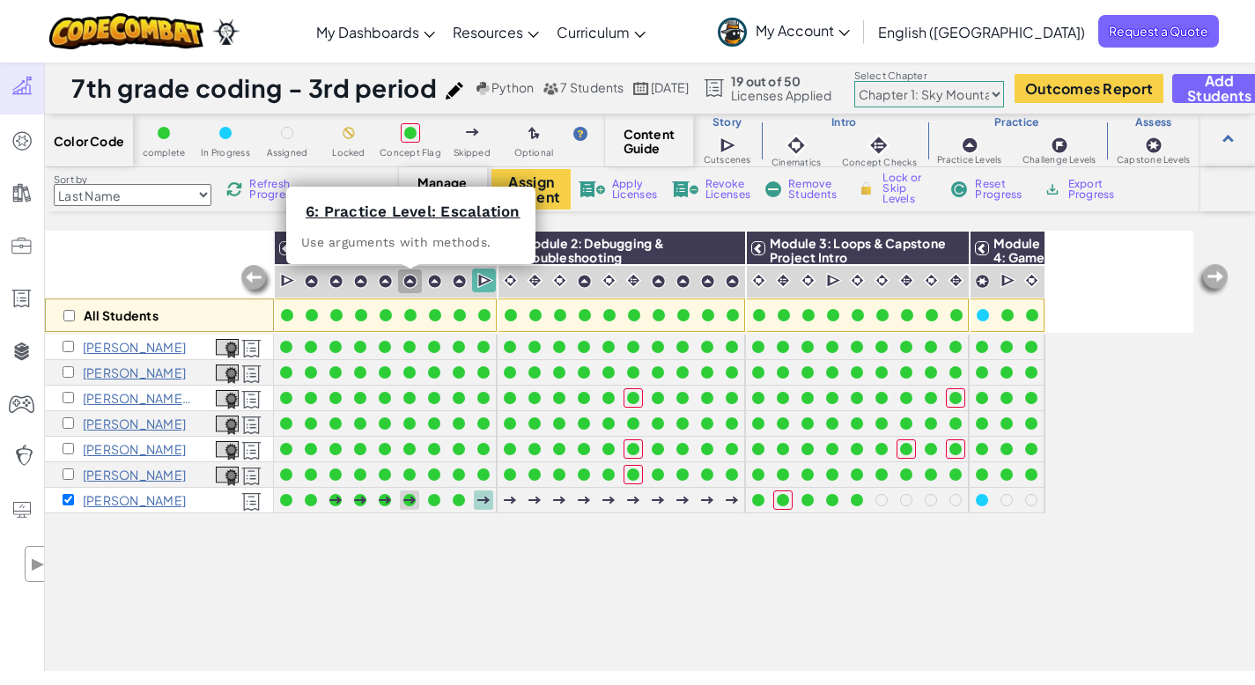
click at [405, 282] on img at bounding box center [410, 281] width 15 height 15
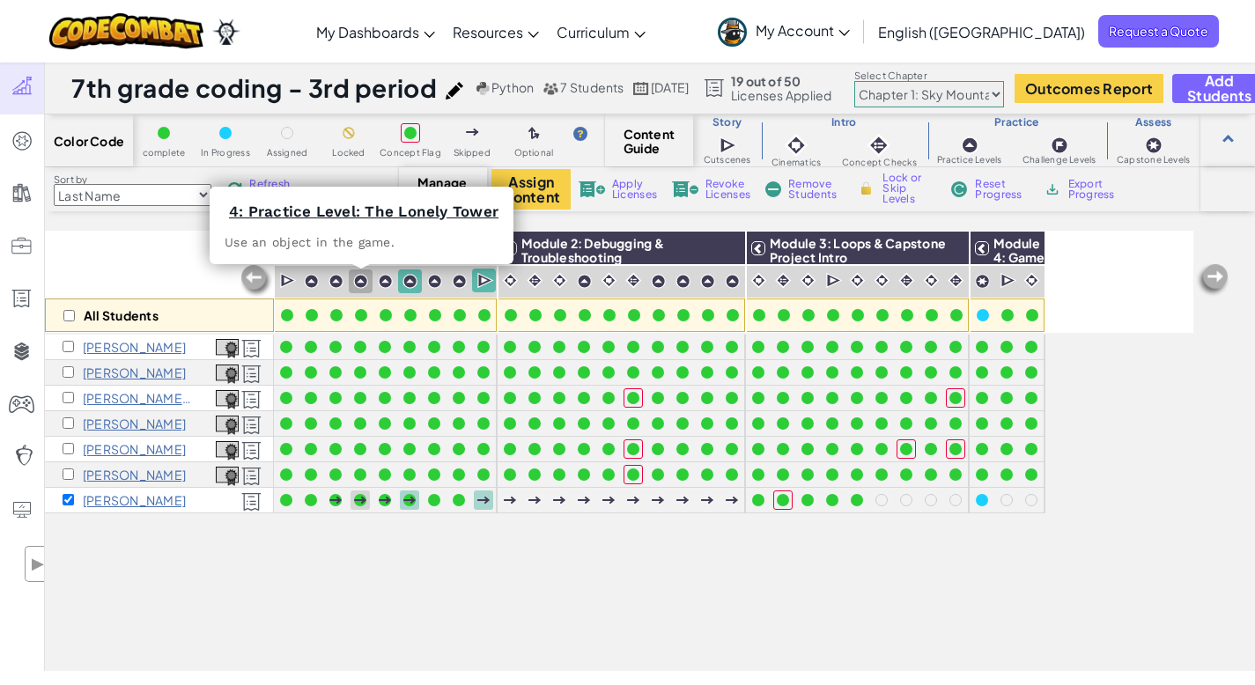
click at [371, 281] on div at bounding box center [361, 282] width 24 height 24
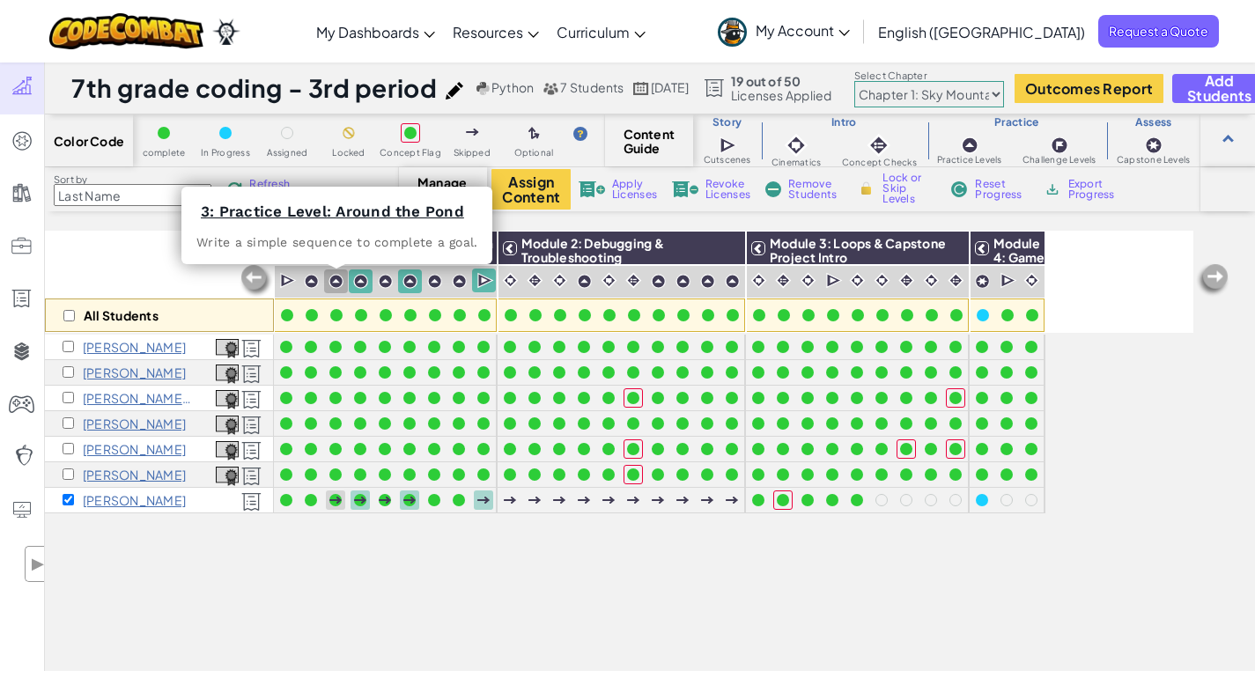
click at [328, 277] on div at bounding box center [336, 281] width 17 height 17
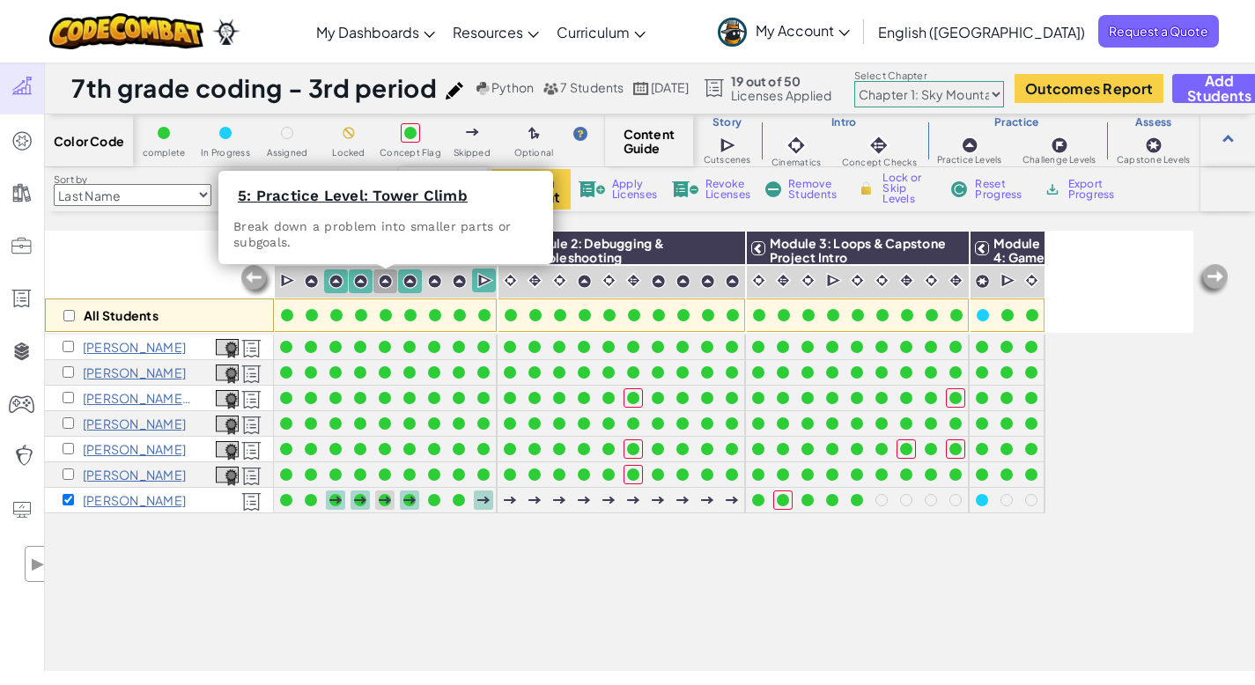
click at [388, 280] on img at bounding box center [385, 281] width 15 height 15
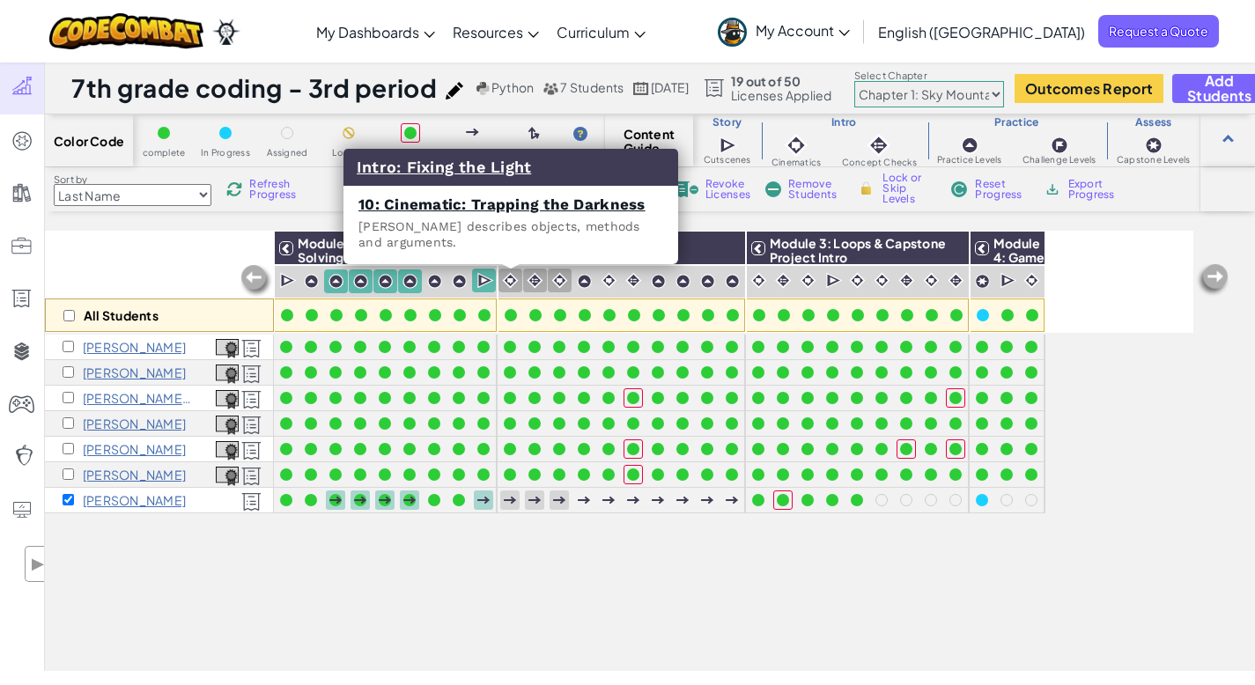
click at [516, 279] on img at bounding box center [510, 280] width 17 height 17
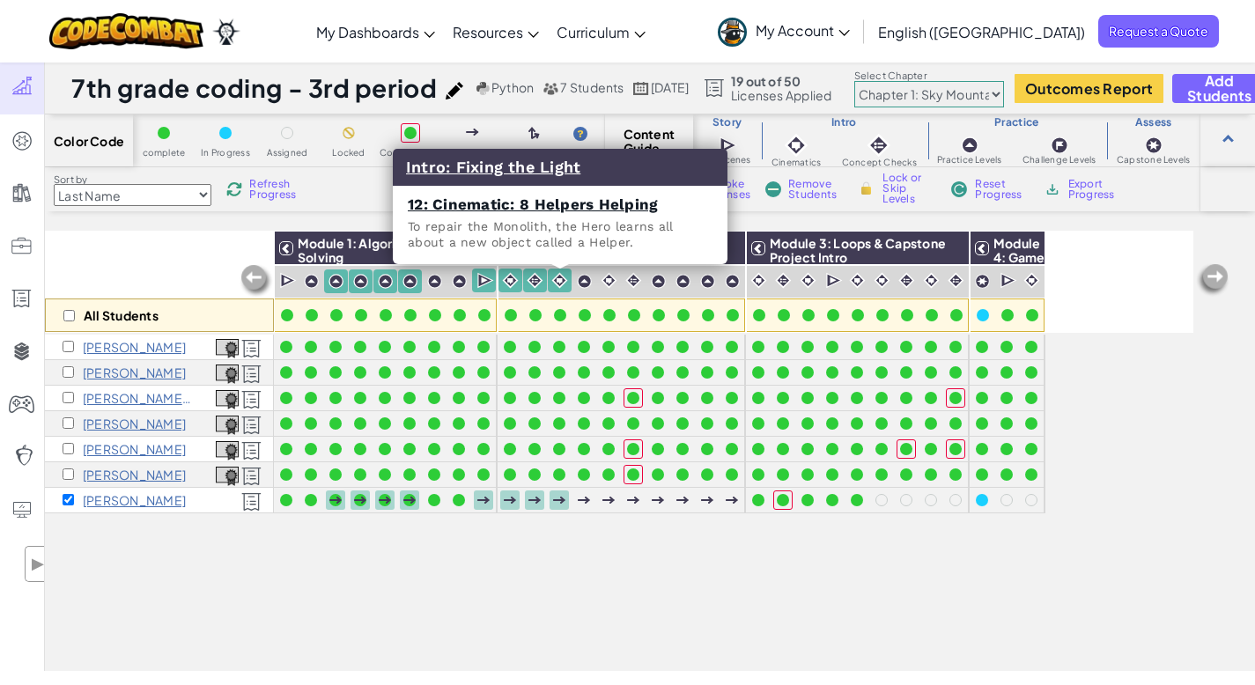
click at [548, 280] on div at bounding box center [560, 281] width 24 height 24
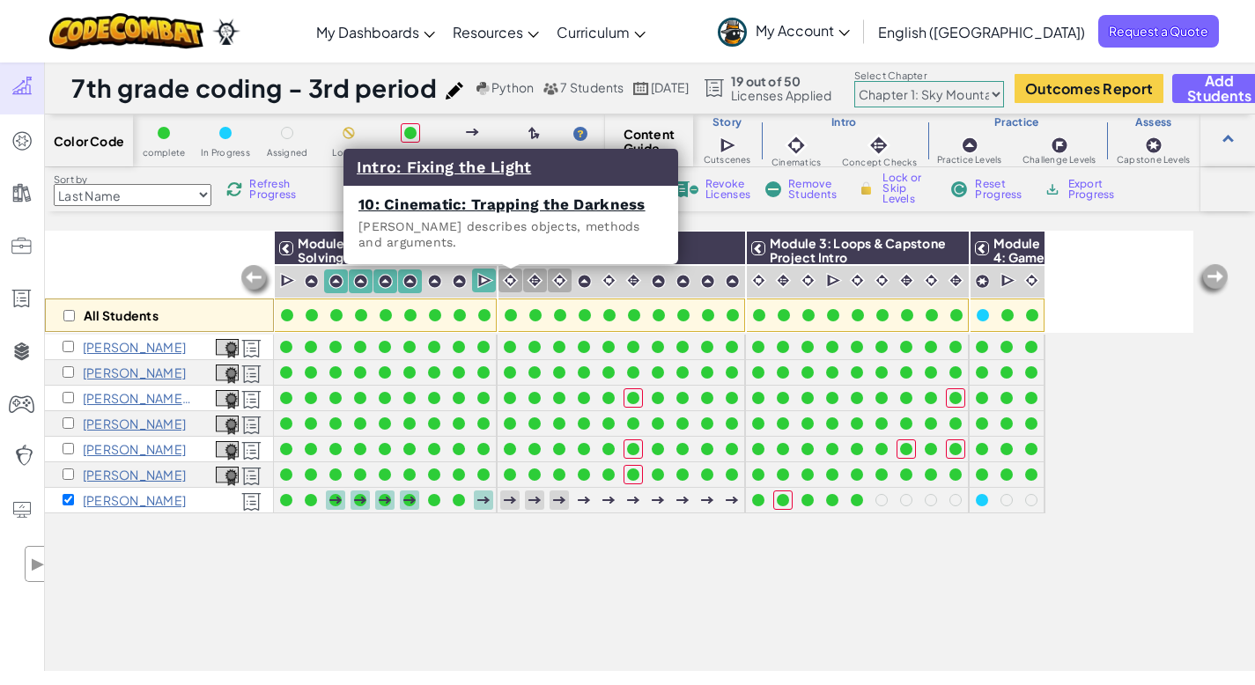
click at [510, 279] on img at bounding box center [510, 280] width 17 height 17
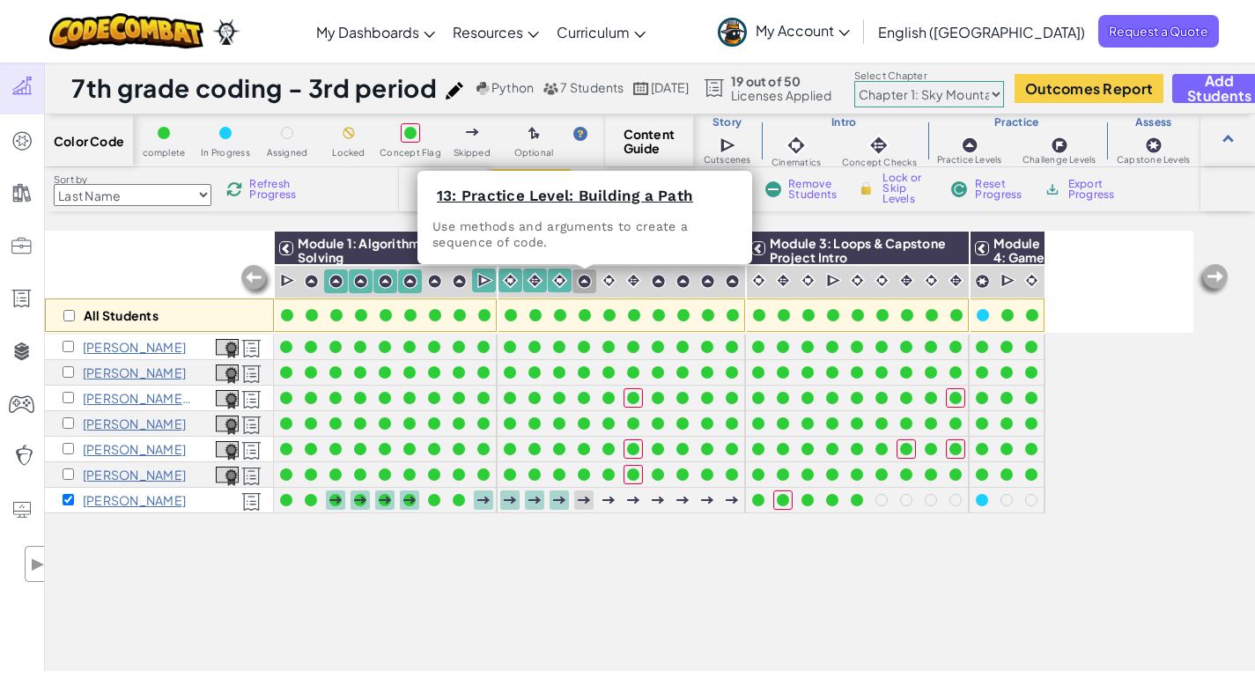
click at [585, 280] on img at bounding box center [584, 281] width 15 height 15
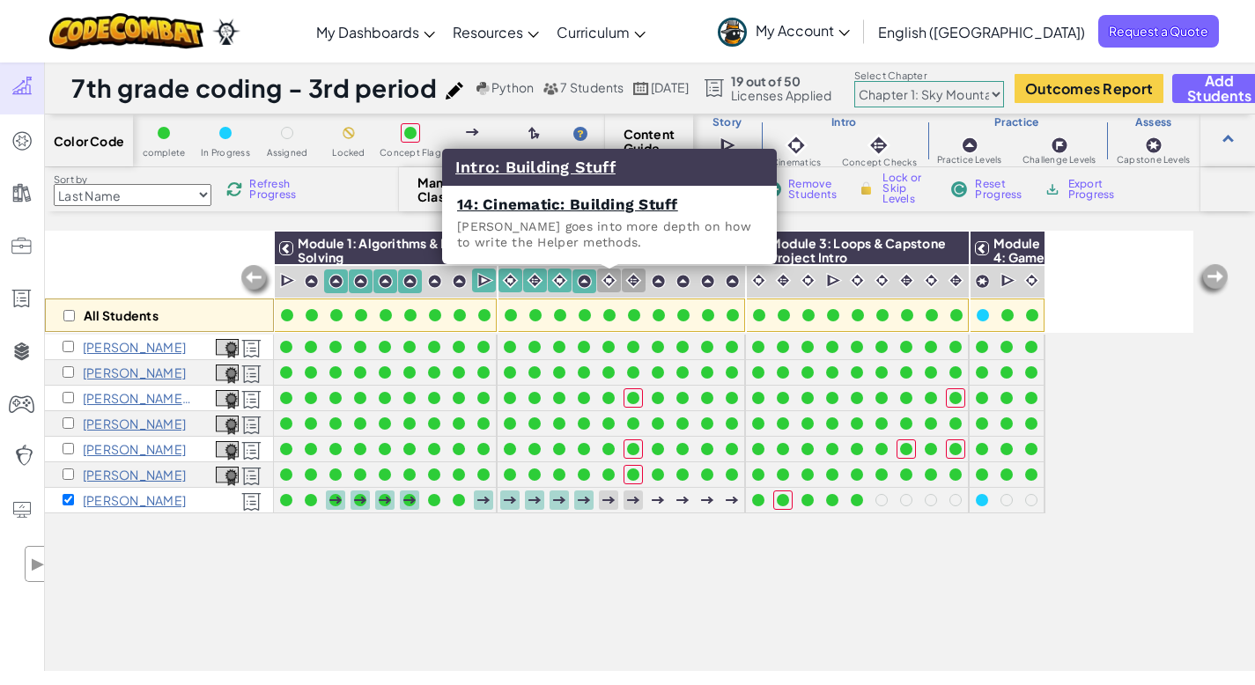
click at [613, 280] on img at bounding box center [609, 280] width 17 height 17
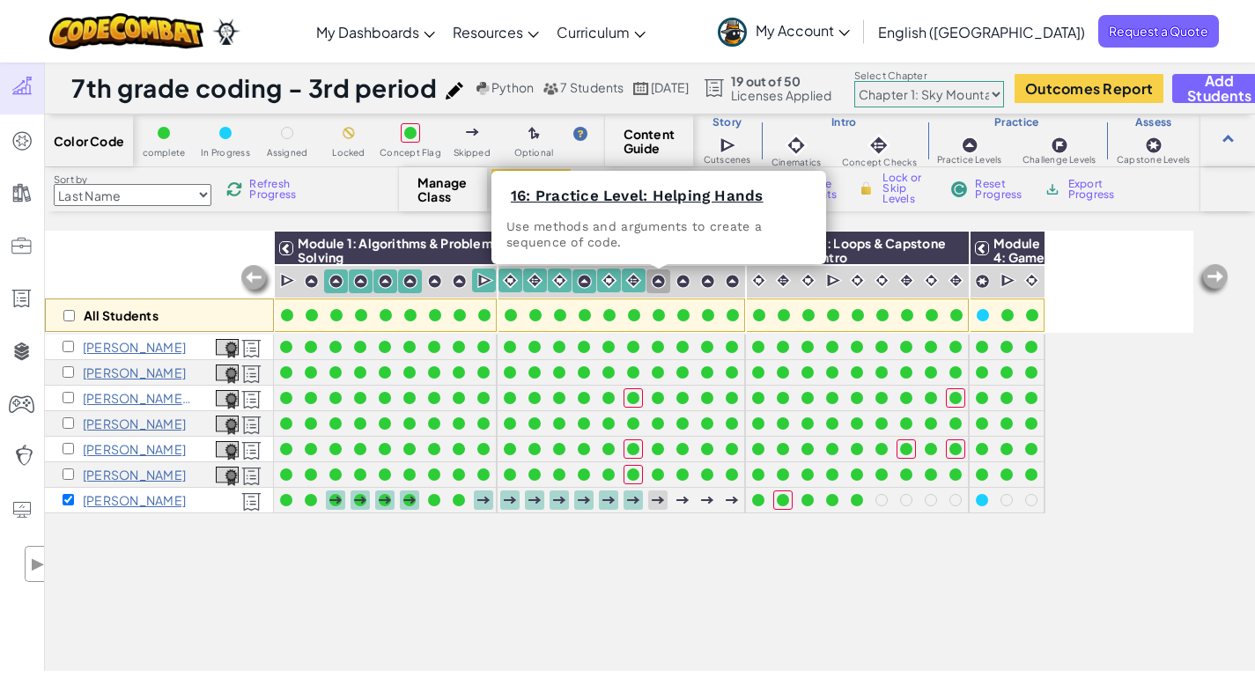
click at [656, 281] on img at bounding box center [658, 281] width 15 height 15
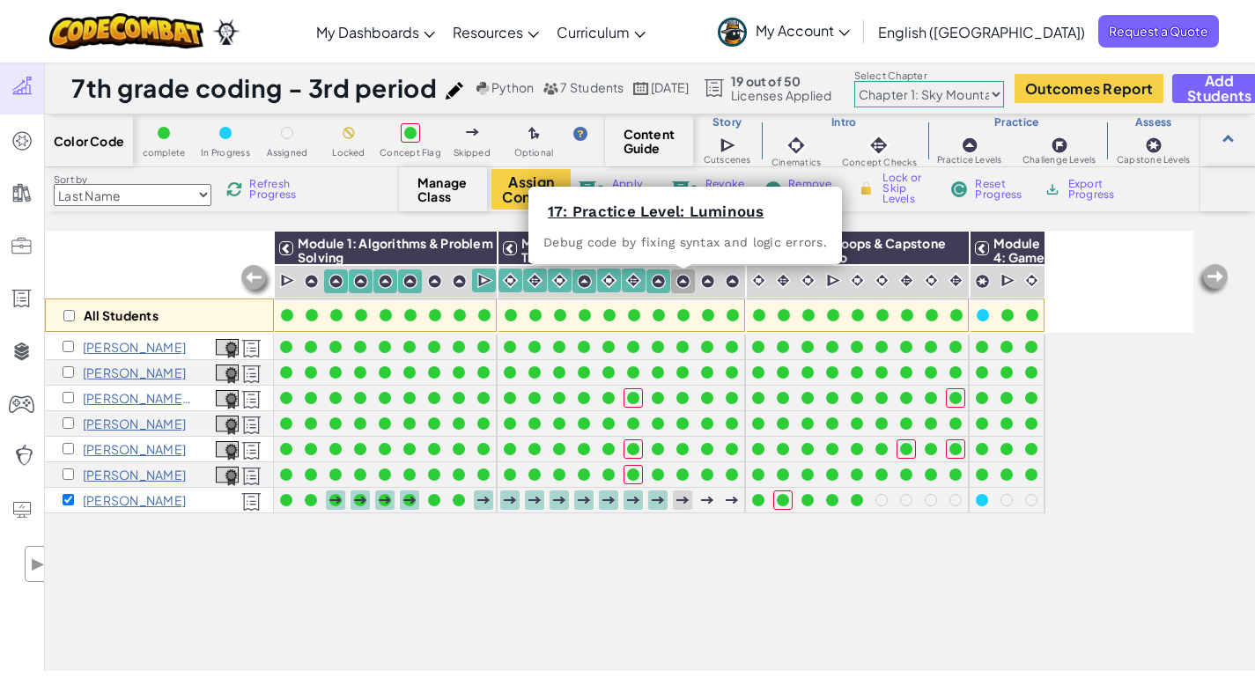
click at [692, 285] on div at bounding box center [683, 282] width 24 height 24
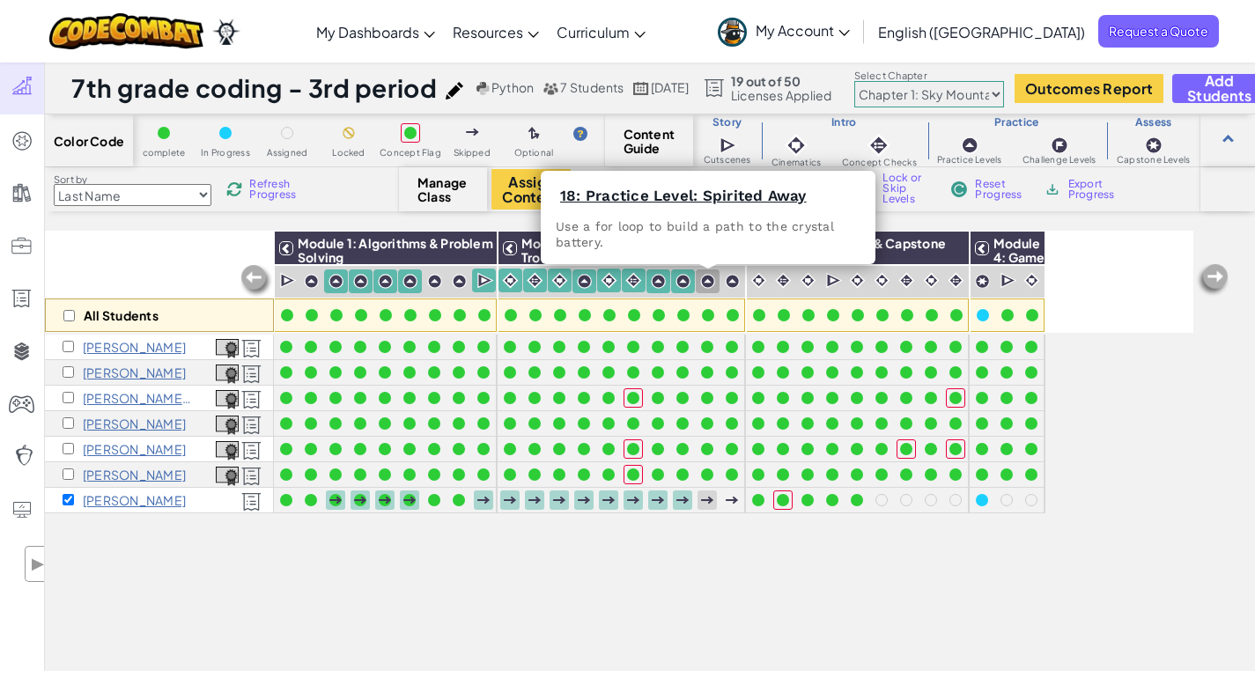
click at [704, 284] on img at bounding box center [707, 281] width 15 height 15
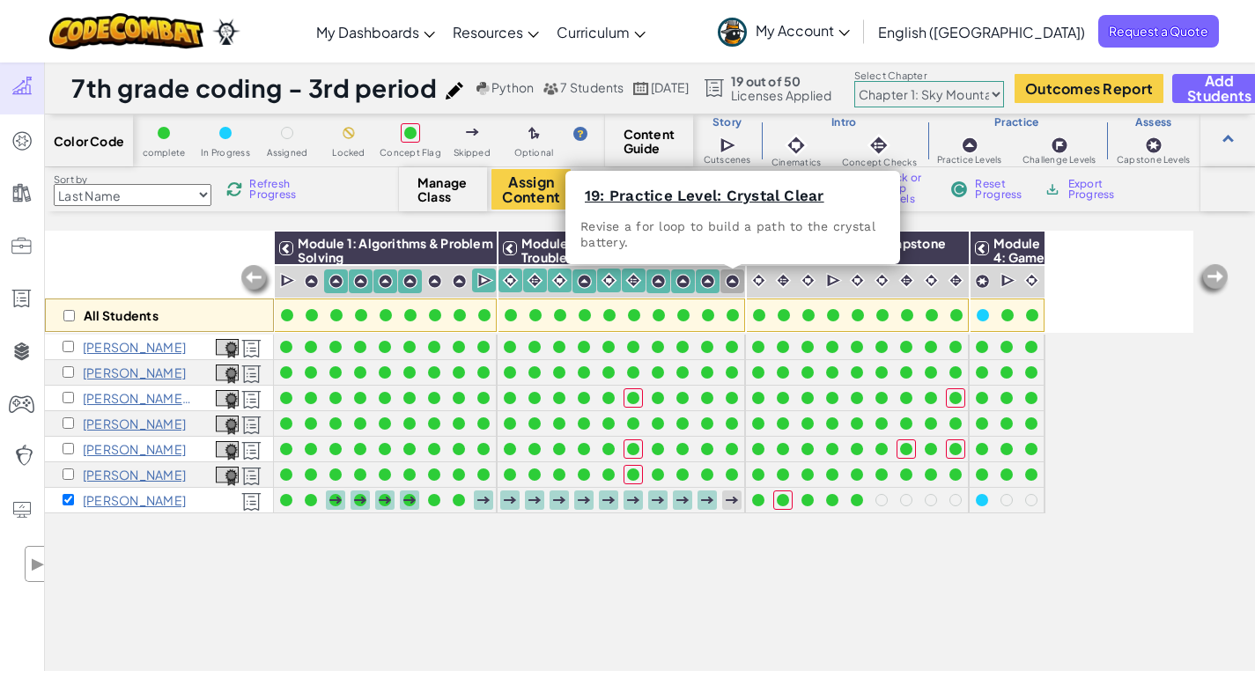
click at [732, 284] on img at bounding box center [732, 281] width 15 height 15
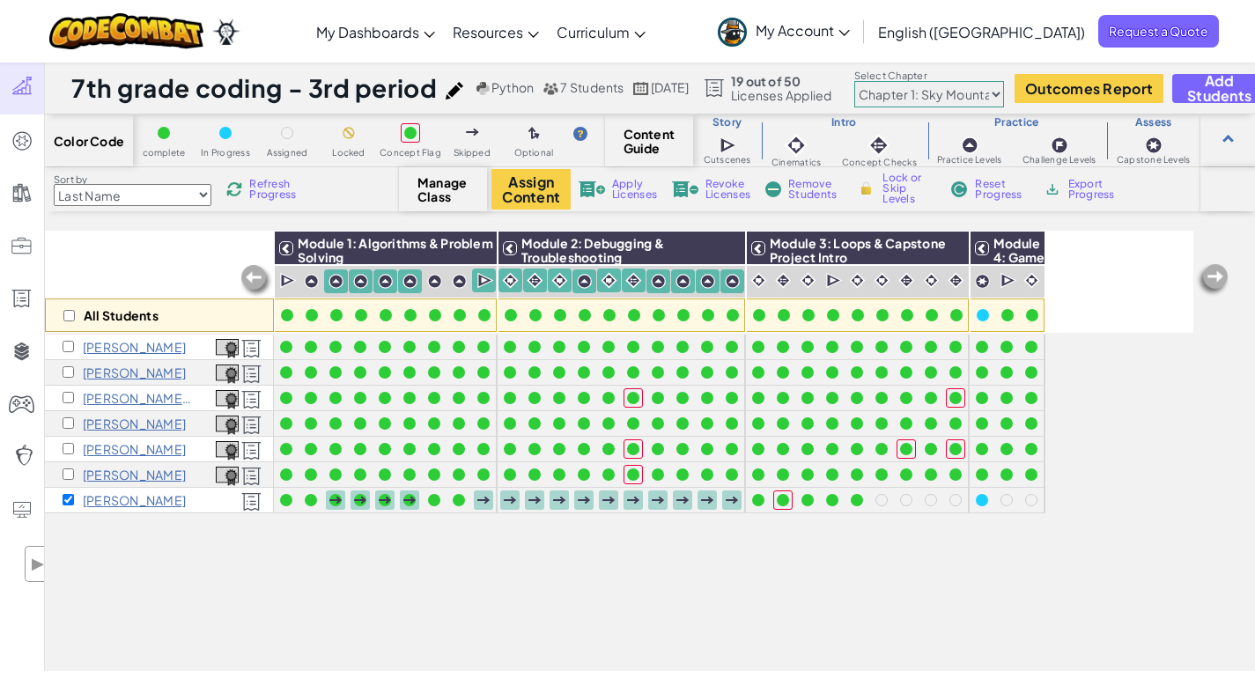
click at [892, 182] on span "Lock or Skip Levels" at bounding box center [909, 189] width 52 height 32
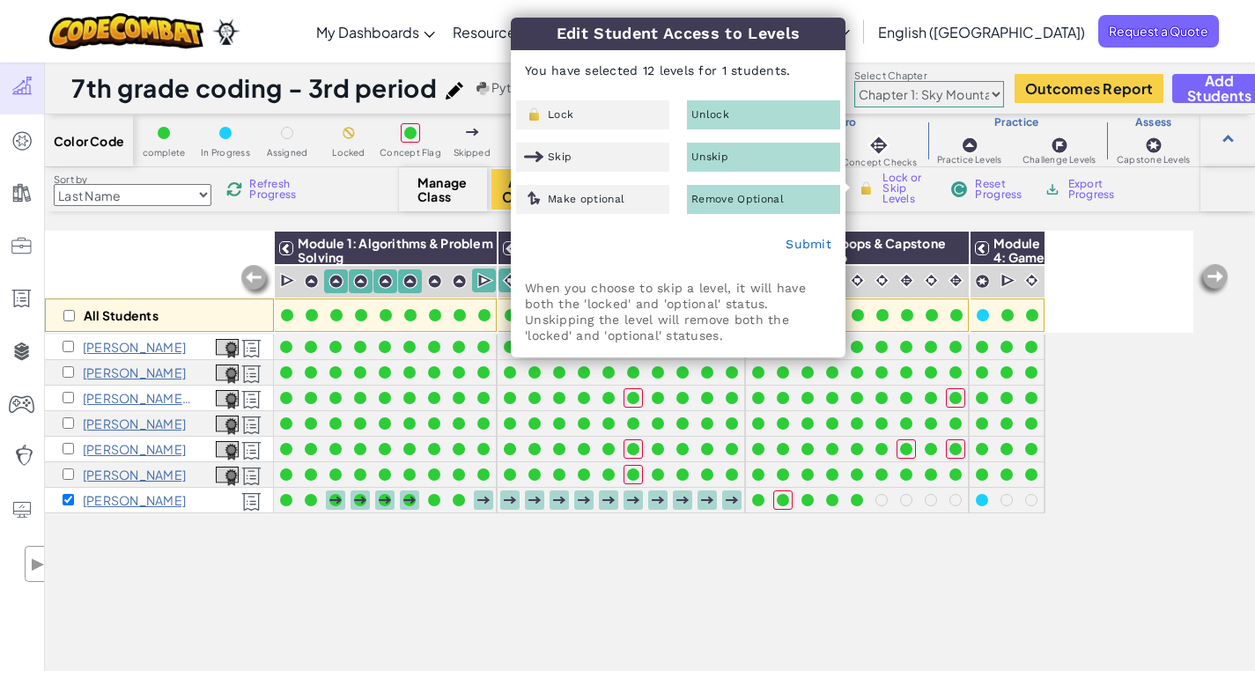
click at [752, 152] on div "Unskip" at bounding box center [763, 157] width 153 height 29
click at [814, 243] on link "Submit" at bounding box center [809, 244] width 46 height 14
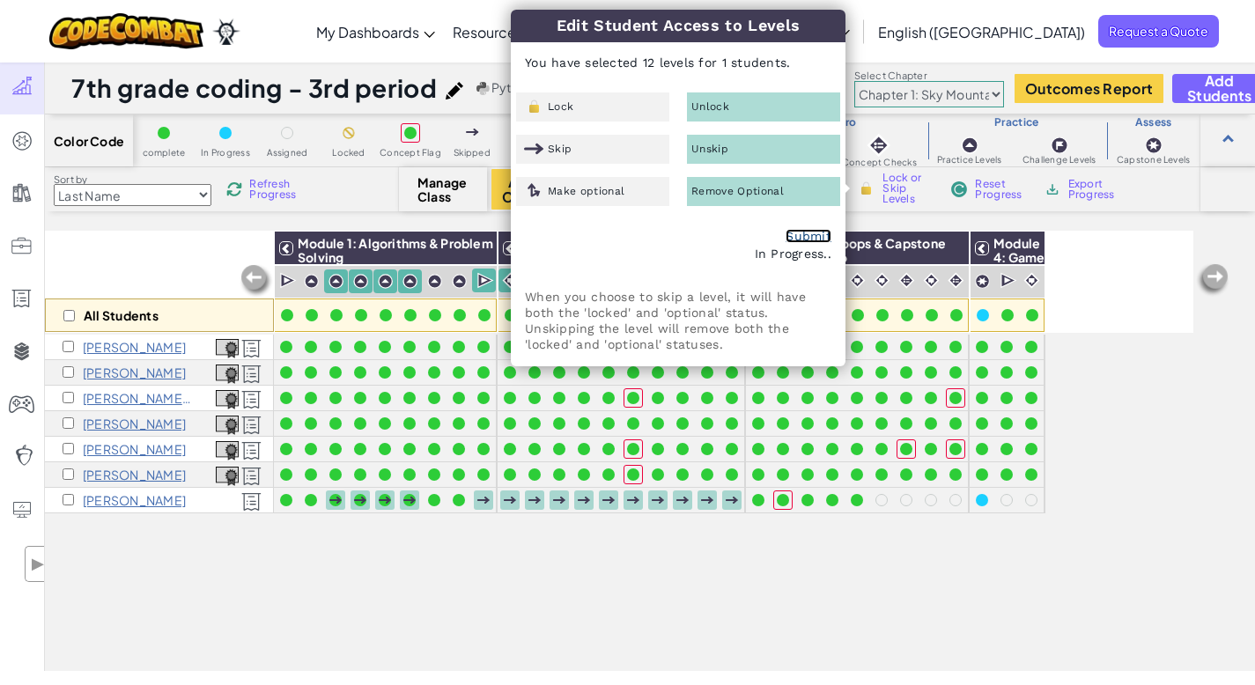
checkbox input "false"
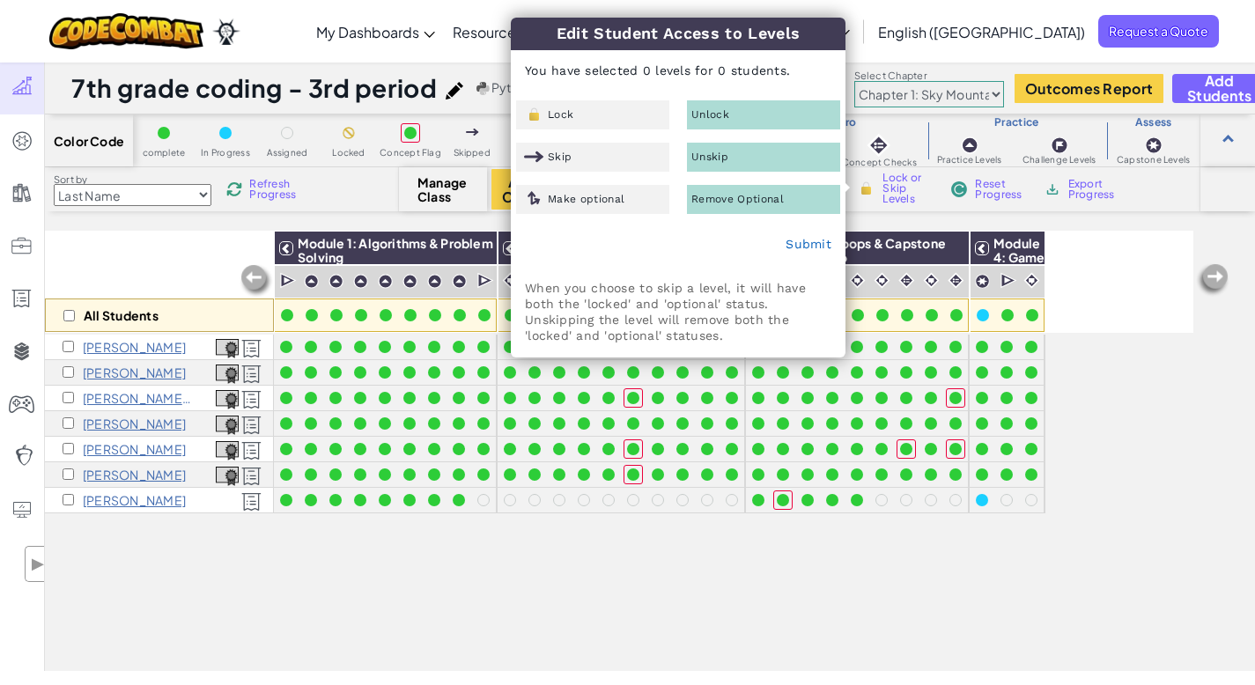
click at [243, 584] on div "All Students Module 1: Algorithms & Problem Solving Module 2: Debugging & Troub…" at bounding box center [619, 353] width 1149 height 597
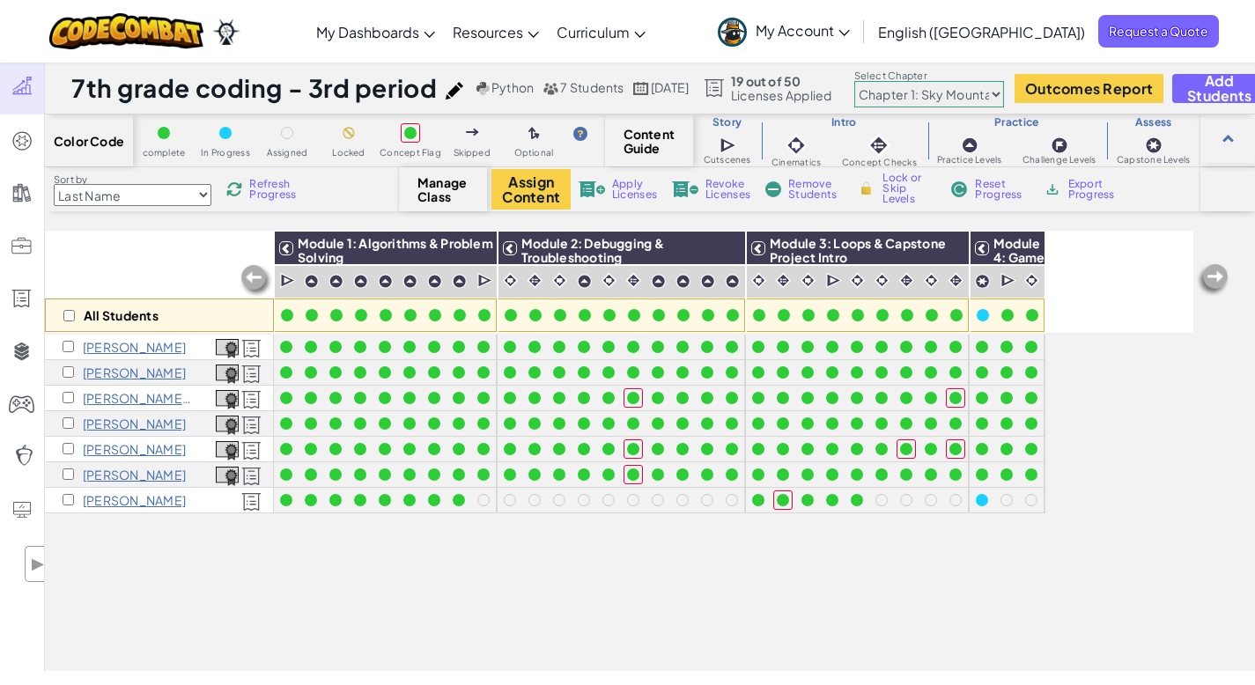
click at [263, 197] on span "Refresh Progress" at bounding box center [276, 189] width 55 height 21
click at [269, 194] on span "Refresh Progress" at bounding box center [276, 189] width 55 height 21
click at [269, 195] on span "Refresh Progress" at bounding box center [276, 189] width 55 height 21
click at [274, 189] on span "Refresh Progress" at bounding box center [276, 189] width 55 height 21
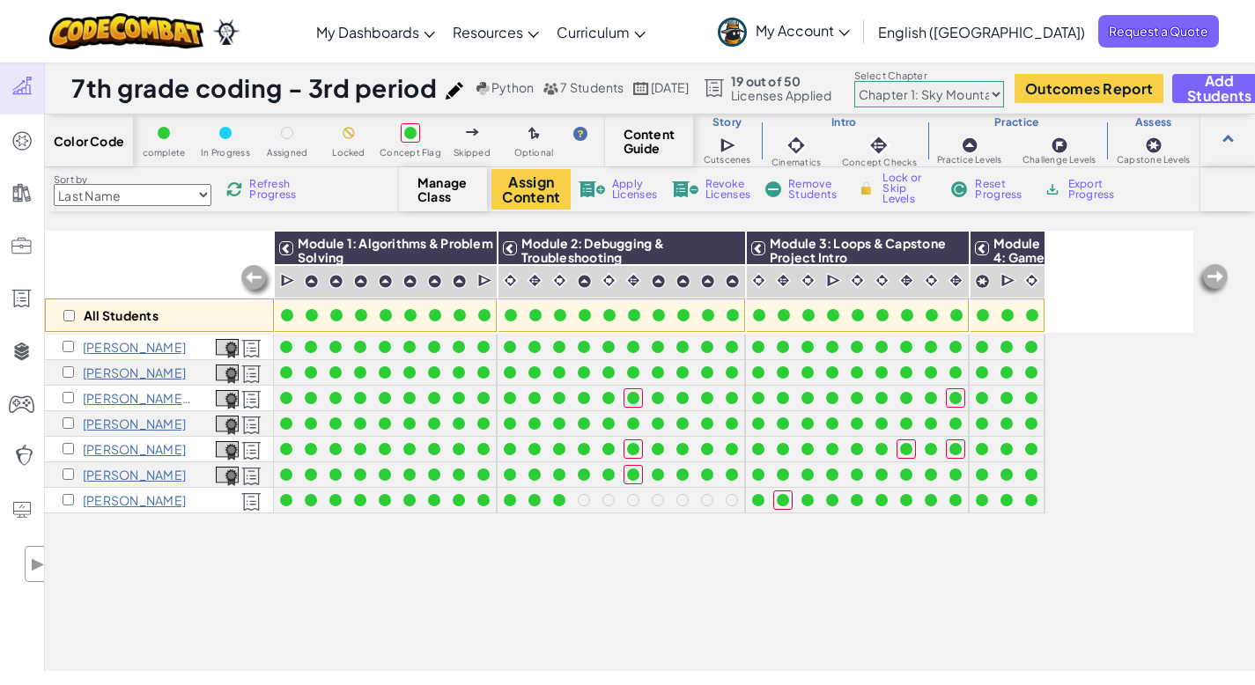
click at [274, 189] on span "Refresh Progress" at bounding box center [276, 189] width 55 height 21
click at [273, 181] on span "Refresh Progress" at bounding box center [276, 189] width 55 height 21
click at [1004, 94] on select "Chapter 1: Sky Mountain Chapter 2: The Moon Dancers Chapter 3: The Phoenix Land…" at bounding box center [930, 94] width 150 height 26
select select "5d8a57abe8919b28d5113af1"
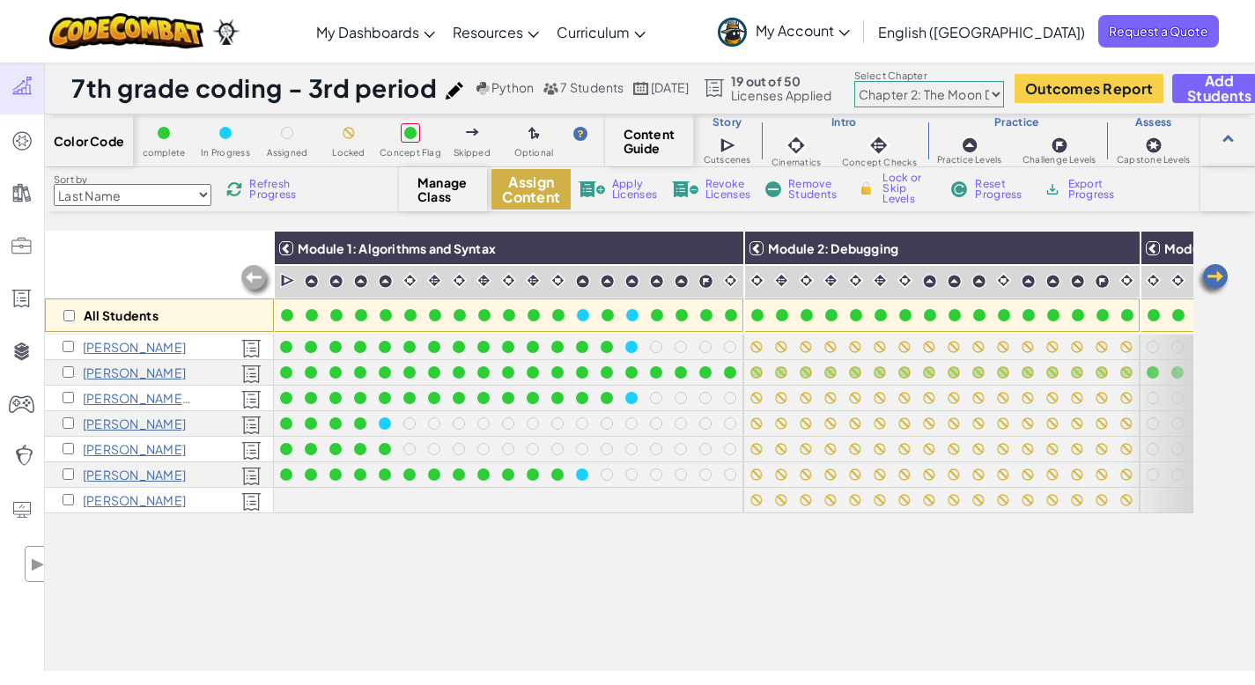
click at [529, 183] on button "Assign Content" at bounding box center [531, 189] width 79 height 41
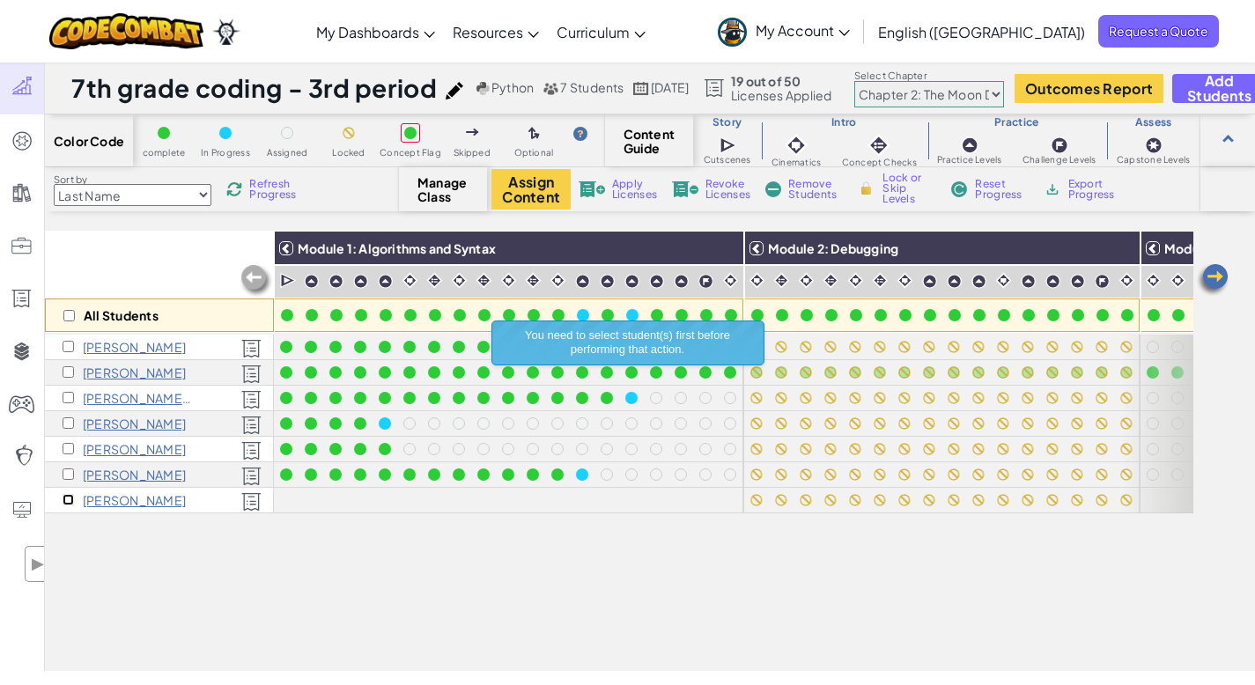
click at [64, 497] on input "checkbox" at bounding box center [68, 499] width 11 height 11
checkbox input "true"
click at [528, 184] on button "Assign Content" at bounding box center [531, 189] width 79 height 41
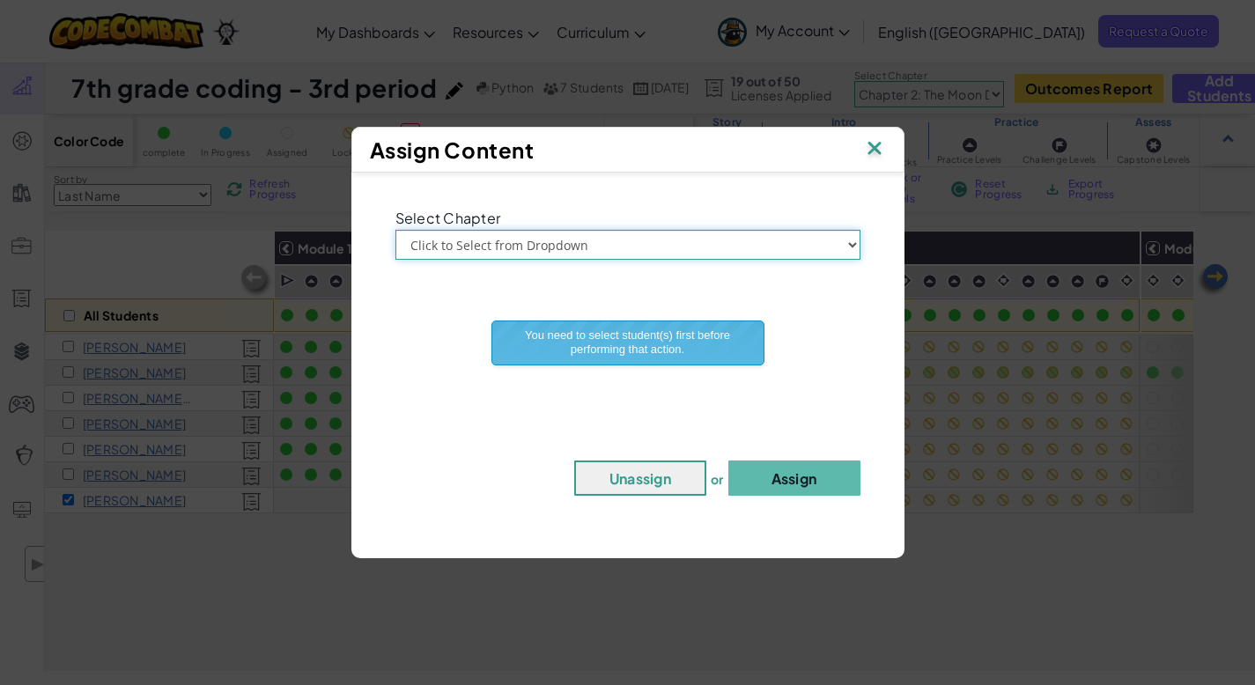
click at [752, 245] on select "Click to Select from Dropdown Chapter 1: [GEOGRAPHIC_DATA] Chapter 2: The Moon …" at bounding box center [628, 245] width 465 height 30
select select "Chapter 2: The Moon Dancers"
click at [816, 497] on div "Select Chapter Click to Select from Dropdown Chapter 1: [GEOGRAPHIC_DATA] Chapt…" at bounding box center [628, 356] width 536 height 351
click at [814, 486] on button "Assign" at bounding box center [795, 478] width 132 height 35
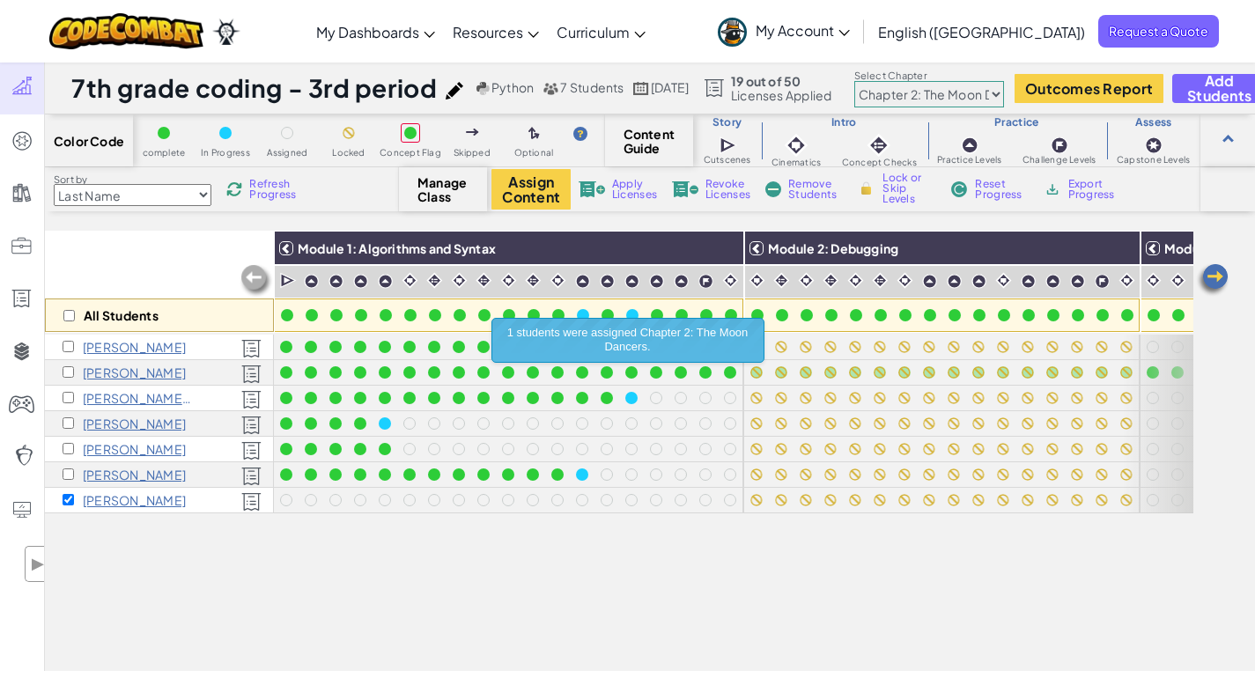
drag, startPoint x: 763, startPoint y: 582, endPoint x: 774, endPoint y: 584, distance: 10.7
click at [766, 584] on div "All Students Module 1: Algorithms and Syntax Module 2: Debugging Module 3: Vari…" at bounding box center [619, 353] width 1149 height 597
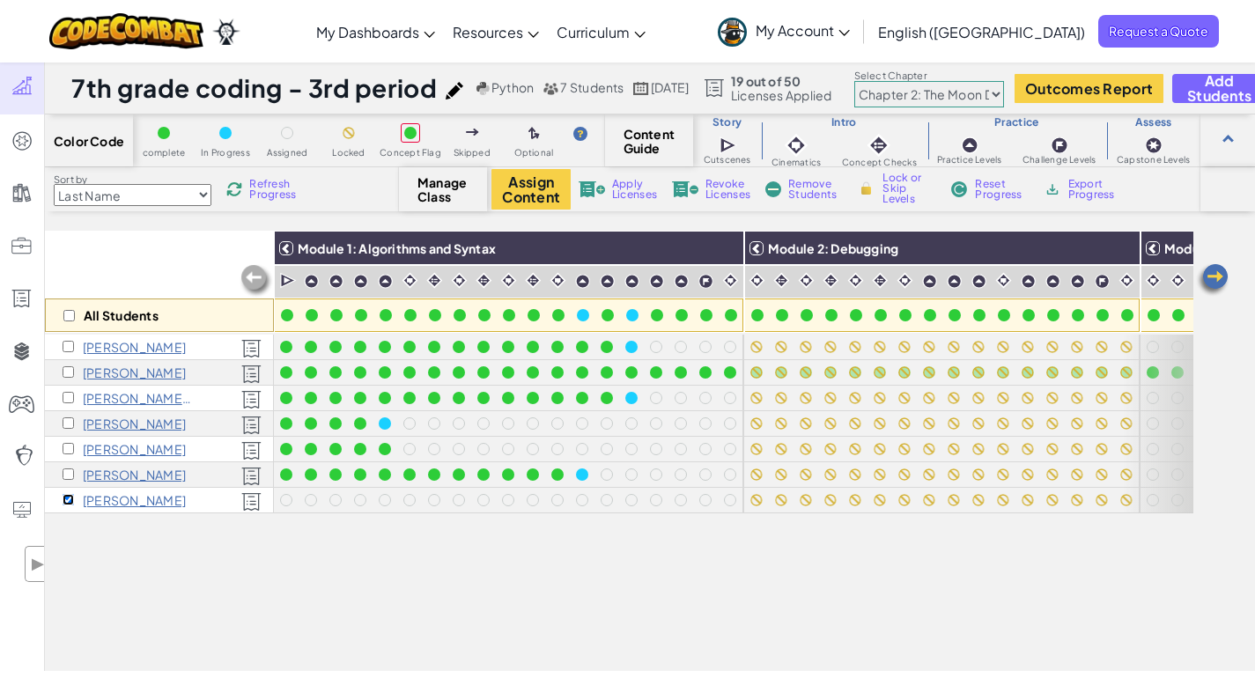
click at [66, 499] on input "checkbox" at bounding box center [68, 499] width 11 height 11
checkbox input "false"
click at [324, 600] on div "All Students Module 1: Algorithms and Syntax Module 2: Debugging Module 3: Vari…" at bounding box center [619, 353] width 1149 height 597
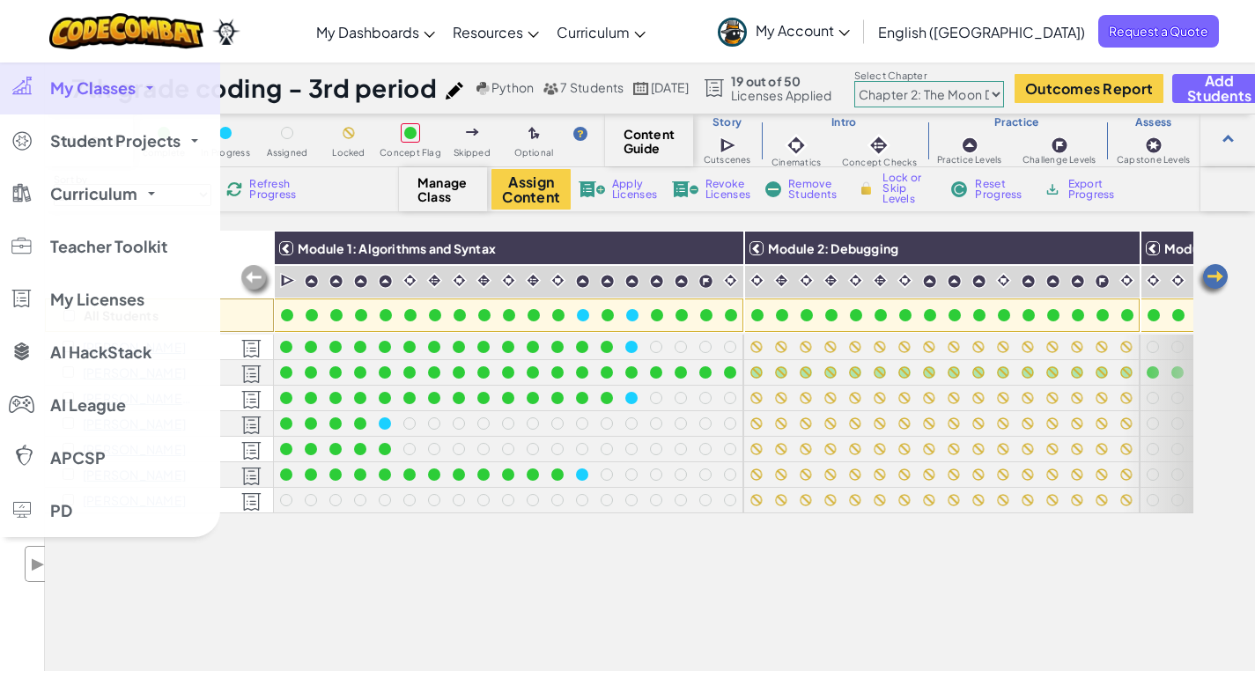
click at [103, 88] on span "My Classes" at bounding box center [92, 88] width 85 height 16
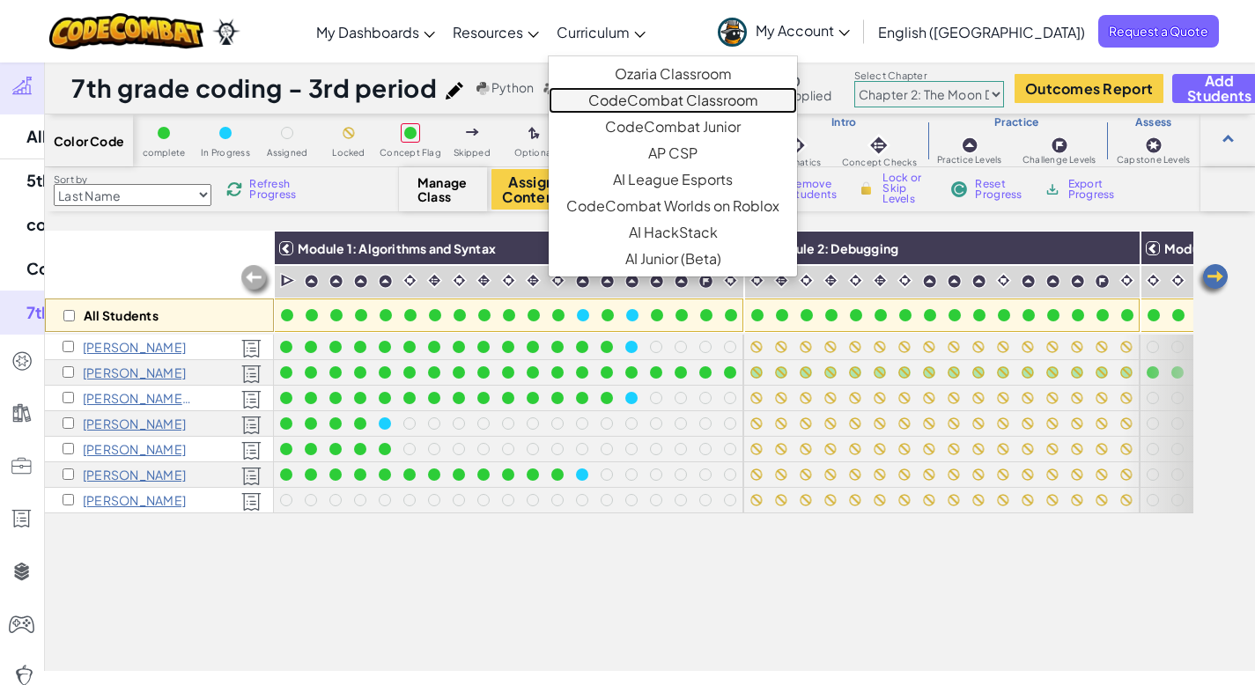
click at [698, 93] on link "CodeCombat Classroom" at bounding box center [673, 100] width 248 height 26
